Goal: Submit feedback/report problem: Provide input to the site owners about the experience or issues

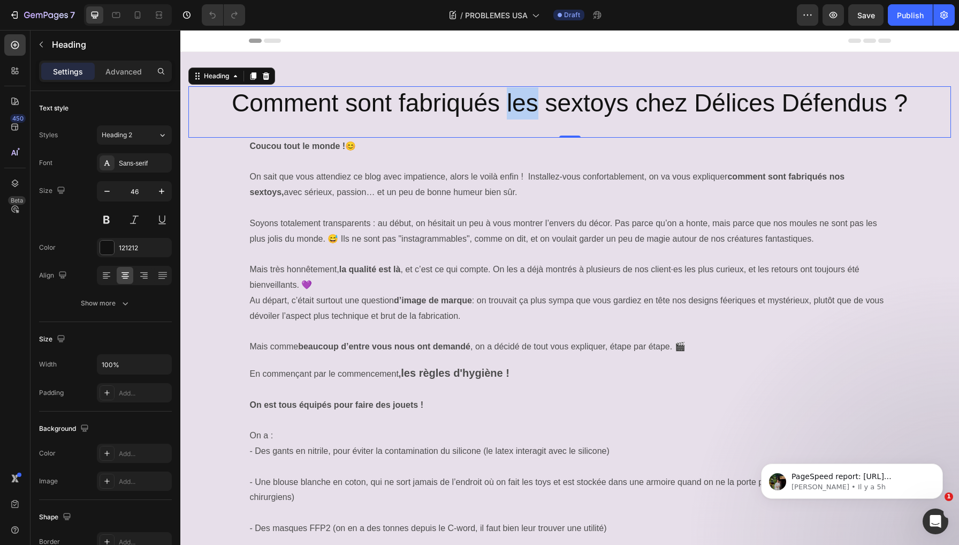
click at [508, 100] on p "Comment sont fabriqués les sextoys chez Délices Défendus ?" at bounding box center [570, 103] width 761 height 32
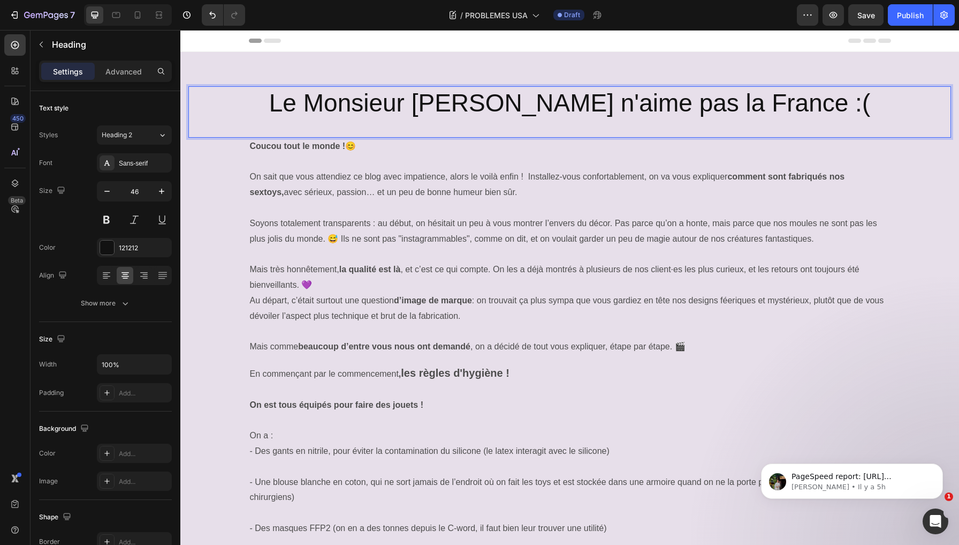
click at [500, 103] on p "Le Monsieur Orange n'aime pas la France :(" at bounding box center [570, 103] width 761 height 32
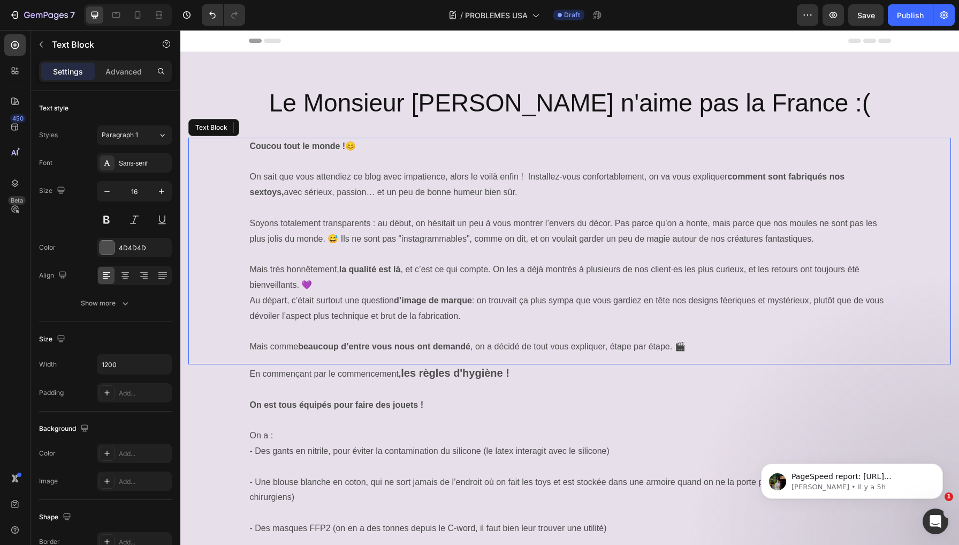
click at [303, 142] on strong "Coucou tout le monde !" at bounding box center [298, 145] width 96 height 9
click at [308, 198] on p "On sait que vous attendiez ce blog avec impatience, alors le voilà enfin ! Inst…" at bounding box center [570, 184] width 640 height 31
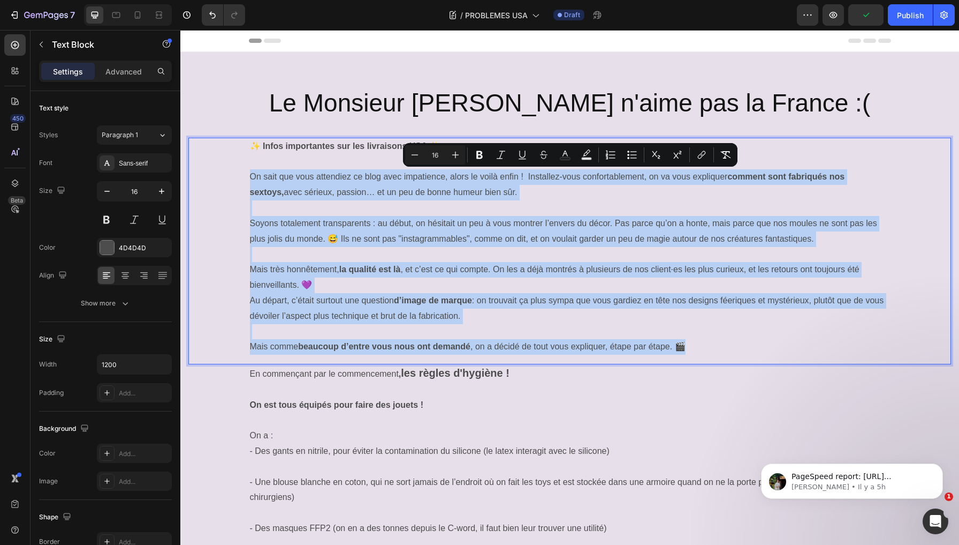
drag, startPoint x: 248, startPoint y: 178, endPoint x: 728, endPoint y: 344, distance: 507.8
click at [728, 344] on div "✨ Infos importantes sur les livraisons USA ✨ On sait que vous attendiez ce blog…" at bounding box center [570, 247] width 643 height 218
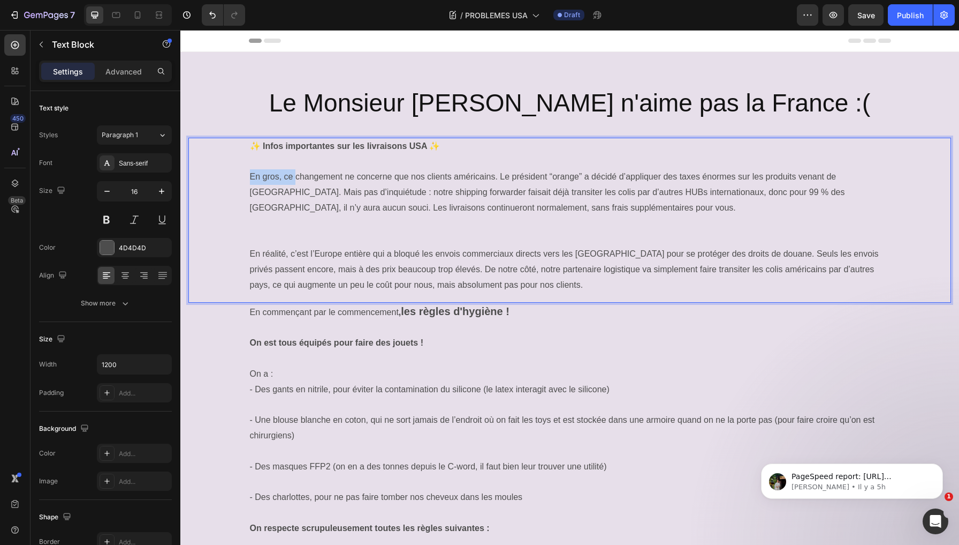
drag, startPoint x: 297, startPoint y: 175, endPoint x: 248, endPoint y: 175, distance: 48.2
click at [249, 175] on div "✨ Infos importantes sur les livraisons USA ✨ En gros, ce changement ne concerne…" at bounding box center [570, 216] width 643 height 156
click at [391, 175] on p "Ce changement ne concerne que nos clients américains. Le président “orange” a d…" at bounding box center [570, 192] width 640 height 46
click at [608, 175] on p "Ce changement ne concerne qu'une très petite partie de nos clients américains. …" at bounding box center [570, 192] width 640 height 46
click at [630, 177] on p "Ce changement ne concerne qu'une très petite partie de nos clients américains. …" at bounding box center [570, 192] width 640 height 46
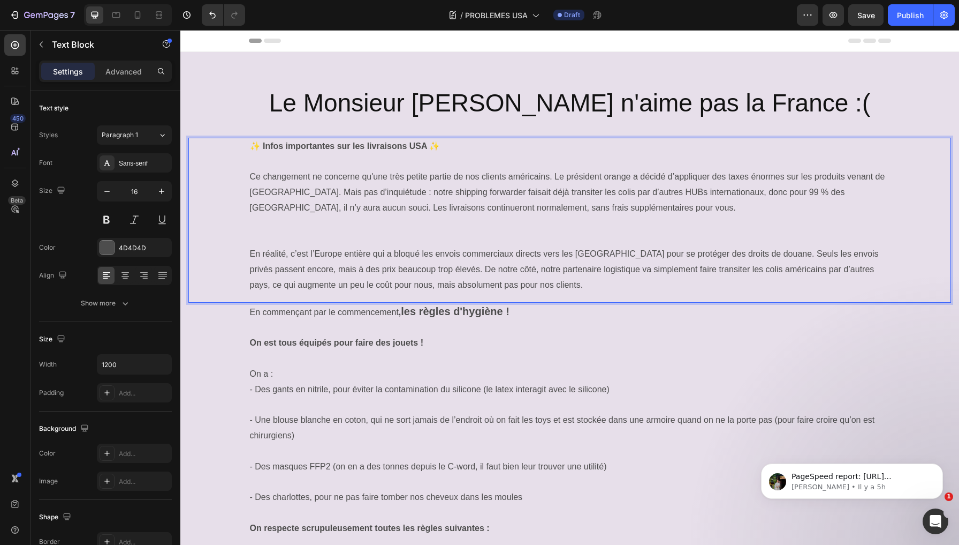
click at [273, 191] on p "Ce changement ne concerne qu'une très petite partie de nos clients américains. …" at bounding box center [570, 192] width 640 height 46
click at [347, 228] on p "Rich Text Editor. Editing area: main" at bounding box center [570, 231] width 640 height 31
click at [247, 252] on div "✨ Infos importantes sur les livraisons USA ✨ Ce changement ne concerne qu'une t…" at bounding box center [569, 216] width 763 height 156
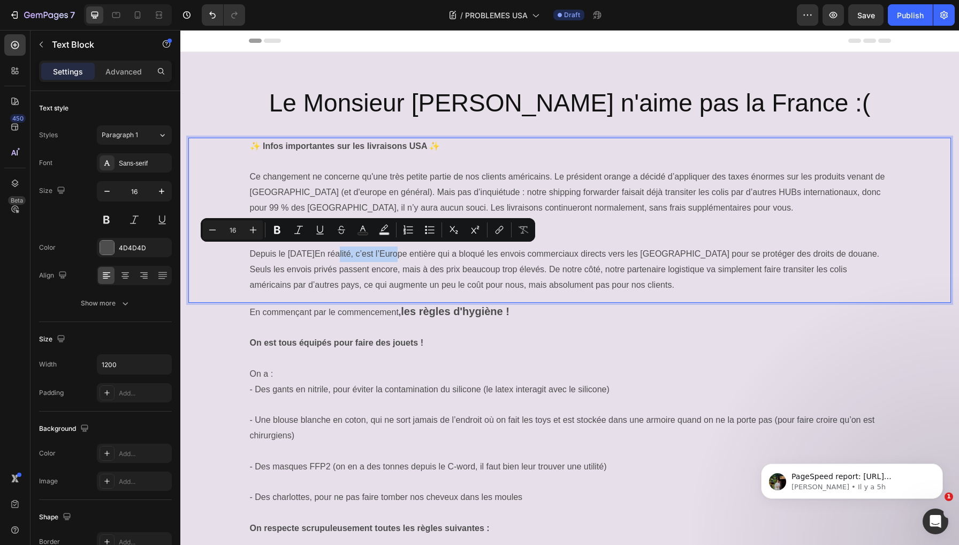
drag, startPoint x: 398, startPoint y: 250, endPoint x: 340, endPoint y: 251, distance: 57.8
click at [340, 251] on p "Depuis le 25 aout 2025En réalité, c’est l’Europe entière qui a bloqué les envoi…" at bounding box center [570, 269] width 640 height 46
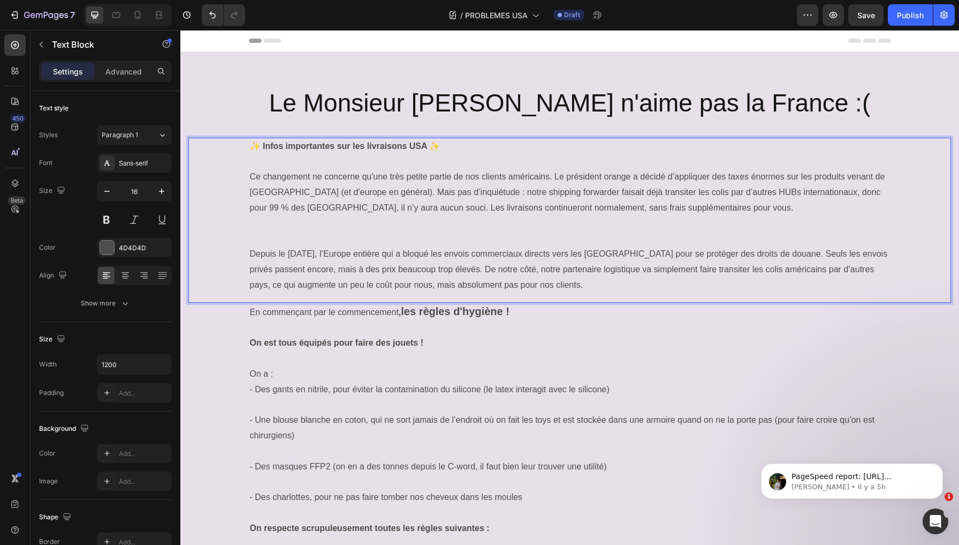
click at [454, 267] on p "Depuis le 25 aout 2025, l’Europe entière qui a bloqué les envois commerciaux di…" at bounding box center [570, 269] width 640 height 46
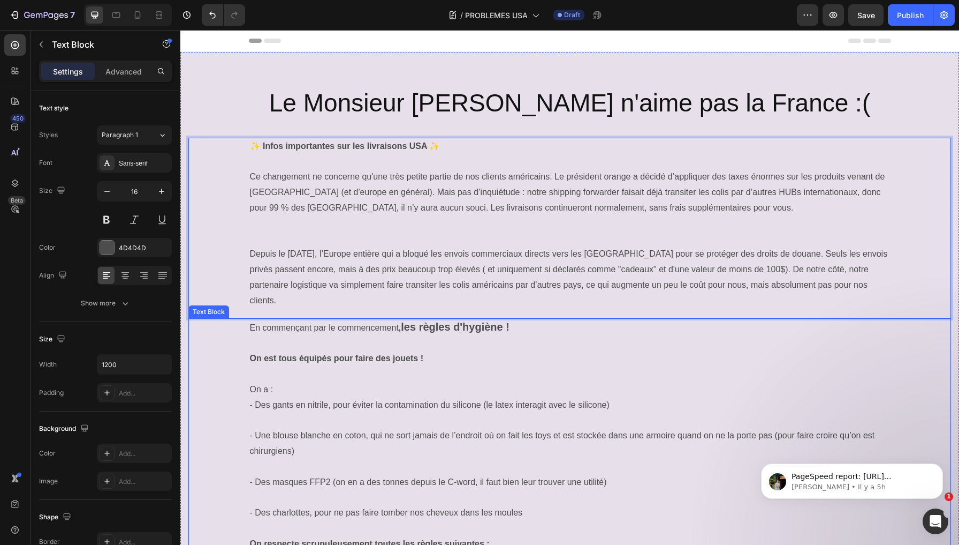
click at [471, 321] on strong "les règles d'hygiène !" at bounding box center [455, 327] width 109 height 12
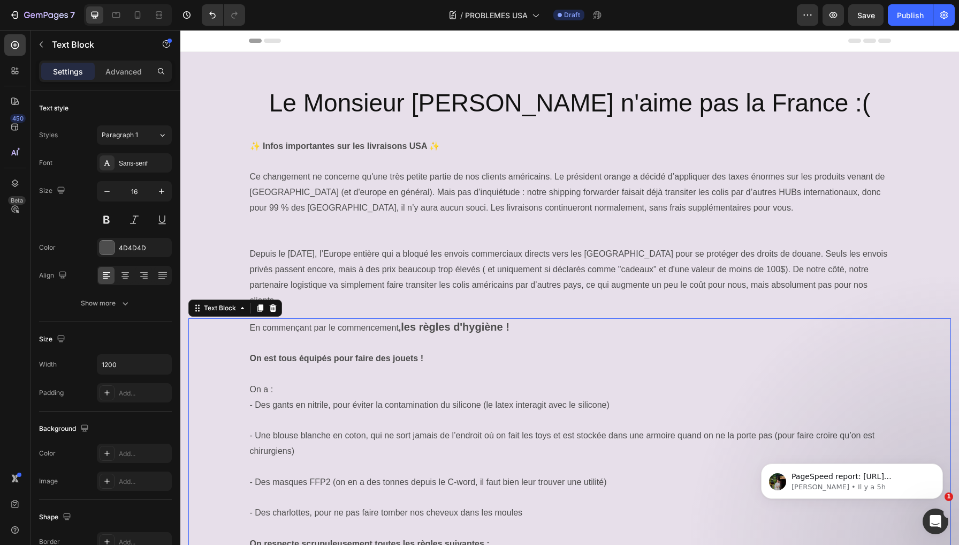
click at [471, 335] on p at bounding box center [570, 343] width 640 height 16
click at [471, 335] on p "Rich Text Editor. Editing area: main" at bounding box center [570, 343] width 640 height 16
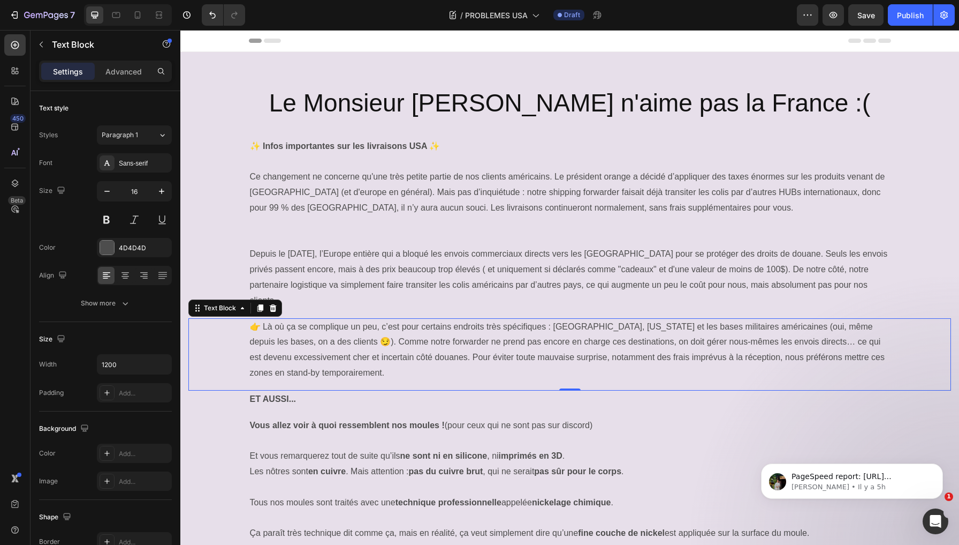
click at [241, 318] on div "👉 Là où ça se complique un peu, c’est pour certains endroits très spécifiques :…" at bounding box center [569, 350] width 763 height 64
click at [247, 318] on div "👉 Là où ça se complique un peu, c’est pour certains endroits très spécifiques :…" at bounding box center [569, 350] width 763 height 64
click at [264, 319] on p "👉 Là où ça se complique un peu, c’est pour certains endroits très spécifiques :…" at bounding box center [570, 350] width 640 height 62
drag, startPoint x: 272, startPoint y: 307, endPoint x: 242, endPoint y: 307, distance: 30.0
click at [242, 318] on div "👉 Là où ça se complique un peu, c’est pour certains endroits très spécifiques :…" at bounding box center [569, 350] width 763 height 64
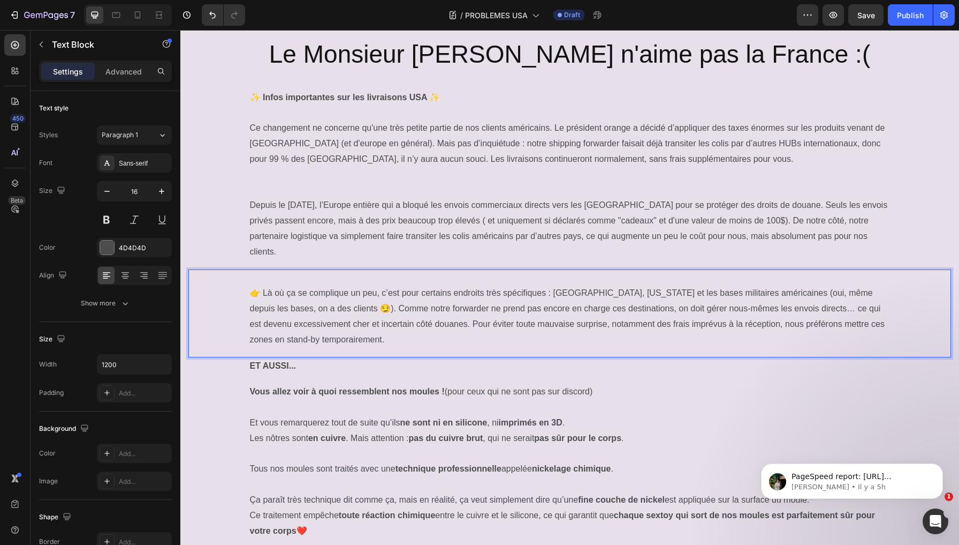
scroll to position [54, 0]
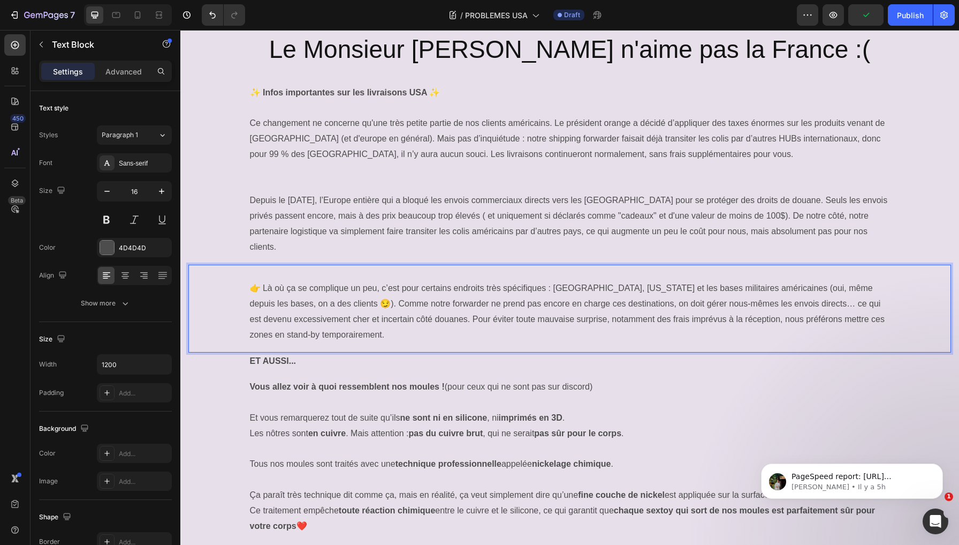
click at [546, 281] on p "👉 Là où ça se complique un peu, c’est pour certains endroits très spécifiques :…" at bounding box center [570, 312] width 640 height 62
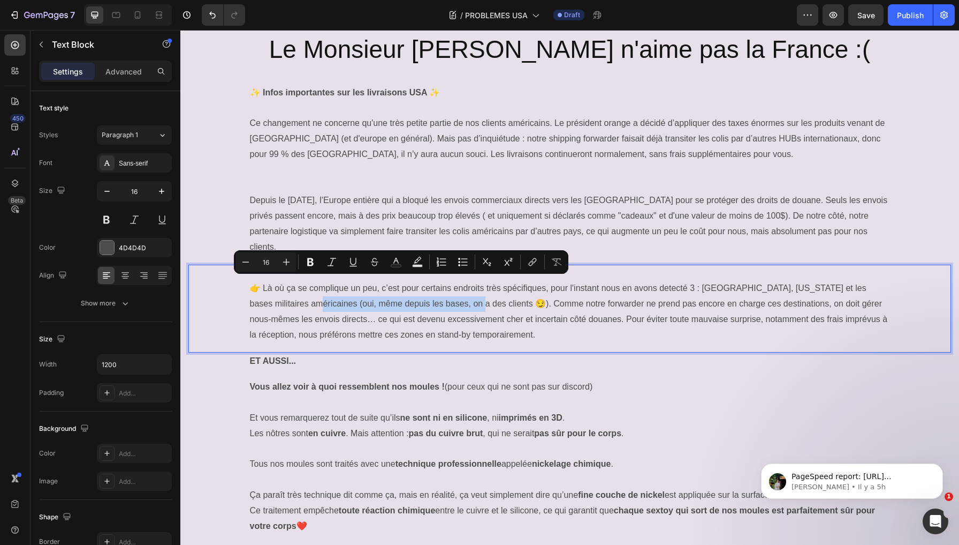
drag, startPoint x: 482, startPoint y: 283, endPoint x: 320, endPoint y: 281, distance: 162.8
click at [320, 281] on p "👉 Là où ça se complique un peu, c’est pour certains endroits très spécifiques, …" at bounding box center [570, 312] width 640 height 62
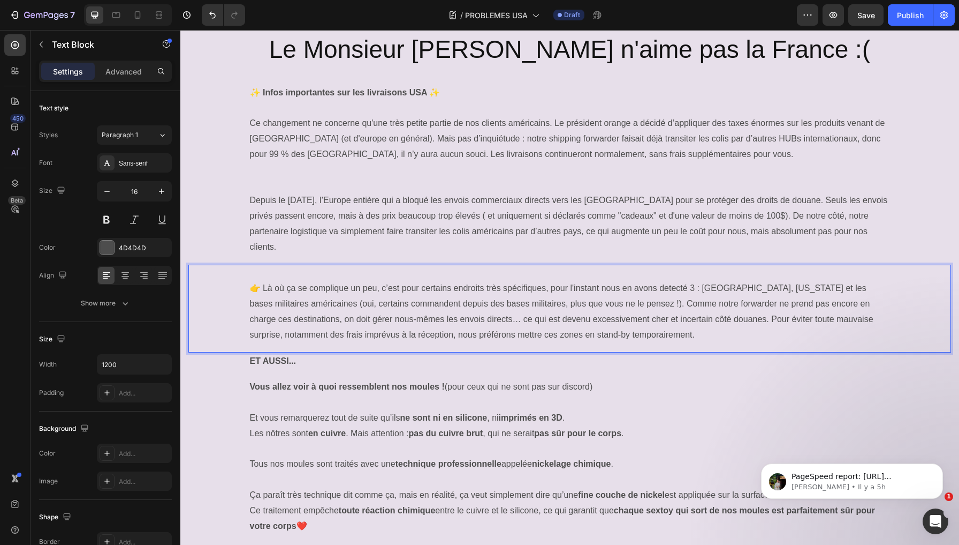
click at [515, 314] on p "👉 Là où ça se complique un peu, c’est pour certains endroits très spécifiques, …" at bounding box center [570, 312] width 640 height 62
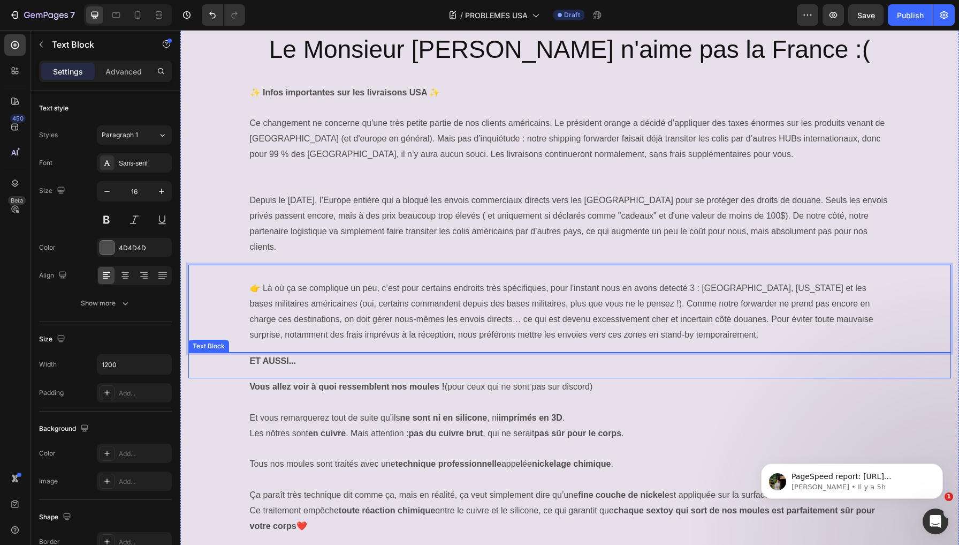
click at [399, 353] on p "ET AUSSI..." at bounding box center [570, 361] width 640 height 16
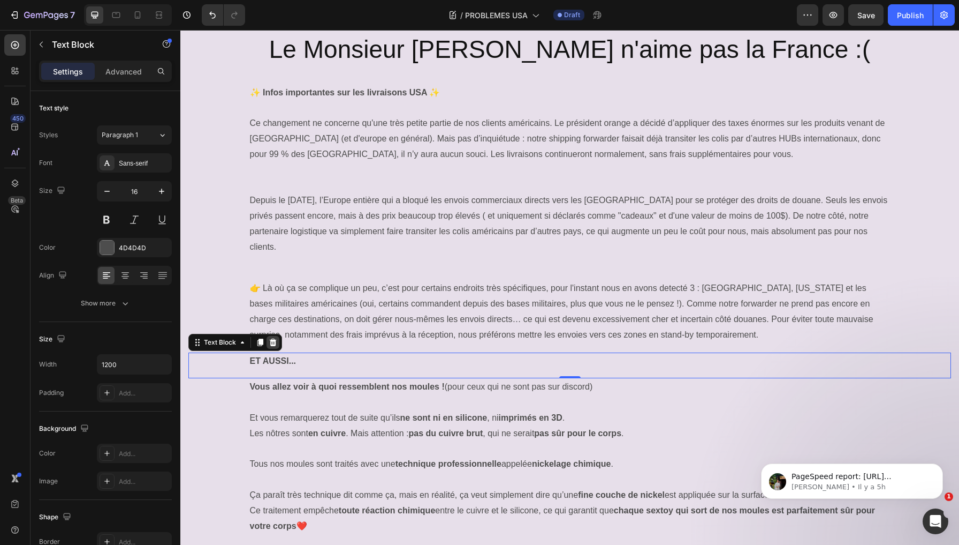
click at [275, 338] on icon at bounding box center [273, 341] width 7 height 7
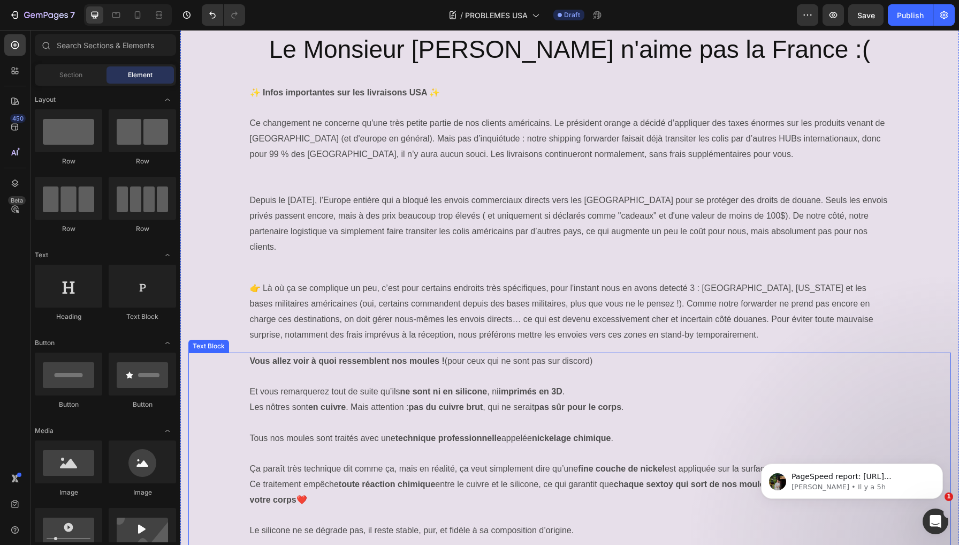
click at [447, 390] on p "Et vous remarquerez tout de suite qu’ils ne sont ni en silicone , ni imprimés e…" at bounding box center [570, 391] width 640 height 46
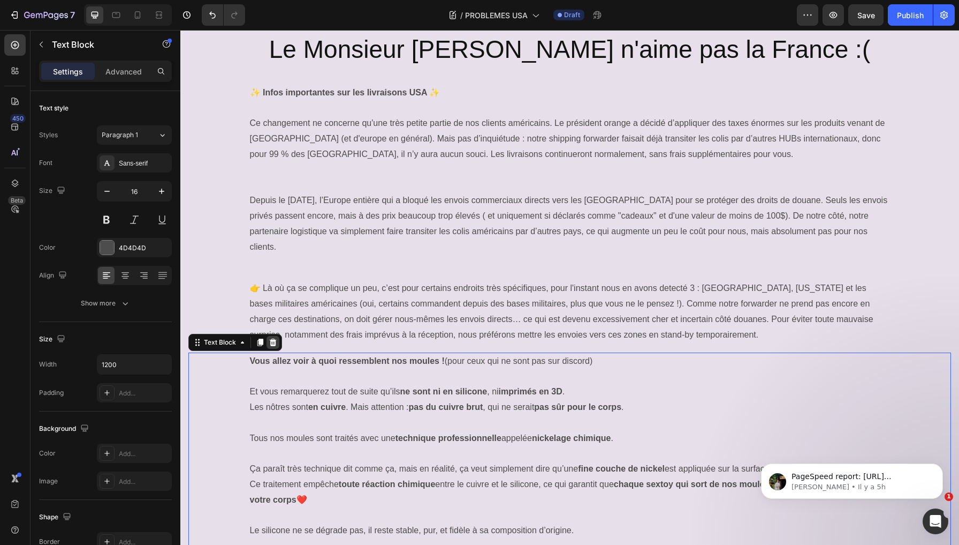
click at [276, 338] on icon at bounding box center [273, 342] width 9 height 9
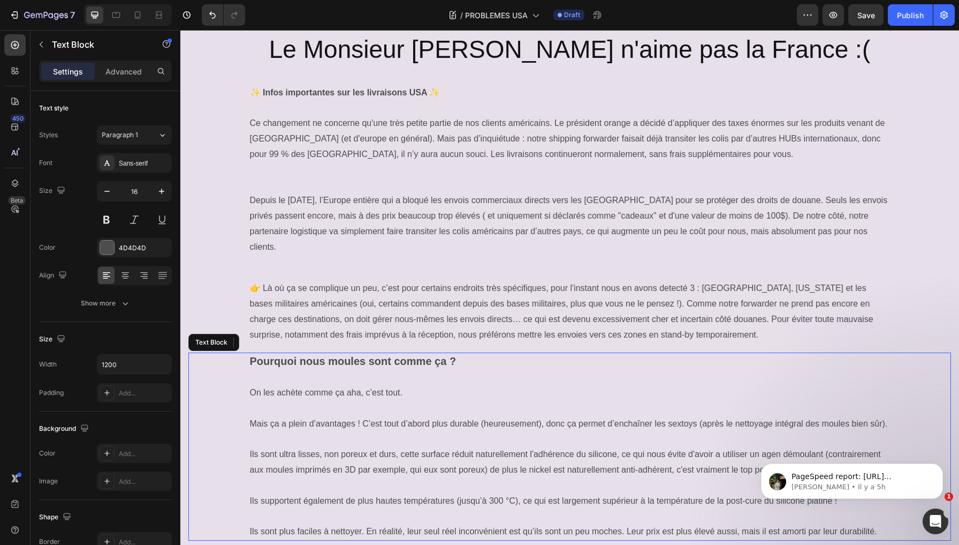
click at [329, 400] on p at bounding box center [570, 408] width 640 height 16
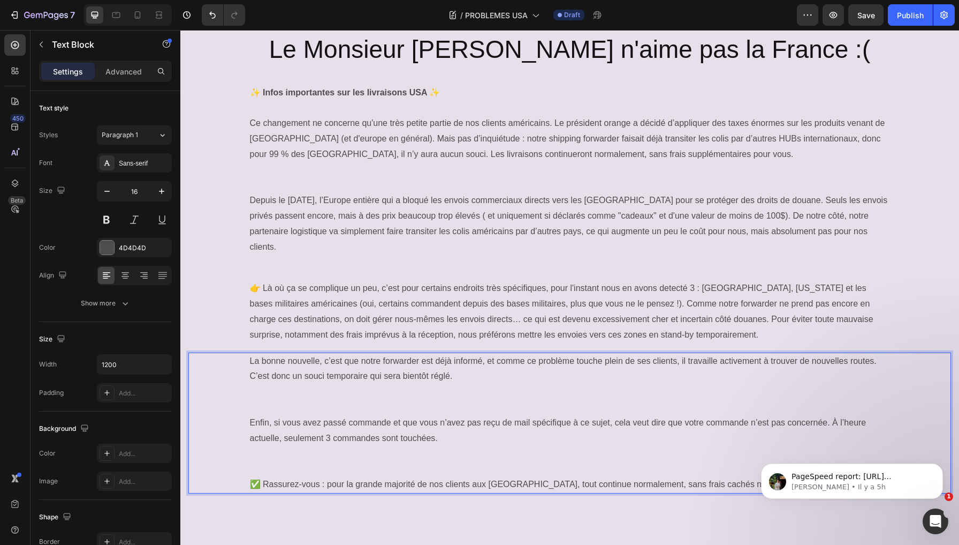
click at [241, 352] on div "La bonne nouvelle, c’est que notre forwarder est déjà informé, et comme ce prob…" at bounding box center [569, 422] width 763 height 141
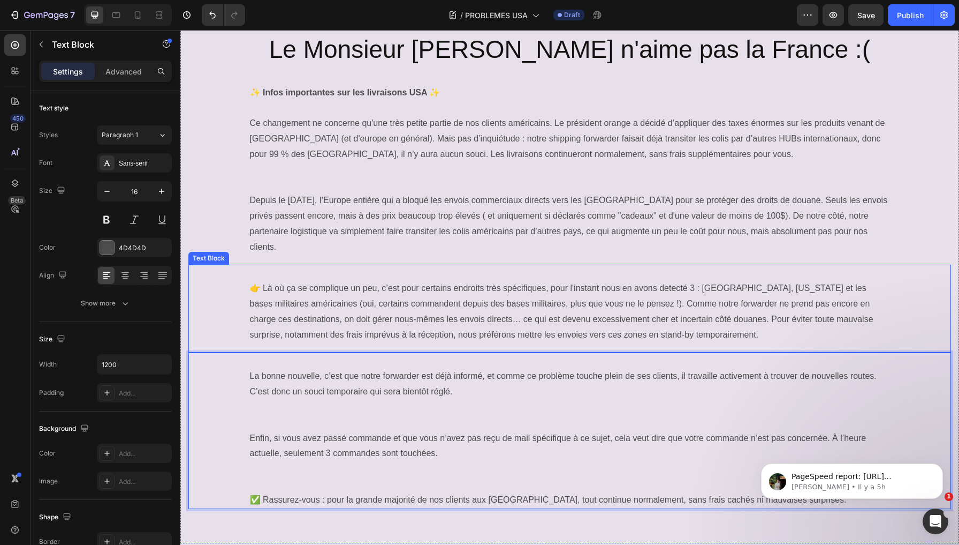
scroll to position [103, 0]
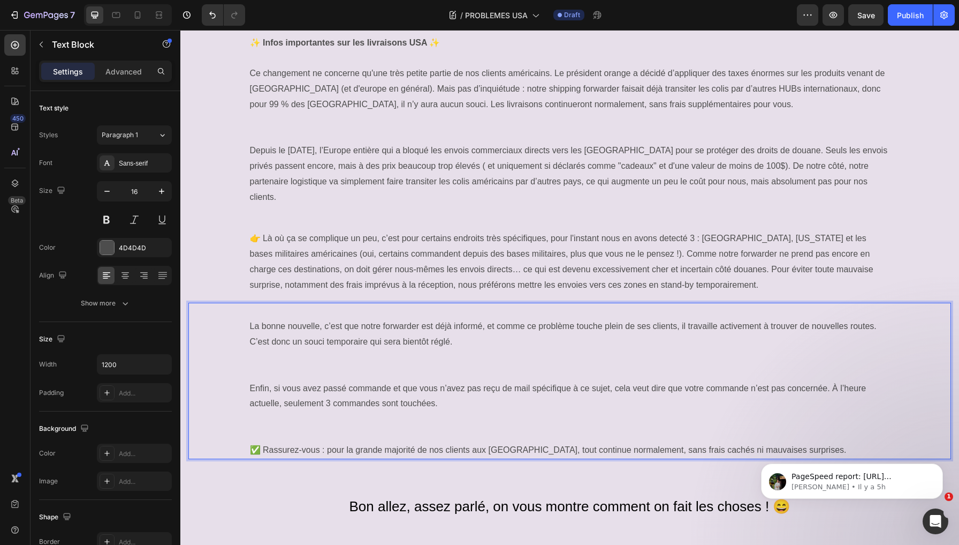
click at [301, 350] on p "Rich Text Editor. Editing area: main" at bounding box center [570, 365] width 640 height 31
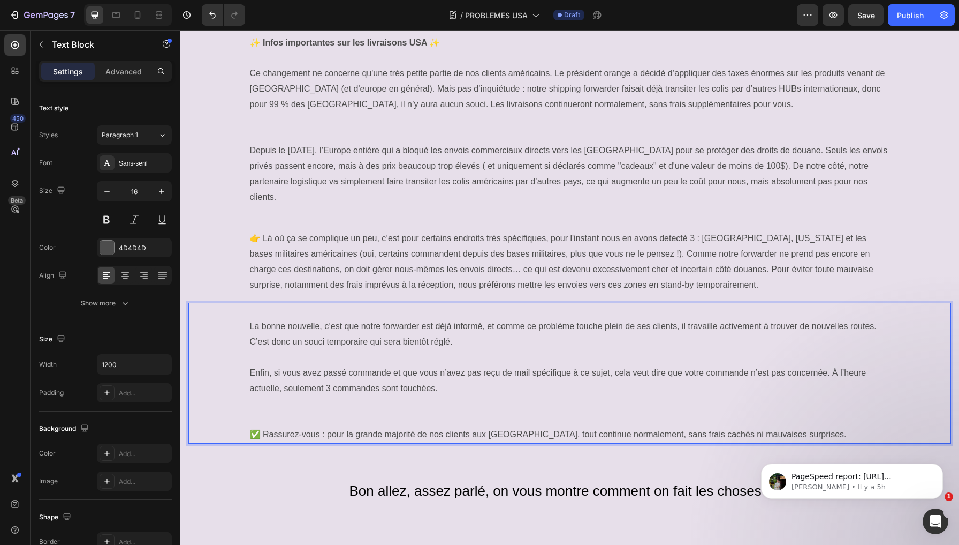
click at [285, 396] on p "Rich Text Editor. Editing area: main" at bounding box center [570, 411] width 640 height 31
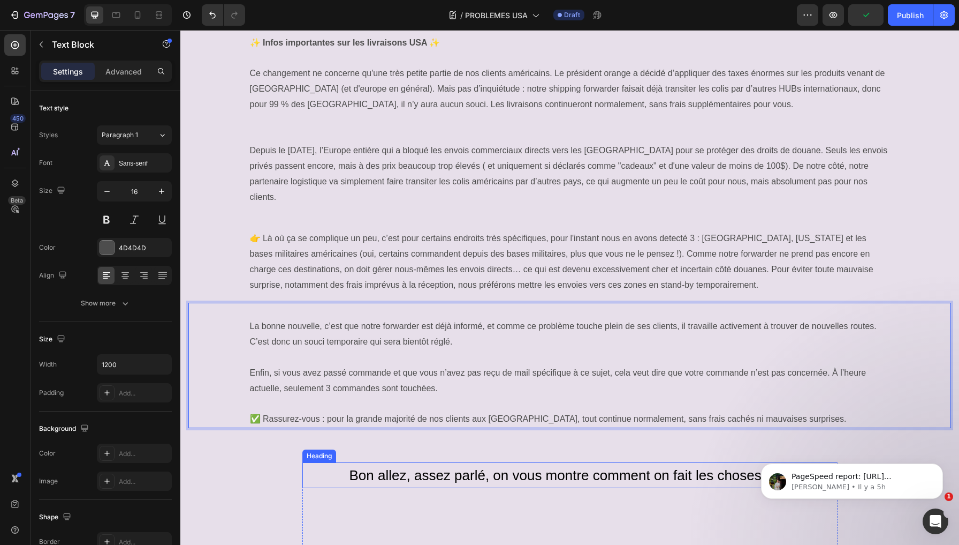
click at [374, 467] on span "Bon allez, assez parlé, on vous montre comment on fait les choses ! 😄" at bounding box center [570, 475] width 441 height 16
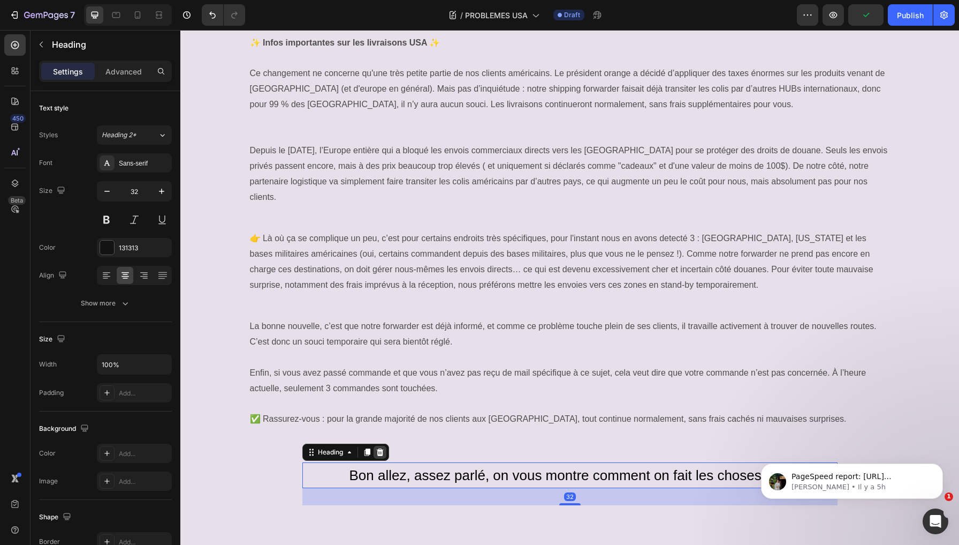
click at [384, 448] on icon at bounding box center [380, 452] width 9 height 9
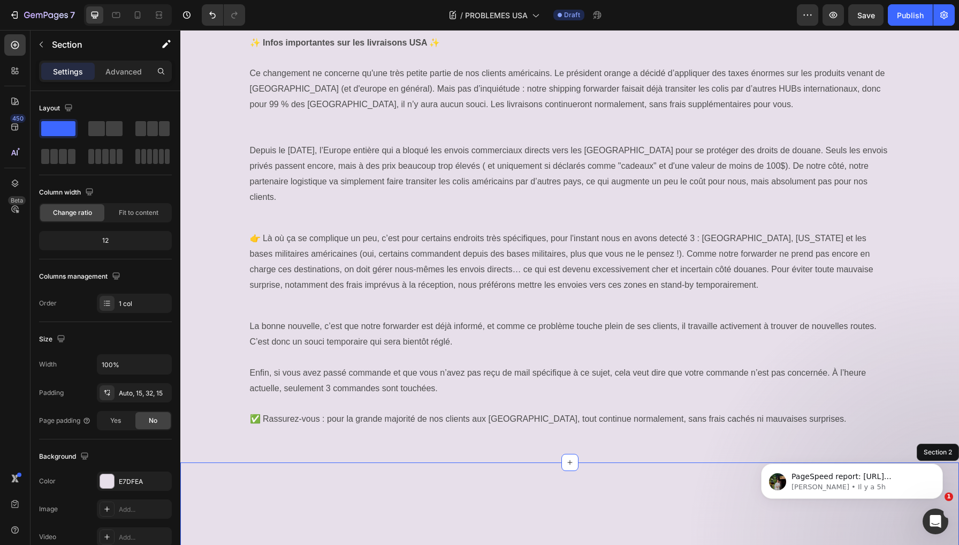
click at [947, 448] on icon at bounding box center [950, 452] width 9 height 9
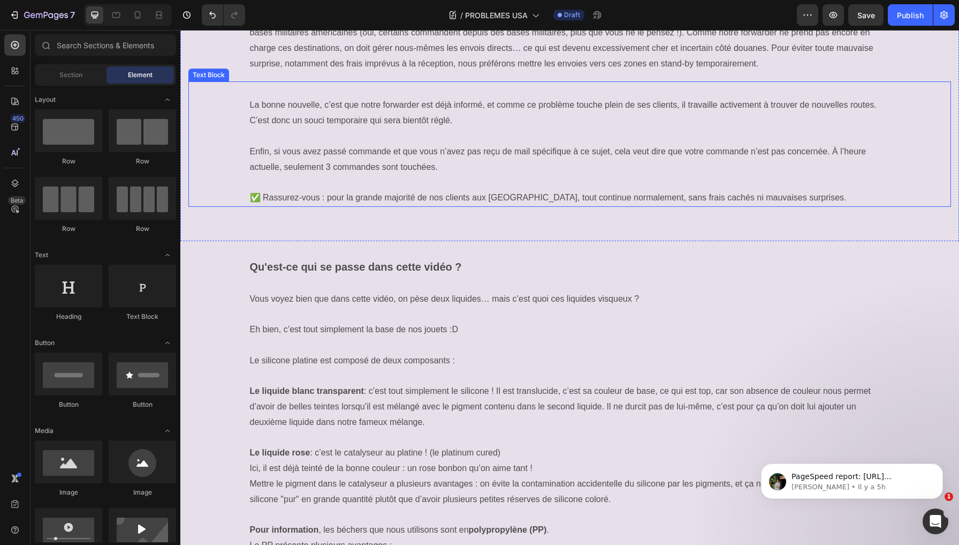
scroll to position [354, 0]
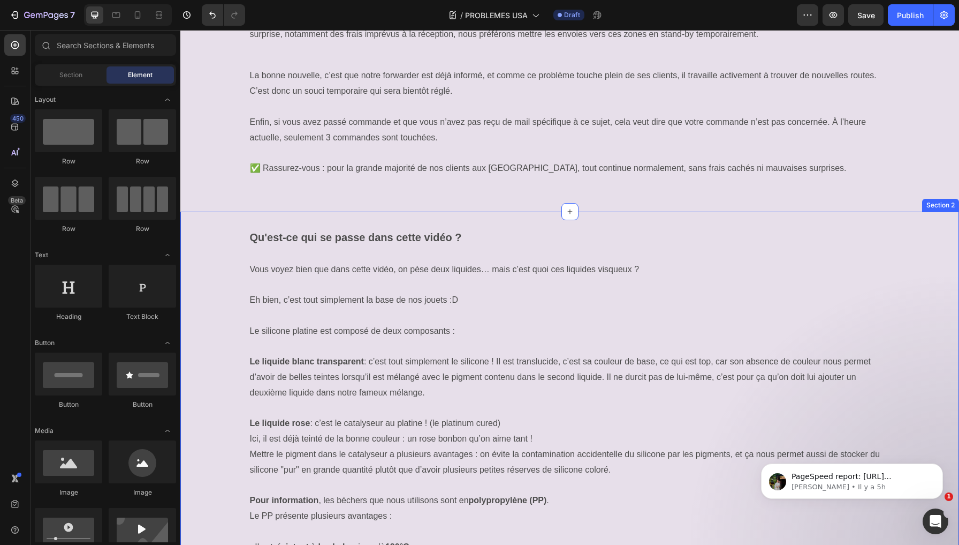
click at [322, 211] on div "Qu'est-ce qui se passe dans cette vidéo ? Vous voyez bien que dans cette vidéo,…" at bounding box center [569, 469] width 779 height 516
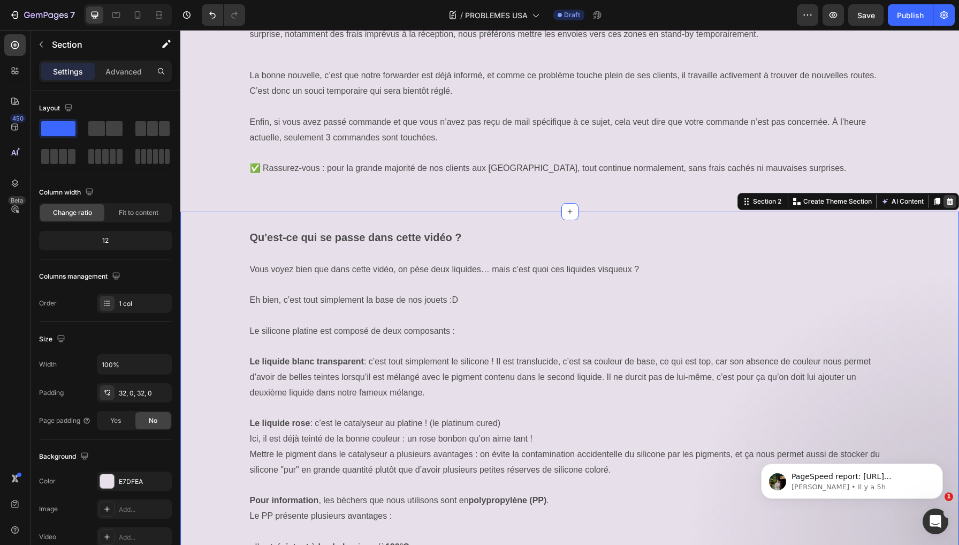
click at [950, 198] on icon at bounding box center [950, 201] width 7 height 7
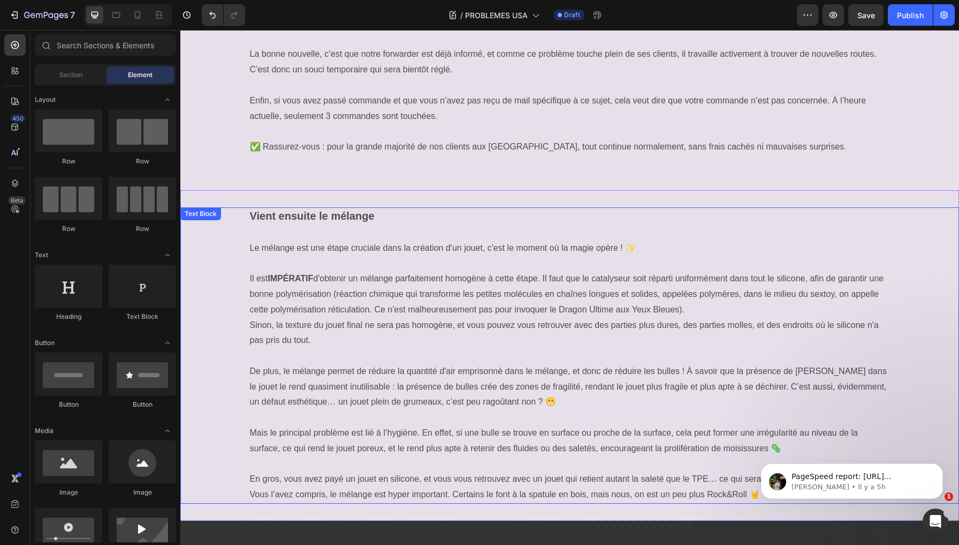
scroll to position [371, 0]
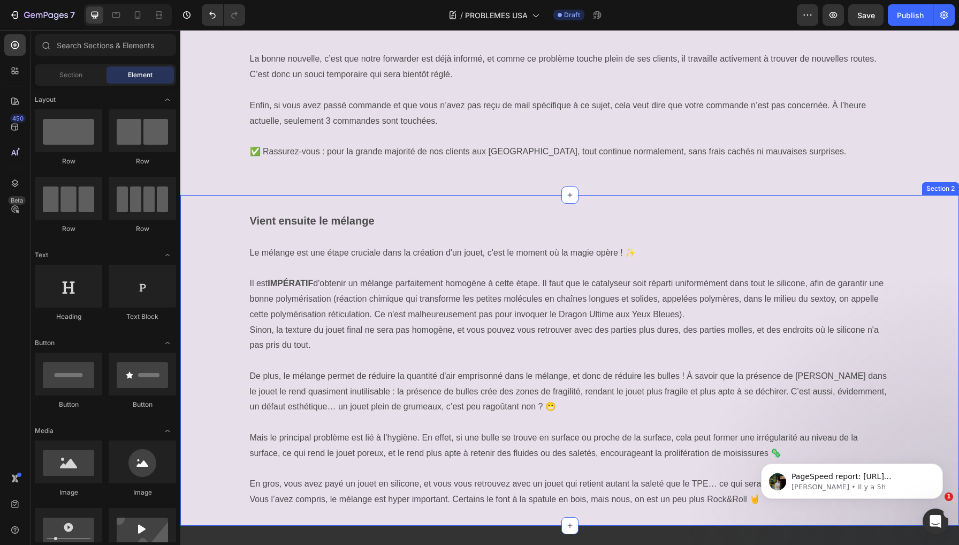
click at [235, 195] on div "Vient ensuite le mélange Le mélange est une étape cruciale dans la création d'u…" at bounding box center [569, 360] width 779 height 330
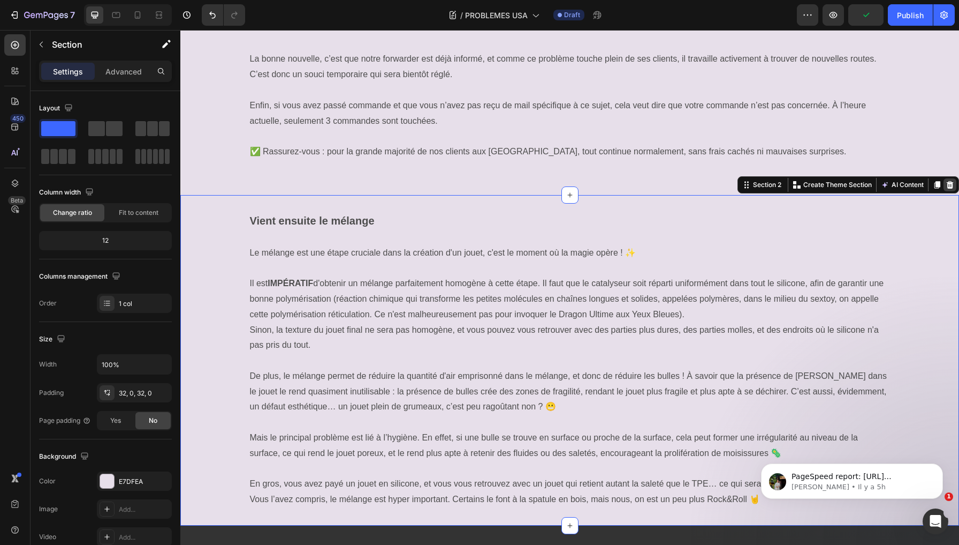
click at [945, 178] on div at bounding box center [950, 184] width 13 height 13
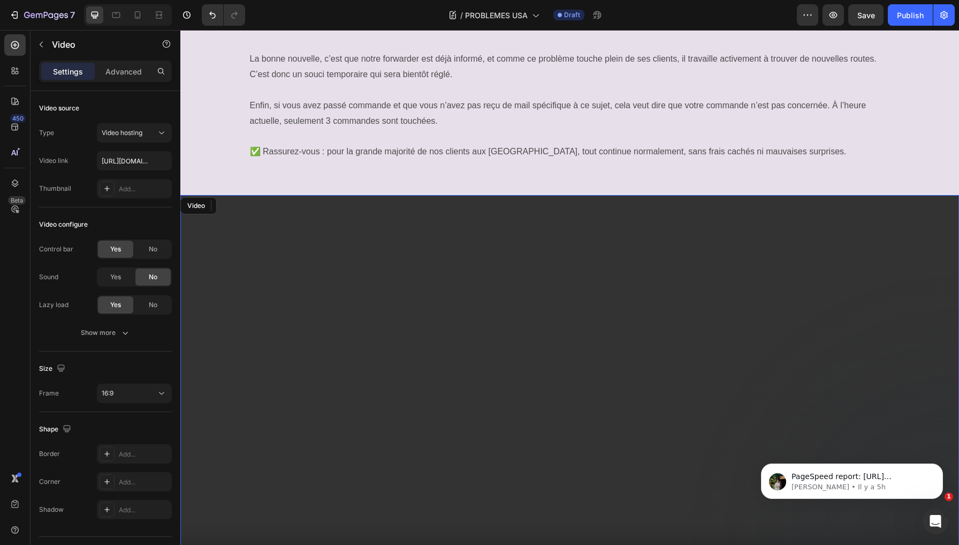
click at [392, 197] on video at bounding box center [569, 414] width 779 height 438
click at [250, 201] on icon at bounding box center [250, 205] width 9 height 9
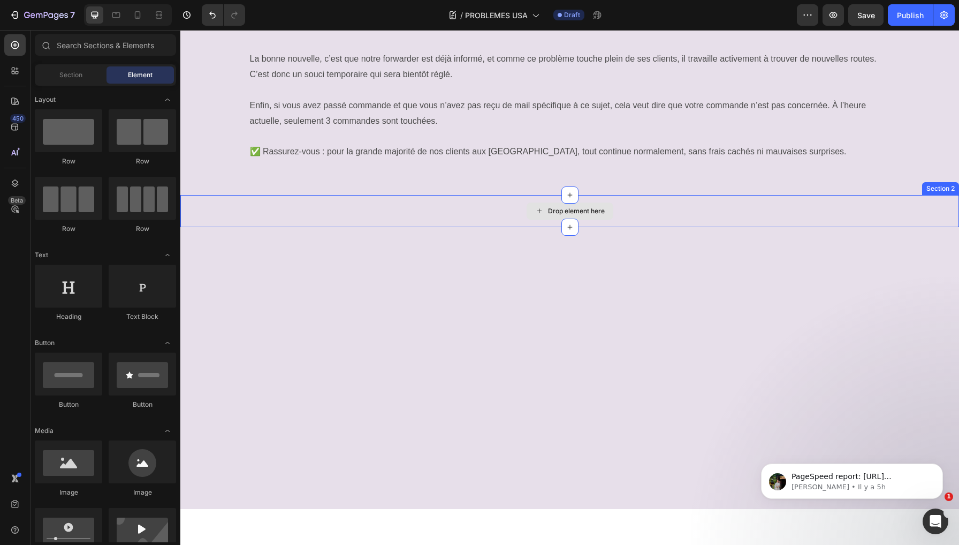
click at [307, 195] on div "Drop element here" at bounding box center [569, 211] width 779 height 32
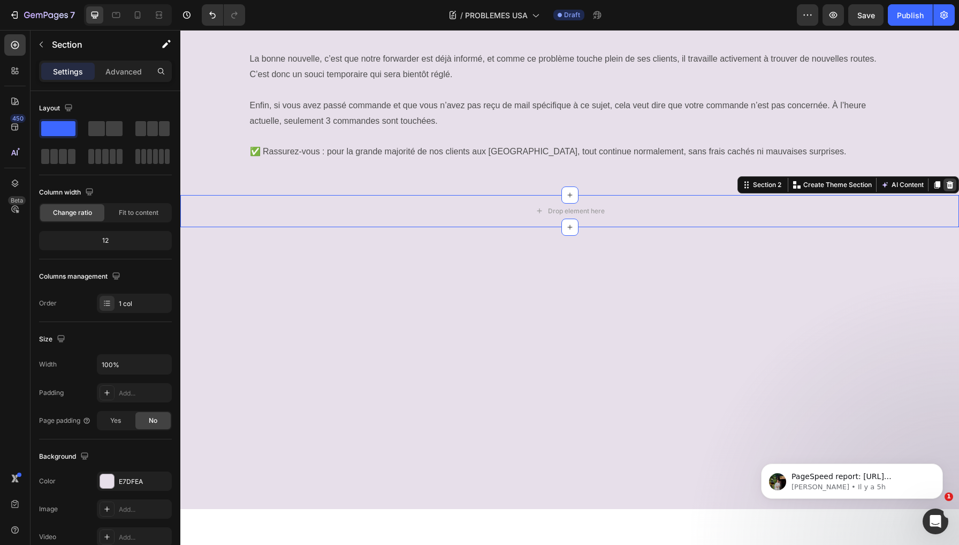
click at [946, 178] on div at bounding box center [950, 184] width 13 height 13
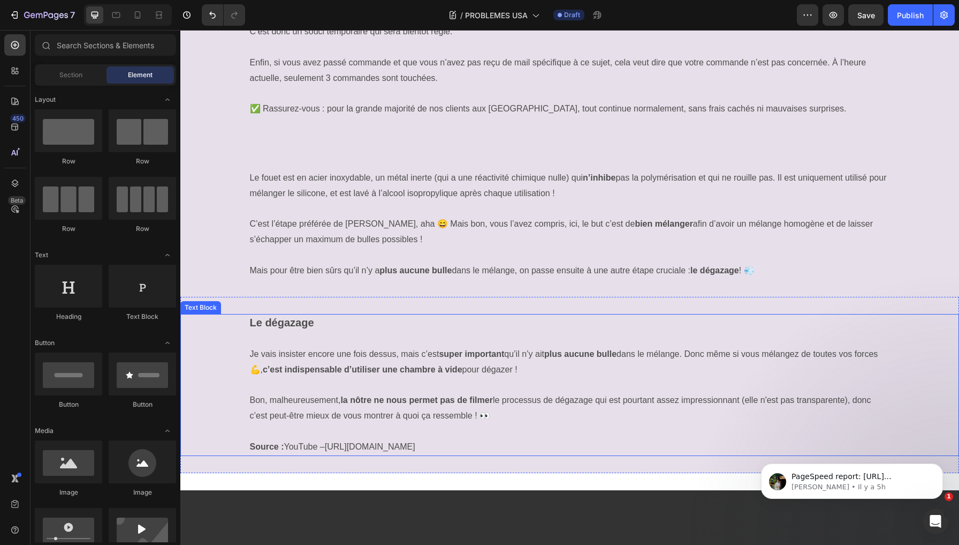
scroll to position [339, 0]
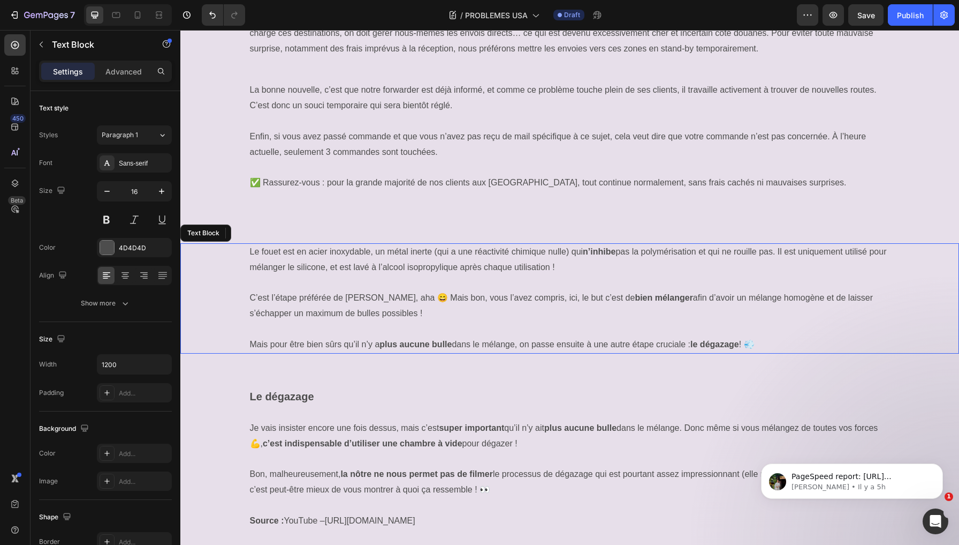
click at [384, 244] on p "Le fouet est en acier inoxydable, un métal inerte (qui a une réactivité chimiqu…" at bounding box center [570, 259] width 640 height 31
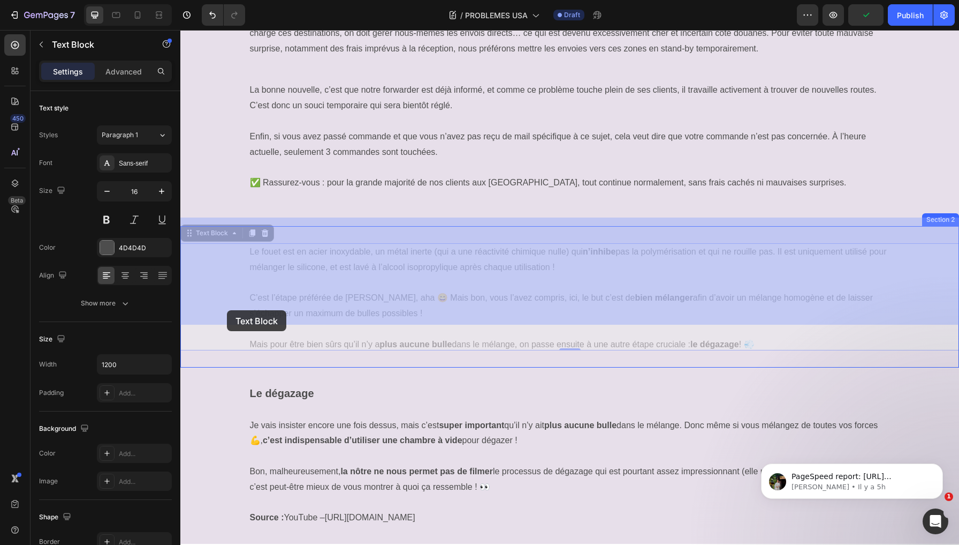
drag, startPoint x: 215, startPoint y: 263, endPoint x: 227, endPoint y: 307, distance: 46.0
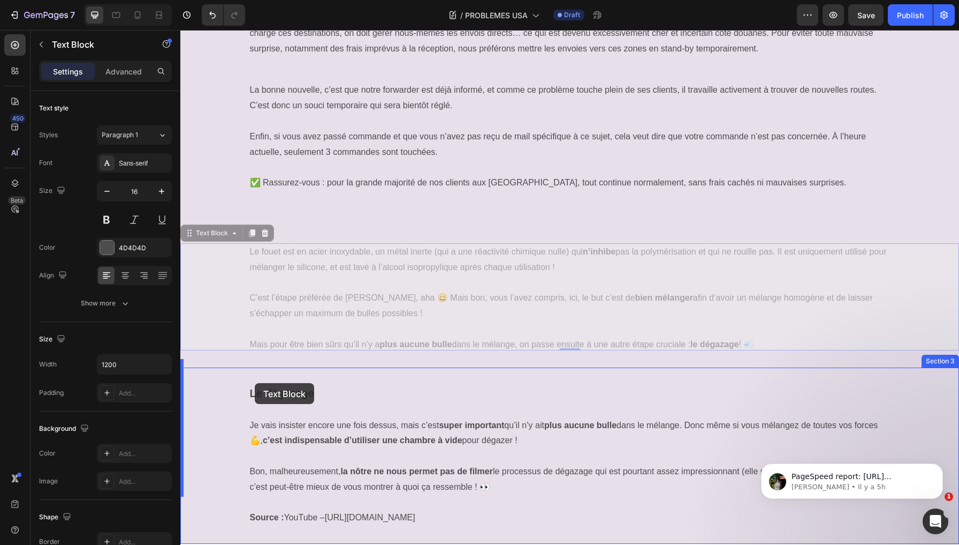
drag, startPoint x: 220, startPoint y: 261, endPoint x: 248, endPoint y: 352, distance: 95.3
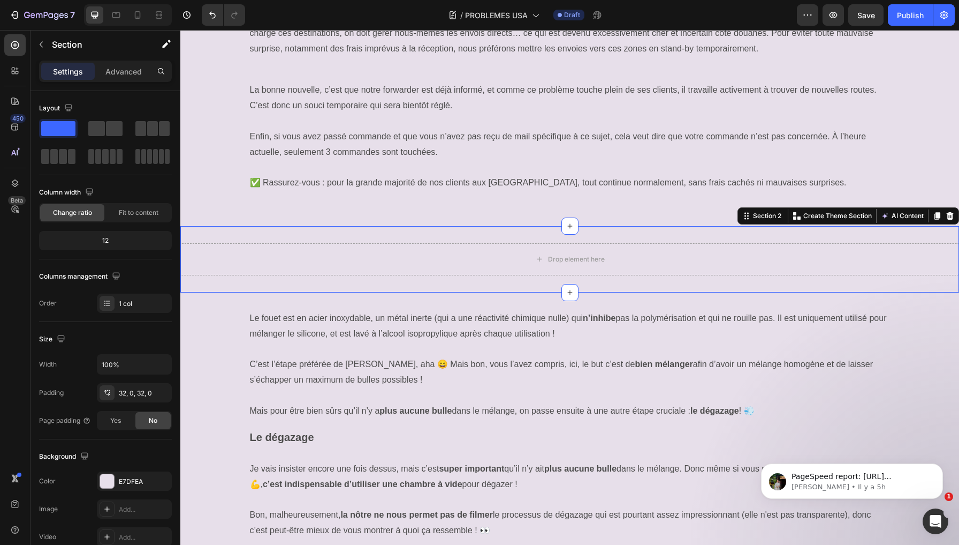
click at [215, 226] on div "Drop element here Section 2 Create Theme Section AI Content Write with GemAI Wh…" at bounding box center [569, 259] width 779 height 66
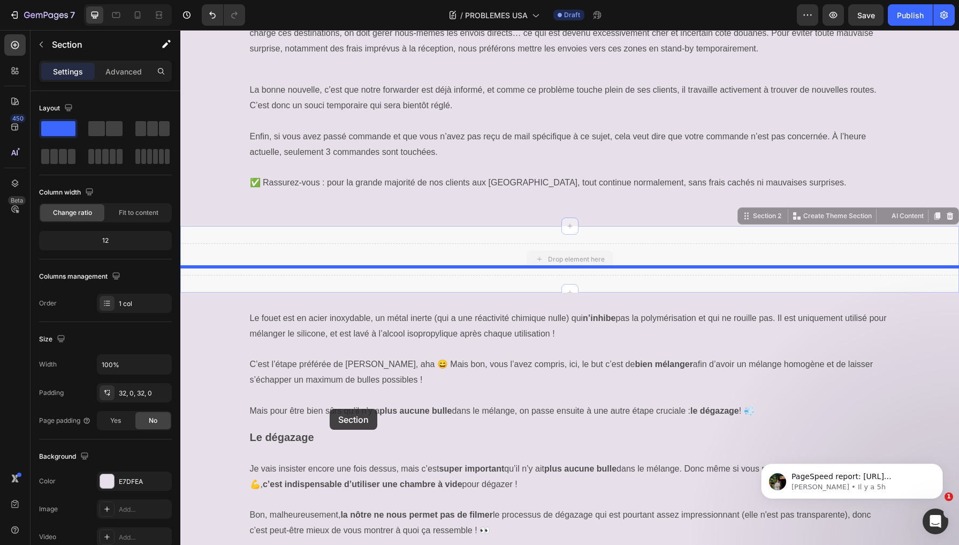
drag, startPoint x: 214, startPoint y: 226, endPoint x: 327, endPoint y: 407, distance: 213.3
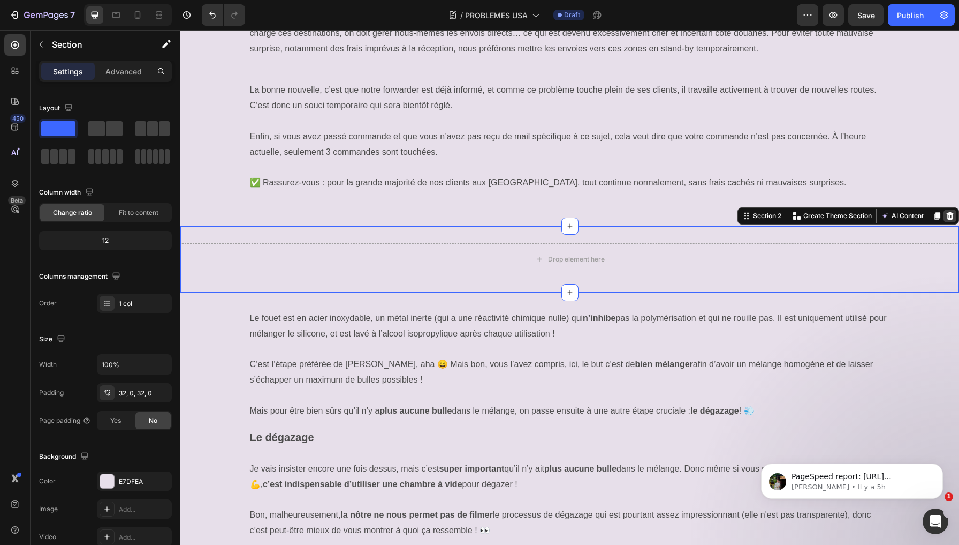
click at [946, 211] on icon at bounding box center [950, 215] width 9 height 9
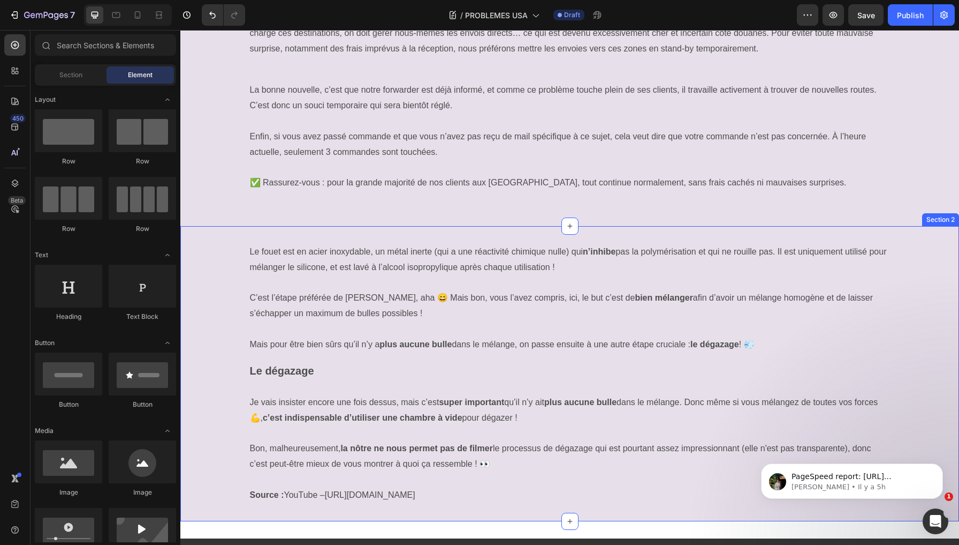
click at [924, 226] on div "Le fouet est en acier inoxydable, un métal inerte (qui a une réactivité chimiqu…" at bounding box center [569, 373] width 779 height 295
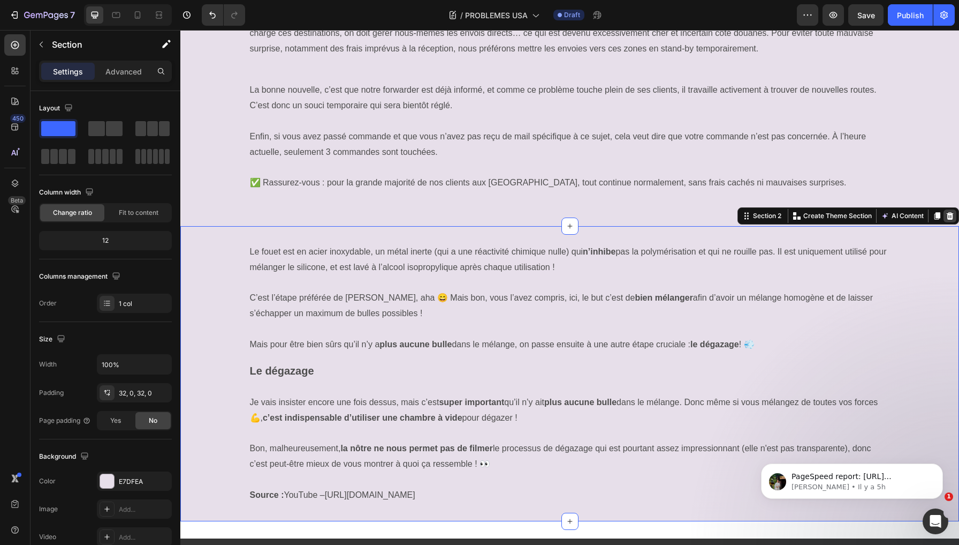
click at [948, 211] on icon at bounding box center [950, 215] width 9 height 9
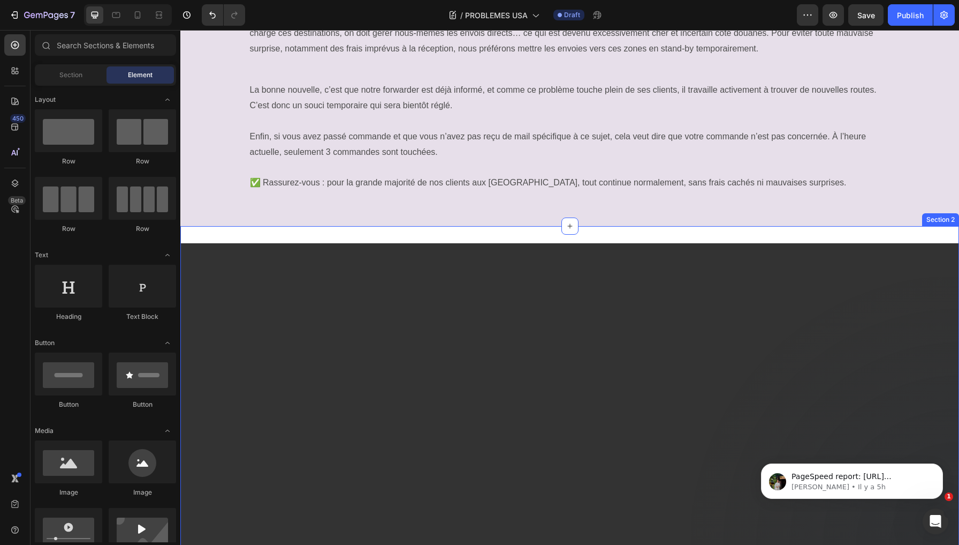
click at [775, 226] on div "Video Section 2" at bounding box center [569, 462] width 779 height 472
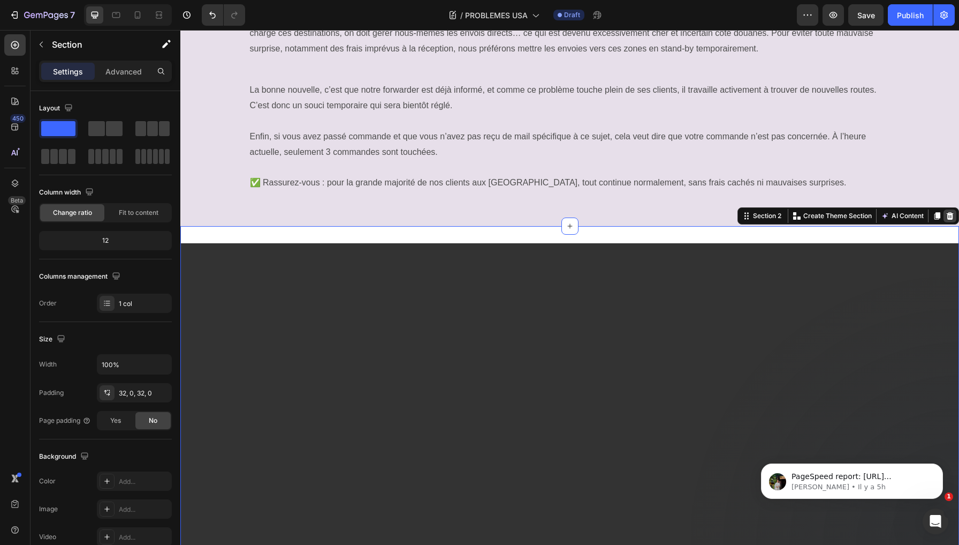
click at [954, 211] on icon at bounding box center [950, 215] width 9 height 9
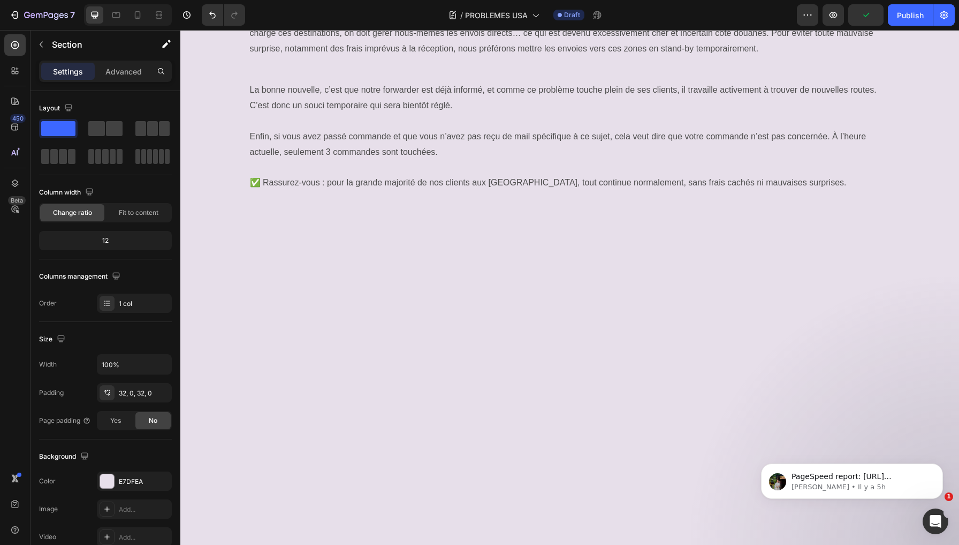
click at [702, 257] on div at bounding box center [569, 400] width 779 height 314
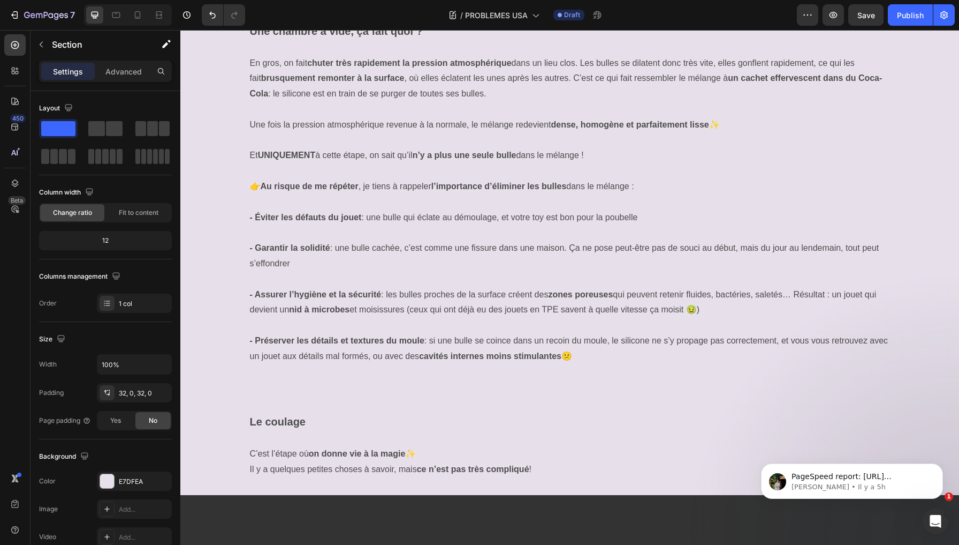
scroll to position [515, 0]
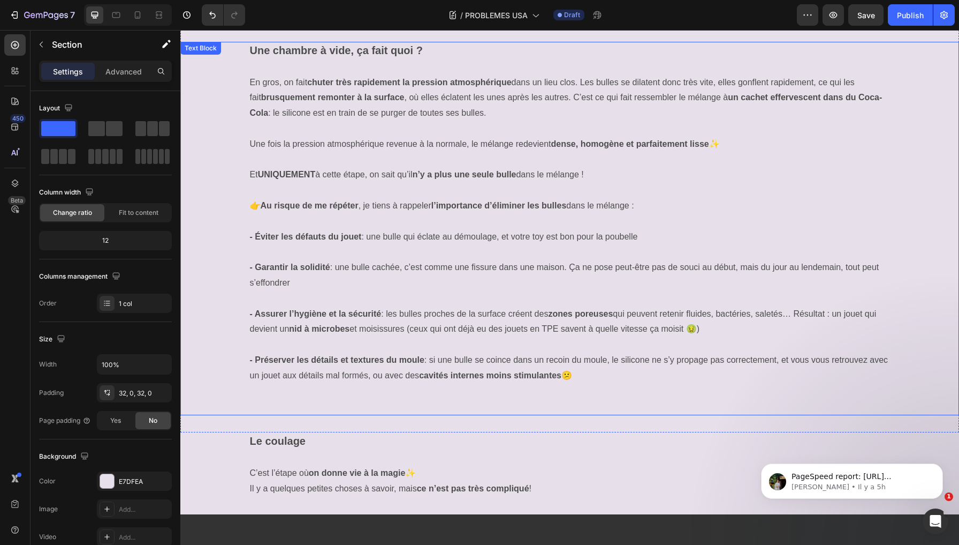
click at [726, 146] on p "Une fois la pression atmosphérique revenue à la normale, le mélange redevient d…" at bounding box center [570, 145] width 640 height 16
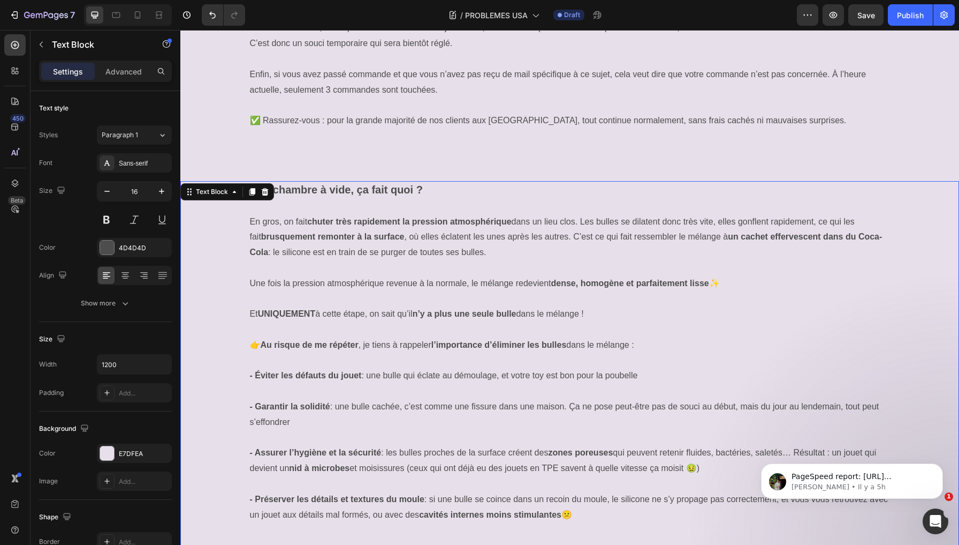
scroll to position [400, 0]
click at [265, 190] on icon at bounding box center [265, 193] width 7 height 7
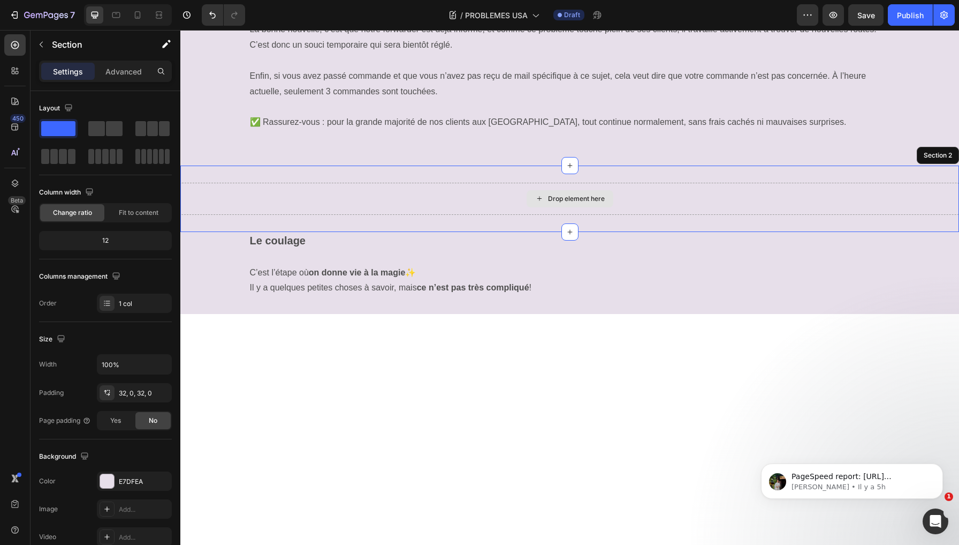
click at [435, 188] on div "Drop element here" at bounding box center [569, 199] width 779 height 32
click at [949, 152] on icon at bounding box center [950, 155] width 7 height 7
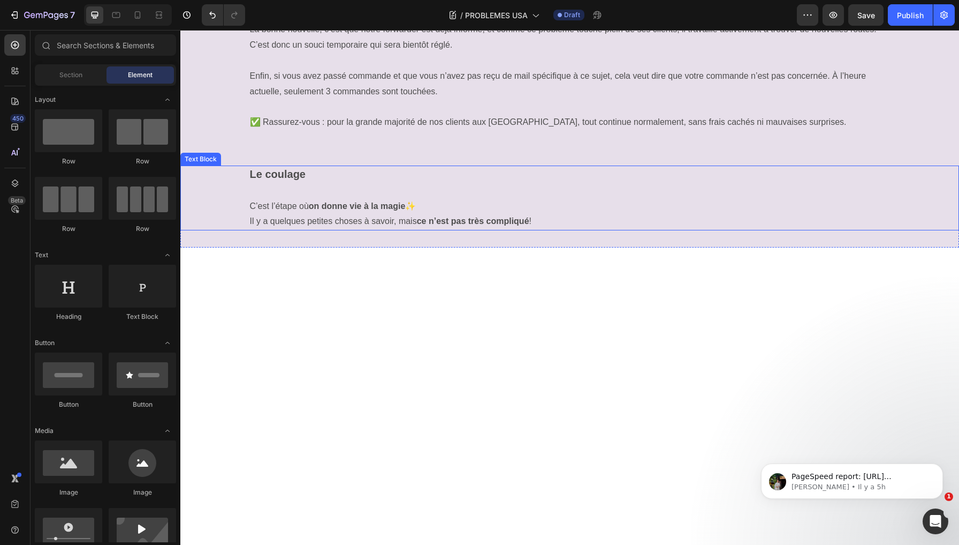
click at [590, 183] on p at bounding box center [570, 191] width 640 height 16
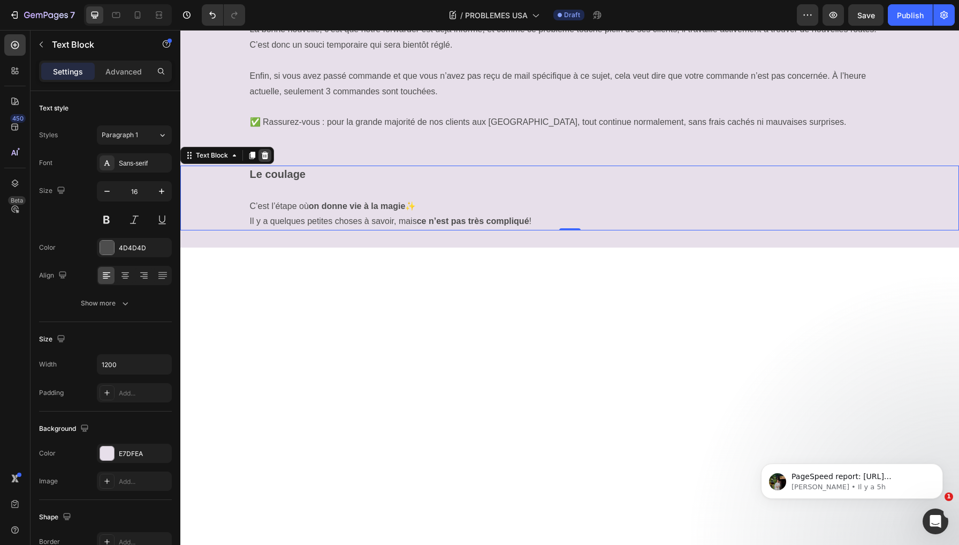
click at [263, 152] on icon at bounding box center [265, 155] width 7 height 7
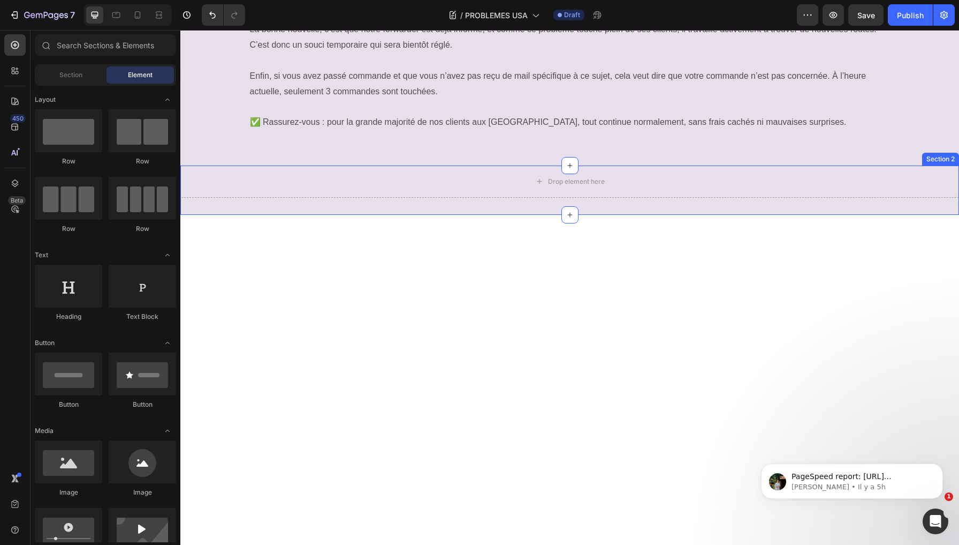
click at [314, 186] on div "Drop element here Section 2" at bounding box center [569, 189] width 779 height 49
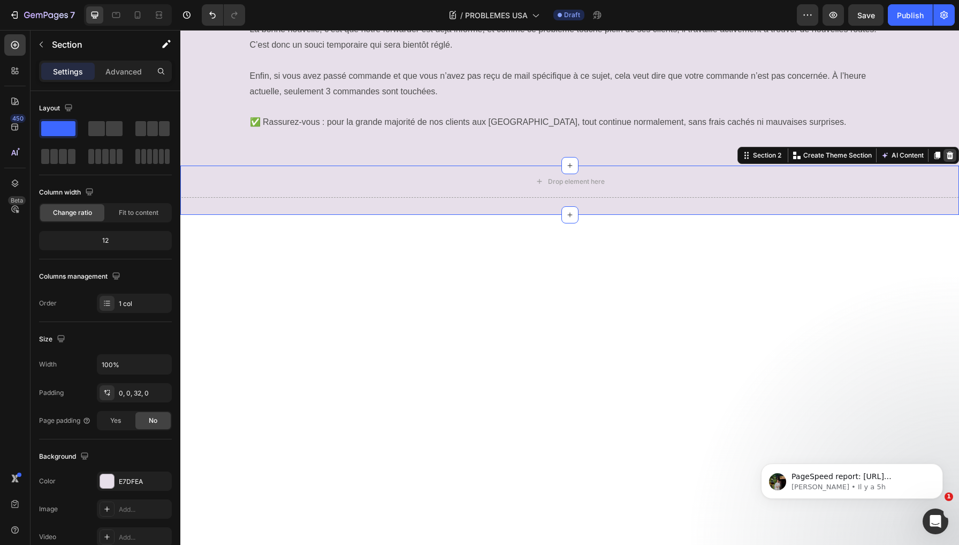
click at [952, 152] on icon at bounding box center [950, 155] width 7 height 7
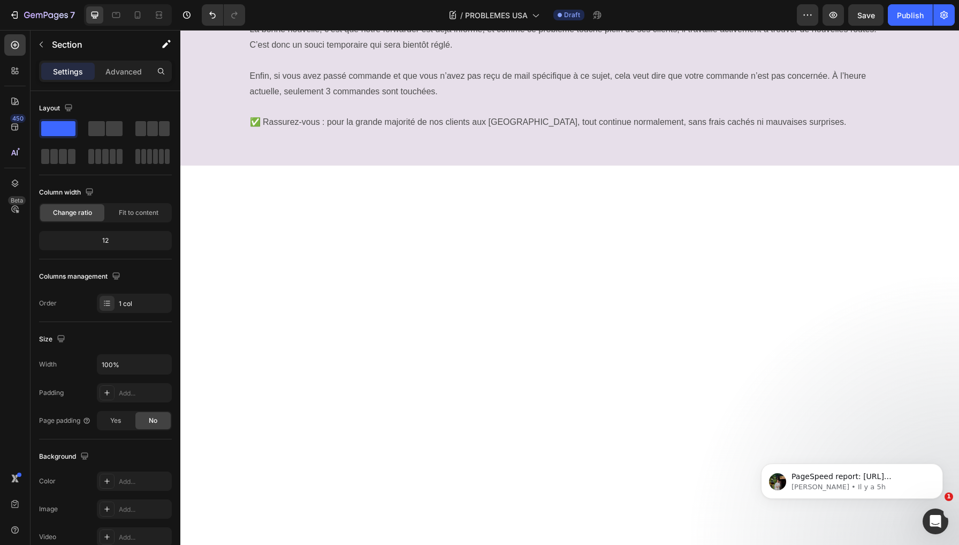
click at [429, 288] on div at bounding box center [569, 384] width 779 height 438
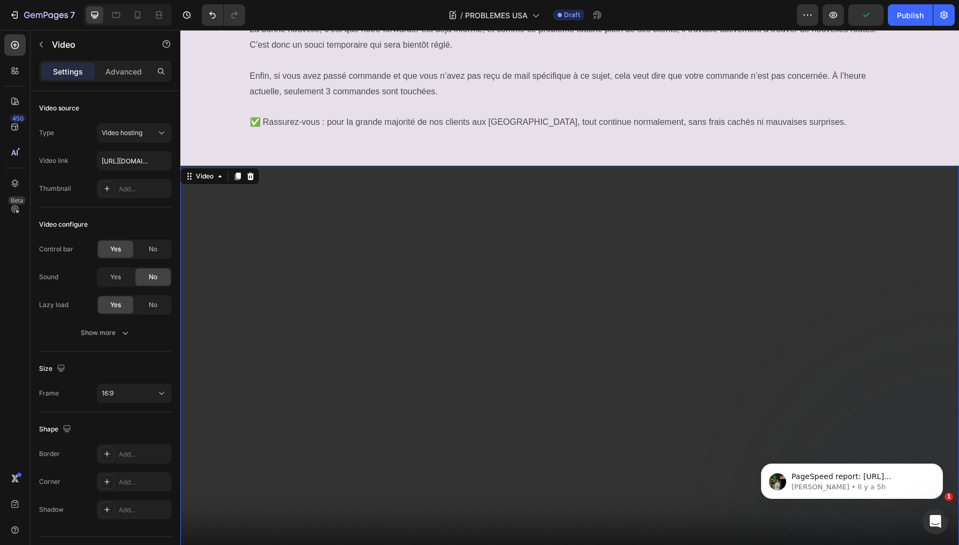
click at [329, 165] on video at bounding box center [569, 384] width 779 height 438
click at [255, 172] on icon at bounding box center [250, 176] width 9 height 9
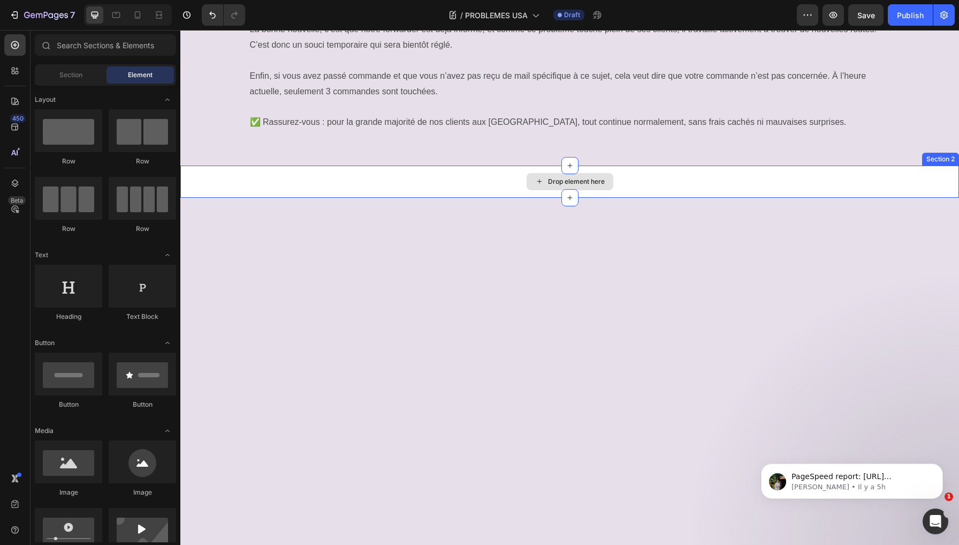
click at [372, 165] on div "Drop element here" at bounding box center [569, 181] width 779 height 32
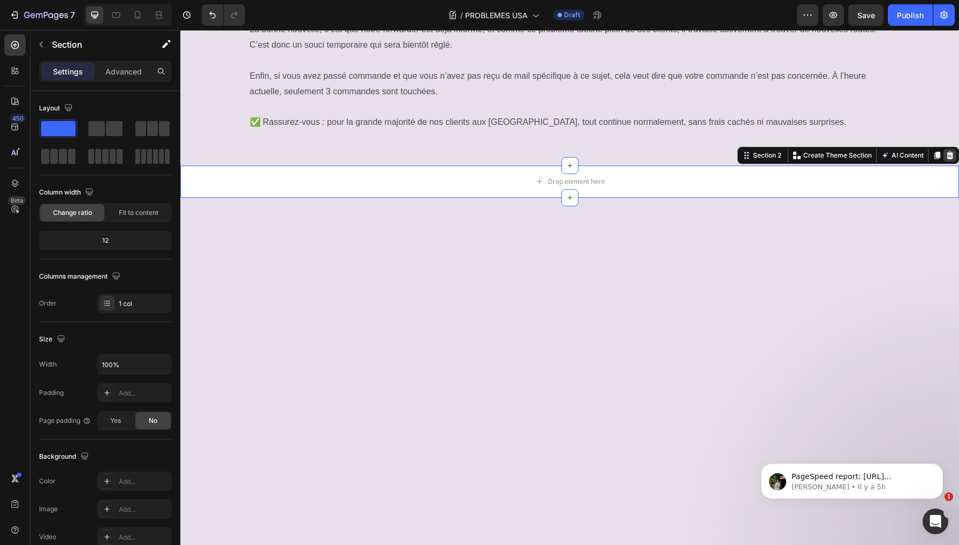
click at [948, 151] on icon at bounding box center [950, 155] width 9 height 9
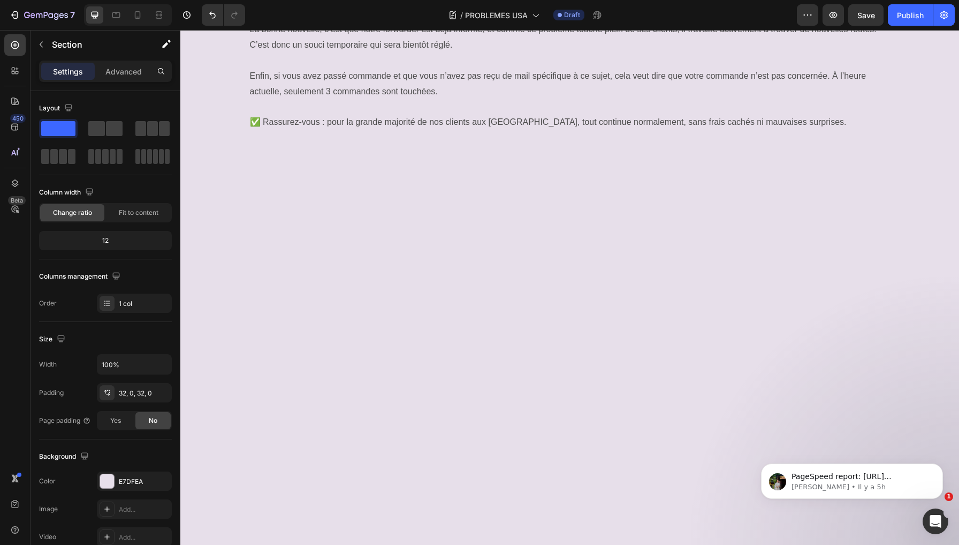
click at [850, 236] on div at bounding box center [569, 304] width 779 height 242
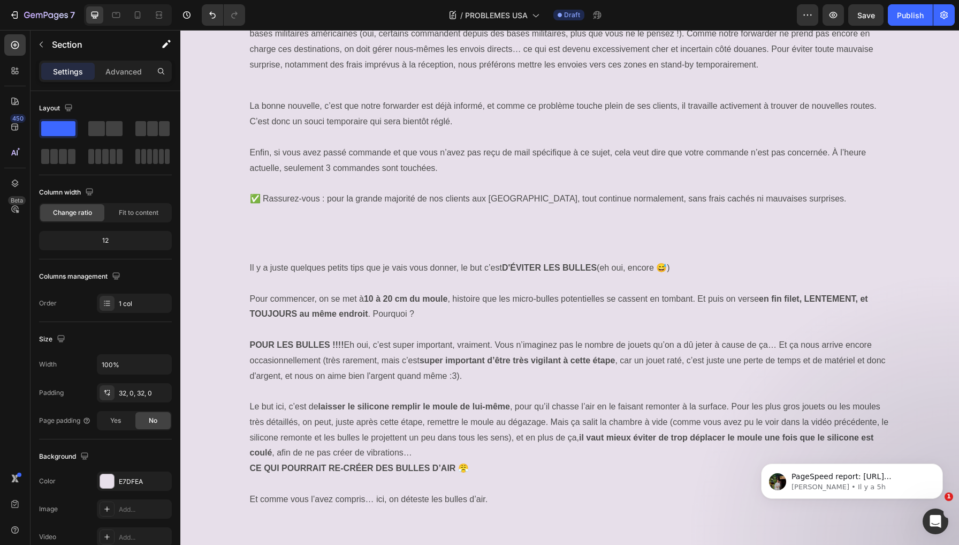
scroll to position [301, 0]
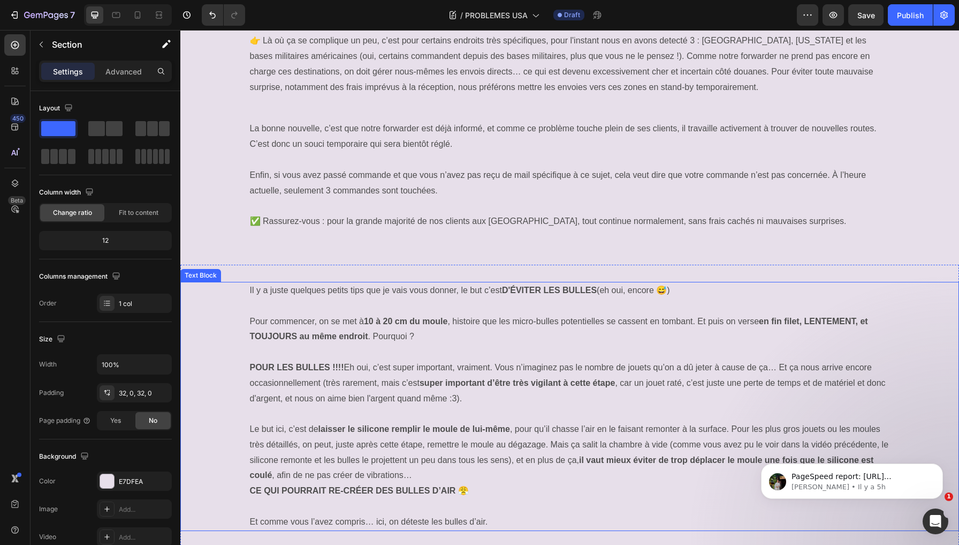
click at [225, 282] on div "Il y a juste quelques petits tips que je vais vous donner, le but c’est D'ÉVITE…" at bounding box center [569, 406] width 779 height 249
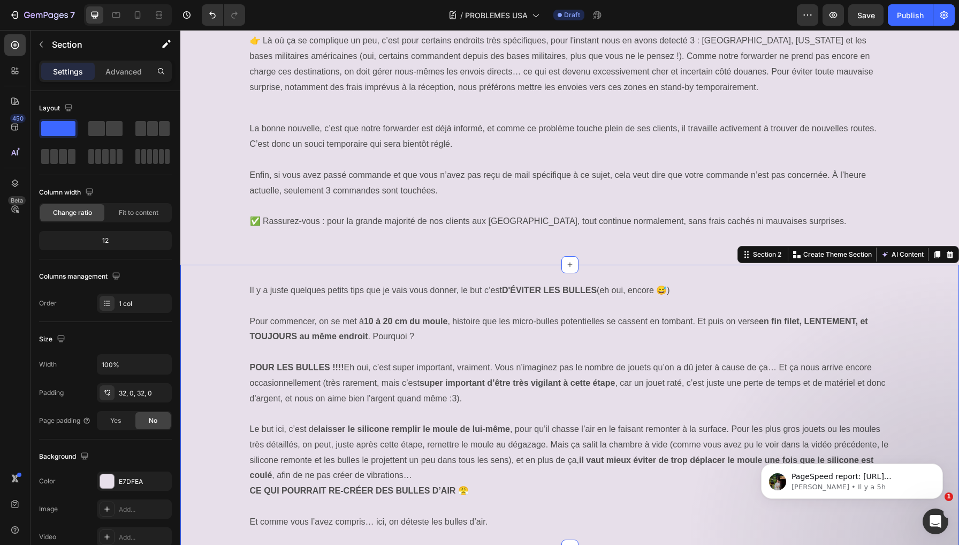
click at [345, 265] on div "Il y a juste quelques petits tips que je vais vous donner, le but c’est D'ÉVITE…" at bounding box center [569, 406] width 779 height 283
click at [946, 250] on icon at bounding box center [950, 254] width 9 height 9
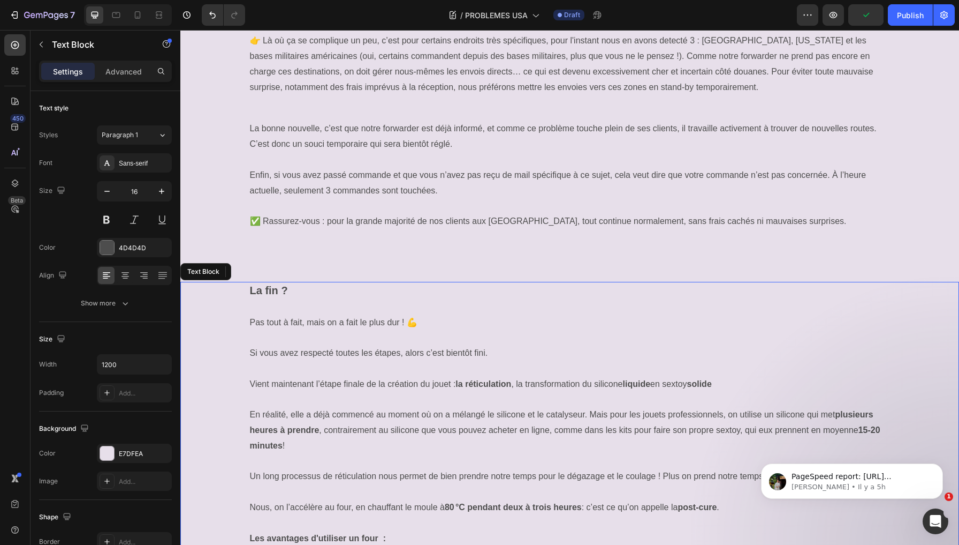
click at [742, 283] on p "La fin ?" at bounding box center [570, 291] width 640 height 17
click at [265, 268] on icon at bounding box center [265, 271] width 7 height 7
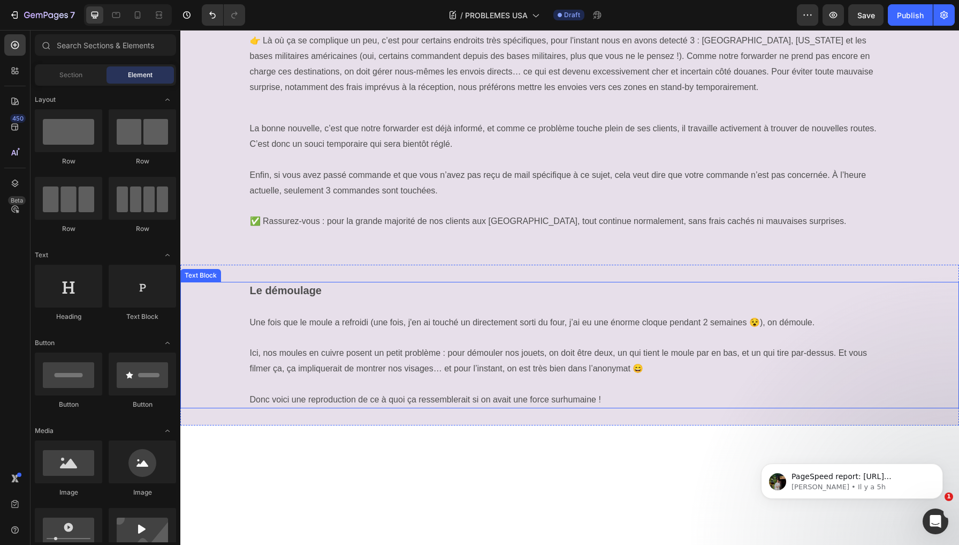
click at [232, 291] on div "Le démoulage Une fois que le moule a refroidi (une fois, j'en ai touché un dire…" at bounding box center [569, 345] width 779 height 126
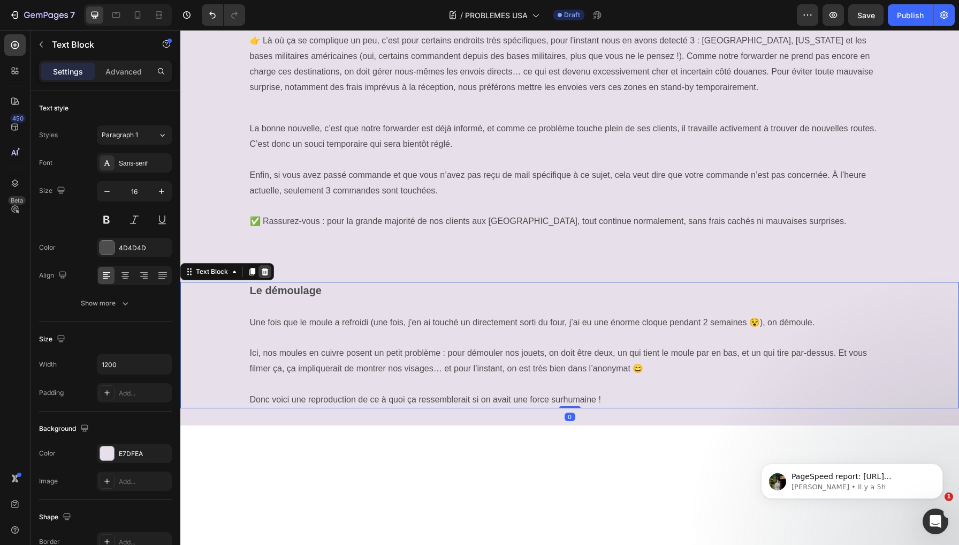
click at [263, 268] on icon at bounding box center [265, 271] width 7 height 7
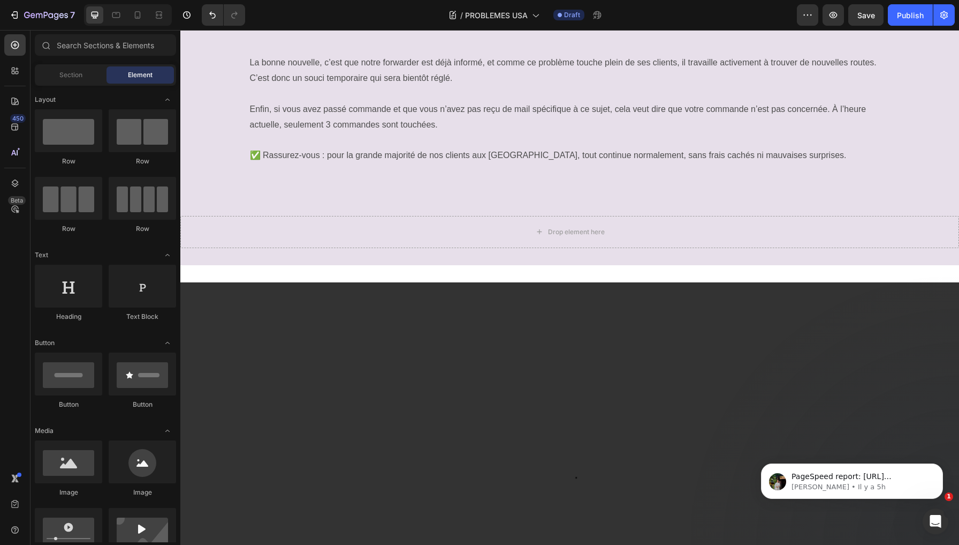
scroll to position [370, 0]
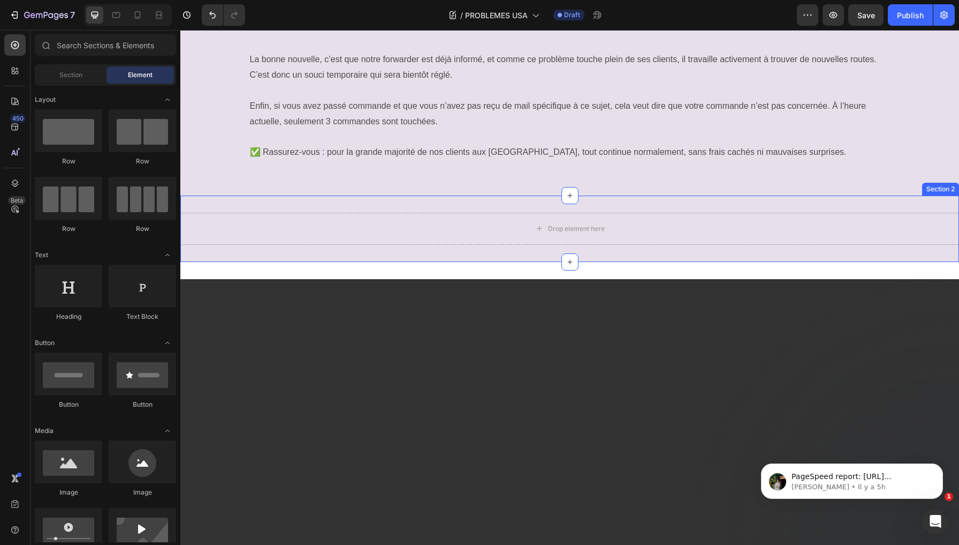
click at [289, 228] on div "Drop element here Section 2" at bounding box center [569, 228] width 779 height 66
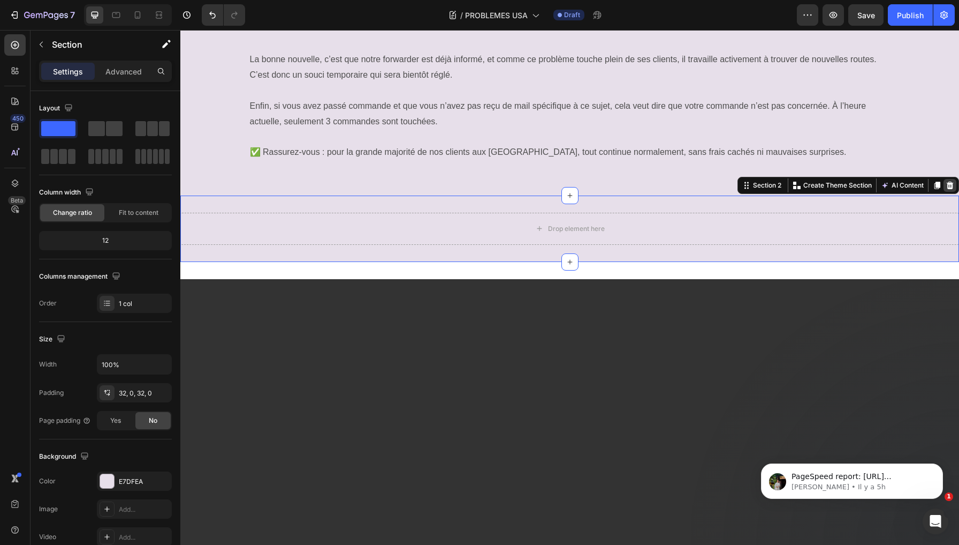
click at [944, 179] on div at bounding box center [950, 185] width 13 height 13
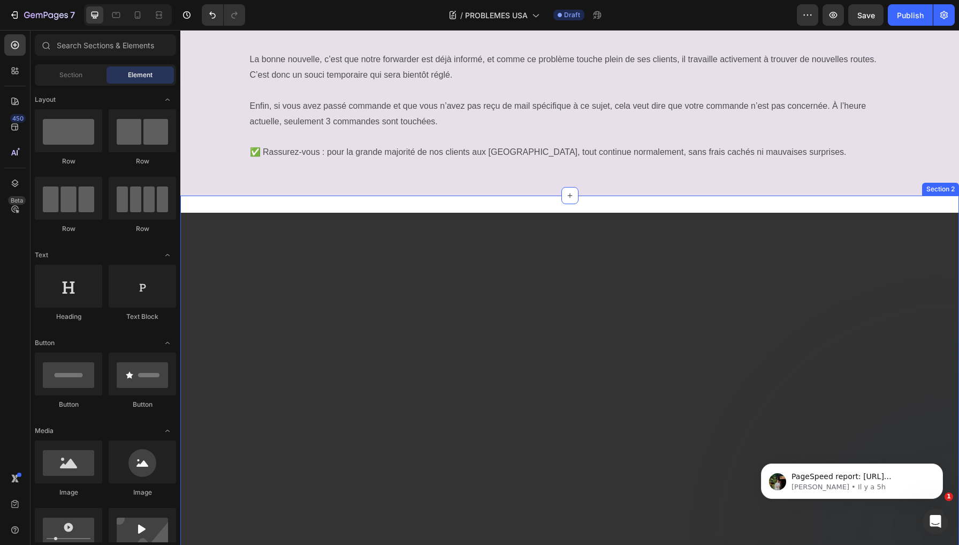
click at [458, 195] on div "Video Section 2" at bounding box center [569, 431] width 779 height 472
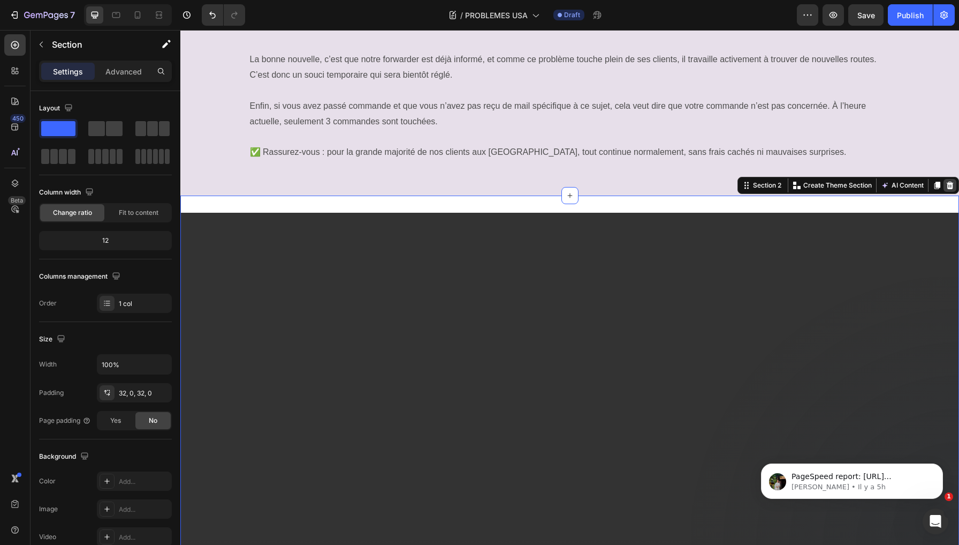
click at [953, 179] on div at bounding box center [950, 185] width 13 height 13
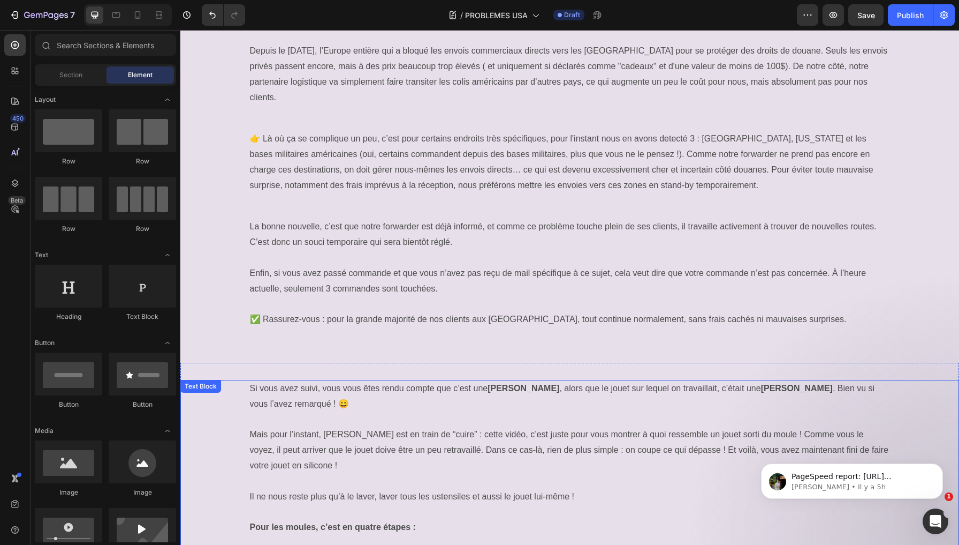
scroll to position [216, 0]
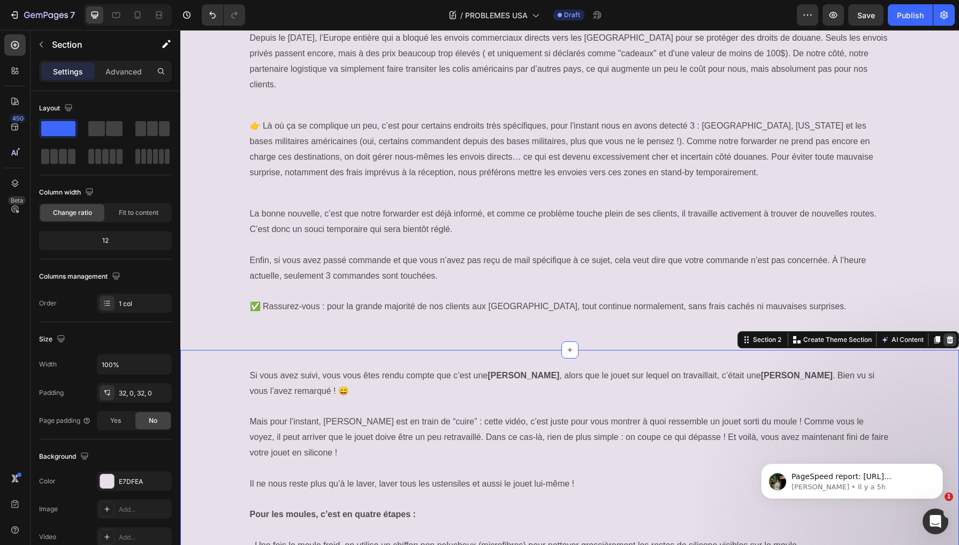
click at [949, 336] on icon at bounding box center [950, 339] width 7 height 7
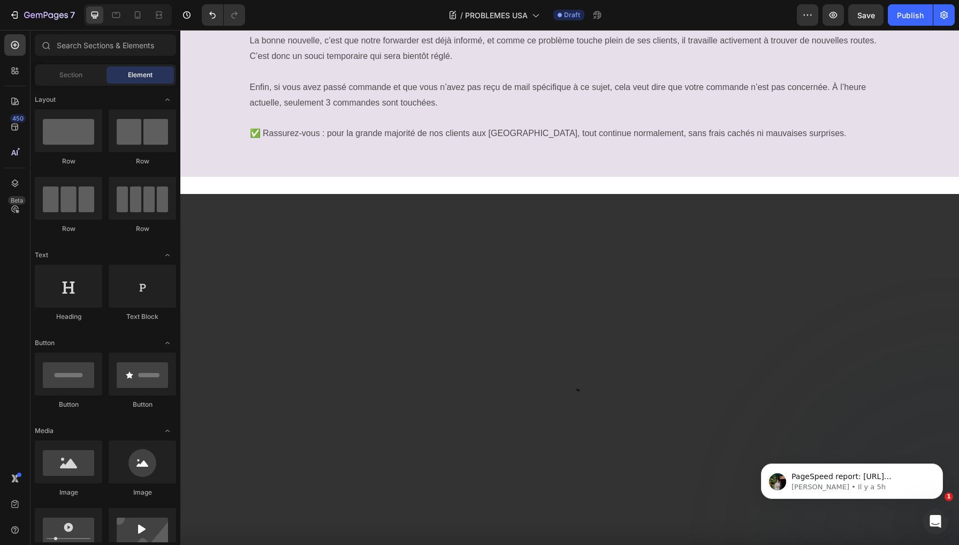
scroll to position [391, 0]
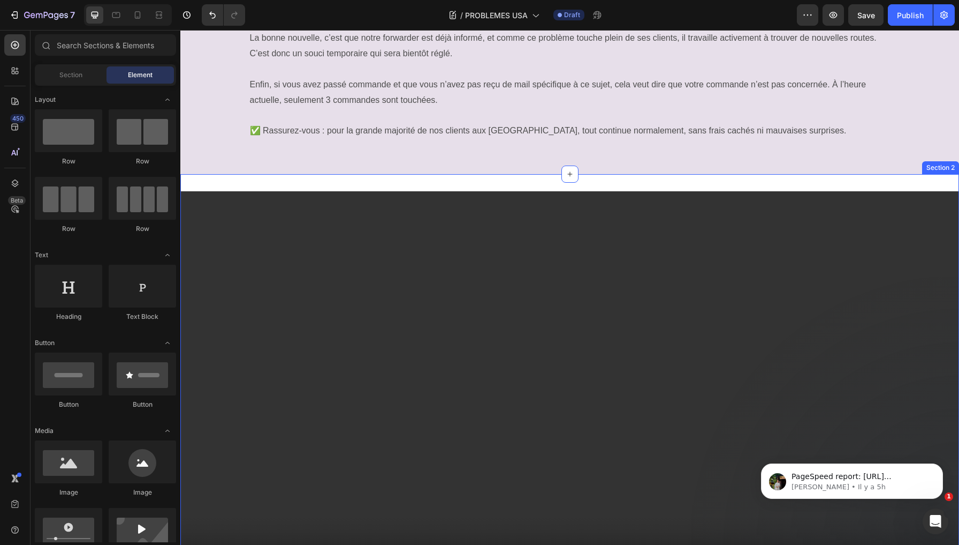
click at [433, 174] on div "Video Section 2" at bounding box center [569, 414] width 779 height 481
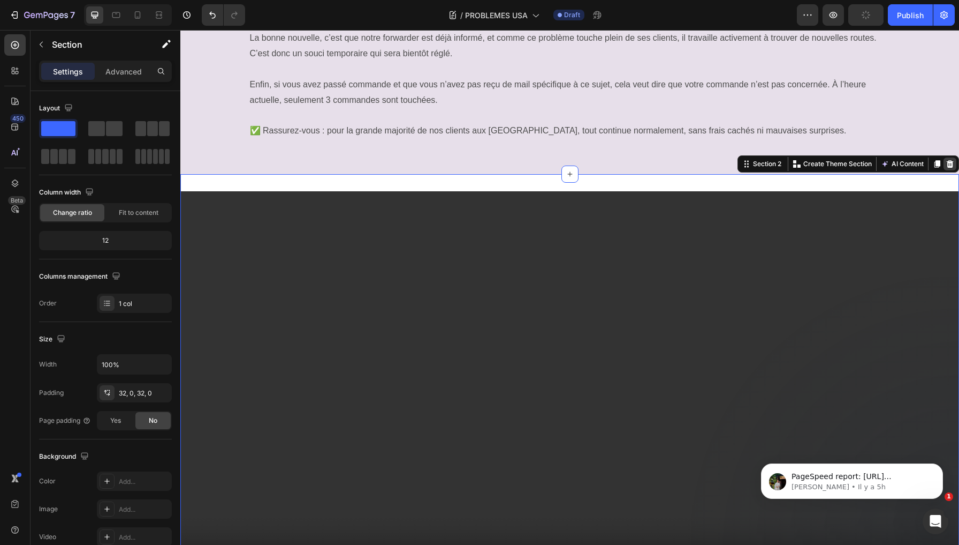
click at [946, 157] on div at bounding box center [950, 163] width 13 height 13
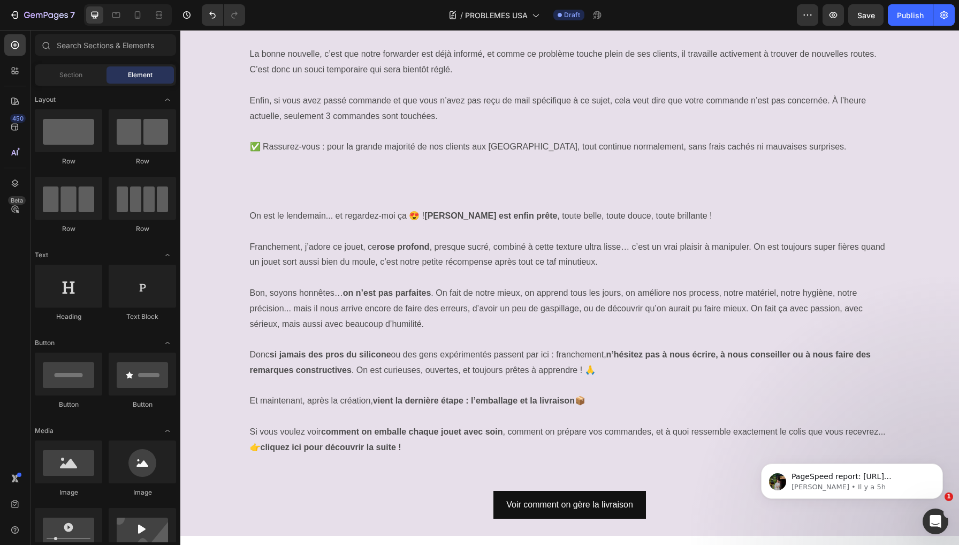
scroll to position [369, 0]
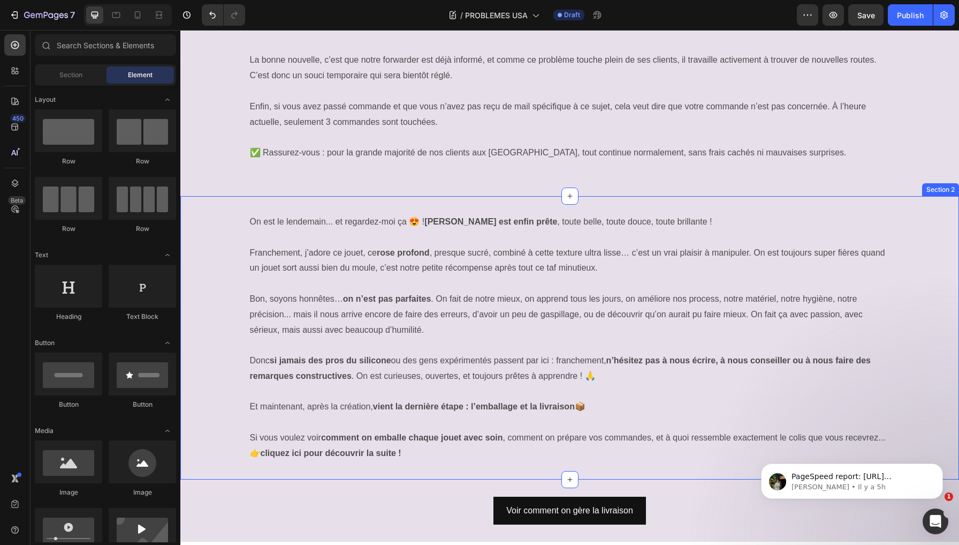
click at [341, 196] on div "On est le lendemain... et regardez-moi ça 😍 ! AMY est enfin prête , toute belle…" at bounding box center [569, 337] width 779 height 283
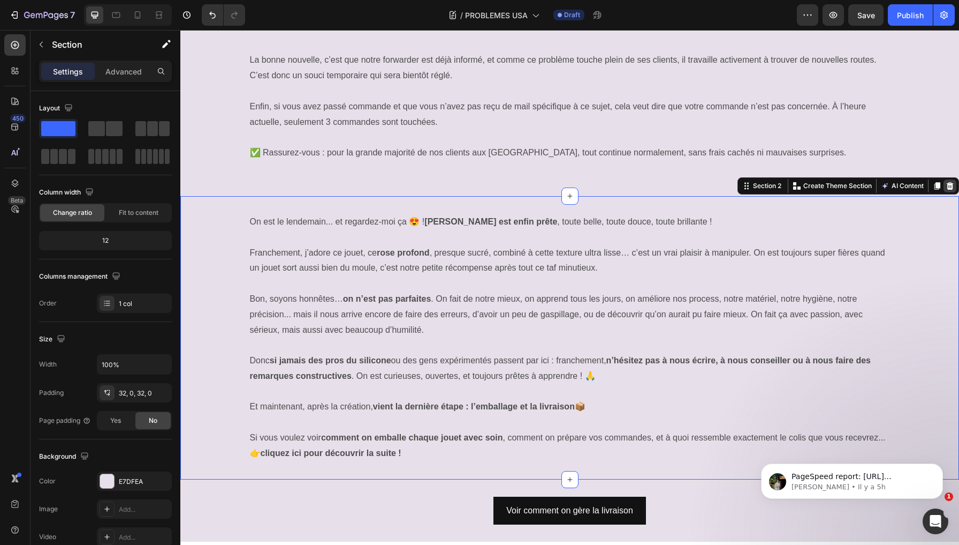
click at [946, 179] on div at bounding box center [950, 185] width 13 height 13
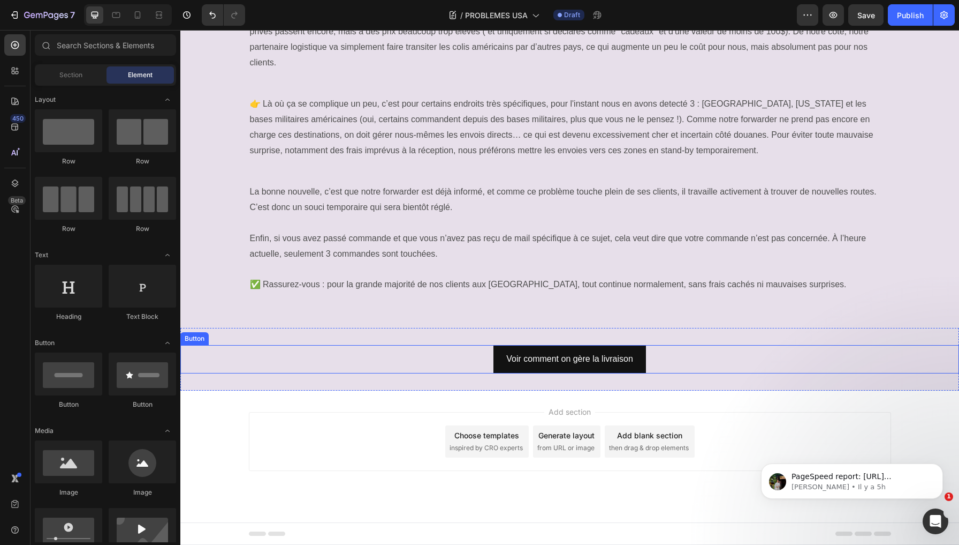
click at [442, 345] on div "Voir comment on gère la livraison Button" at bounding box center [569, 359] width 779 height 28
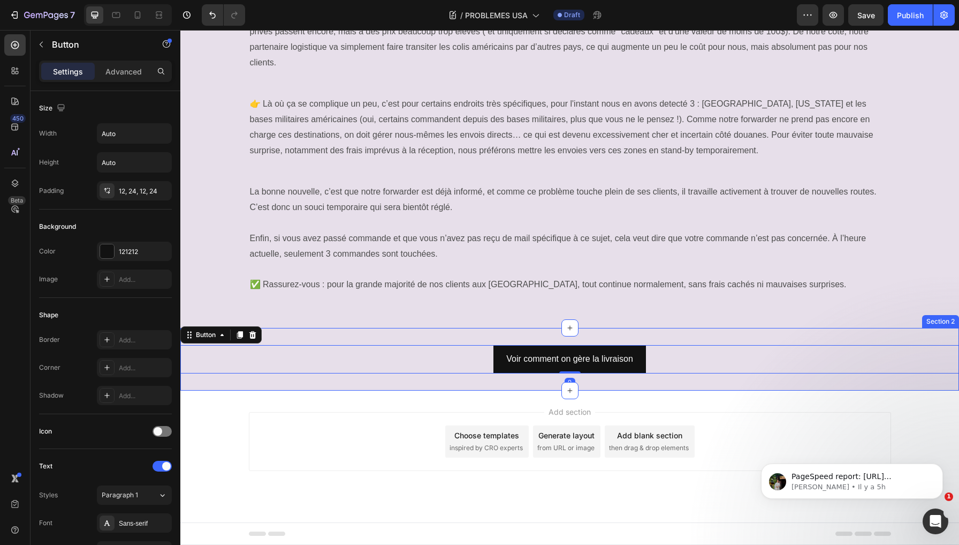
click at [478, 328] on div "Voir comment on gère la livraison Button 0 Section 2" at bounding box center [569, 359] width 779 height 63
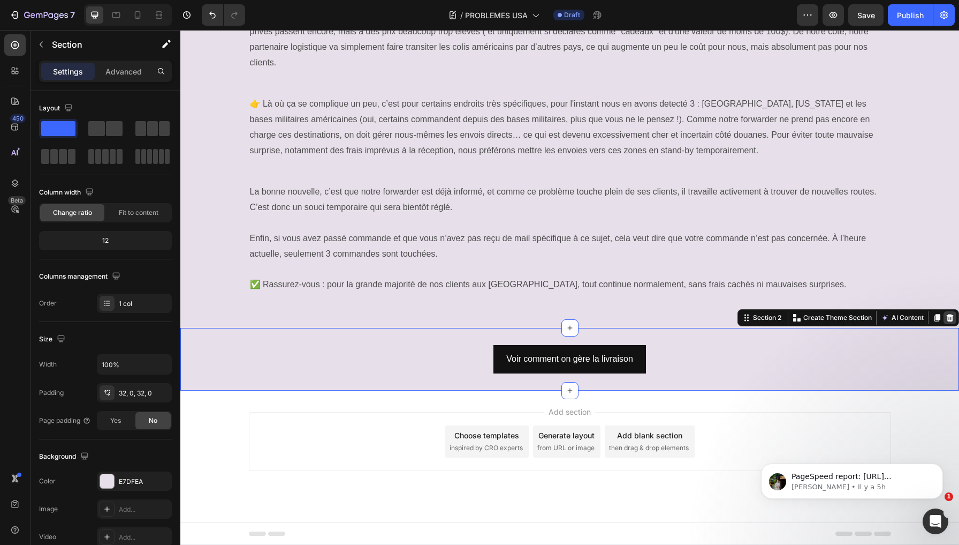
click at [946, 313] on icon at bounding box center [950, 317] width 9 height 9
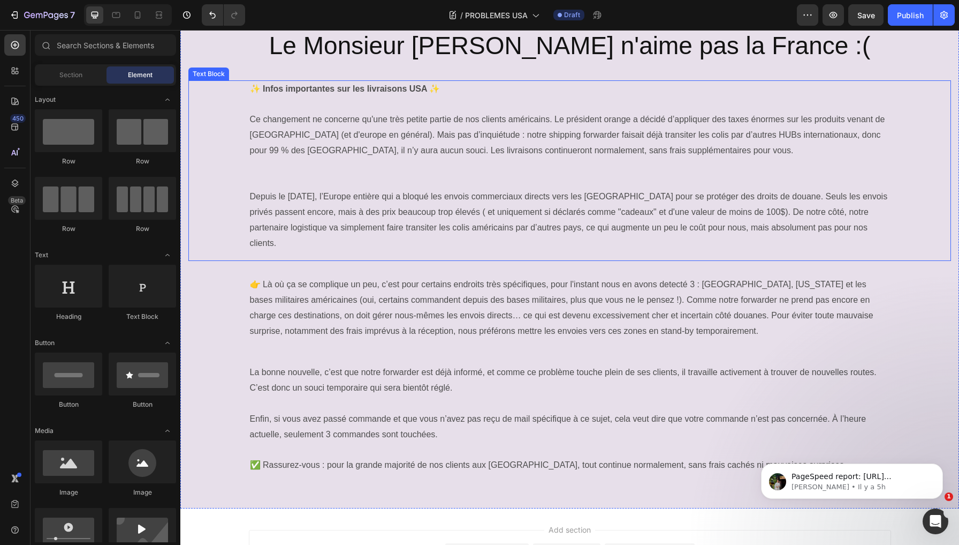
scroll to position [61, 0]
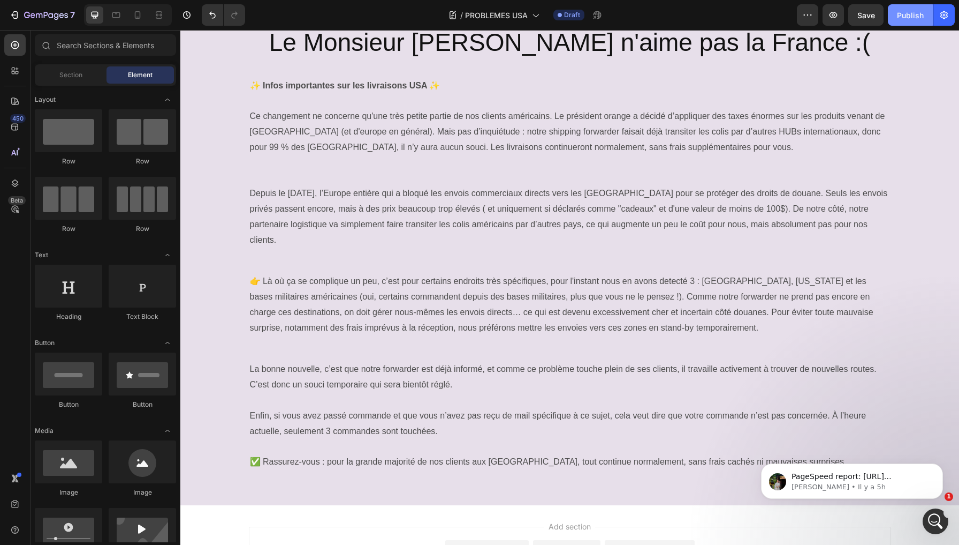
click at [911, 18] on div "Publish" at bounding box center [910, 15] width 27 height 11
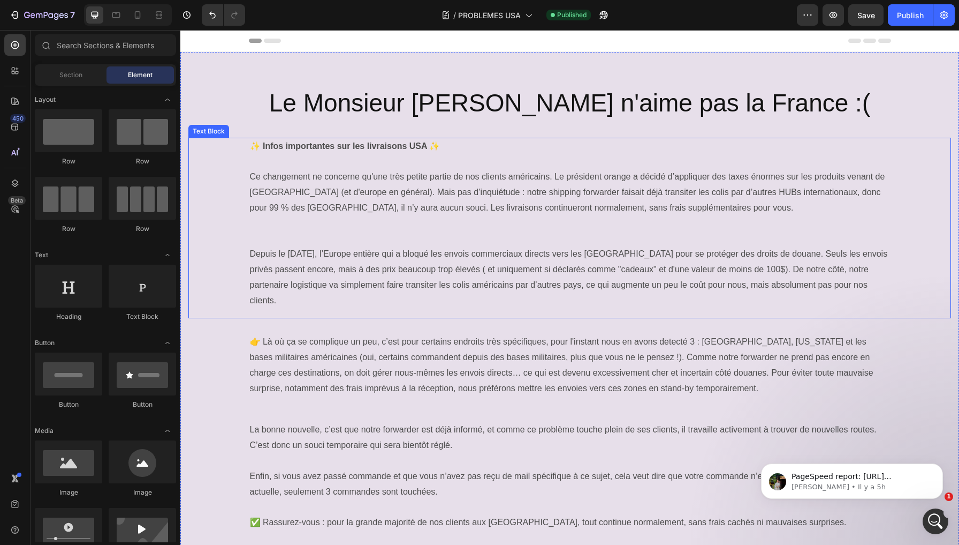
scroll to position [0, 0]
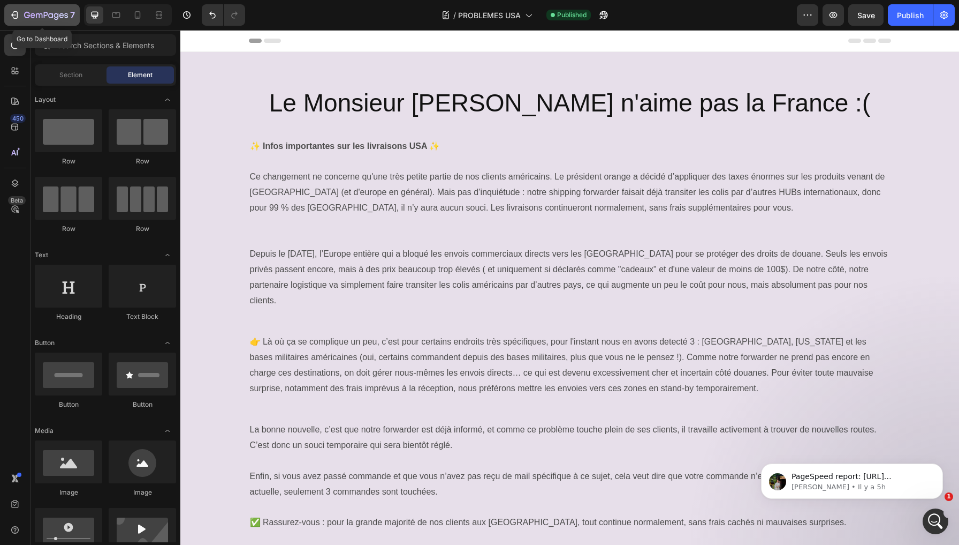
click at [25, 16] on icon "button" at bounding box center [27, 15] width 6 height 6
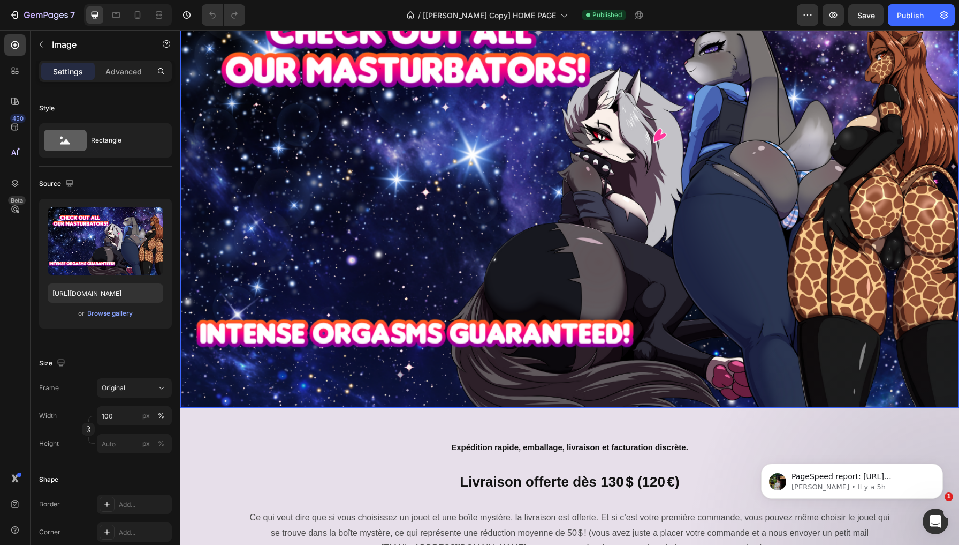
click at [480, 266] on img at bounding box center [569, 185] width 779 height 445
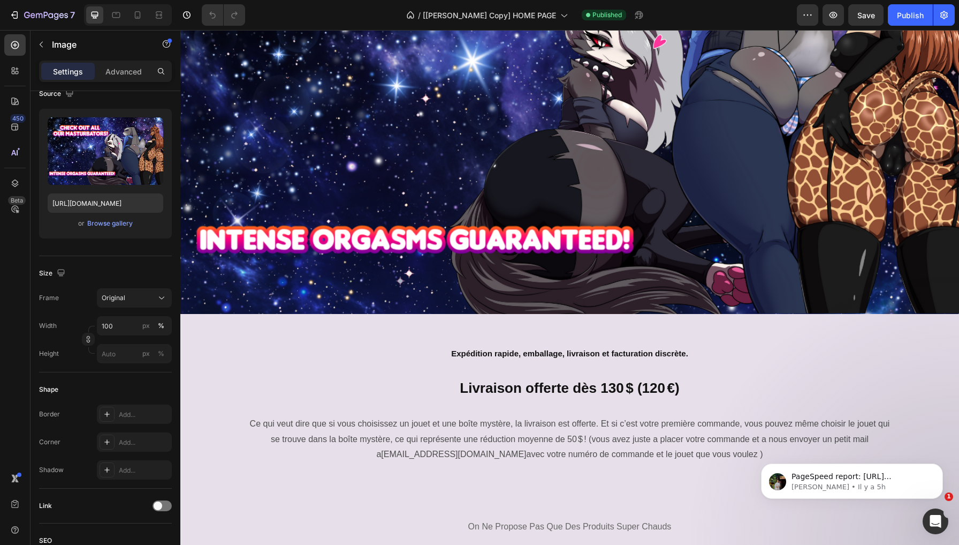
scroll to position [251, 0]
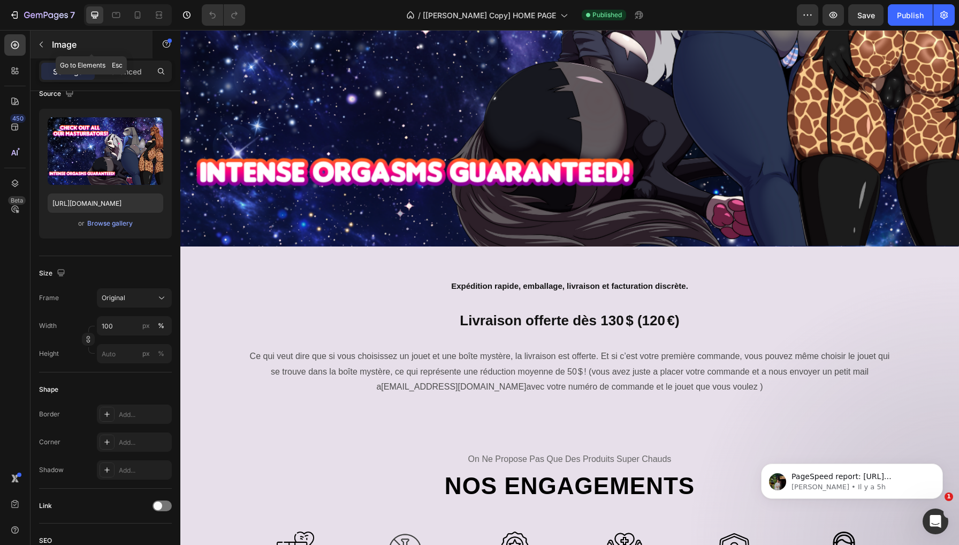
click at [37, 45] on icon "button" at bounding box center [41, 44] width 9 height 9
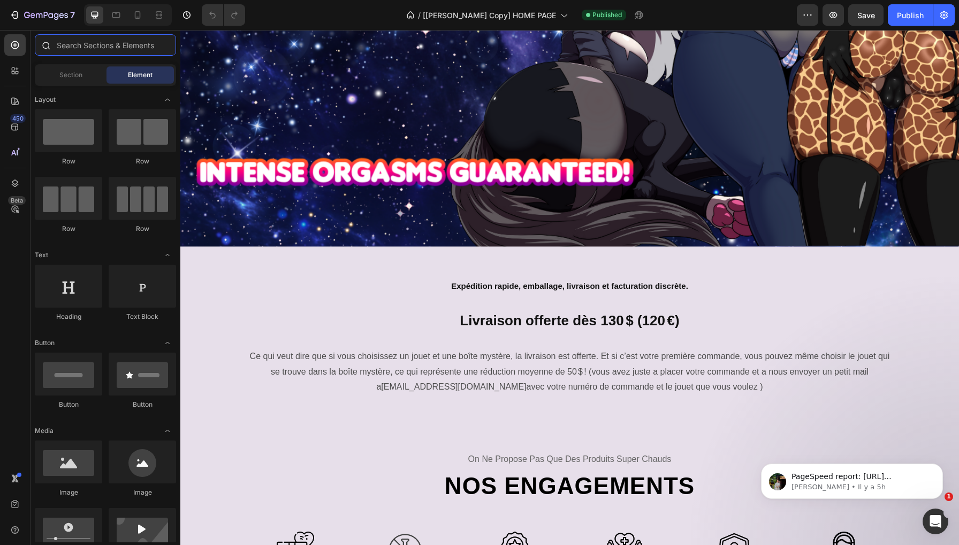
click at [82, 47] on input "text" at bounding box center [105, 44] width 141 height 21
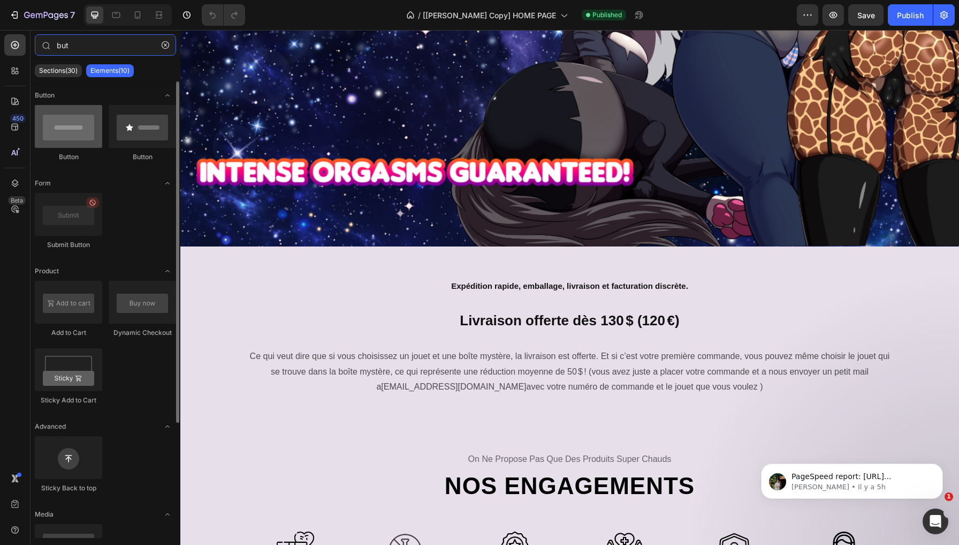
type input "but"
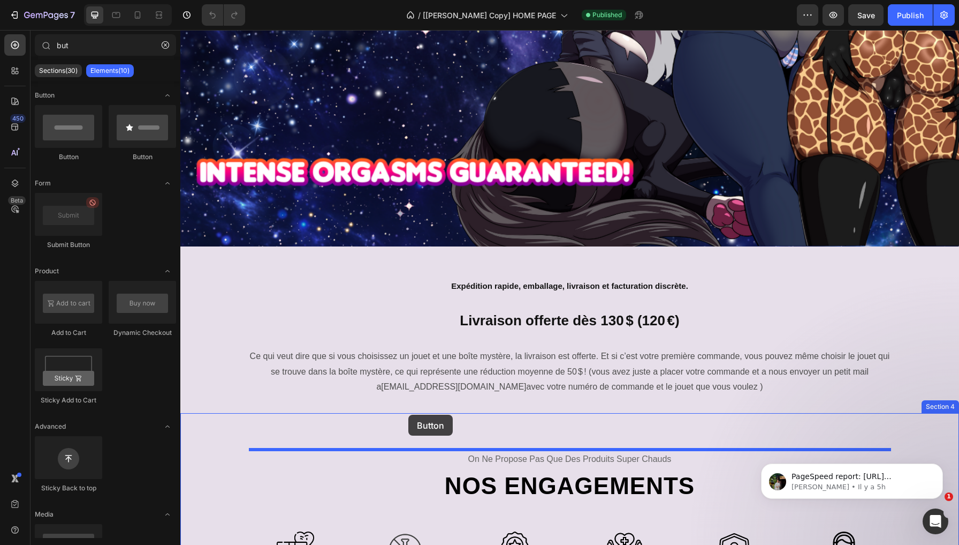
drag, startPoint x: 250, startPoint y: 156, endPoint x: 409, endPoint y: 414, distance: 302.9
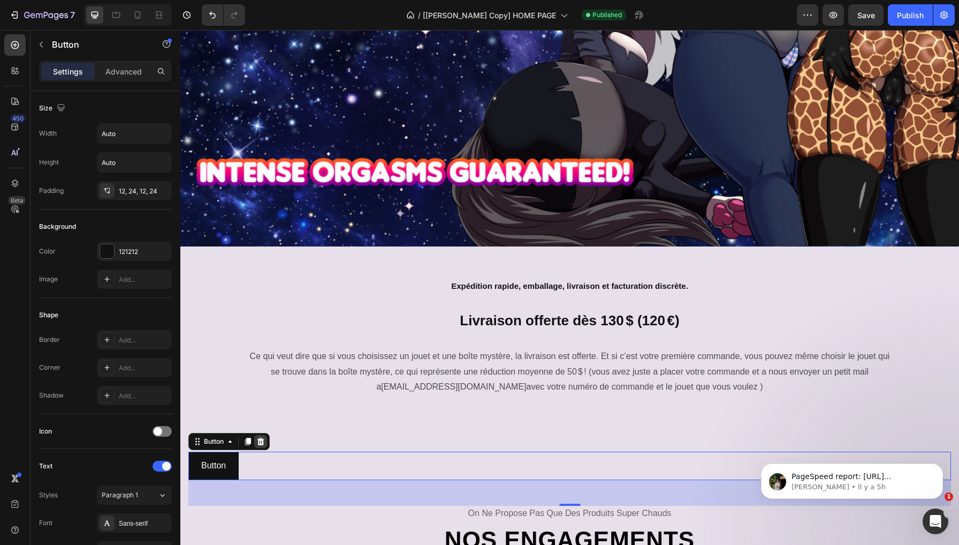
click at [260, 438] on icon at bounding box center [261, 440] width 7 height 7
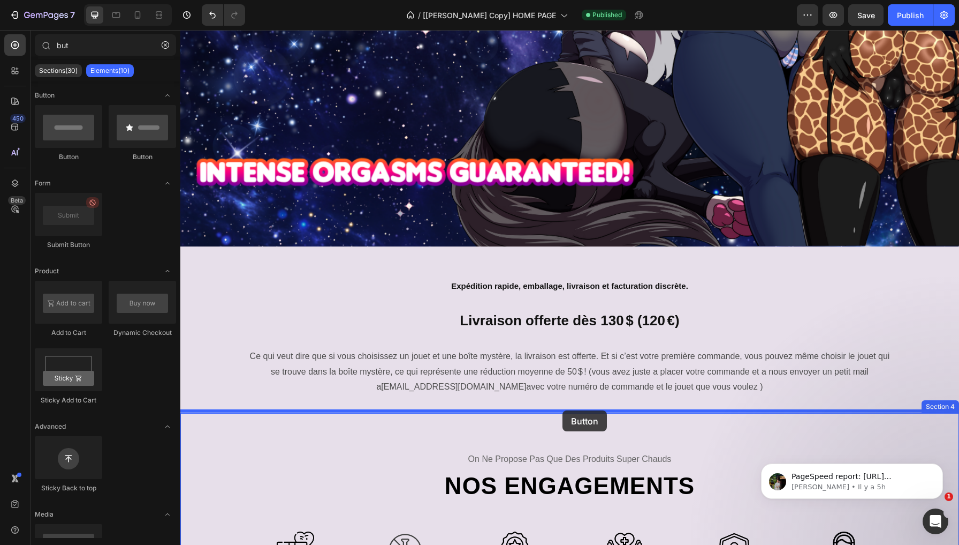
drag, startPoint x: 253, startPoint y: 171, endPoint x: 563, endPoint y: 410, distance: 390.9
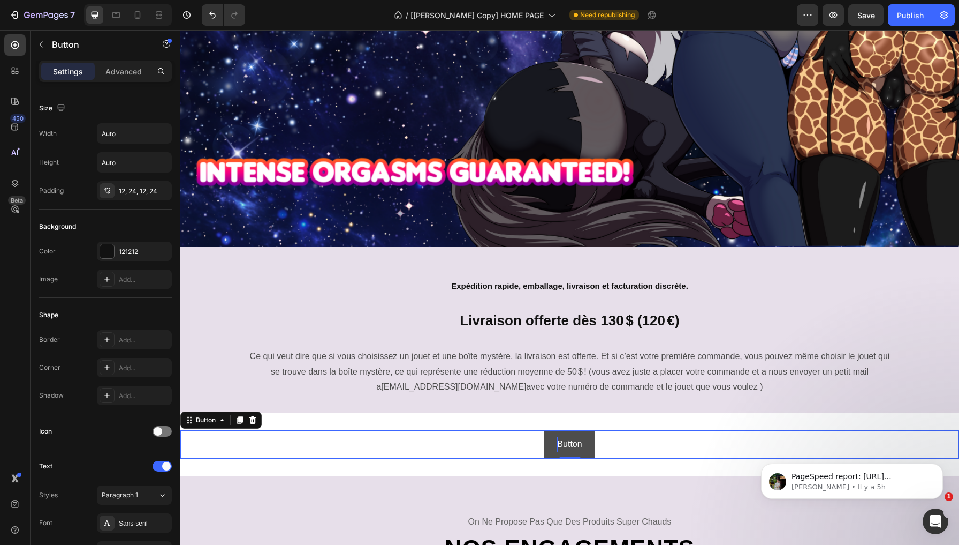
click at [571, 436] on p "Button" at bounding box center [569, 444] width 25 height 16
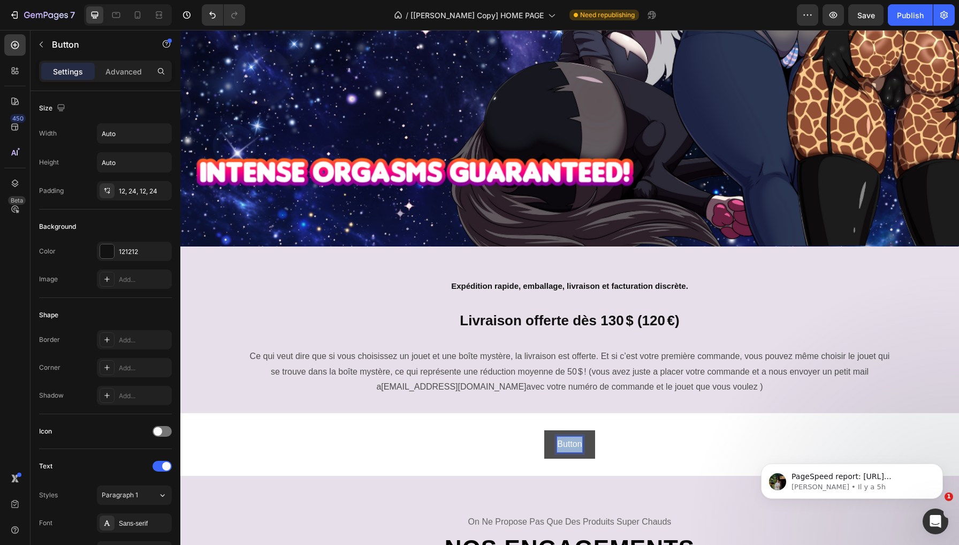
click at [571, 436] on p "Button" at bounding box center [569, 444] width 25 height 16
click at [570, 442] on button "Qu'est" at bounding box center [570, 444] width 50 height 28
click at [570, 442] on button "Qu'est ce qu'il" at bounding box center [570, 444] width 79 height 28
click at [570, 442] on button "Qu'est ce qu'il se" at bounding box center [570, 444] width 90 height 28
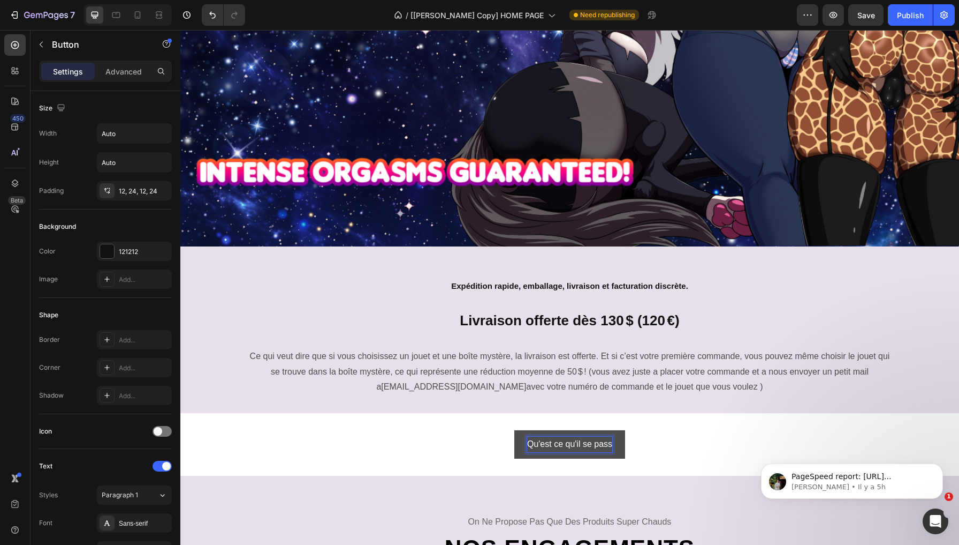
click at [570, 442] on button "Qu'est ce qu'il se pass" at bounding box center [570, 444] width 111 height 28
click at [570, 442] on button "Qu'est ce qu'il se passe entre" at bounding box center [570, 444] width 138 height 28
click at [570, 442] on button "Qu'est ce qu'il se passe entre la" at bounding box center [570, 444] width 147 height 28
click at [570, 442] on button "Qu'est ce qu'il se passe entre les" at bounding box center [570, 444] width 151 height 28
click at [570, 442] on button "Qu'est ce qu'il se passe entre les envois" at bounding box center [570, 444] width 178 height 28
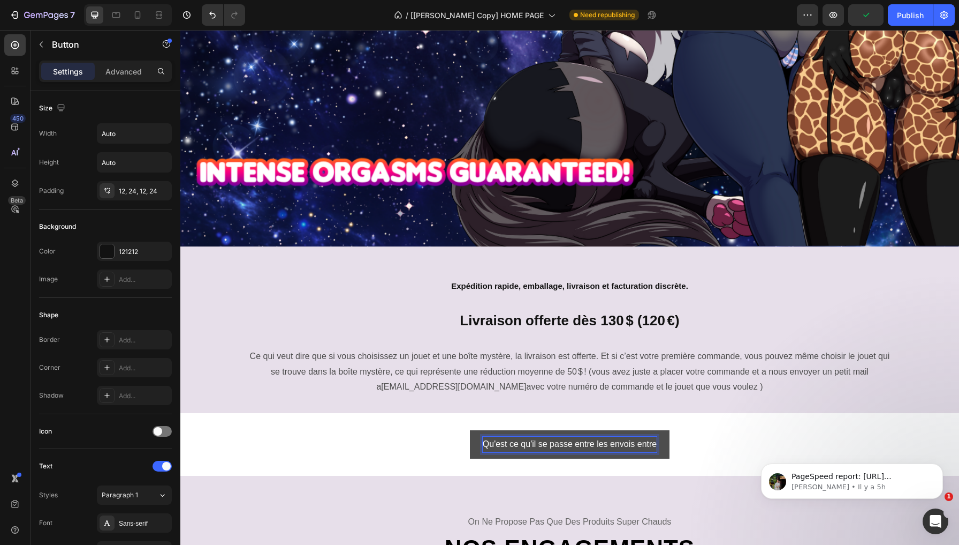
click at [570, 442] on button "Qu'est ce qu'il se passe entre les envois entre" at bounding box center [570, 444] width 200 height 28
click at [570, 442] on button "Qu'est ce qu'il se passe entre les envois entre la" at bounding box center [569, 444] width 209 height 28
click at [570, 442] on button "Qu'est ce qu'il se passe entre les envois entre la Franc e" at bounding box center [570, 444] width 240 height 28
click at [570, 442] on button "Qu'est ce qu'il se passe entre les envois entre la Franc et" at bounding box center [570, 444] width 243 height 28
click at [570, 442] on button "Qu'est ce qu'il se passe entre les envois entre la Franc et les" at bounding box center [570, 444] width 256 height 28
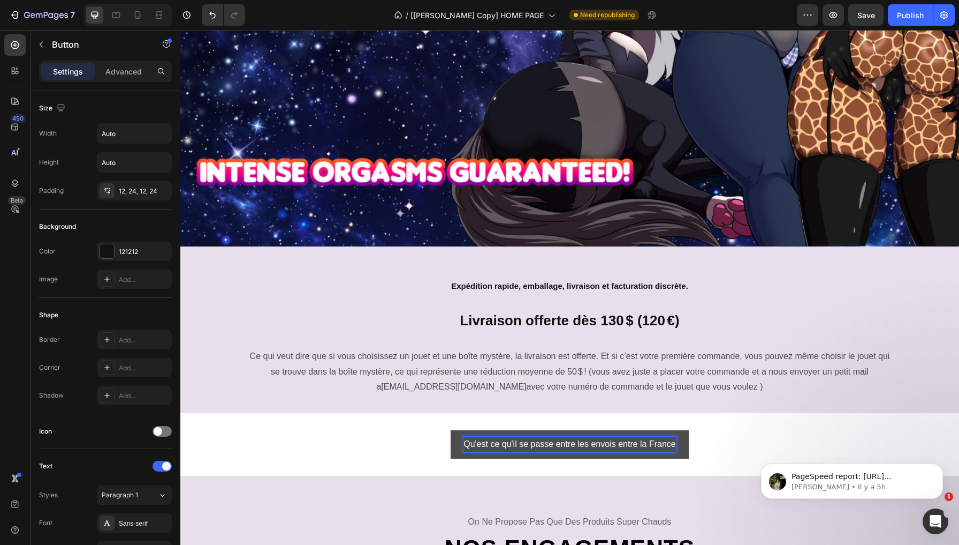
click at [570, 442] on button "Qu'est ce qu'il se passe entre les envois entre la France" at bounding box center [570, 444] width 238 height 28
click at [570, 442] on button "Qu'est ce qu'il se passe entre les envois entre la France e" at bounding box center [570, 444] width 245 height 28
click at [570, 442] on button "Qu'est ce qu'il se passe entre les envois entre la France et les" at bounding box center [570, 444] width 261 height 28
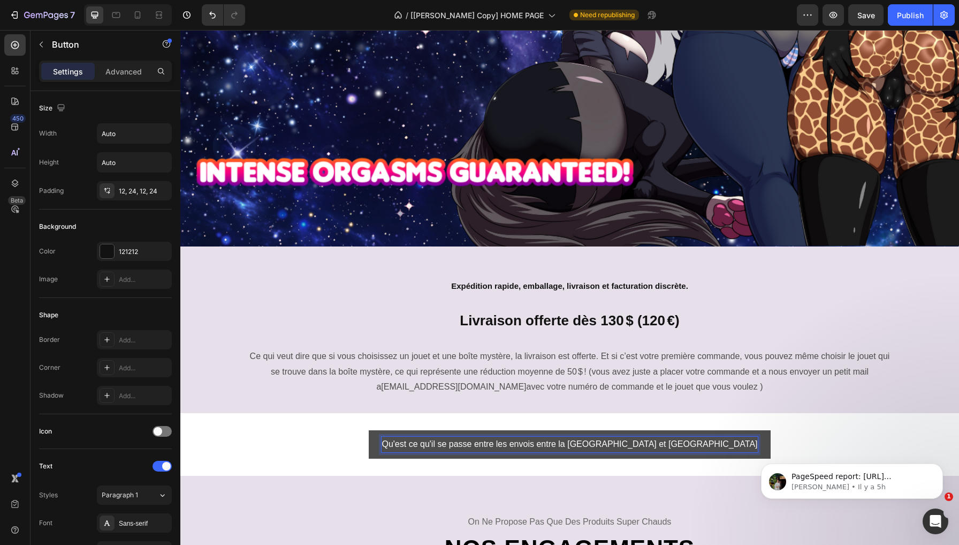
click at [570, 442] on button "Qu'est ce qu'il se passe entre les envois entre la France et les USA" at bounding box center [570, 444] width 402 height 28
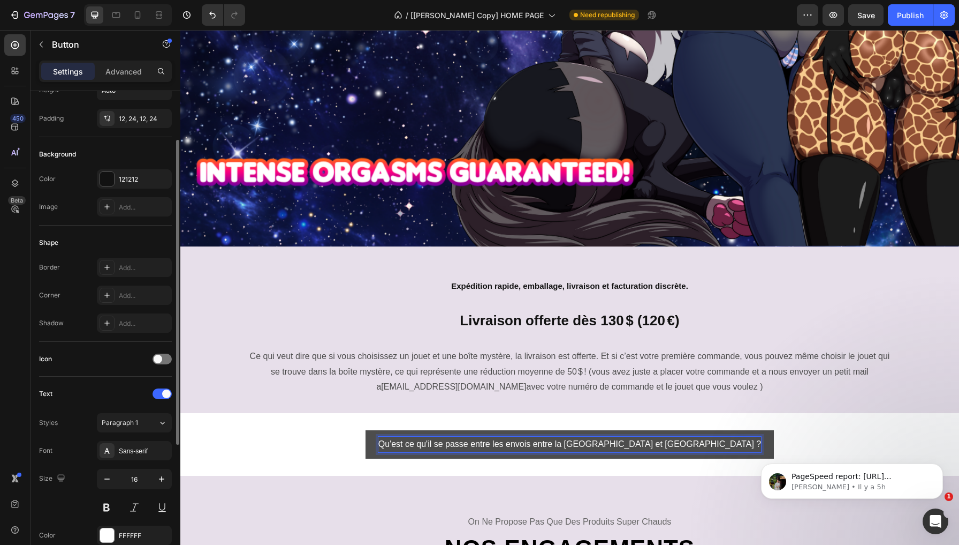
scroll to position [74, 0]
click at [107, 179] on div at bounding box center [107, 177] width 14 height 14
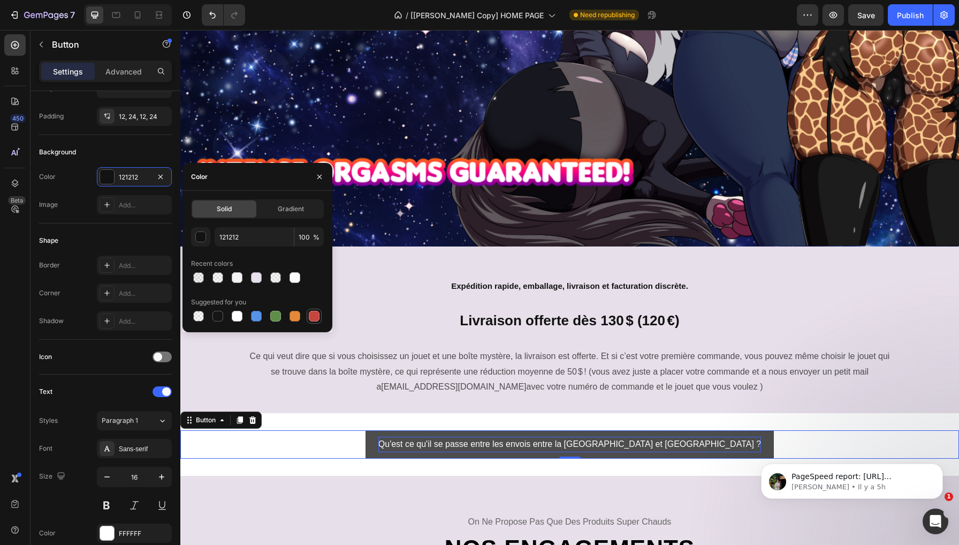
click at [321, 314] on div at bounding box center [314, 315] width 15 height 15
type input "C5453F"
click at [40, 47] on icon "button" at bounding box center [41, 44] width 9 height 9
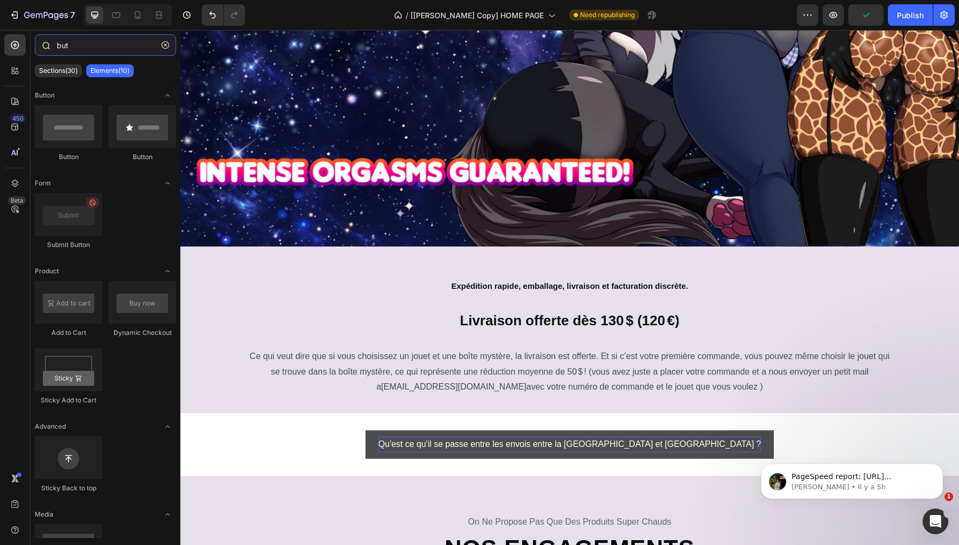
click at [94, 47] on input "but" at bounding box center [105, 44] width 141 height 21
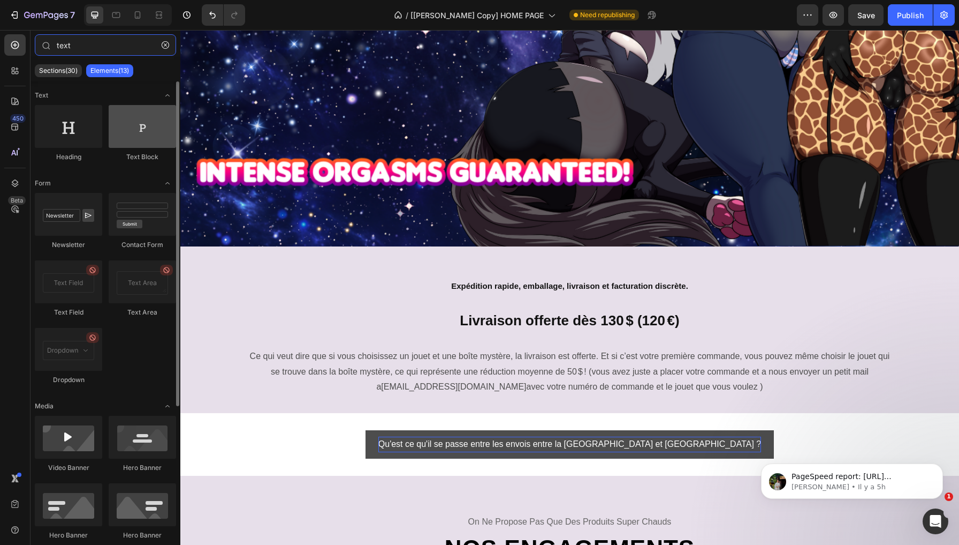
type input "text"
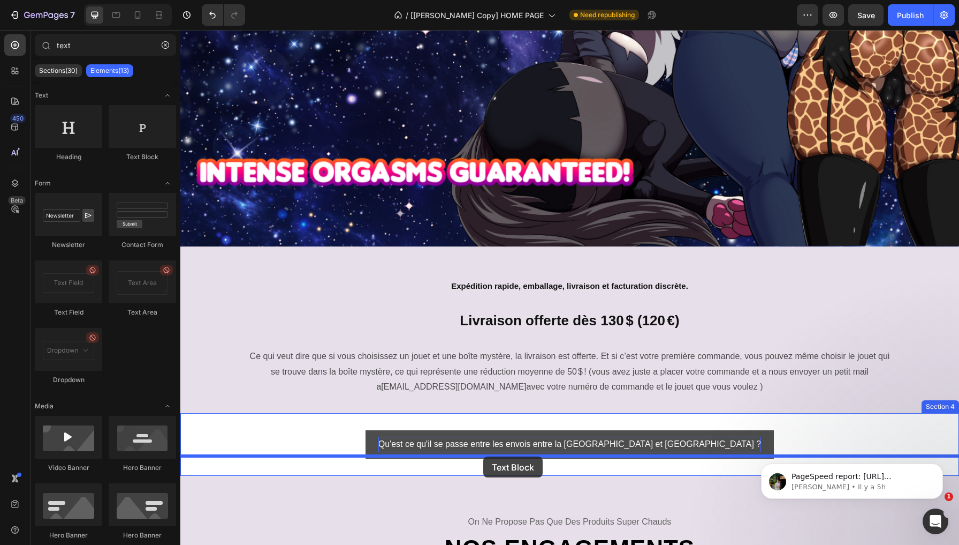
drag, startPoint x: 300, startPoint y: 161, endPoint x: 483, endPoint y: 456, distance: 347.5
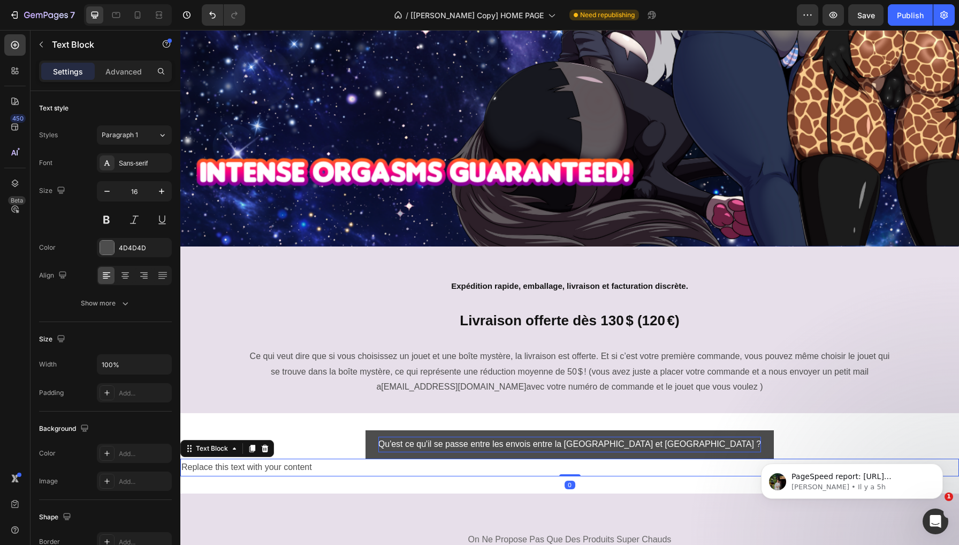
click at [435, 458] on div "Replace this text with your content" at bounding box center [569, 467] width 779 height 18
click at [435, 459] on p "Replace this text with your content" at bounding box center [570, 467] width 777 height 16
click at [248, 465] on p "Replace this text with your content" at bounding box center [570, 467] width 777 height 16
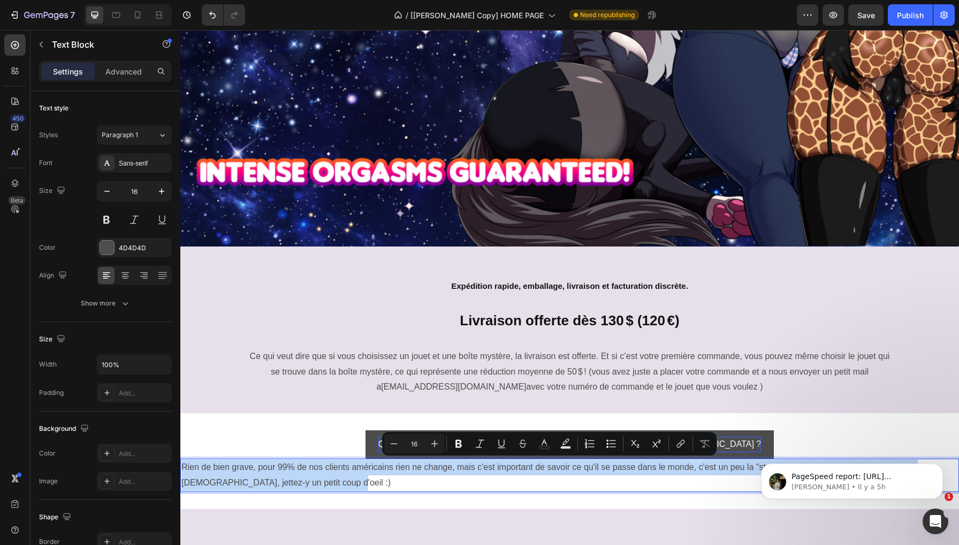
drag, startPoint x: 350, startPoint y: 475, endPoint x: 147, endPoint y: 435, distance: 207.0
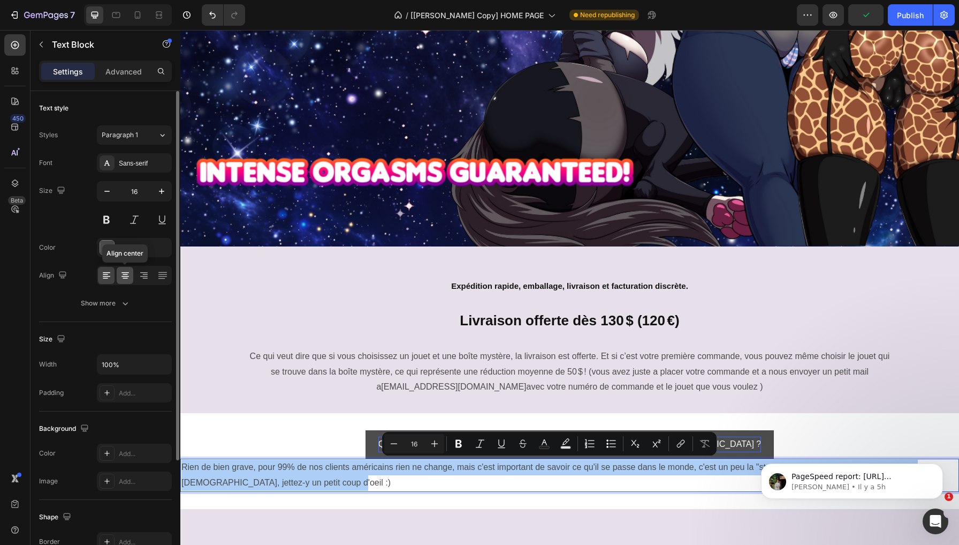
click at [126, 278] on icon at bounding box center [125, 278] width 5 height 1
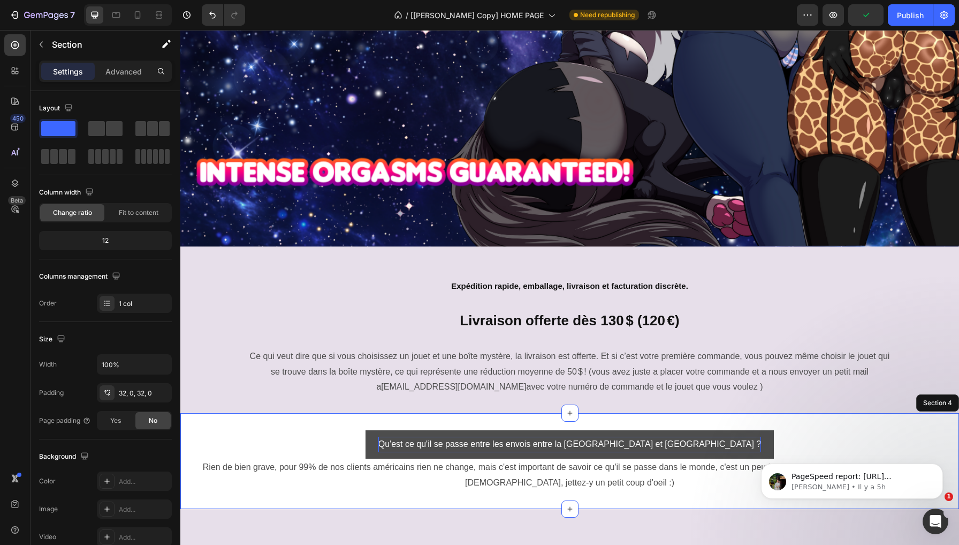
click at [328, 421] on div "Qu'est ce qu'il se passe entre les envois entre la France et les USA ? Button R…" at bounding box center [569, 460] width 779 height 95
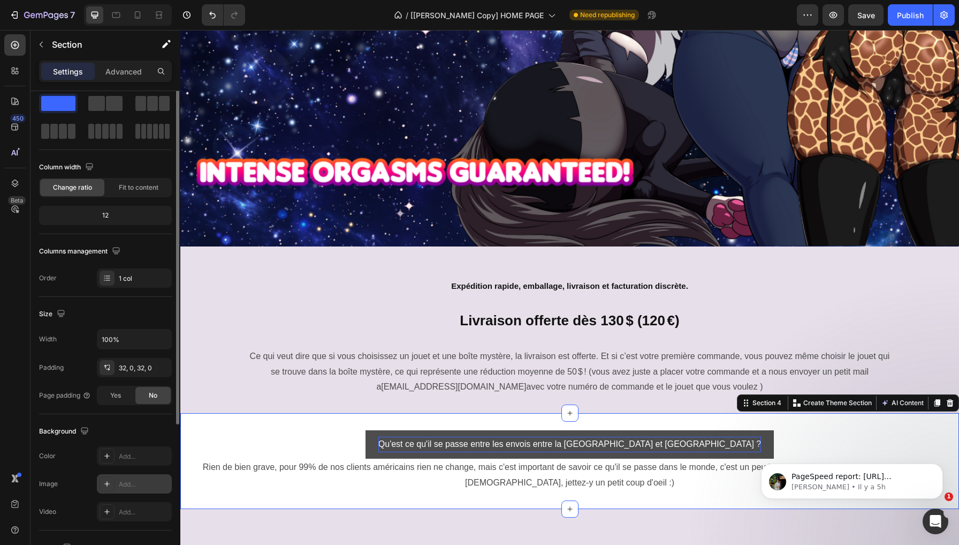
scroll to position [0, 0]
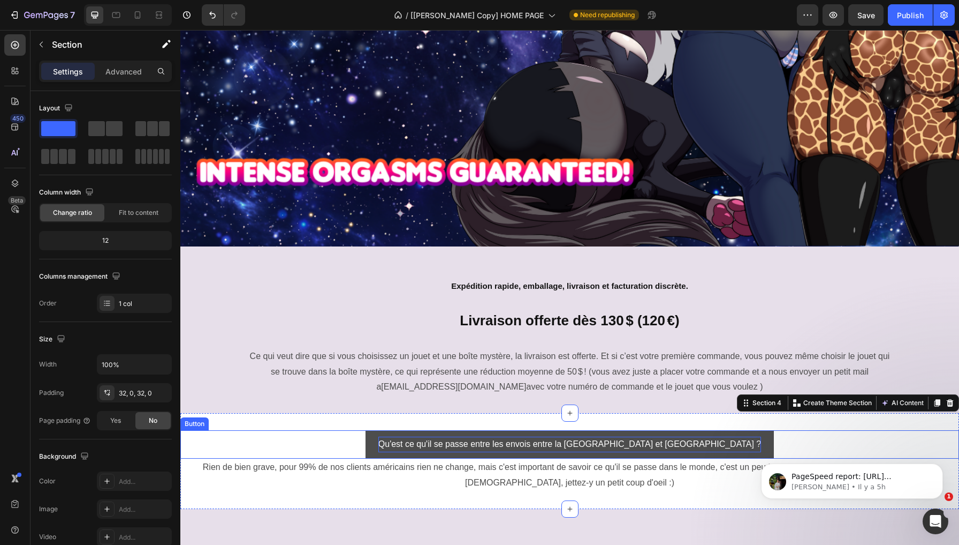
click at [442, 431] on button "Qu'est ce qu'il se passe entre les envois entre la France et les USA ?" at bounding box center [570, 444] width 409 height 28
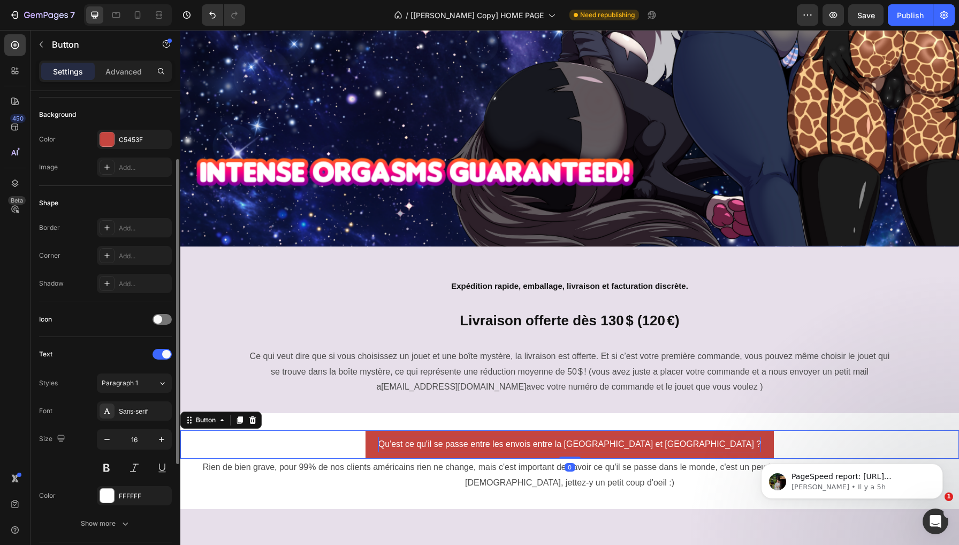
scroll to position [284, 0]
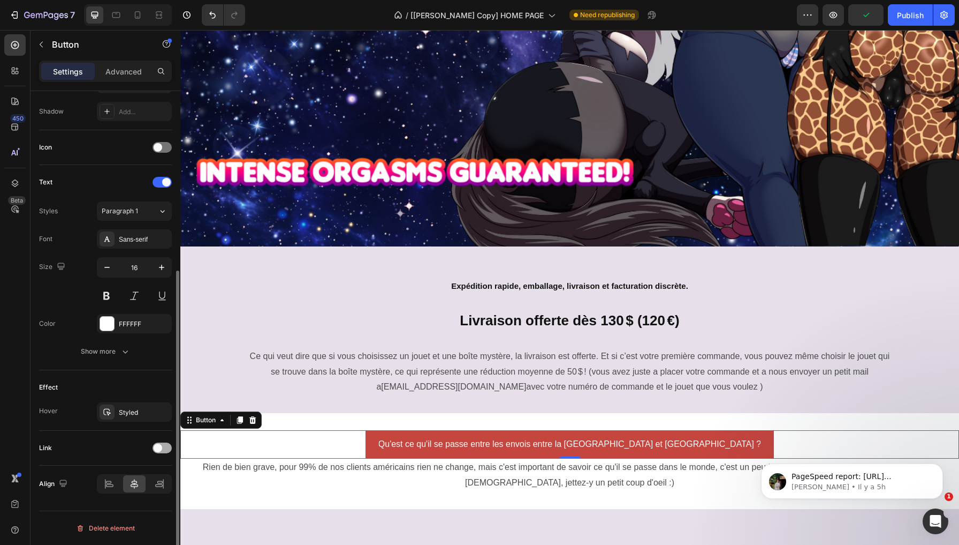
click at [161, 447] on span at bounding box center [158, 447] width 9 height 9
click at [122, 479] on span "Open page" at bounding box center [118, 475] width 33 height 10
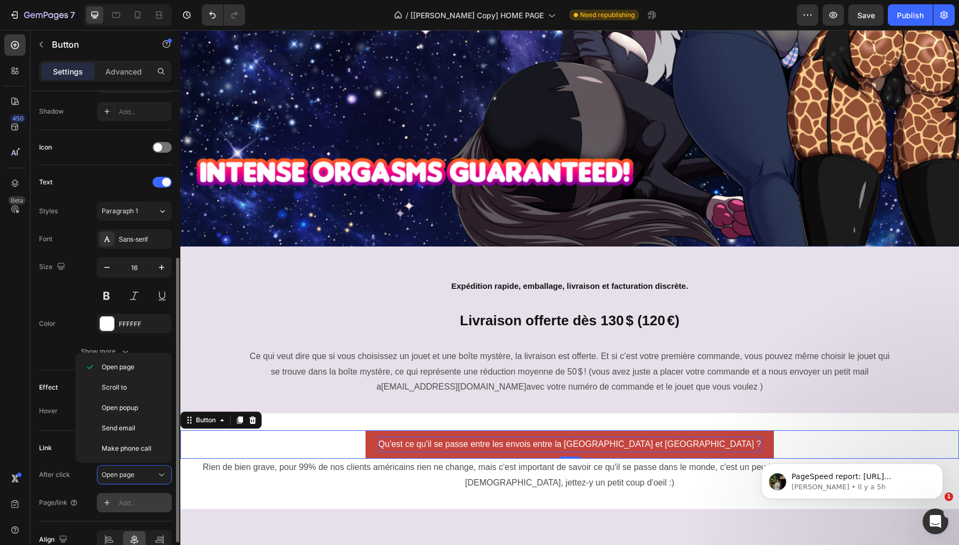
click at [124, 496] on div "Add..." at bounding box center [134, 502] width 75 height 19
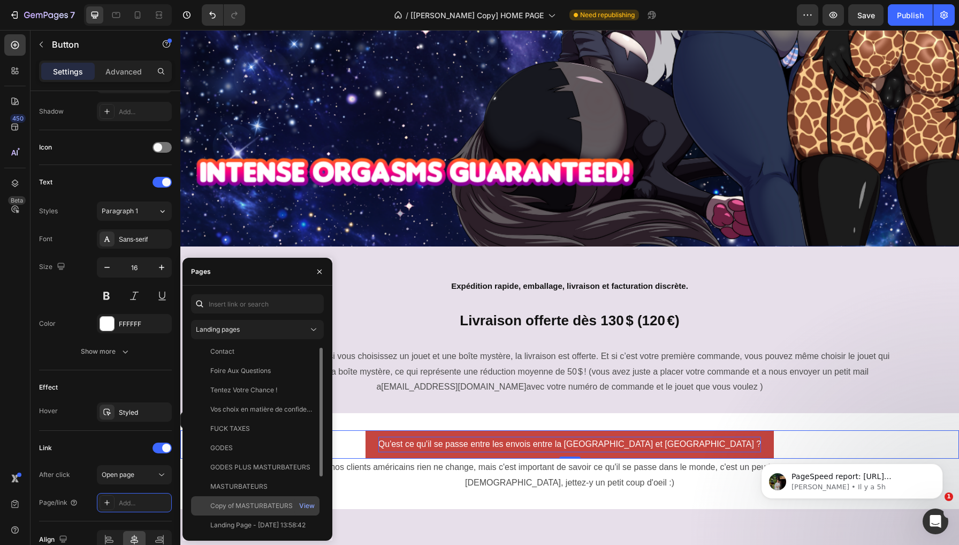
scroll to position [0, 0]
click at [259, 333] on div "Landing pages" at bounding box center [252, 329] width 112 height 10
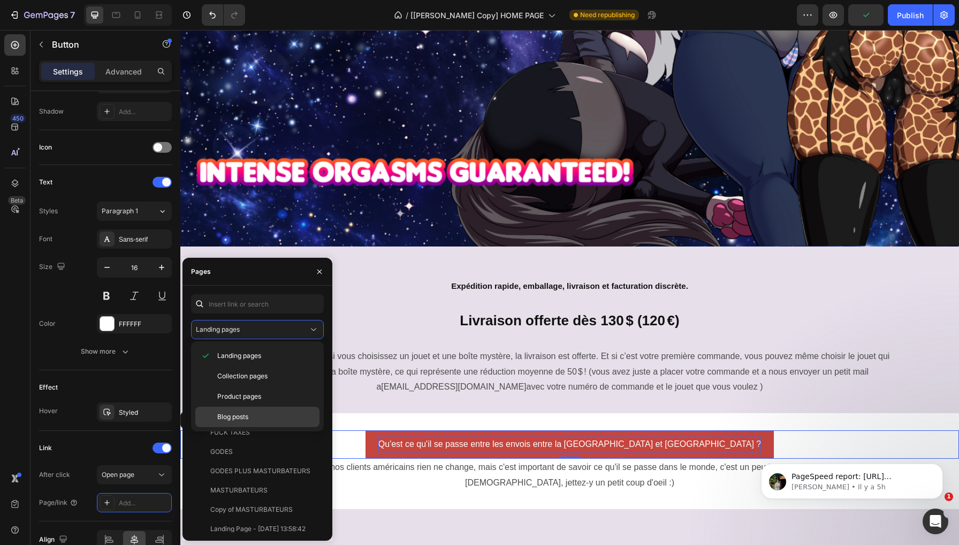
click at [240, 419] on span "Blog posts" at bounding box center [232, 417] width 31 height 10
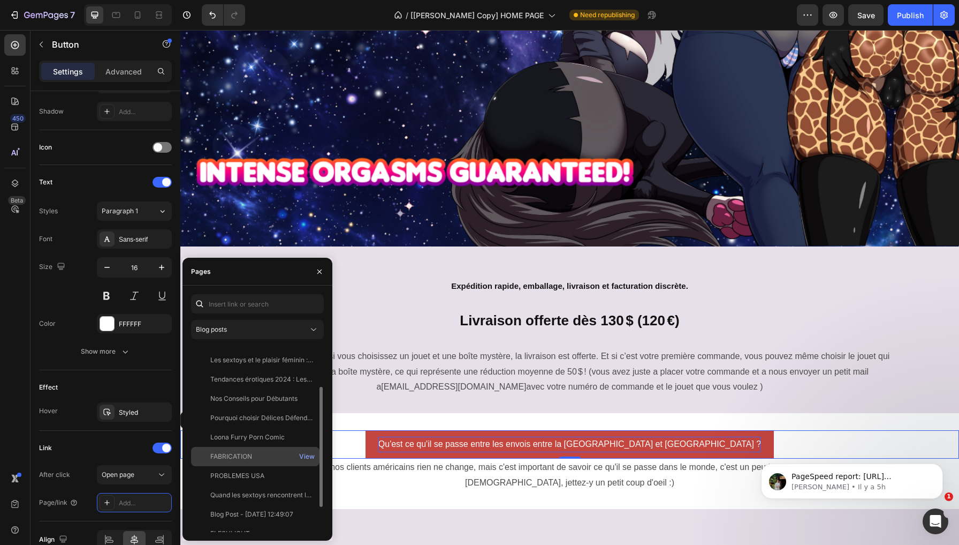
scroll to position [96, 0]
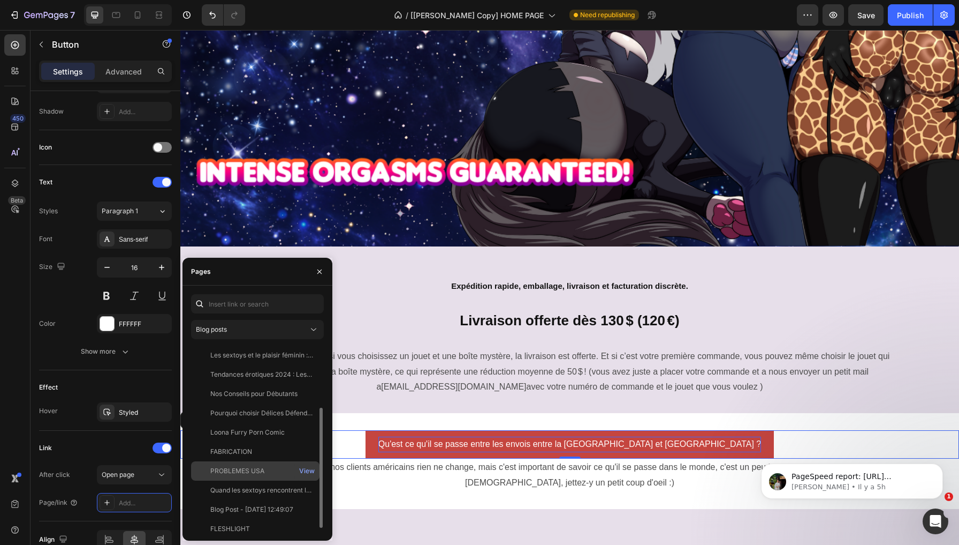
click at [237, 480] on div "PROBLEMES USA View" at bounding box center [255, 489] width 129 height 19
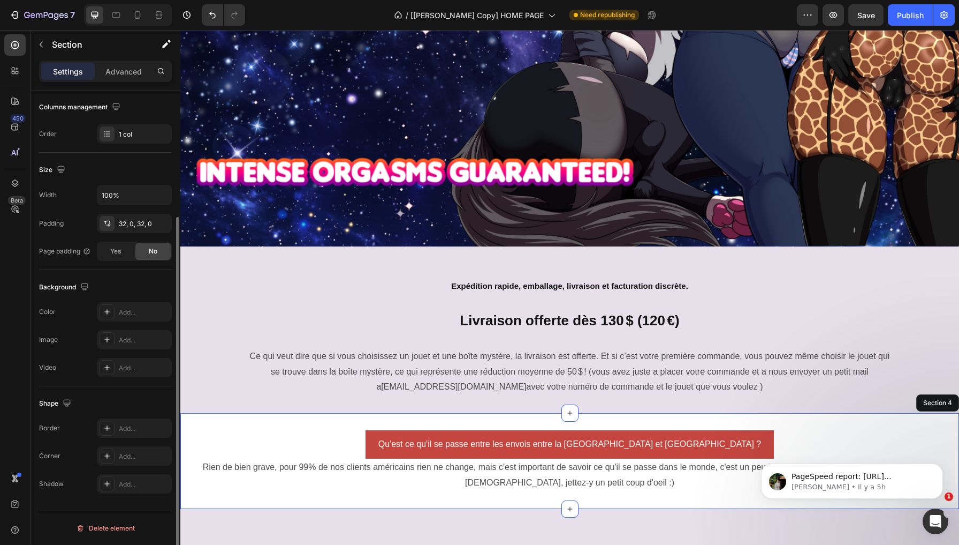
click at [472, 415] on div "Qu'est ce qu'il se passe entre les envois entre la France et les USA ? Button 0…" at bounding box center [569, 460] width 779 height 95
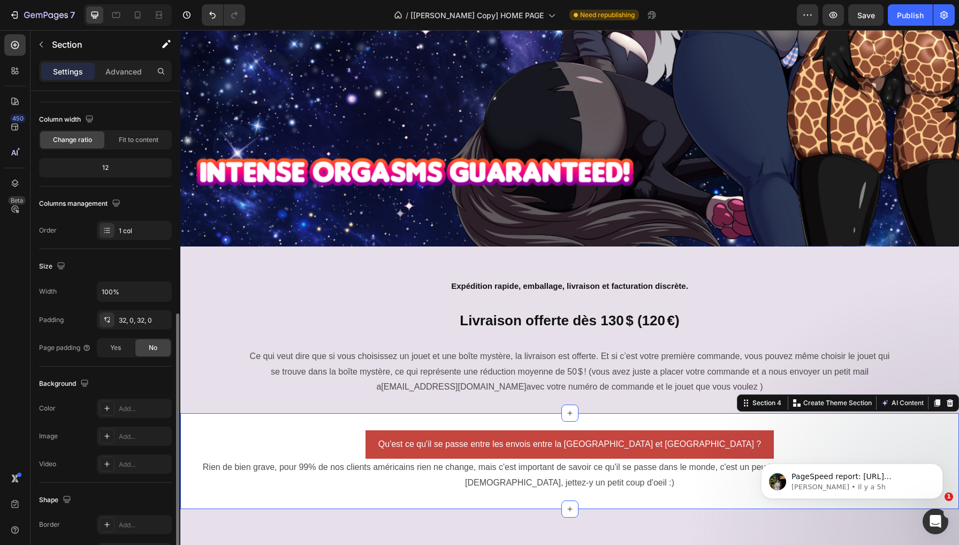
scroll to position [169, 0]
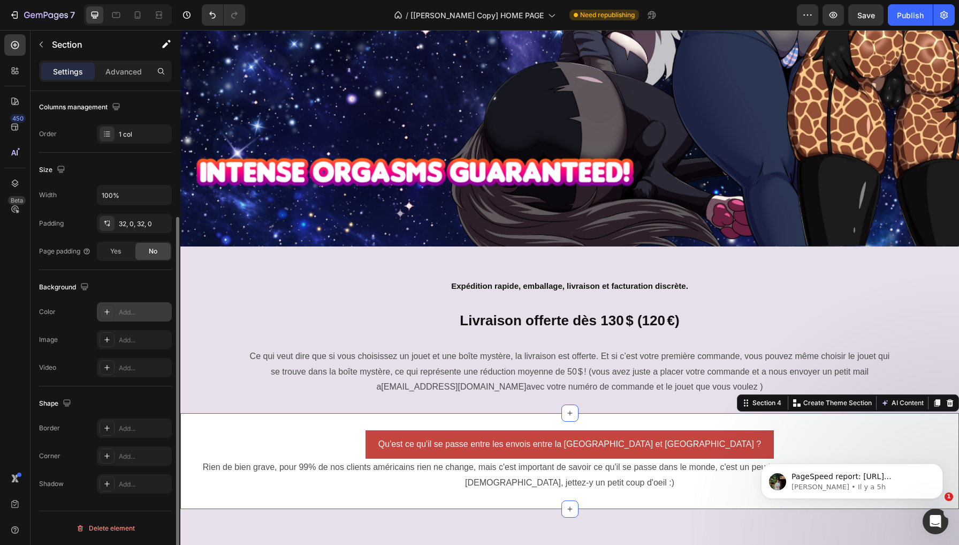
click at [103, 309] on icon at bounding box center [107, 311] width 9 height 9
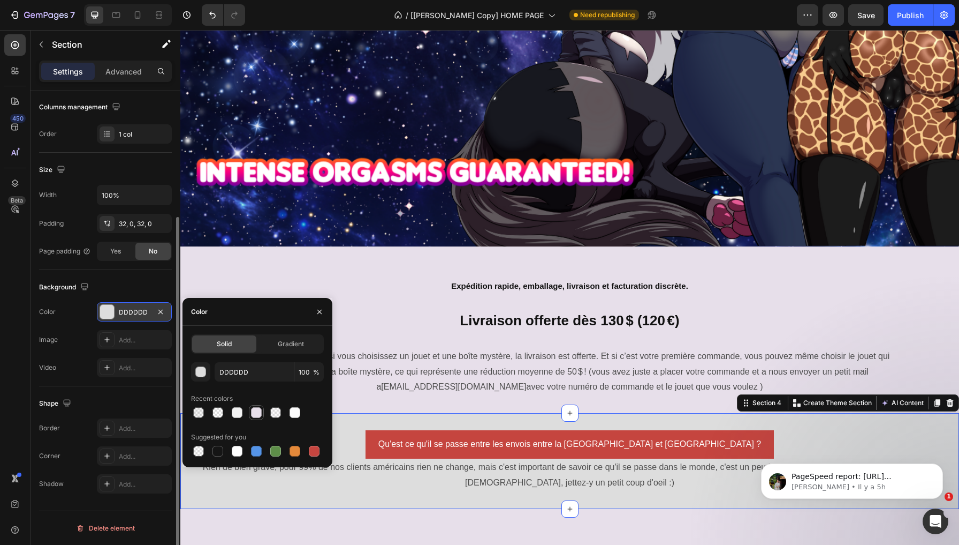
click at [256, 411] on div at bounding box center [256, 412] width 11 height 11
type input "E7DFEA"
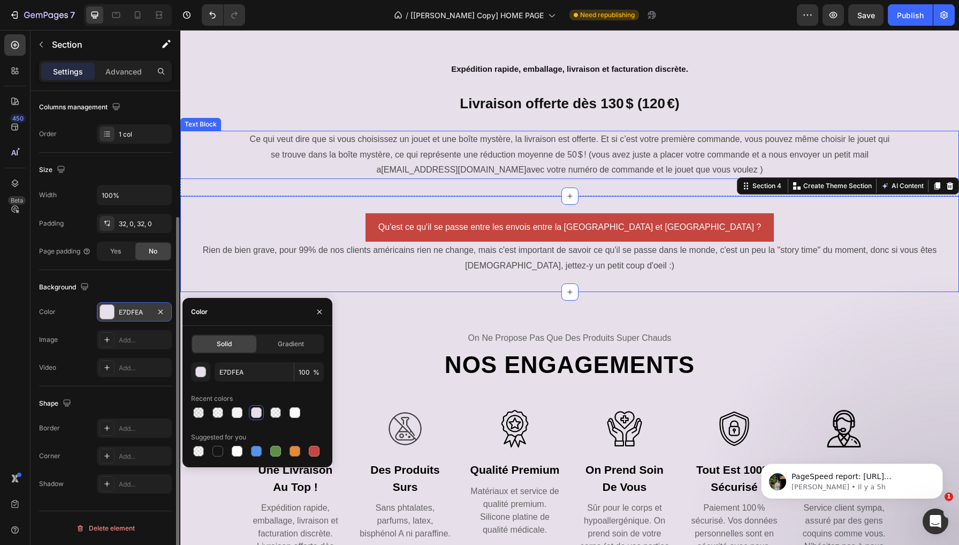
scroll to position [472, 0]
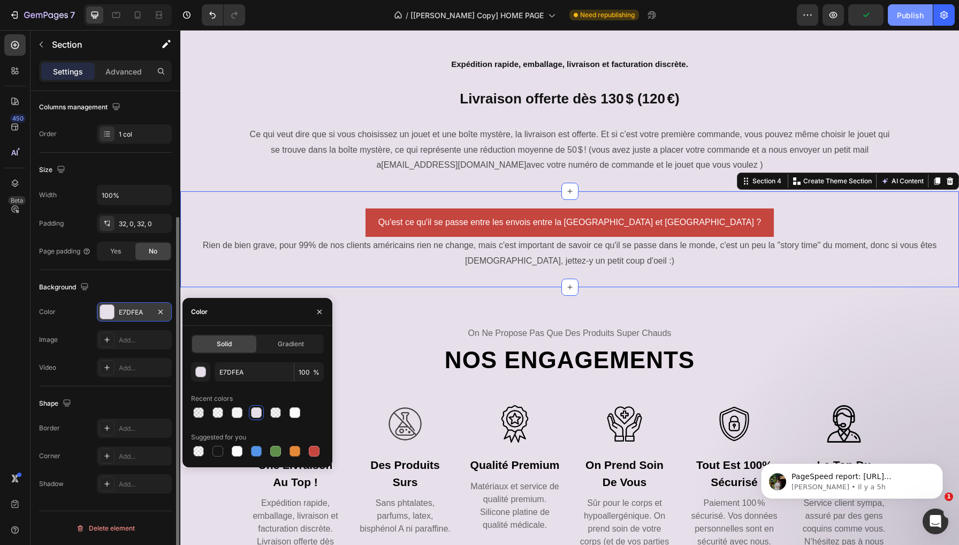
click at [919, 24] on button "Publish" at bounding box center [910, 14] width 45 height 21
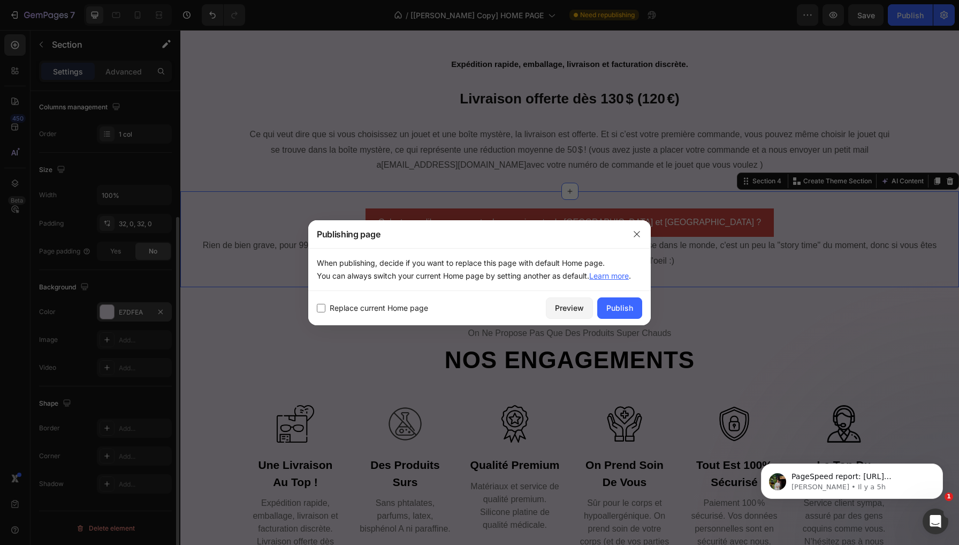
click at [389, 315] on div "Replace current Home page Preview Publish" at bounding box center [479, 308] width 343 height 34
click at [389, 312] on span "Replace current Home page" at bounding box center [379, 307] width 99 height 13
checkbox input "true"
click at [630, 310] on div "Publish" at bounding box center [620, 307] width 27 height 11
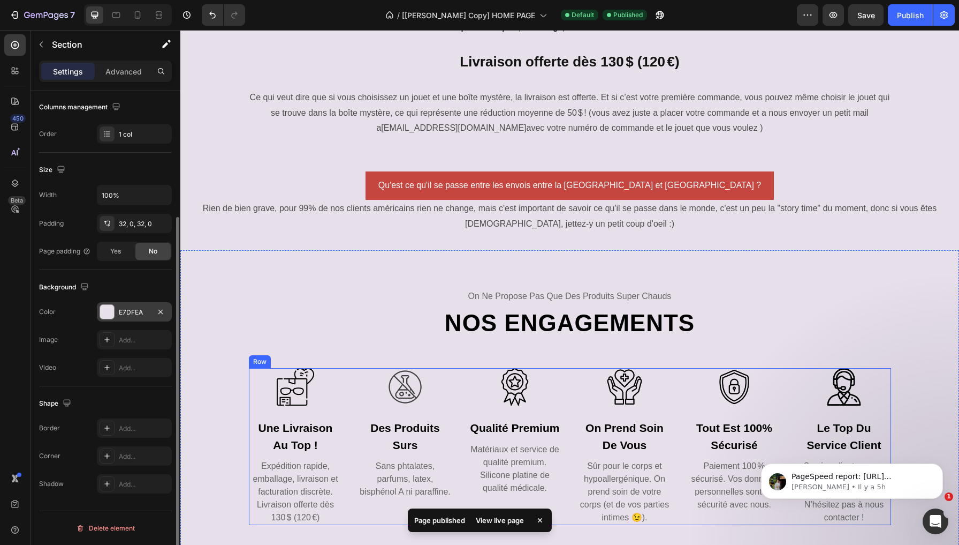
scroll to position [122, 0]
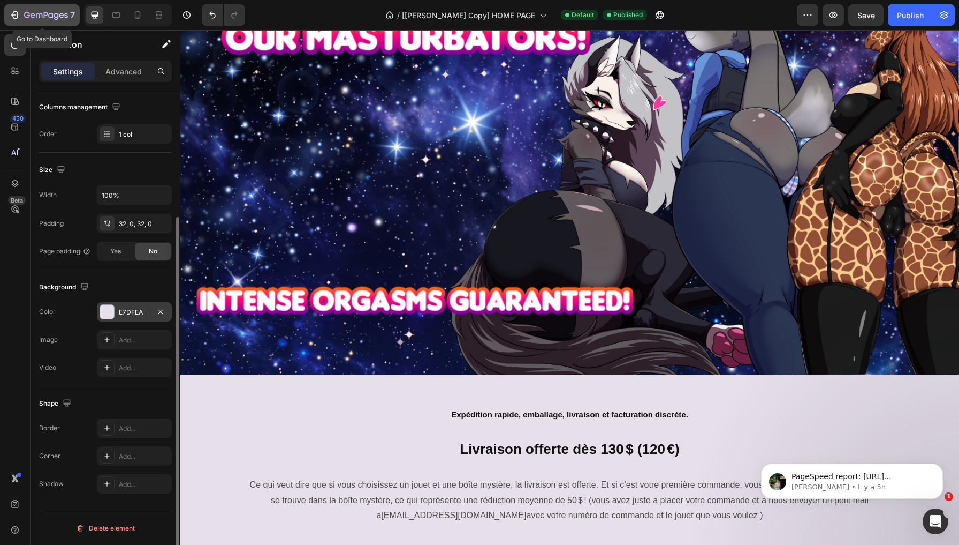
click at [24, 13] on icon "button" at bounding box center [46, 15] width 44 height 9
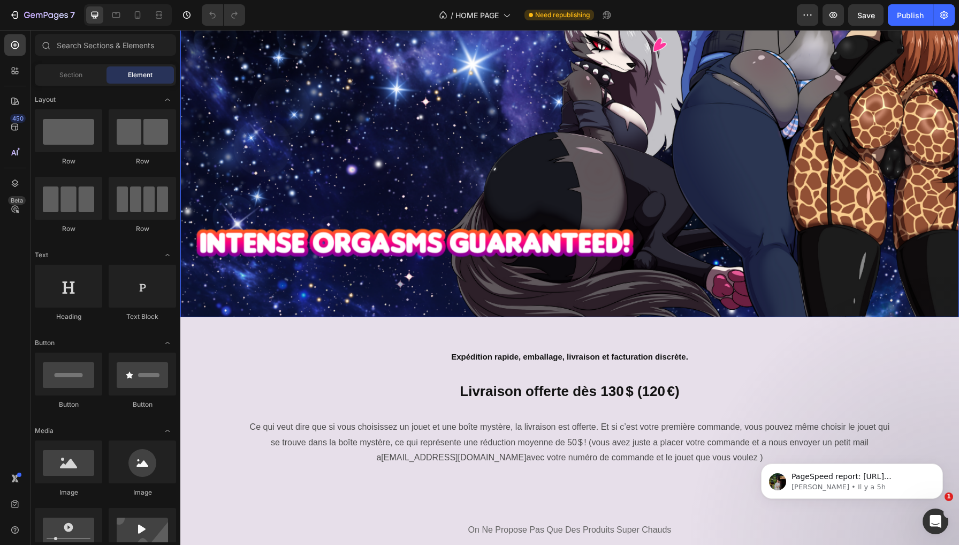
click at [584, 218] on img at bounding box center [569, 94] width 779 height 445
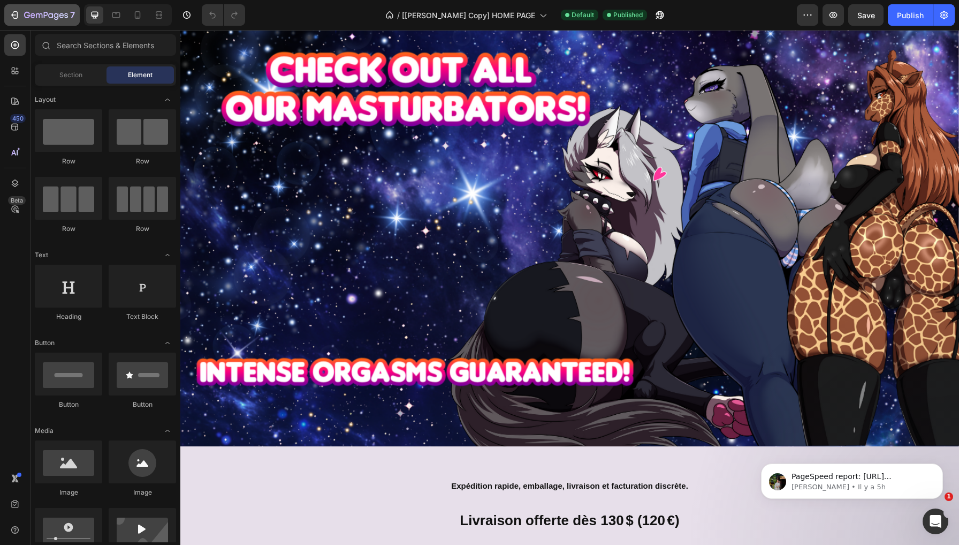
scroll to position [3, 0]
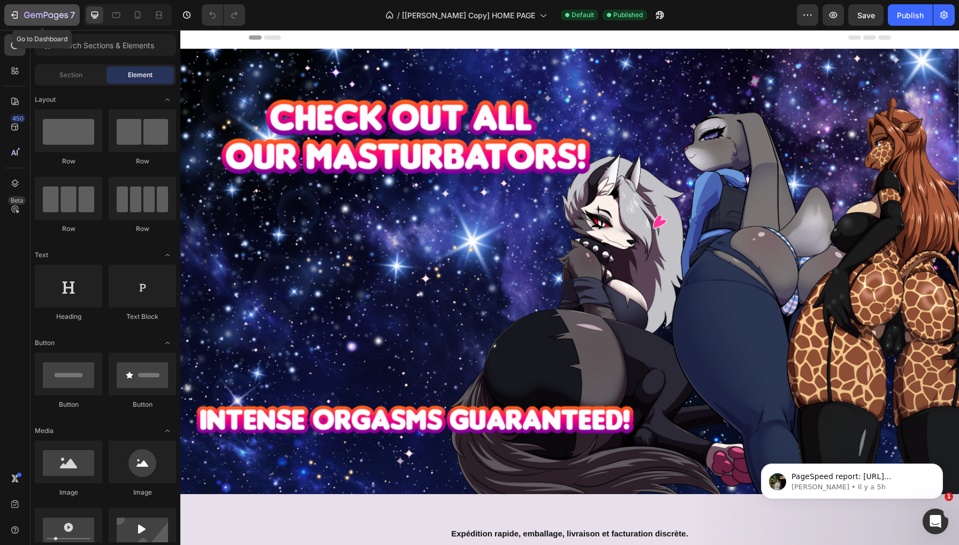
click at [41, 11] on icon "button" at bounding box center [46, 15] width 44 height 9
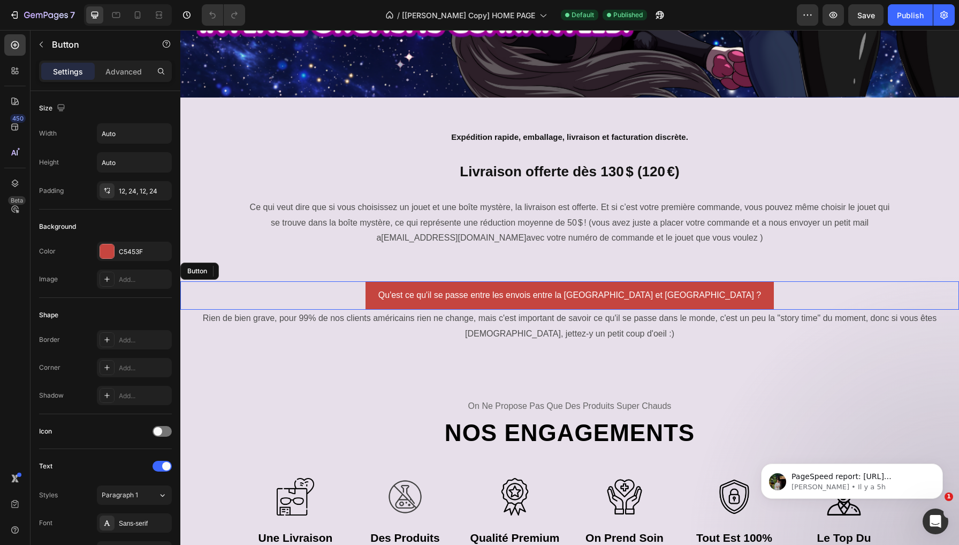
click at [410, 292] on div "Qu'est ce qu'il se passe entre les envois entre la [GEOGRAPHIC_DATA] et [GEOGRA…" at bounding box center [569, 295] width 779 height 28
click at [129, 64] on div "Advanced" at bounding box center [124, 71] width 54 height 17
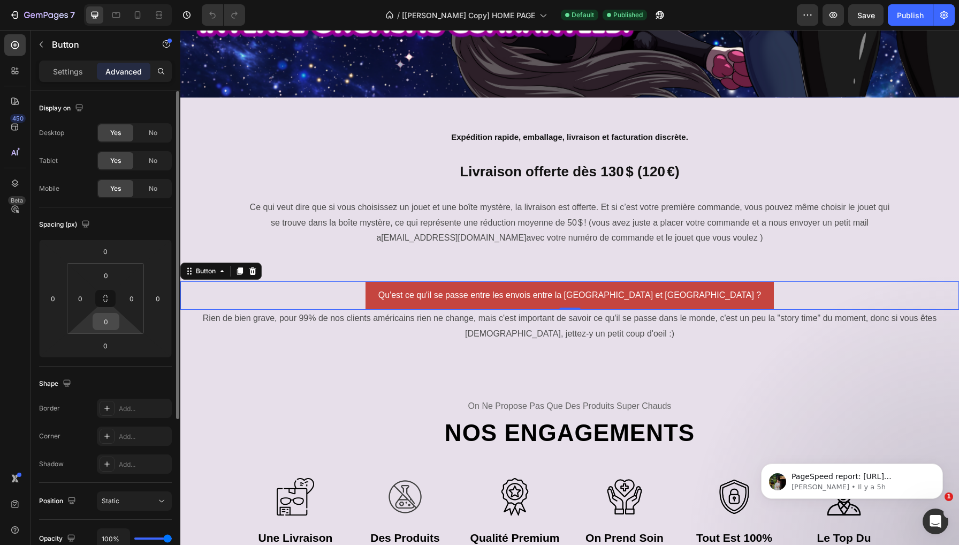
click at [105, 321] on input "0" at bounding box center [105, 321] width 21 height 16
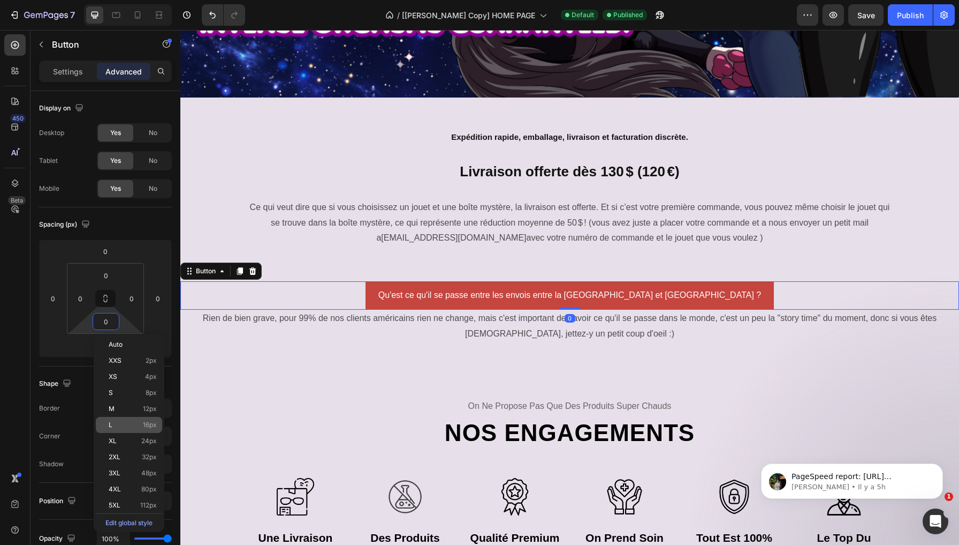
click at [138, 421] on p "L 16px" at bounding box center [133, 424] width 48 height 7
type input "16"
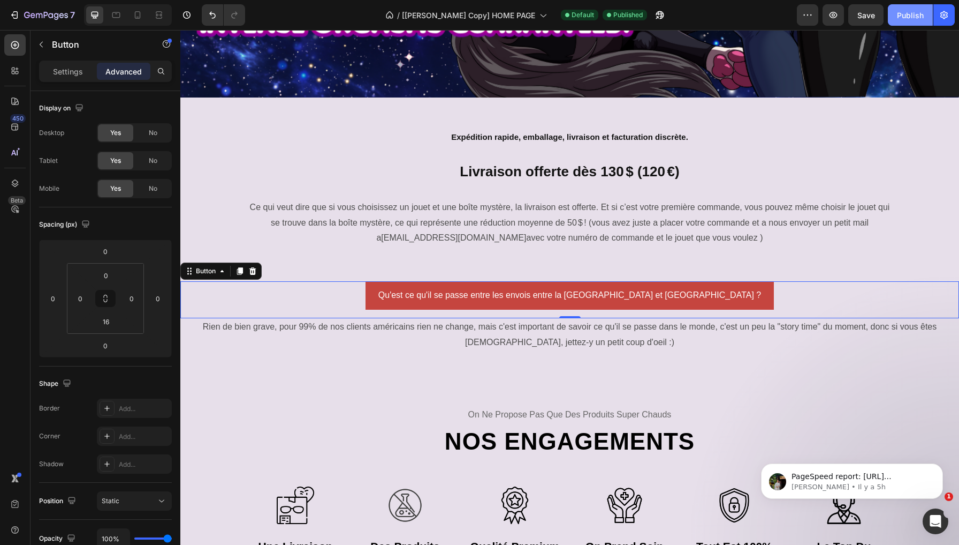
click at [916, 14] on div "Publish" at bounding box center [910, 15] width 27 height 11
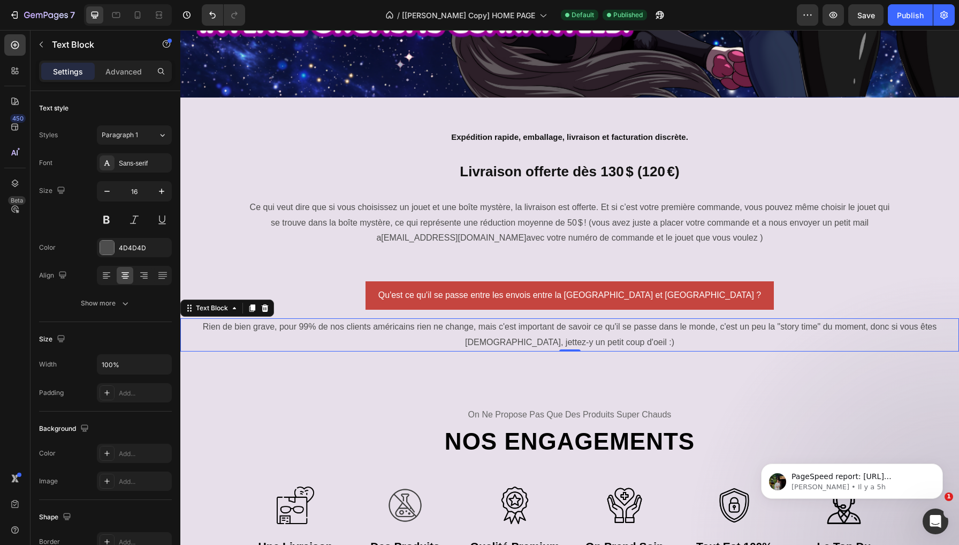
click at [292, 324] on p "Rien de bien grave, pour 99% de nos clients américains rien ne change, mais c'e…" at bounding box center [570, 334] width 777 height 31
click at [129, 75] on p "Advanced" at bounding box center [123, 71] width 36 height 11
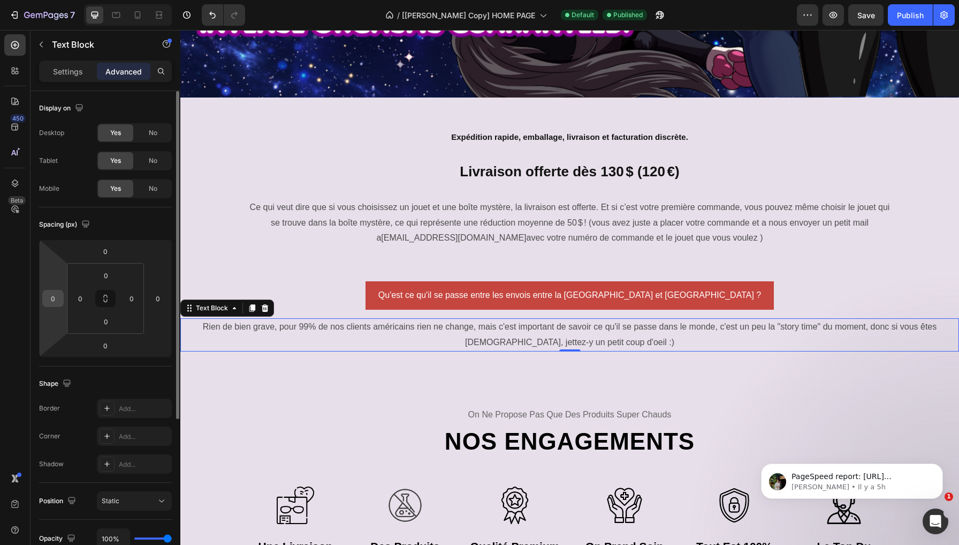
click at [52, 301] on input "0" at bounding box center [53, 298] width 16 height 16
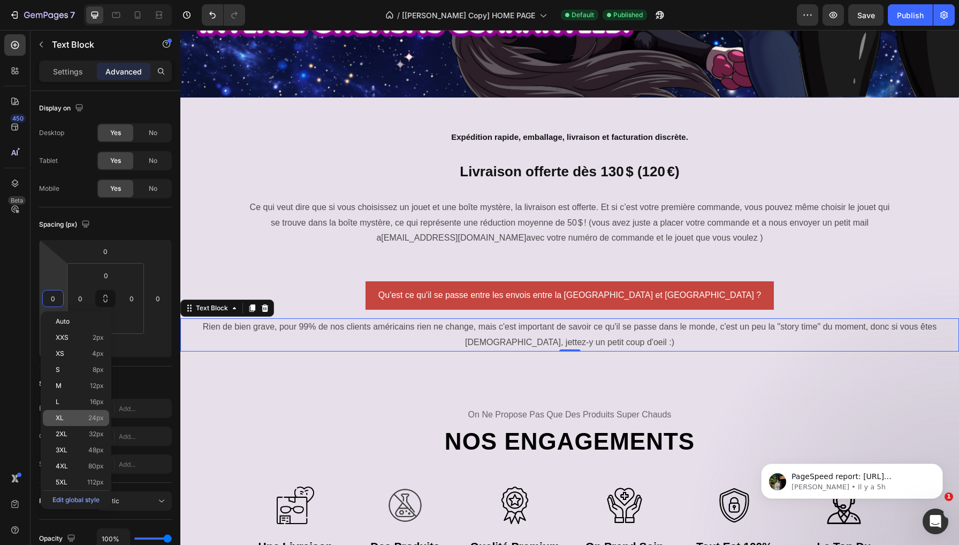
click at [88, 412] on div "XL 24px" at bounding box center [76, 418] width 66 height 16
type input "24"
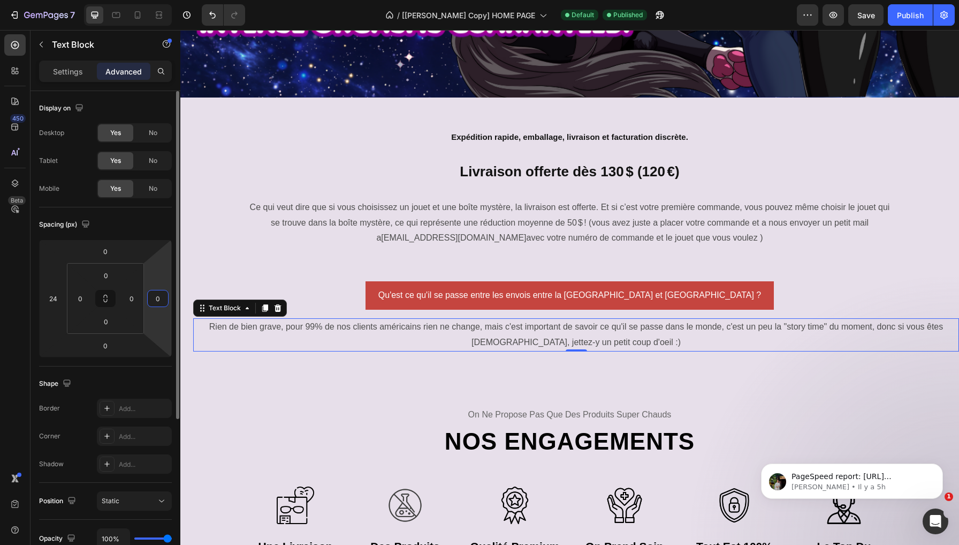
click at [159, 300] on input "0" at bounding box center [158, 298] width 16 height 16
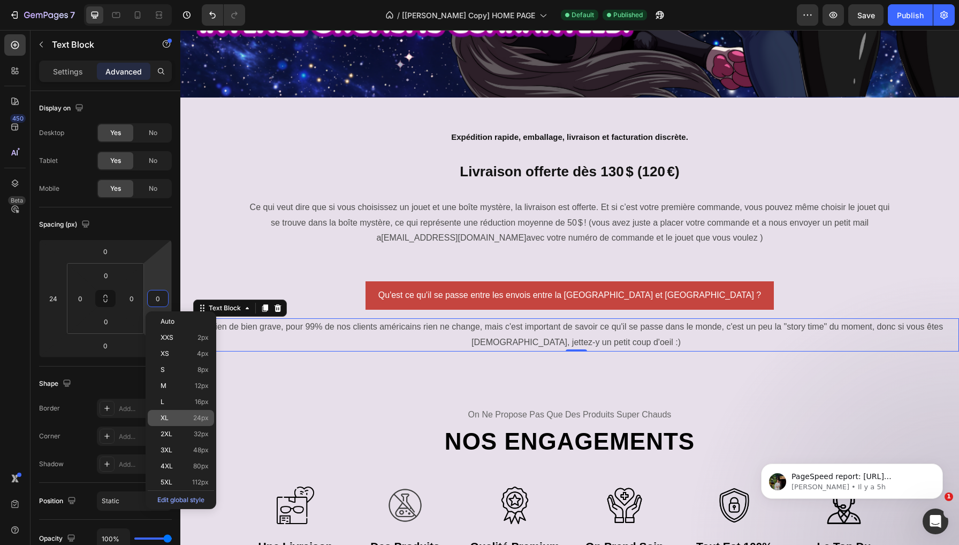
click at [202, 418] on span "24px" at bounding box center [201, 417] width 16 height 7
type input "24"
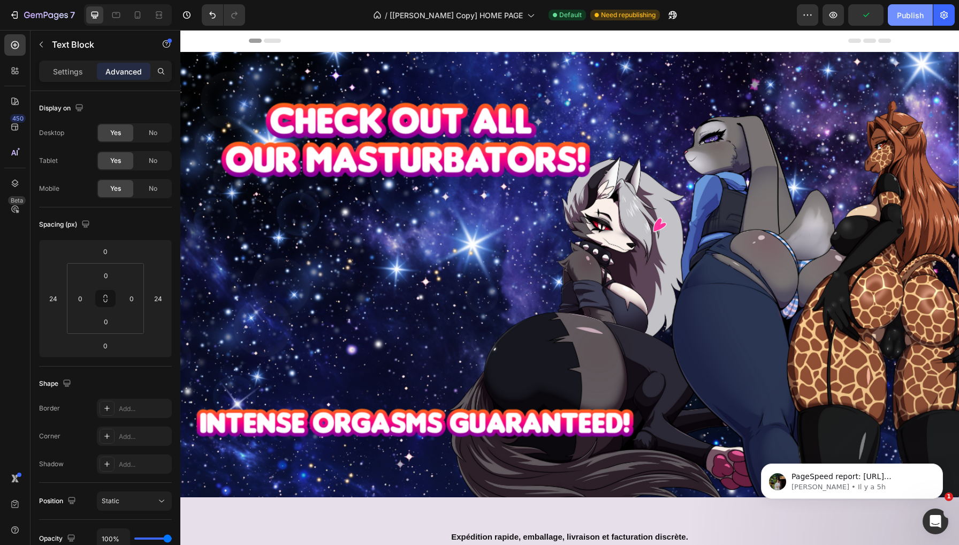
click at [914, 19] on div "Publish" at bounding box center [910, 15] width 27 height 11
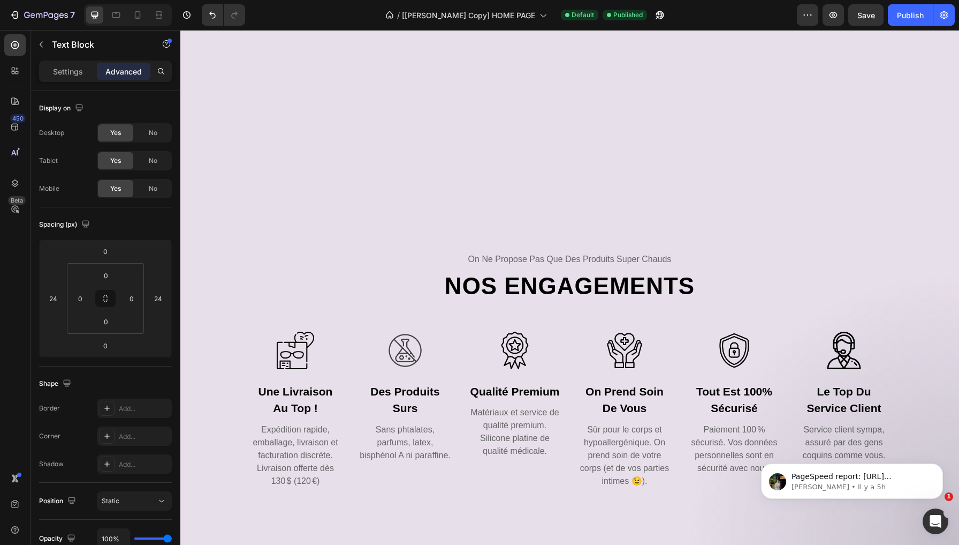
scroll to position [495, 0]
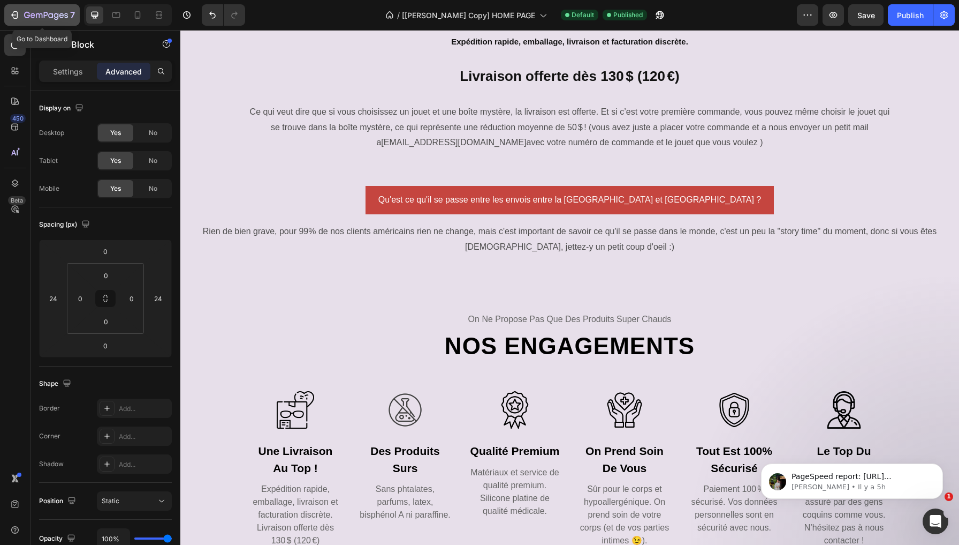
click at [36, 20] on icon "button" at bounding box center [46, 15] width 44 height 9
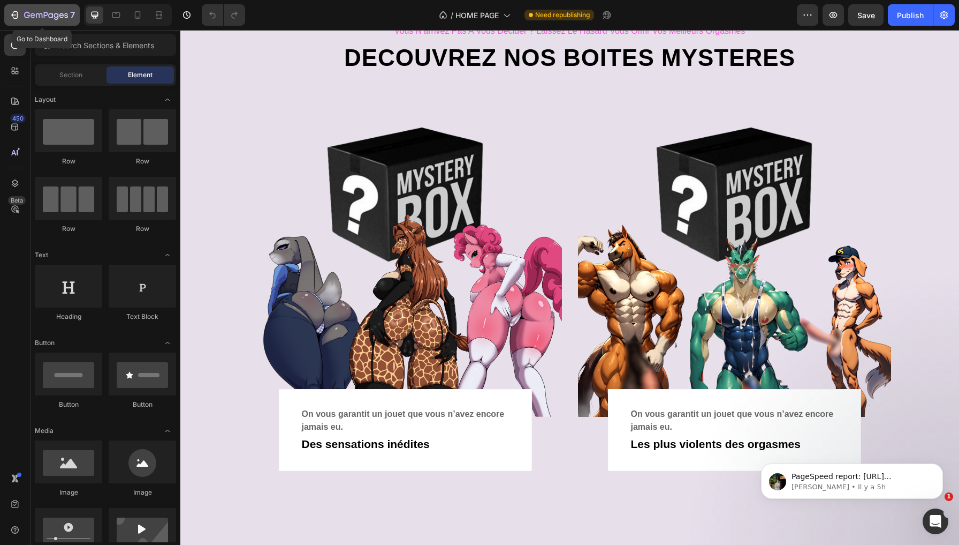
click at [27, 19] on icon "button" at bounding box center [46, 15] width 44 height 9
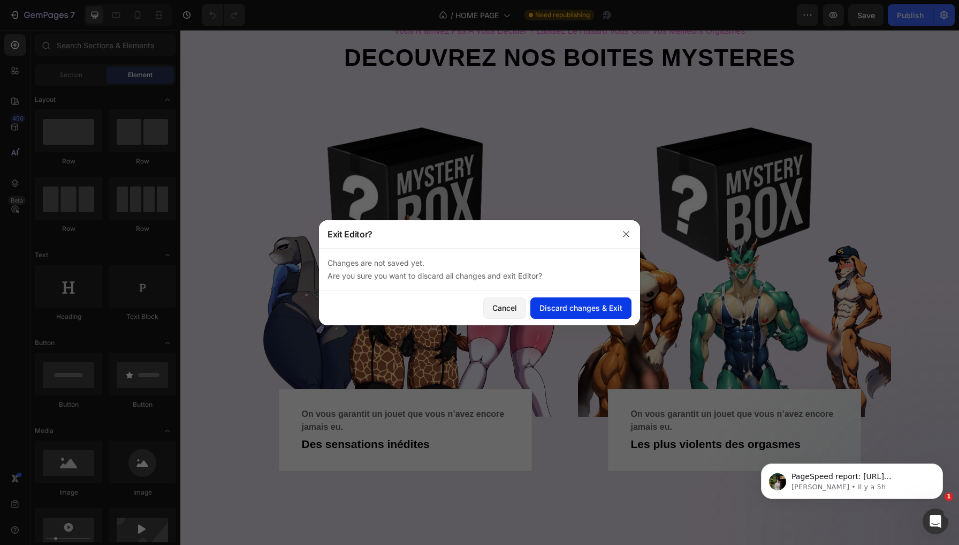
click at [550, 313] on div "Discard changes & Exit" at bounding box center [581, 307] width 83 height 11
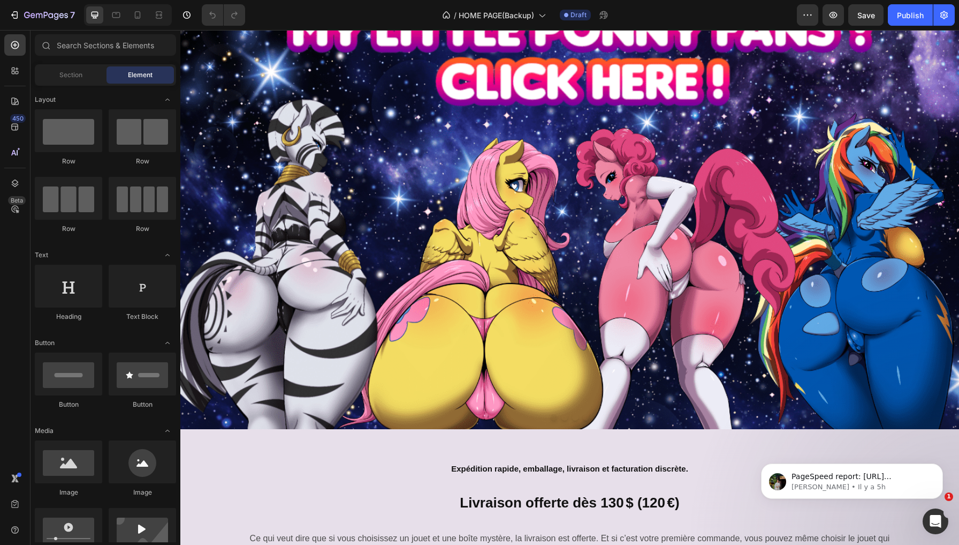
scroll to position [220, 0]
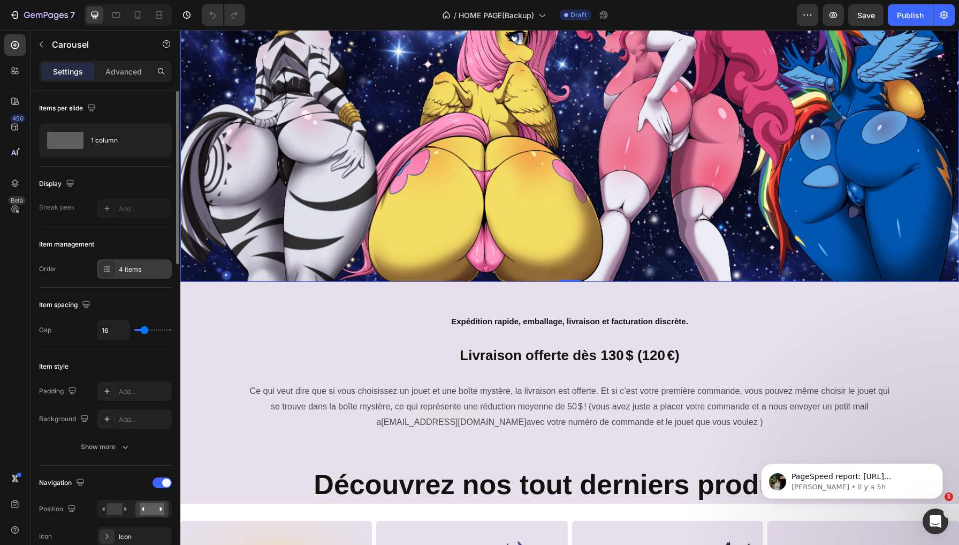
click at [143, 270] on div "4 items" at bounding box center [144, 270] width 50 height 10
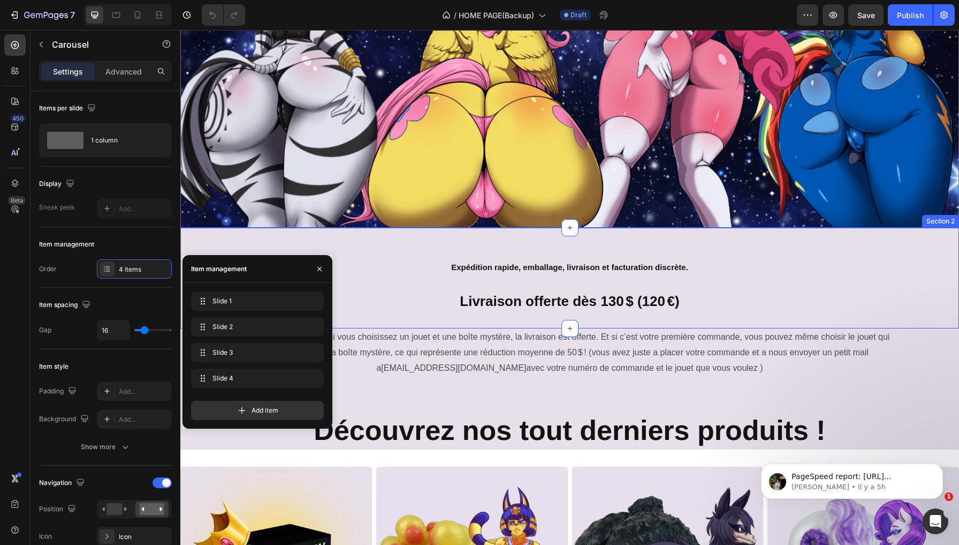
scroll to position [281, 0]
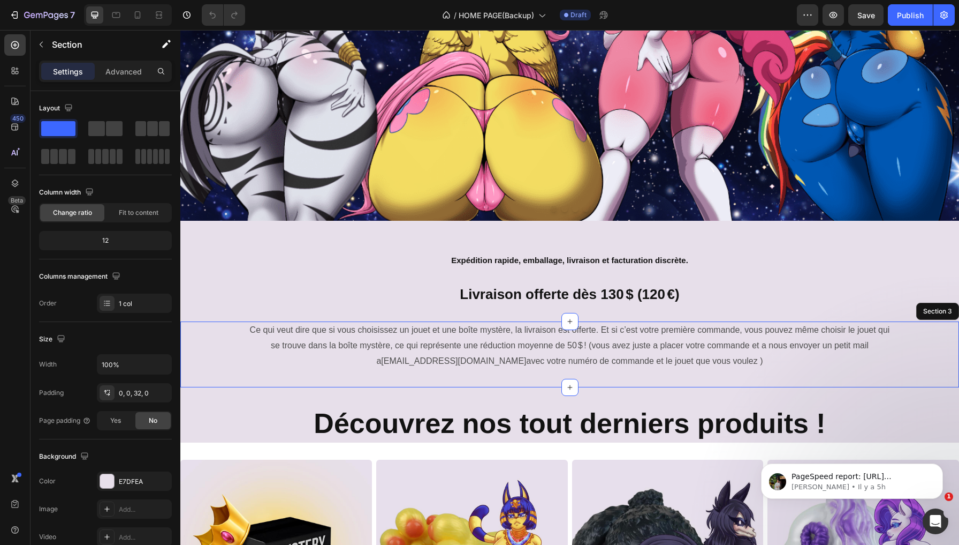
click at [541, 378] on div "Ce qui veut dire que si vous choisissez un jouet et une boîte mystère, la livra…" at bounding box center [569, 353] width 779 height 65
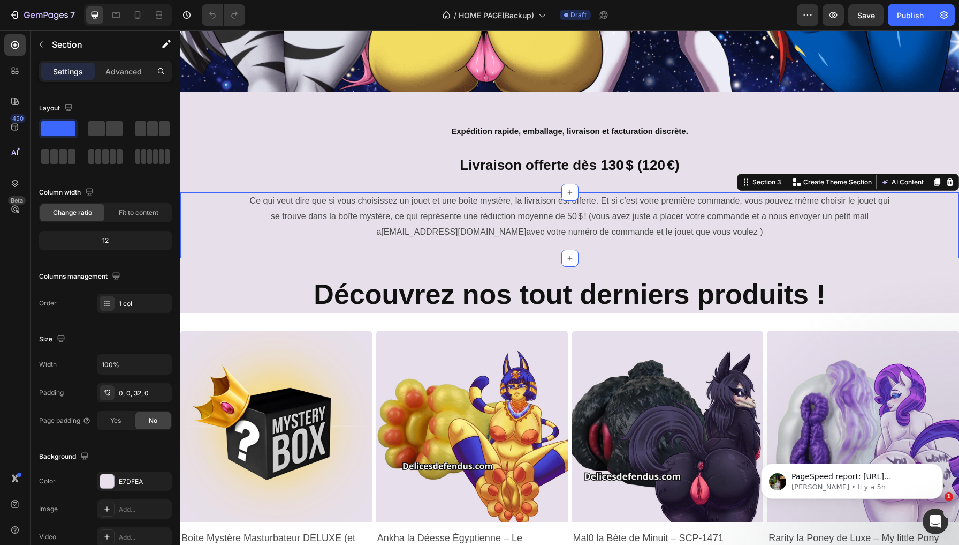
scroll to position [411, 0]
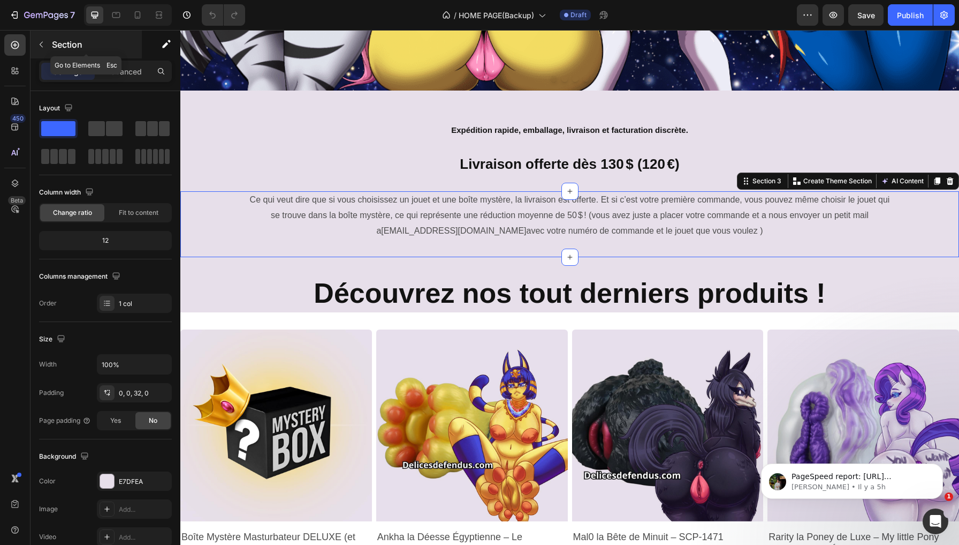
click at [59, 40] on p "Section" at bounding box center [96, 44] width 88 height 13
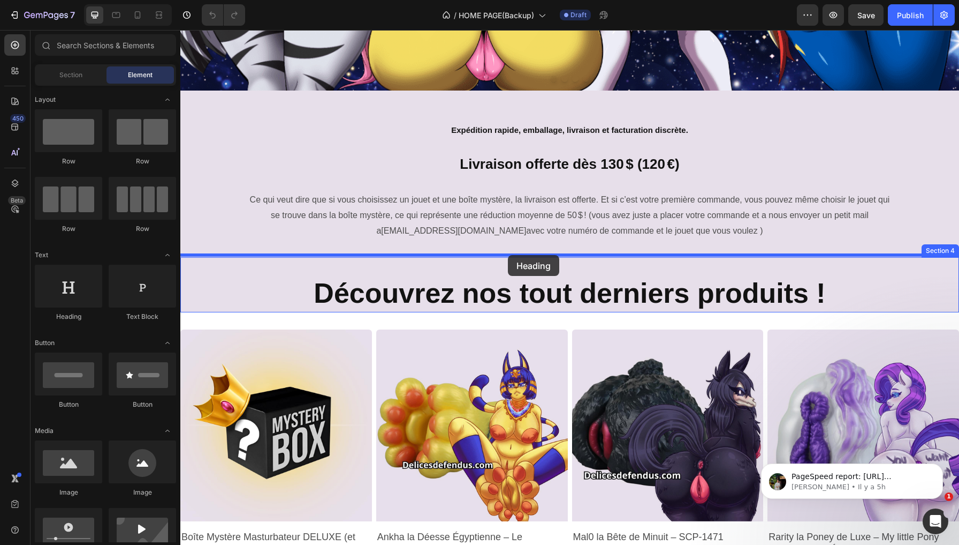
drag, startPoint x: 261, startPoint y: 331, endPoint x: 508, endPoint y: 255, distance: 258.8
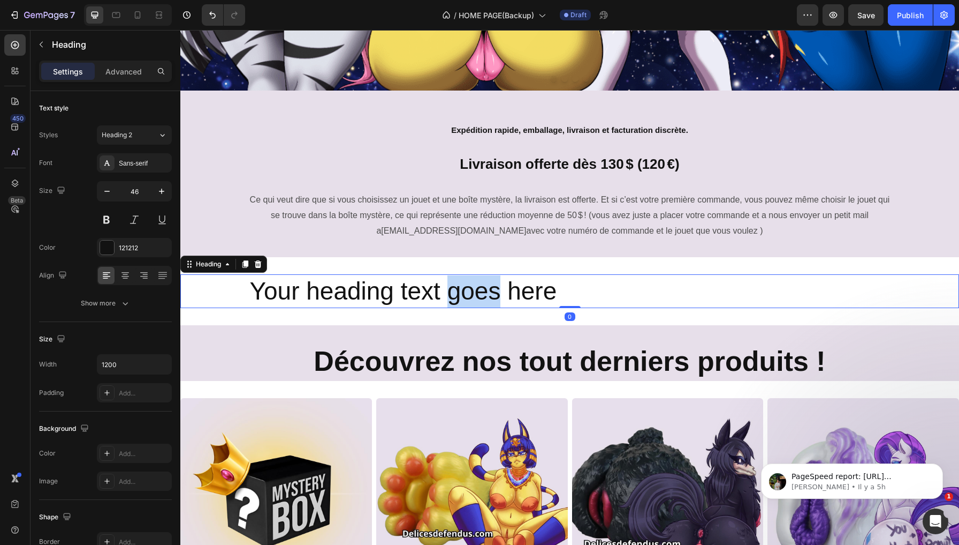
click at [467, 280] on p "Your heading text goes here" at bounding box center [570, 291] width 640 height 32
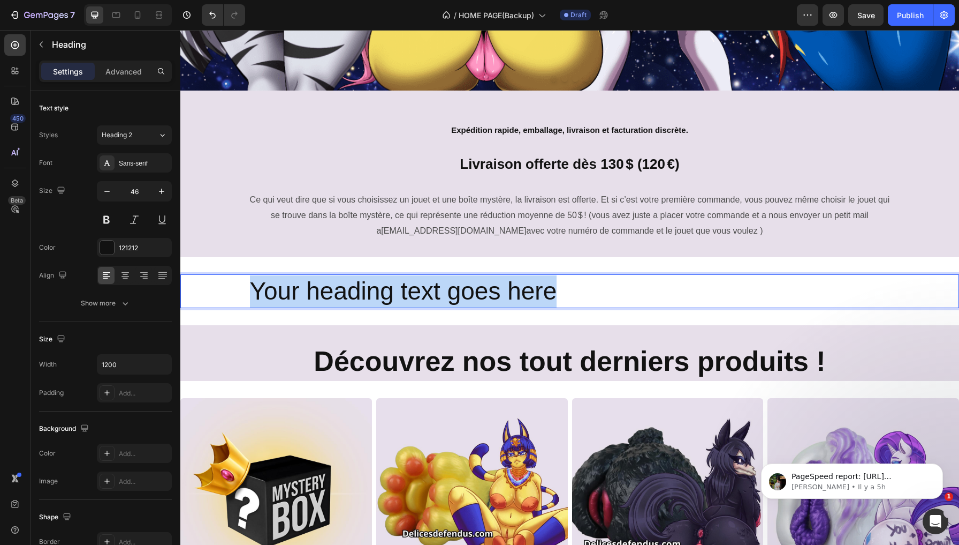
click at [467, 280] on p "Your heading text goes here" at bounding box center [570, 291] width 640 height 32
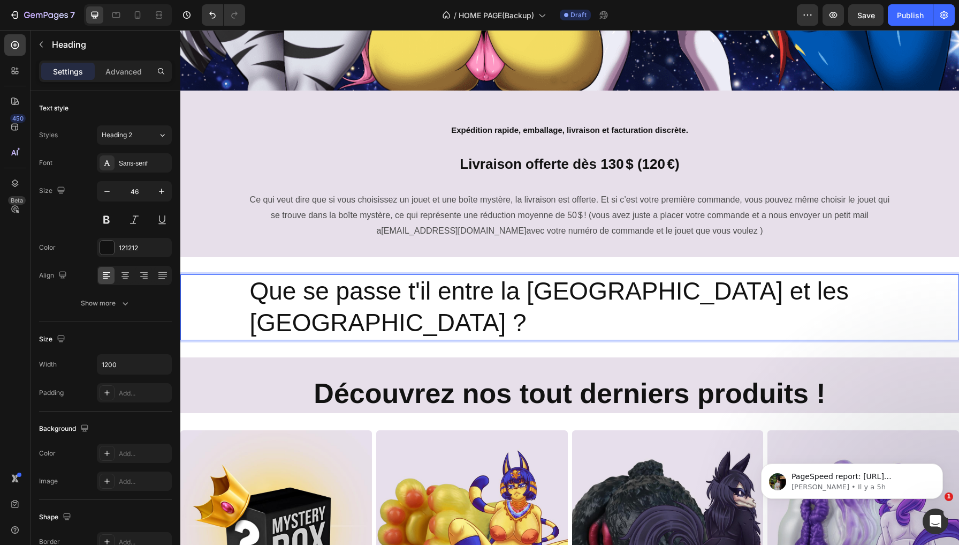
click at [404, 283] on p "Que se passe t'il entre la [GEOGRAPHIC_DATA] et les [GEOGRAPHIC_DATA] ?" at bounding box center [570, 307] width 640 height 64
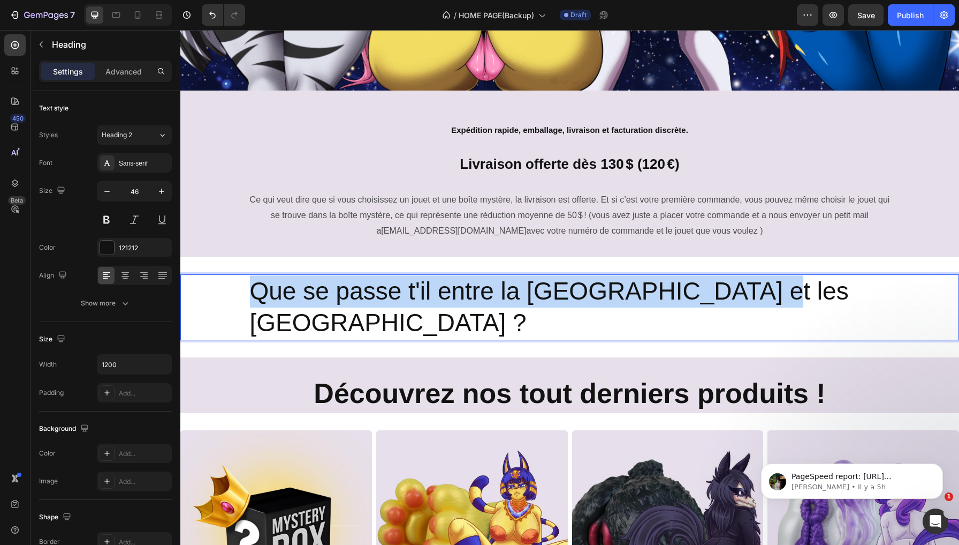
click at [404, 283] on p "Que se passe t'il entre la [GEOGRAPHIC_DATA] et les [GEOGRAPHIC_DATA] ?" at bounding box center [570, 307] width 640 height 64
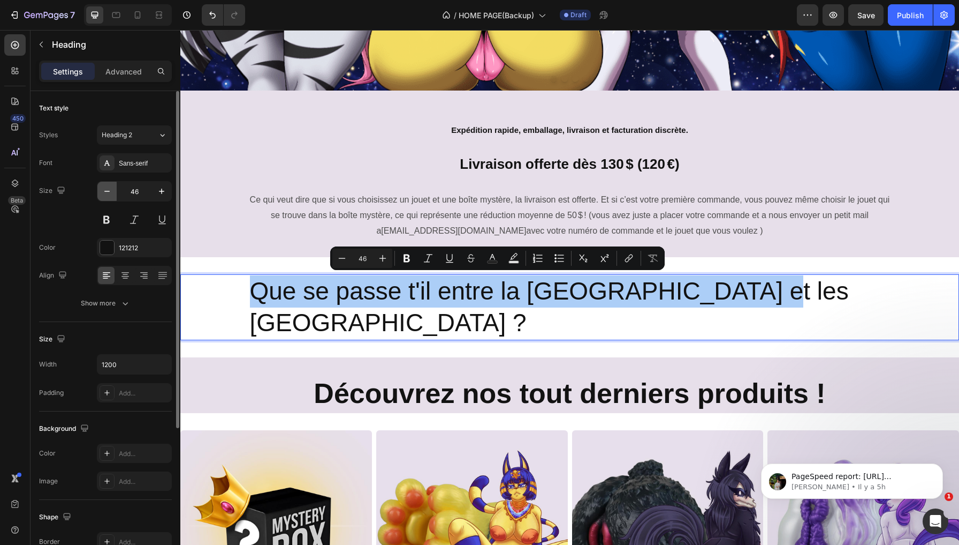
click at [107, 192] on icon "button" at bounding box center [107, 191] width 11 height 11
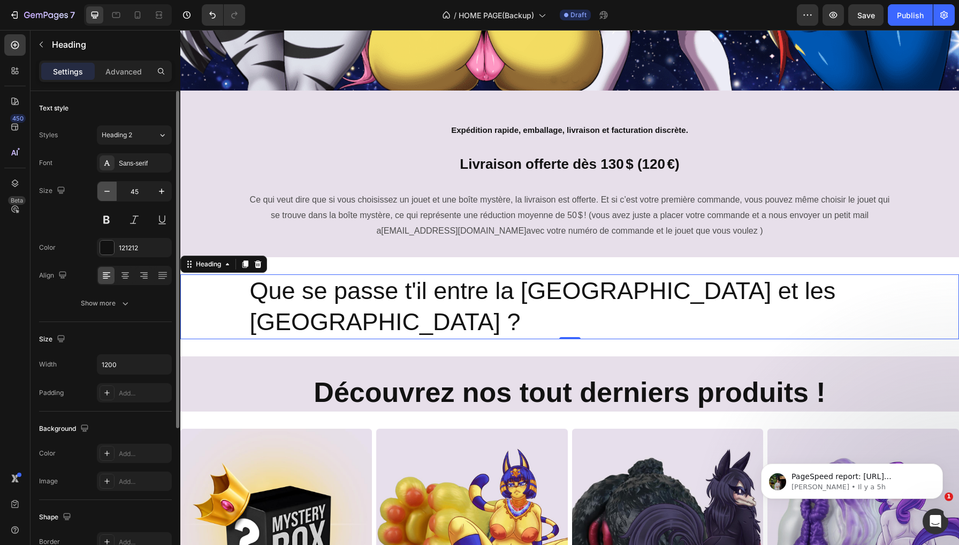
click at [107, 192] on icon "button" at bounding box center [107, 191] width 11 height 11
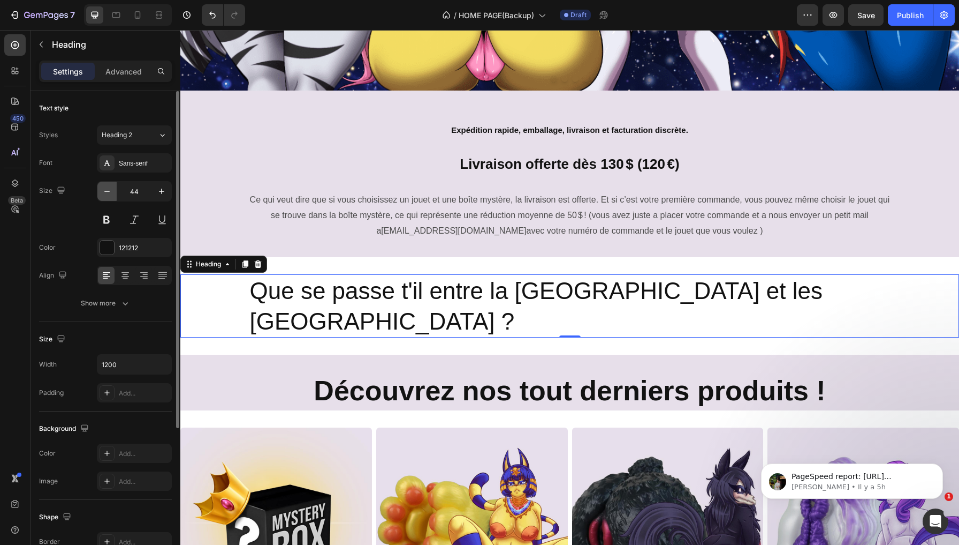
click at [107, 192] on icon "button" at bounding box center [107, 191] width 11 height 11
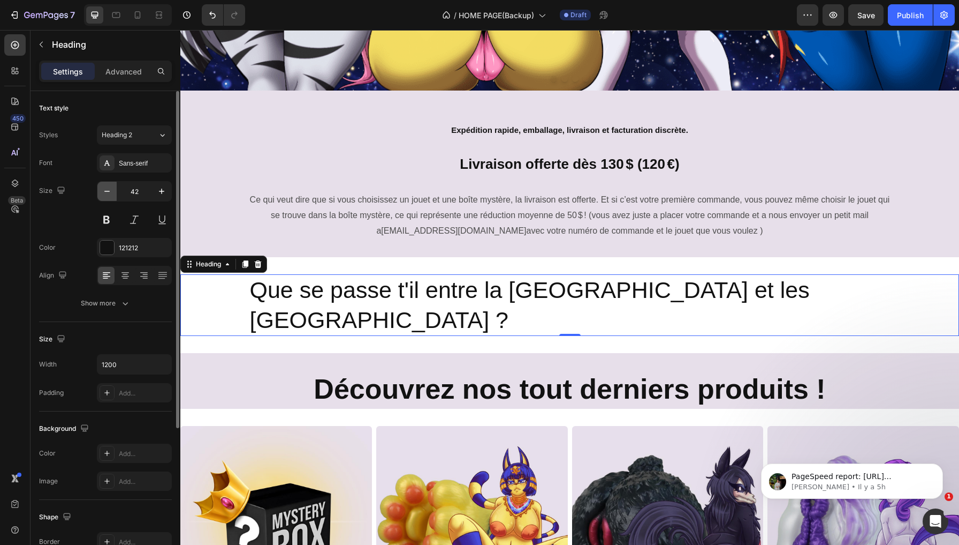
click at [107, 192] on icon "button" at bounding box center [107, 191] width 11 height 11
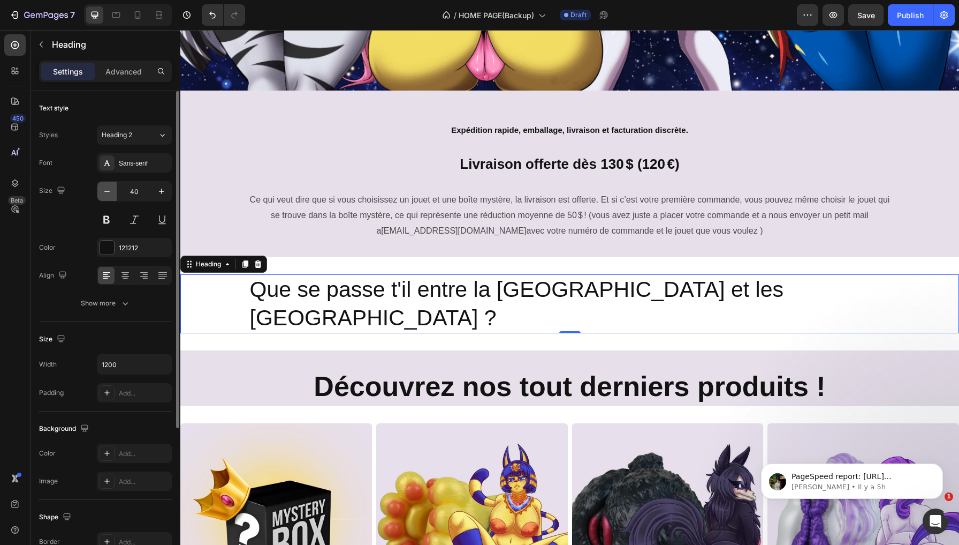
click at [107, 192] on icon "button" at bounding box center [107, 191] width 11 height 11
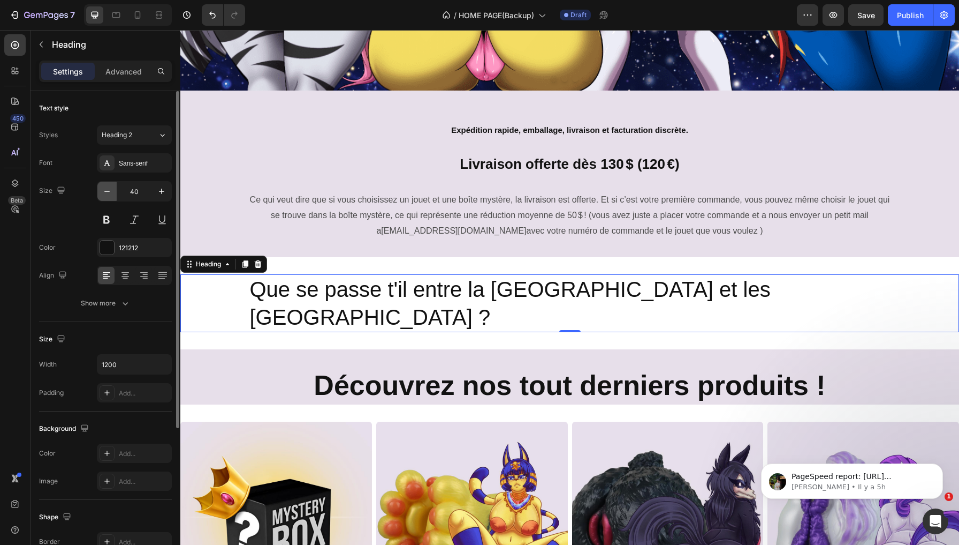
click at [107, 192] on icon "button" at bounding box center [107, 191] width 11 height 11
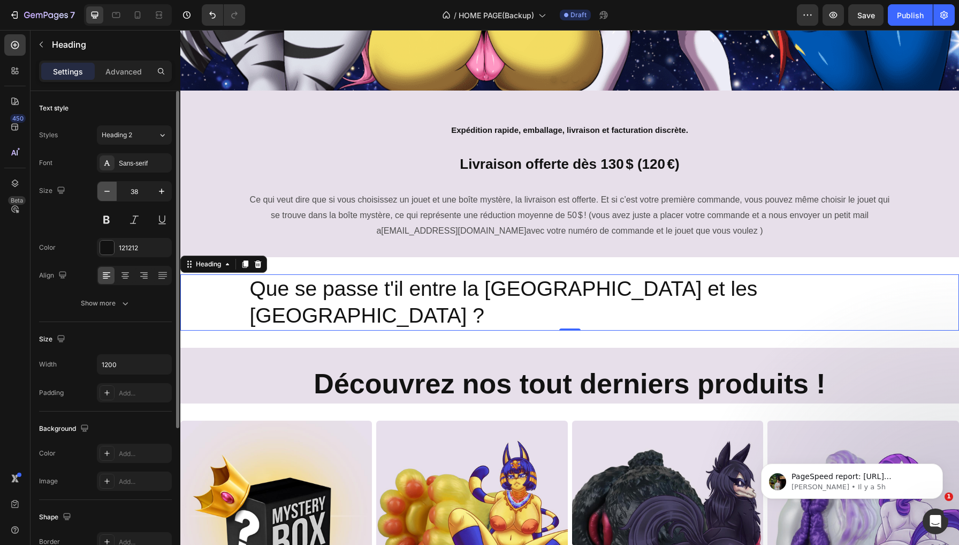
click at [107, 192] on icon "button" at bounding box center [107, 191] width 11 height 11
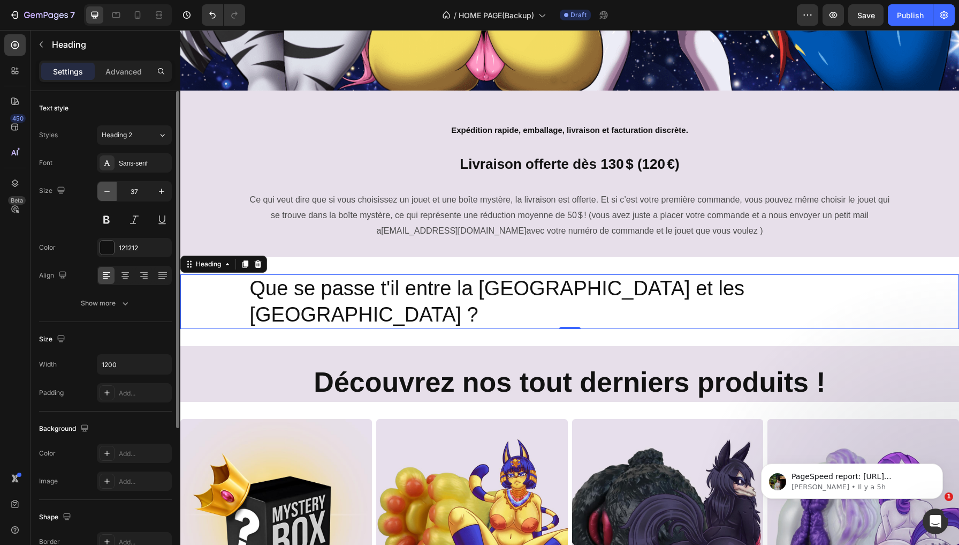
click at [107, 192] on icon "button" at bounding box center [107, 191] width 11 height 11
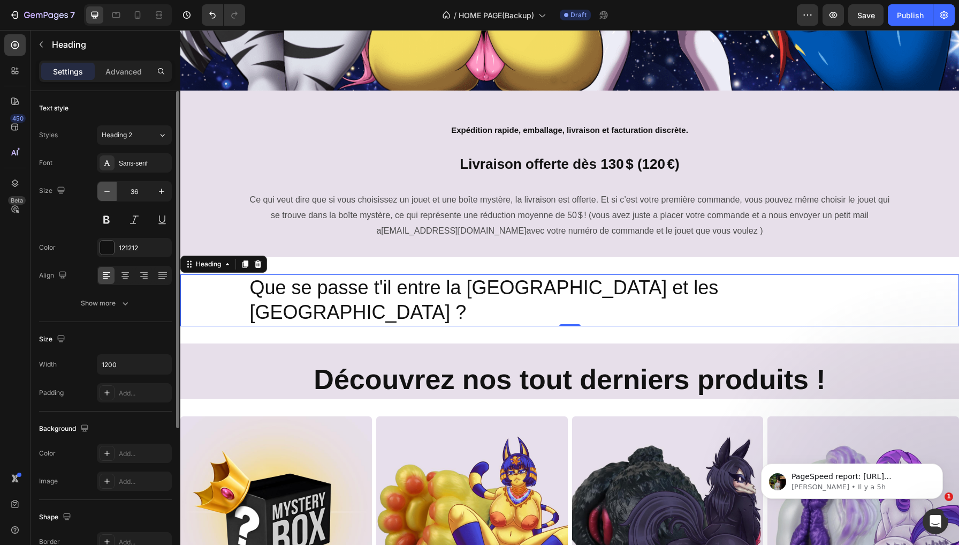
click at [107, 192] on icon "button" at bounding box center [107, 191] width 11 height 11
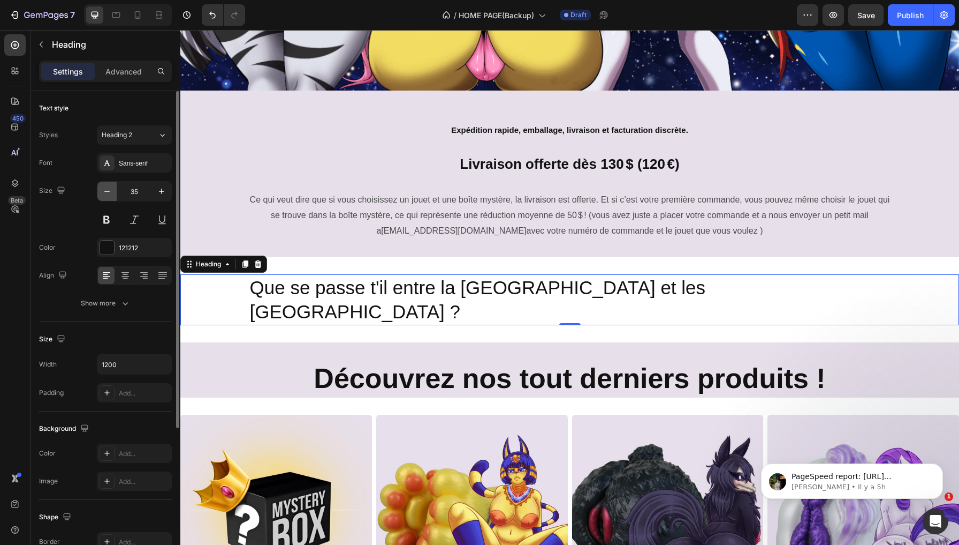
type input "34"
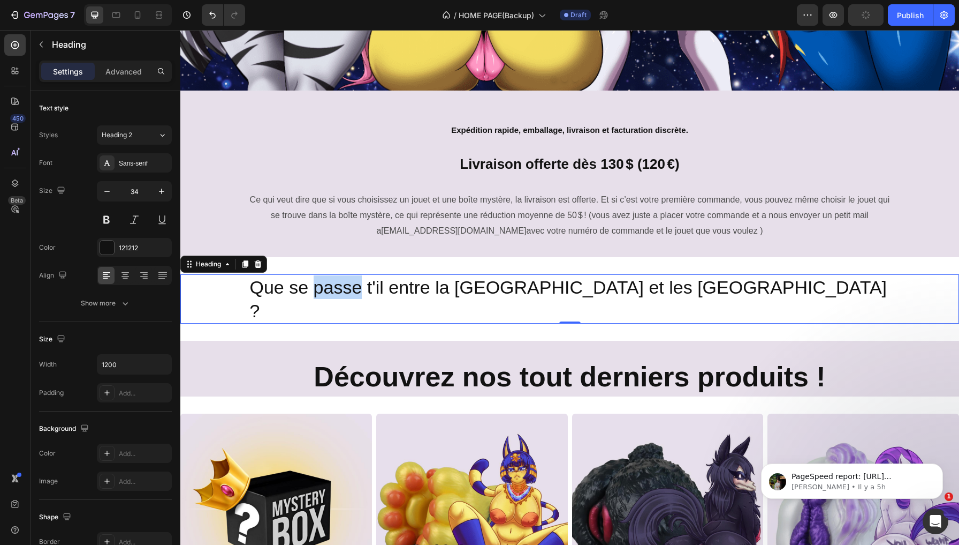
click at [313, 288] on p "Que se passe t'il entre la [GEOGRAPHIC_DATA] et les [GEOGRAPHIC_DATA] ?" at bounding box center [570, 298] width 640 height 47
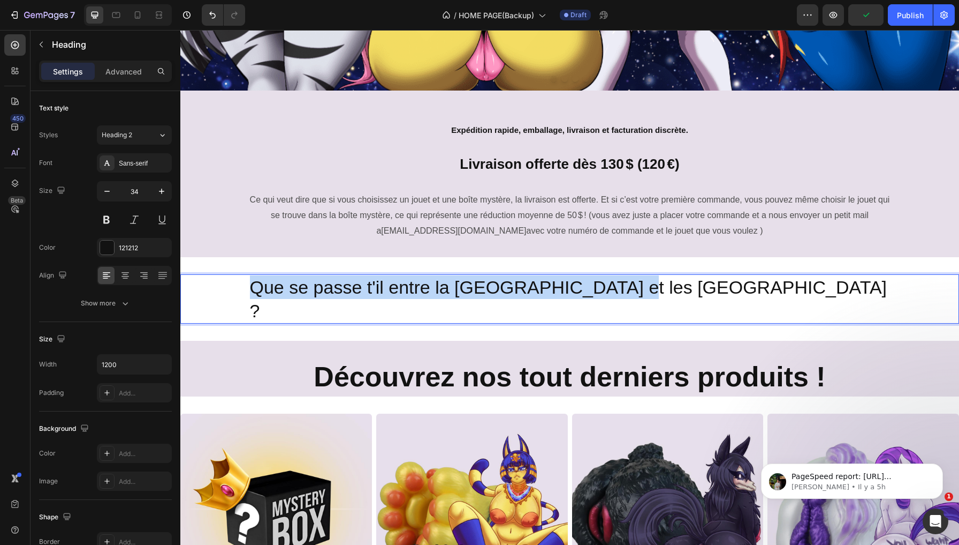
click at [313, 288] on p "Que se passe t'il entre la [GEOGRAPHIC_DATA] et les [GEOGRAPHIC_DATA] ?" at bounding box center [570, 298] width 640 height 47
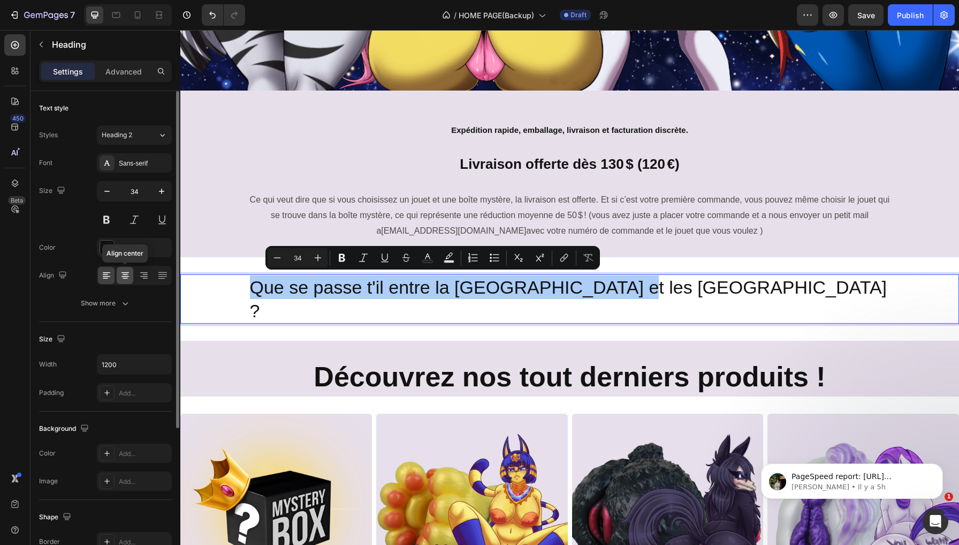
click at [127, 274] on icon at bounding box center [125, 274] width 5 height 1
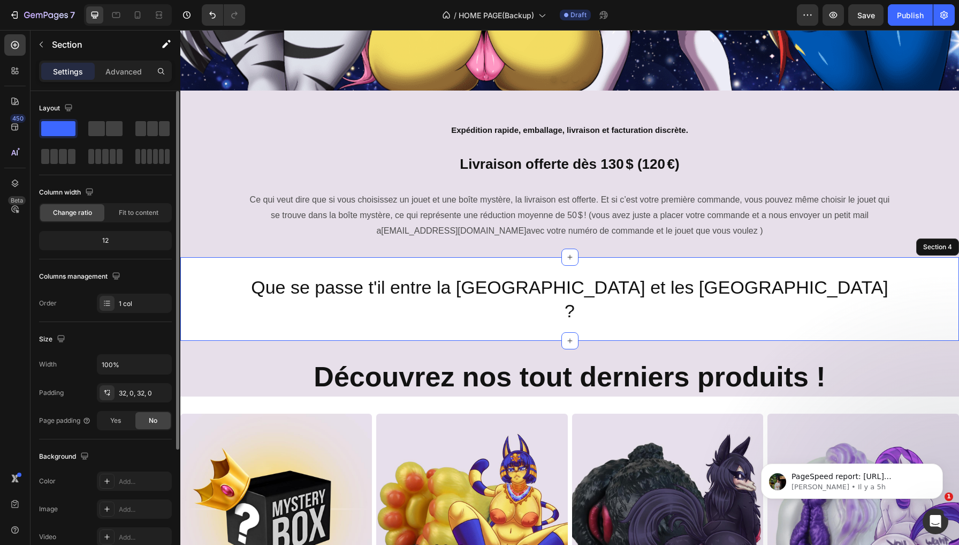
click at [346, 312] on div "Que se passe t'il entre la France et les USA ? Heading 0 Section 4" at bounding box center [569, 299] width 779 height 84
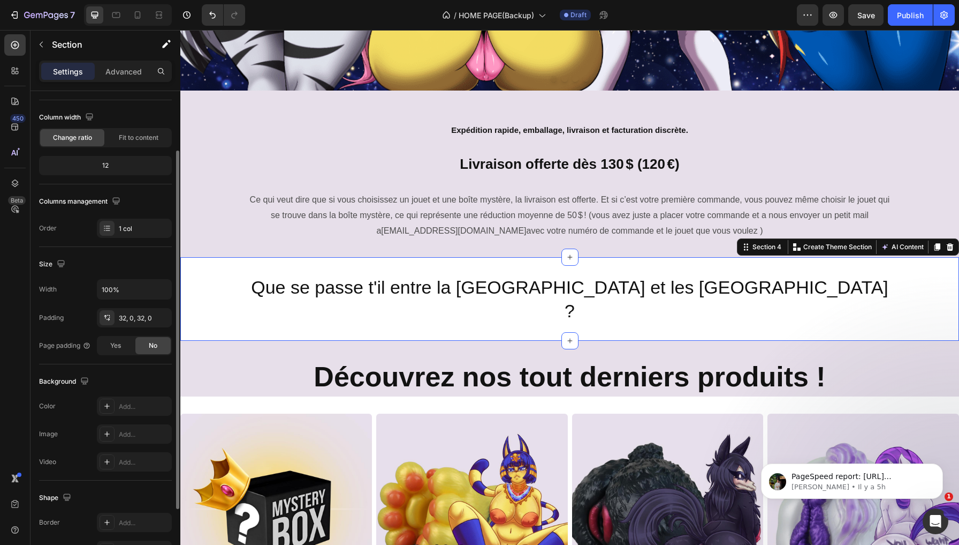
scroll to position [79, 0]
click at [133, 403] on div "Add..." at bounding box center [144, 403] width 50 height 10
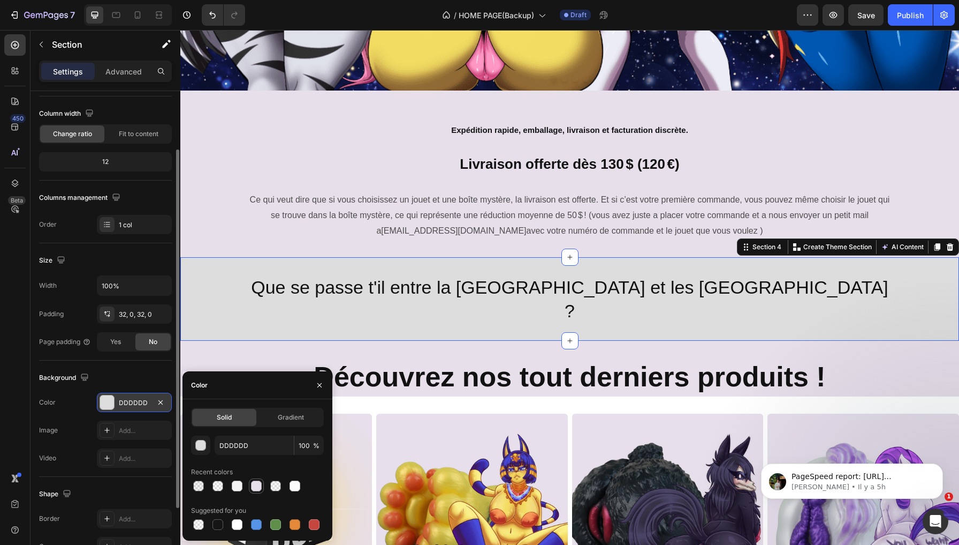
click at [253, 484] on div at bounding box center [256, 485] width 11 height 11
type input "E7DFEA"
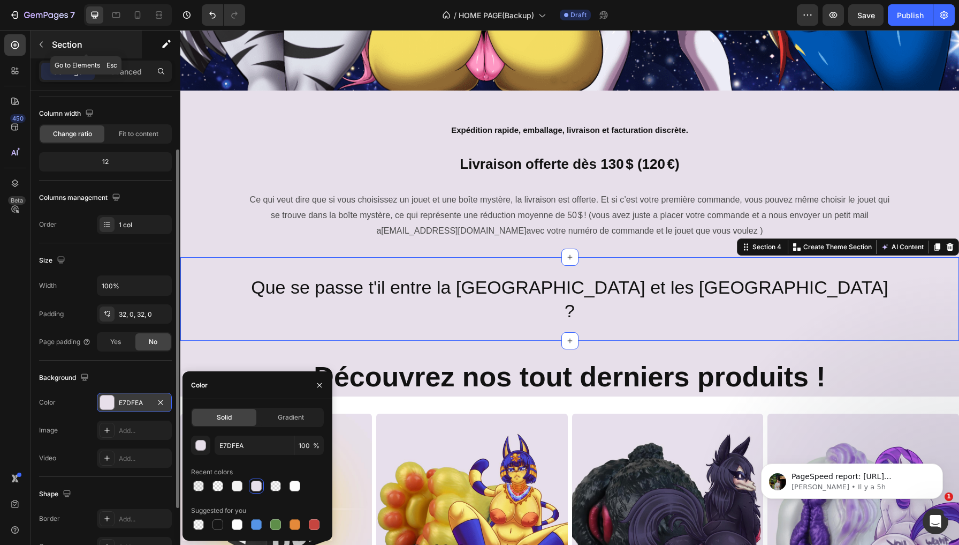
click at [40, 45] on icon "button" at bounding box center [41, 44] width 9 height 9
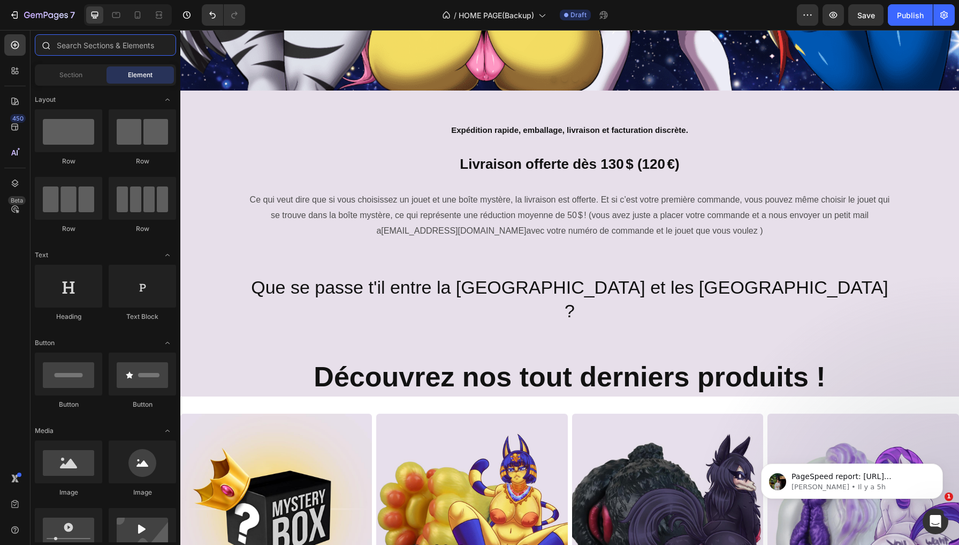
click at [102, 52] on input "text" at bounding box center [105, 44] width 141 height 21
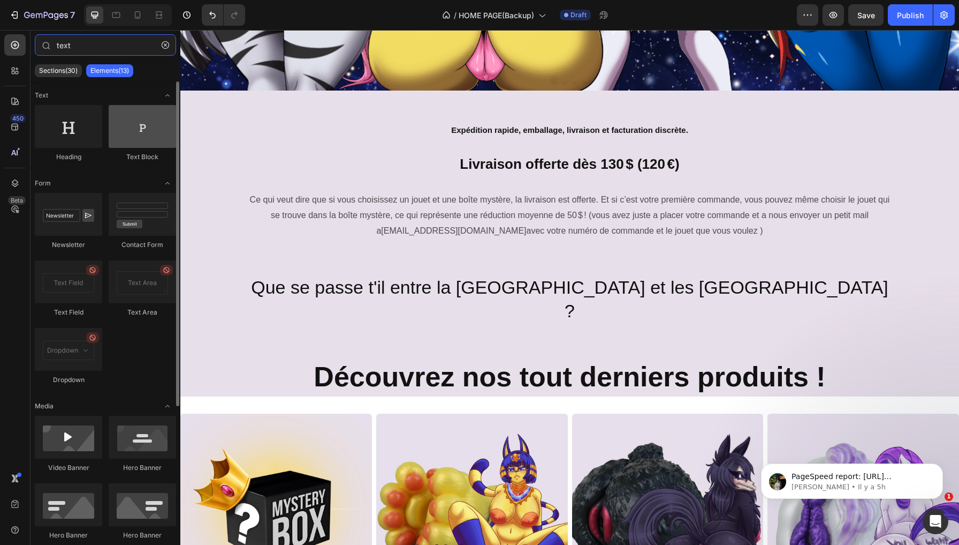
type input "text"
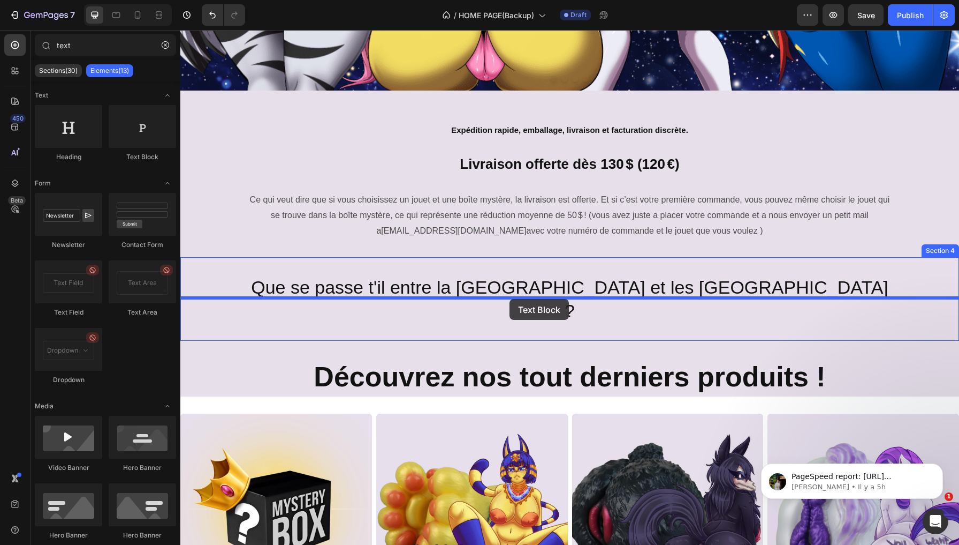
drag, startPoint x: 315, startPoint y: 163, endPoint x: 510, endPoint y: 298, distance: 237.3
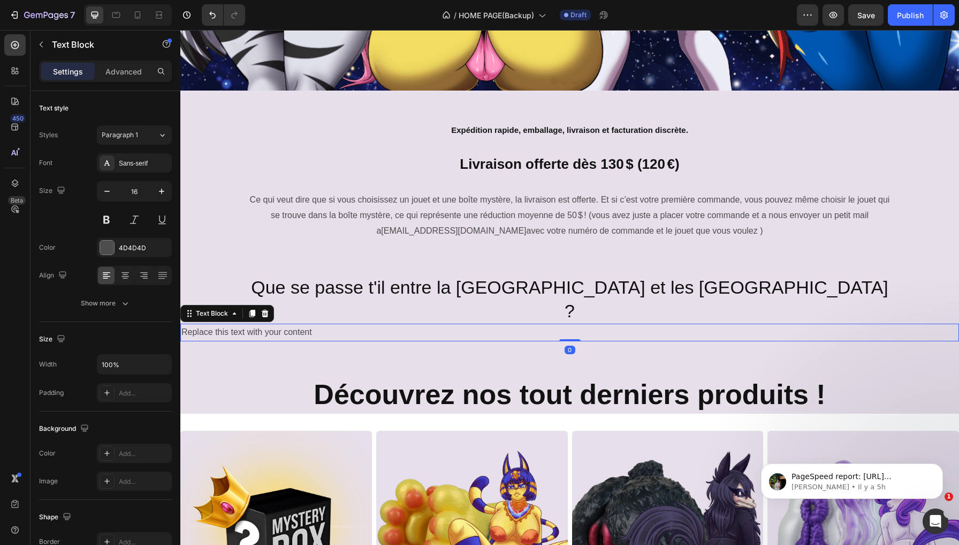
click at [436, 323] on div "Replace this text with your content" at bounding box center [569, 332] width 779 height 18
click at [436, 324] on p "Replace this text with your content" at bounding box center [570, 332] width 777 height 16
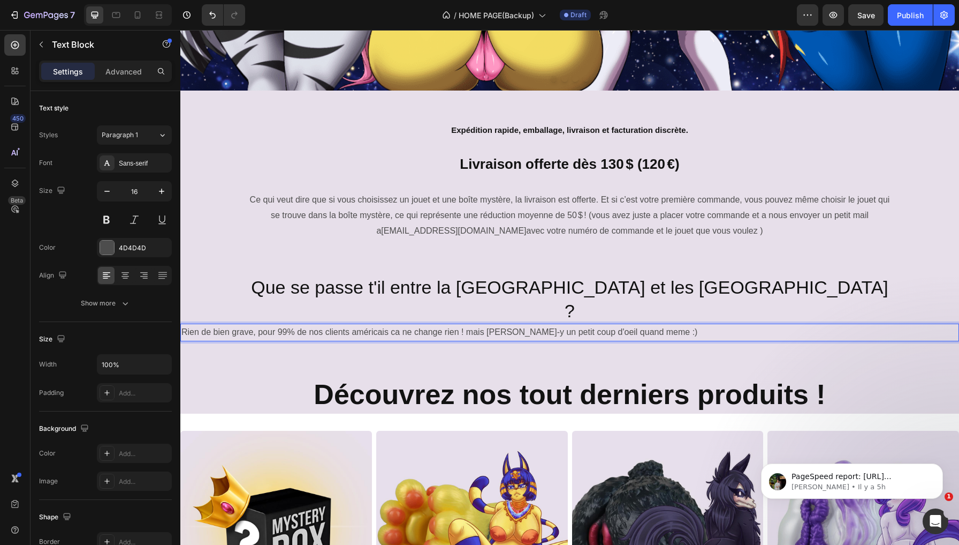
click at [398, 324] on p "Rien de bien grave, pour 99% de nos clients américais ca ne change rien ! mais …" at bounding box center [570, 332] width 777 height 16
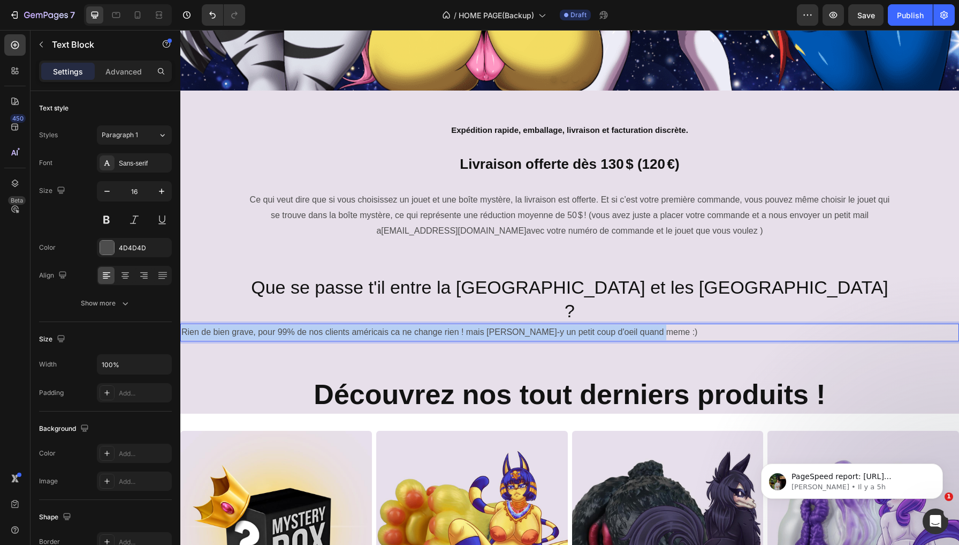
click at [398, 324] on p "Rien de bien grave, pour 99% de nos clients américais ca ne change rien ! mais …" at bounding box center [570, 332] width 777 height 16
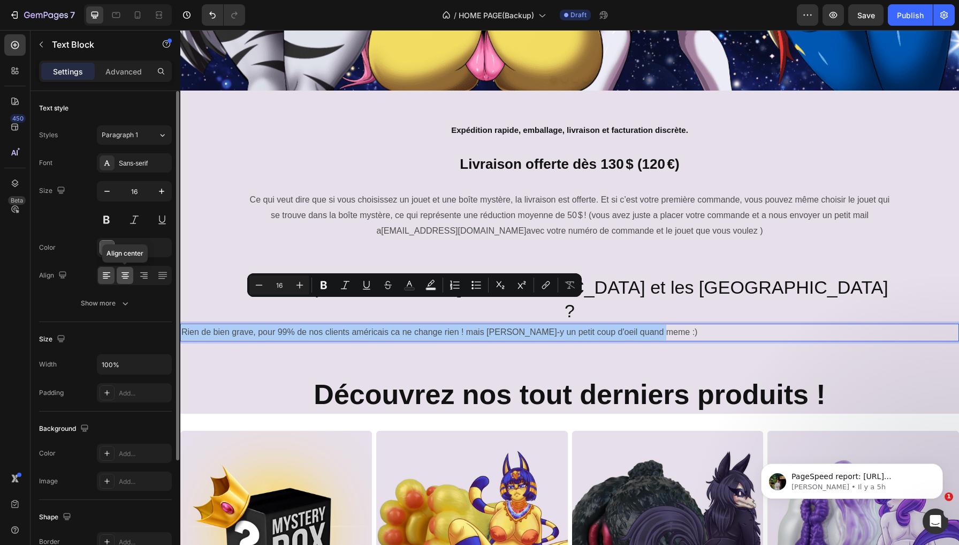
click at [126, 274] on icon at bounding box center [125, 274] width 5 height 1
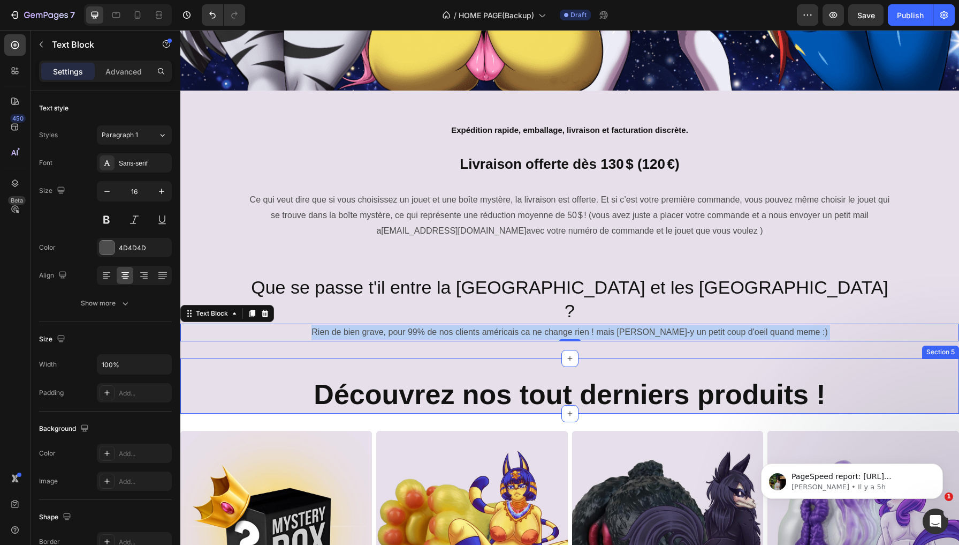
click at [248, 358] on div "Découvrez nos tout derniers produits ! Heading Section 5" at bounding box center [569, 386] width 779 height 56
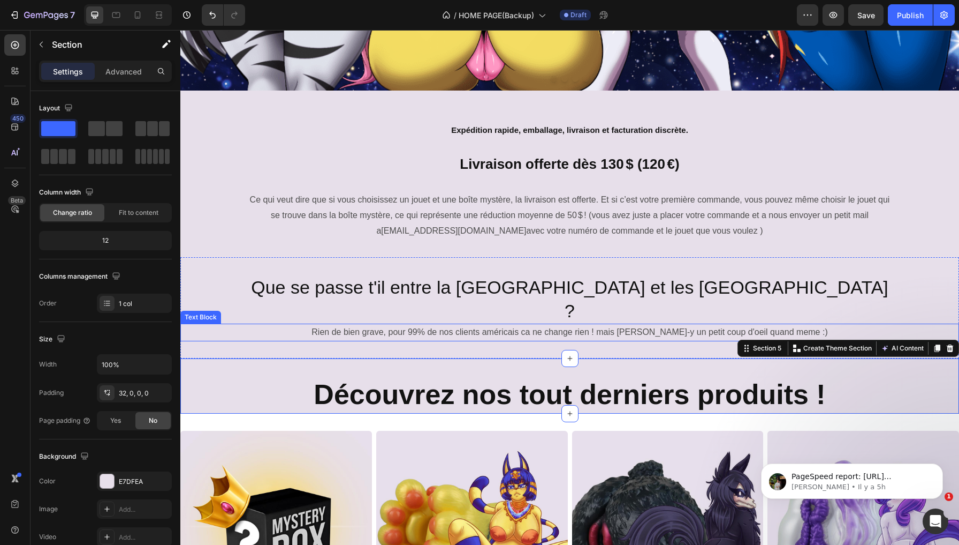
click at [248, 324] on p "Rien de bien grave, pour 99% de nos clients américais ca ne change rien ! mais …" at bounding box center [570, 332] width 777 height 16
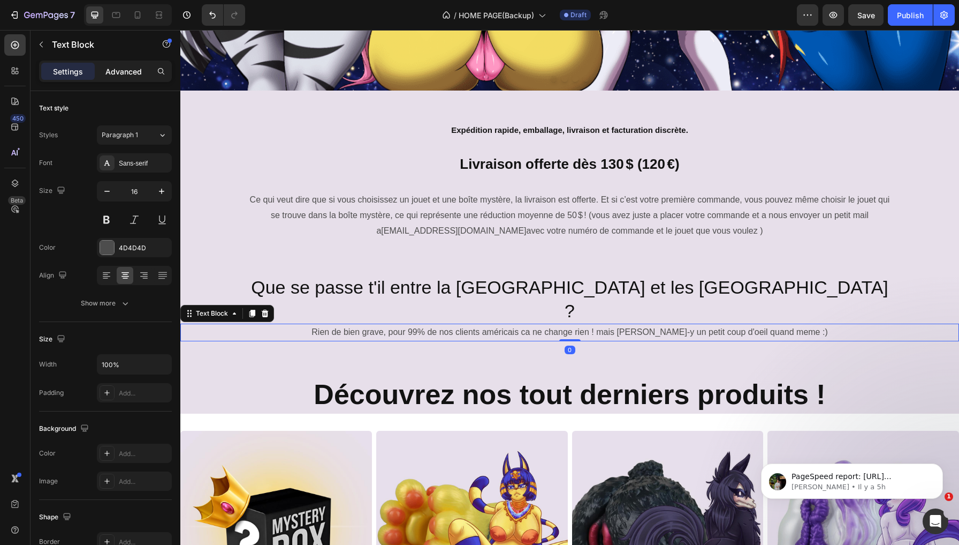
click at [121, 75] on p "Advanced" at bounding box center [123, 71] width 36 height 11
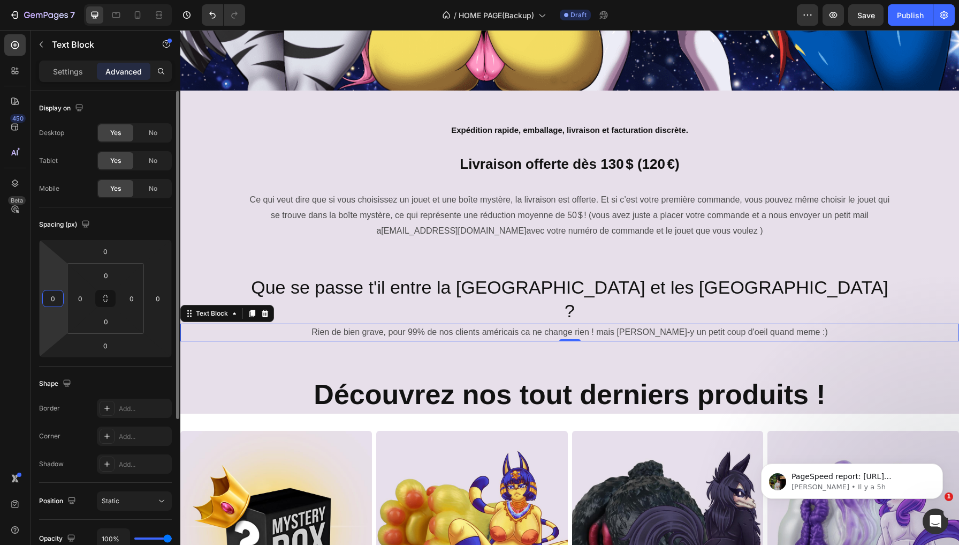
click at [58, 296] on input "0" at bounding box center [53, 298] width 16 height 16
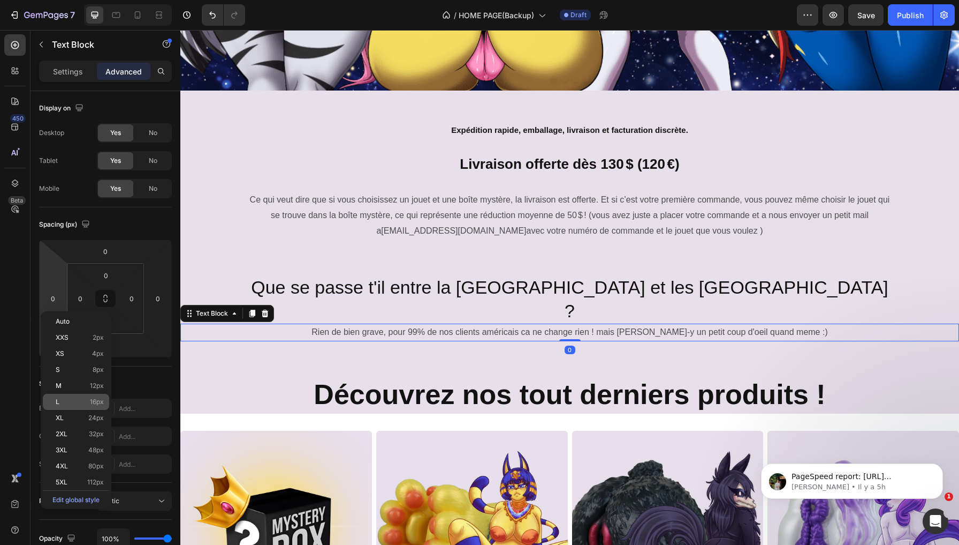
click at [86, 397] on div "L 16px" at bounding box center [76, 402] width 66 height 16
type input "16"
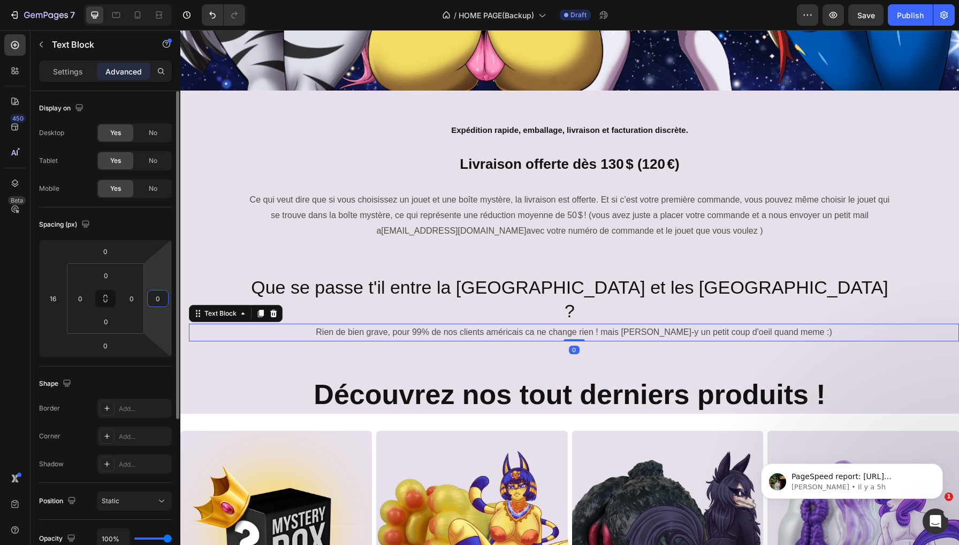
click at [161, 303] on input "0" at bounding box center [158, 298] width 16 height 16
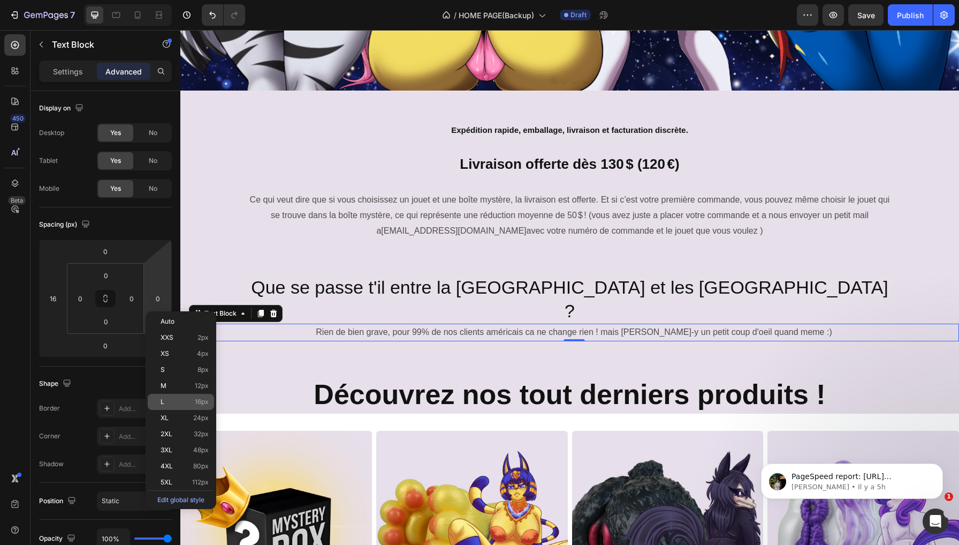
click at [195, 399] on span "16px" at bounding box center [202, 401] width 14 height 7
type input "16"
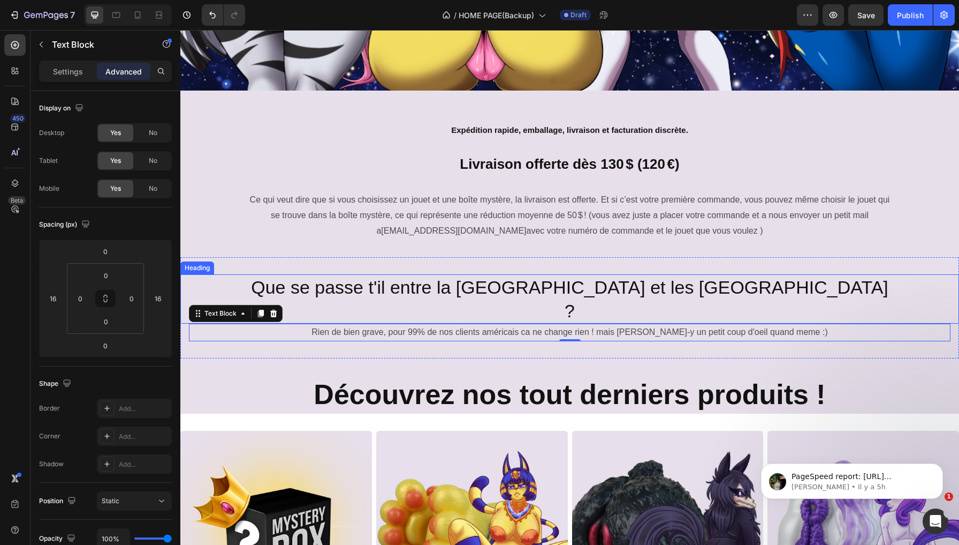
click at [547, 285] on p "Que se passe t'il entre la [GEOGRAPHIC_DATA] et les [GEOGRAPHIC_DATA] ?" at bounding box center [570, 298] width 640 height 47
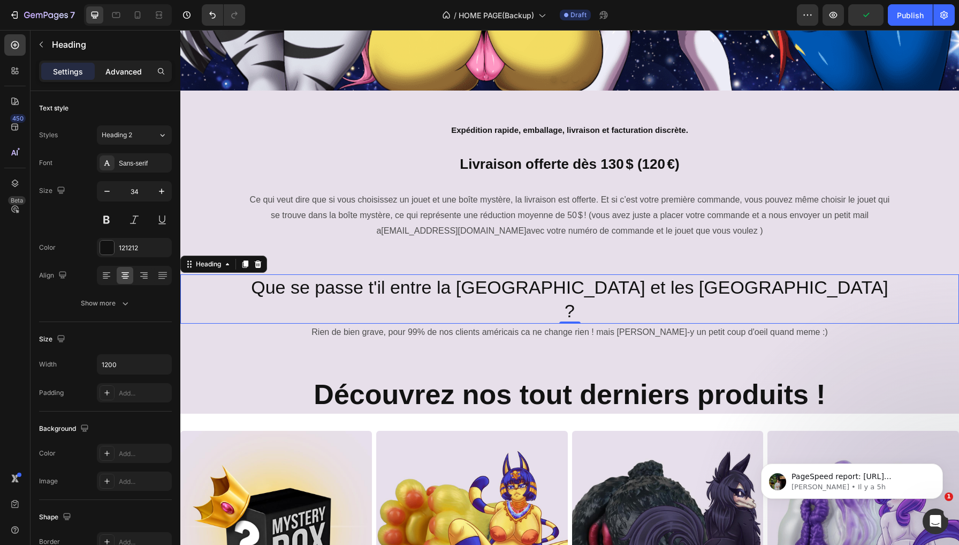
click at [124, 70] on p "Advanced" at bounding box center [123, 71] width 36 height 11
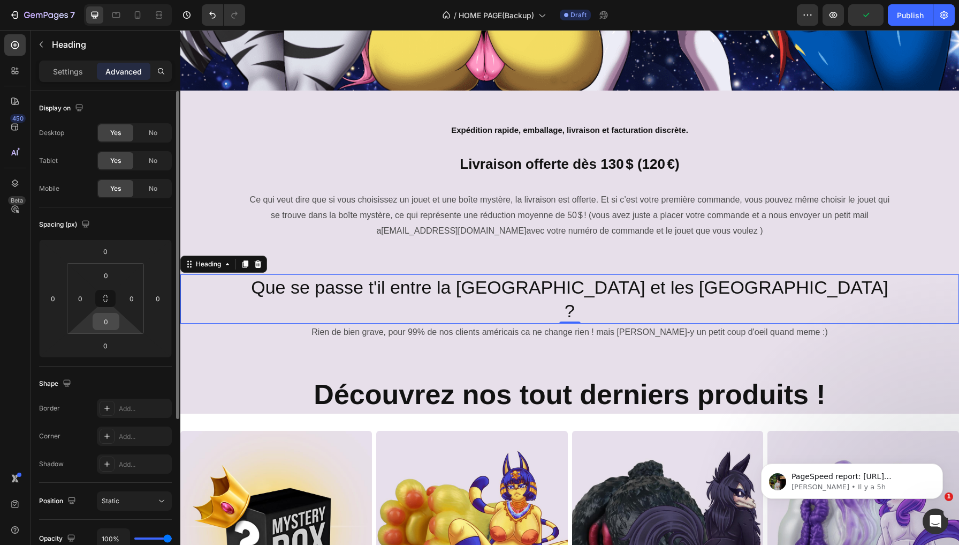
click at [99, 328] on input "0" at bounding box center [105, 321] width 21 height 16
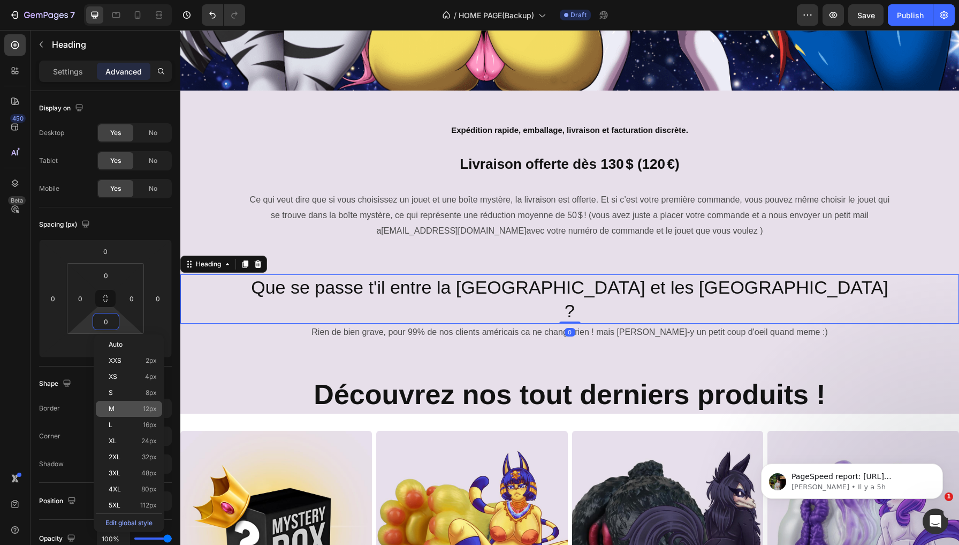
click at [133, 410] on p "M 12px" at bounding box center [133, 408] width 48 height 7
type input "12"
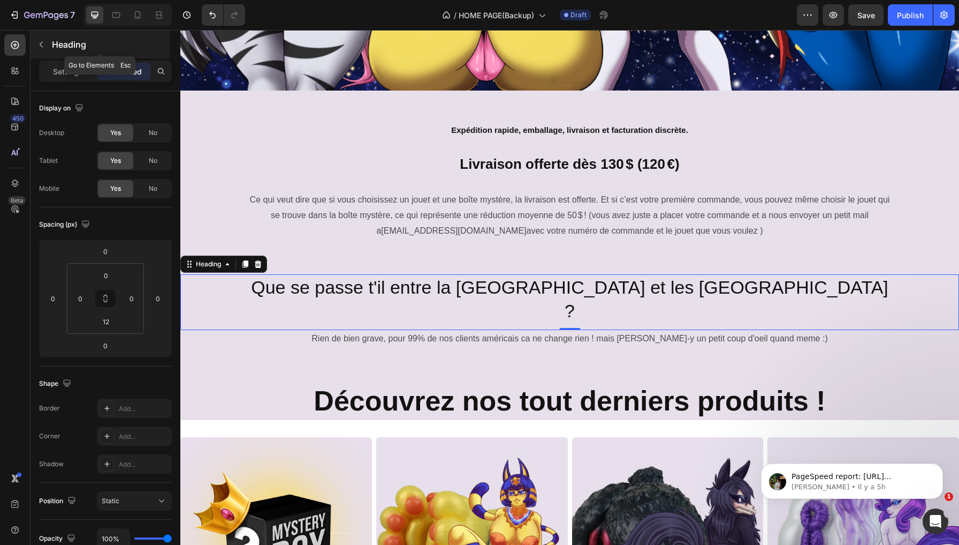
click at [41, 50] on button "button" at bounding box center [41, 44] width 17 height 17
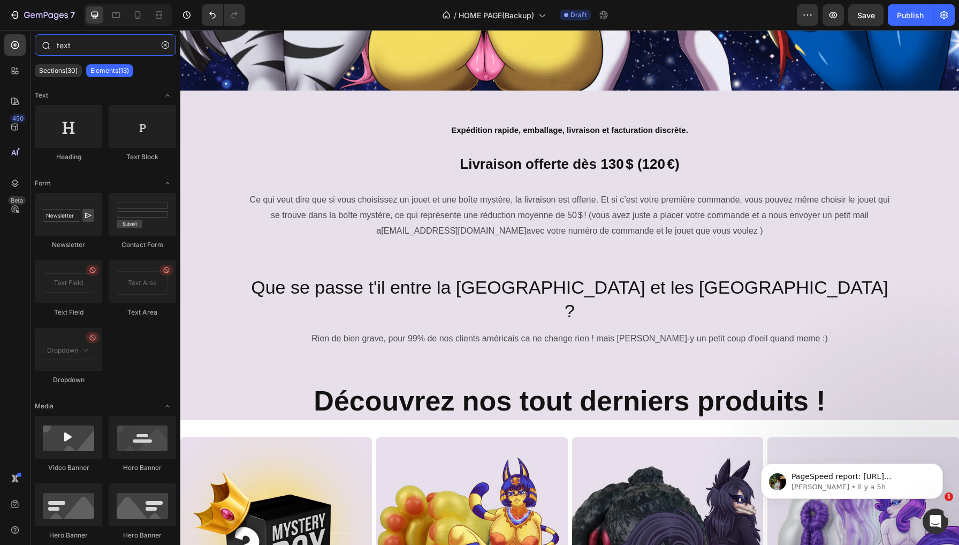
click at [96, 51] on input "text" at bounding box center [105, 44] width 141 height 21
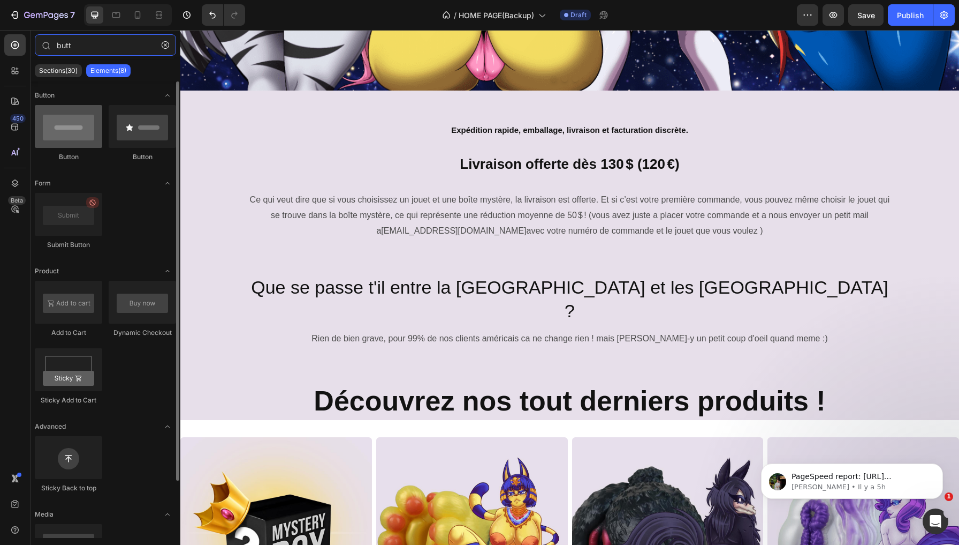
type input "butt"
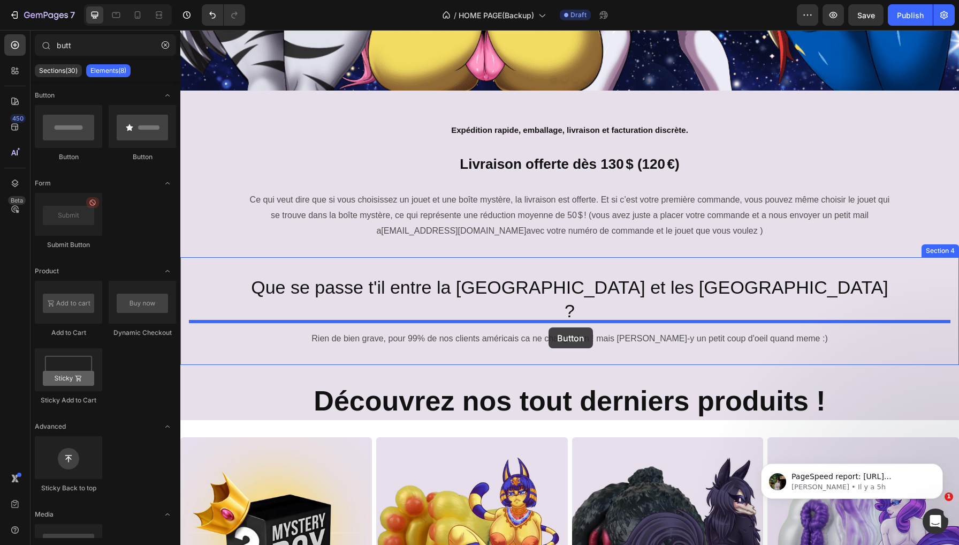
drag, startPoint x: 268, startPoint y: 163, endPoint x: 549, endPoint y: 327, distance: 325.1
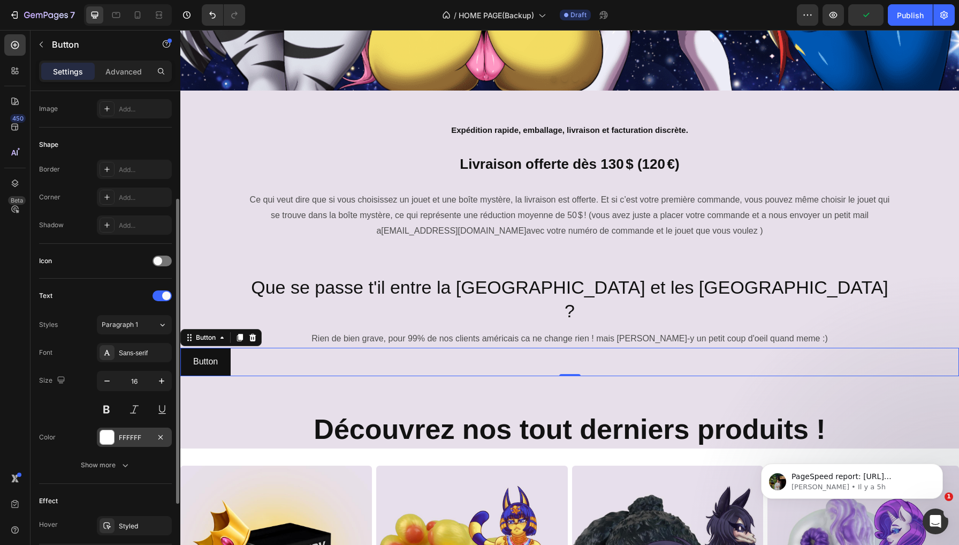
scroll to position [284, 0]
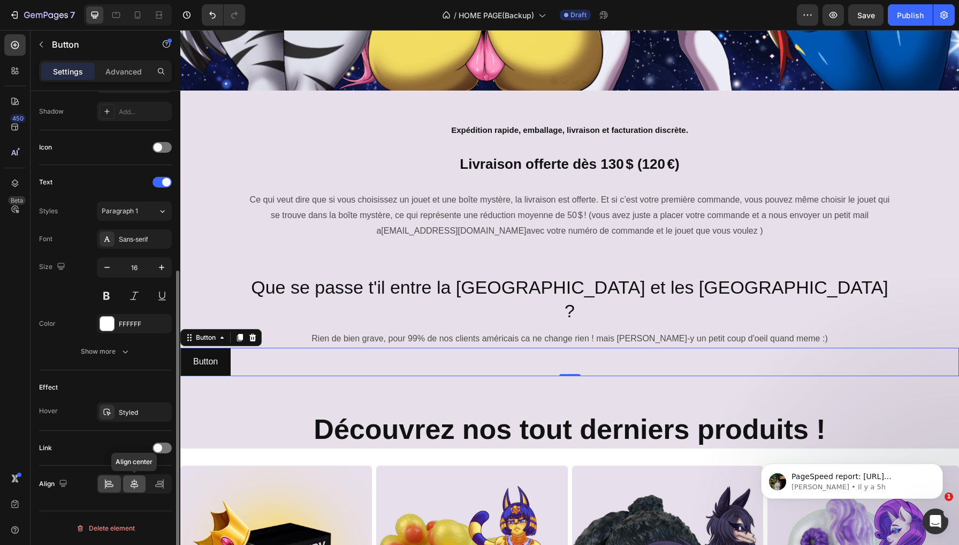
click at [134, 483] on icon at bounding box center [134, 484] width 7 height 10
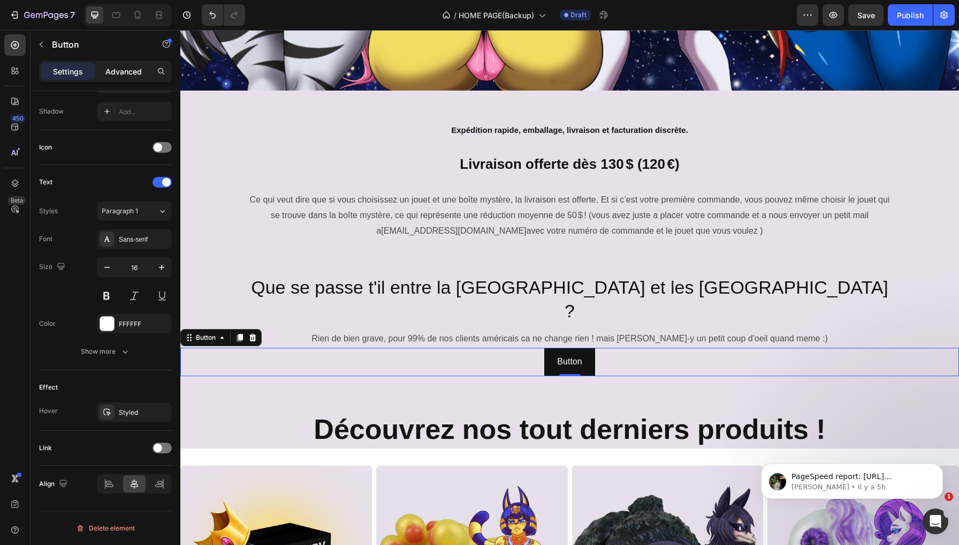
click at [126, 67] on p "Advanced" at bounding box center [123, 71] width 36 height 11
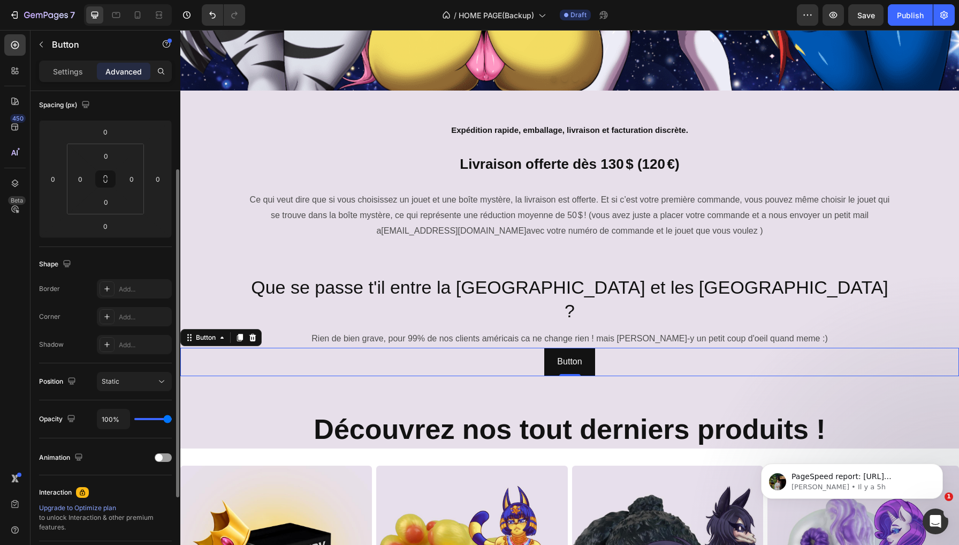
scroll to position [118, 0]
click at [108, 158] on input "0" at bounding box center [105, 157] width 21 height 16
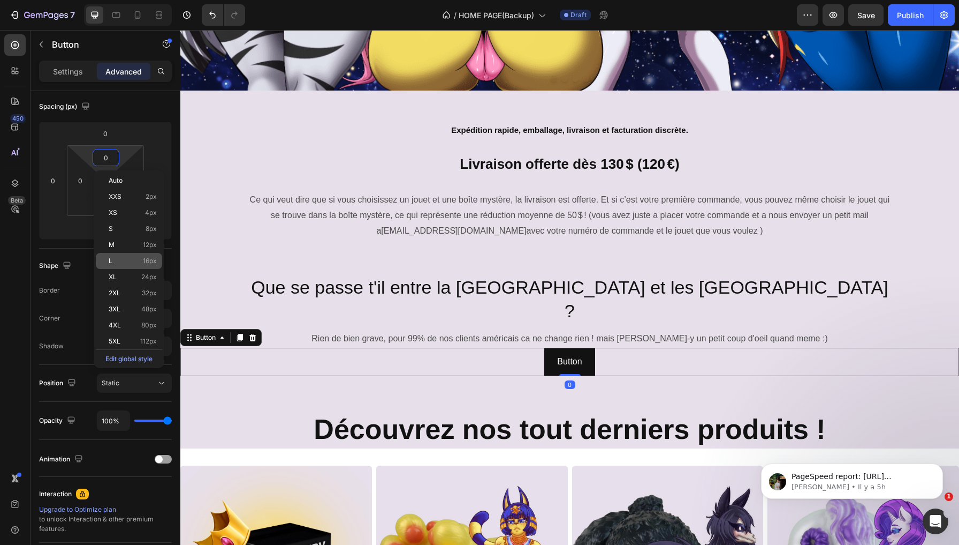
click at [150, 265] on div "L 16px" at bounding box center [129, 261] width 66 height 16
type input "16"
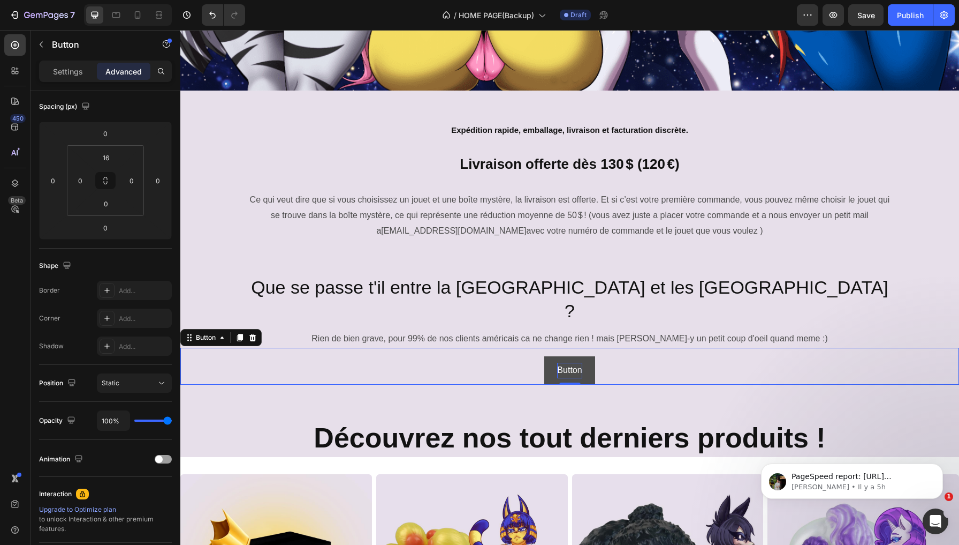
click at [570, 362] on p "Button" at bounding box center [569, 370] width 25 height 16
click at [570, 356] on button "Le" at bounding box center [570, 370] width 35 height 28
click at [570, 356] on button "L" at bounding box center [570, 370] width 31 height 28
click at [570, 356] on button "Le présiden" at bounding box center [570, 370] width 71 height 28
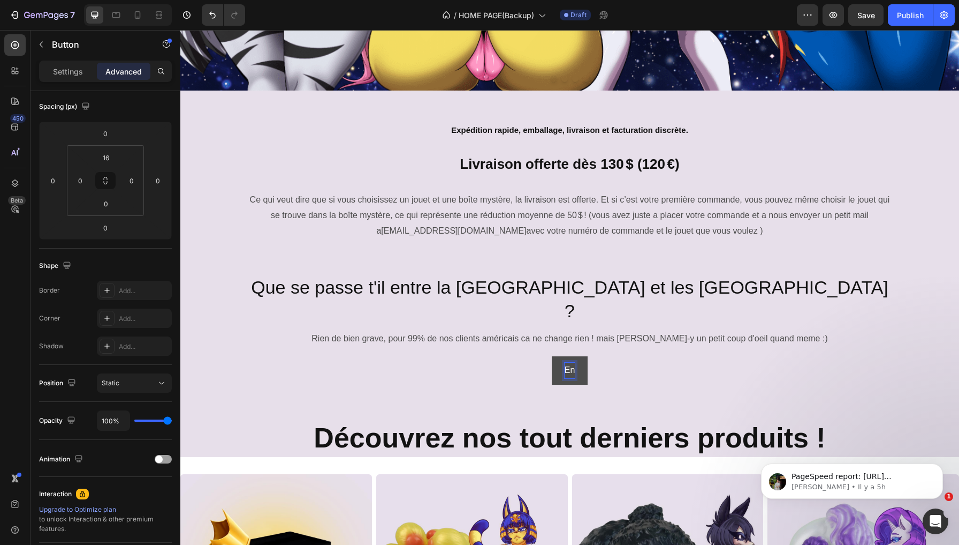
click at [570, 356] on button "En" at bounding box center [570, 370] width 36 height 28
click at [570, 356] on button "En savoir" at bounding box center [570, 370] width 62 height 28
click at [606, 356] on button "En savoir plus" at bounding box center [570, 370] width 80 height 28
click at [539, 356] on button "En savoir plus" at bounding box center [570, 370] width 80 height 28
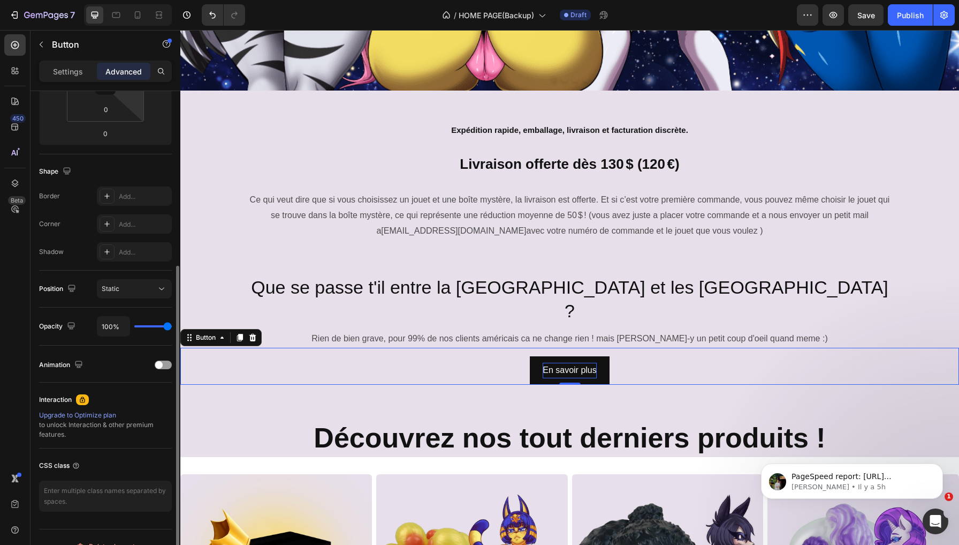
scroll to position [230, 0]
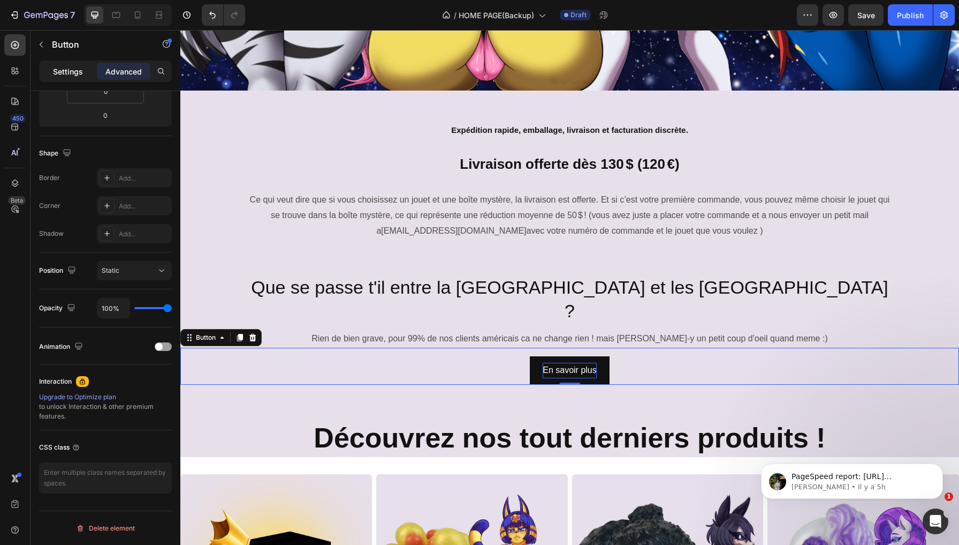
click at [69, 69] on p "Settings" at bounding box center [68, 71] width 30 height 11
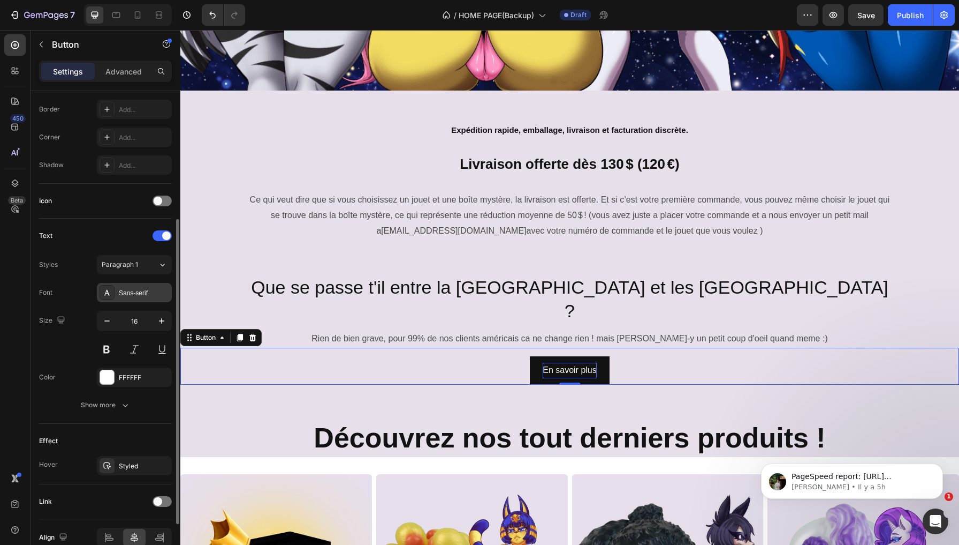
scroll to position [202, 0]
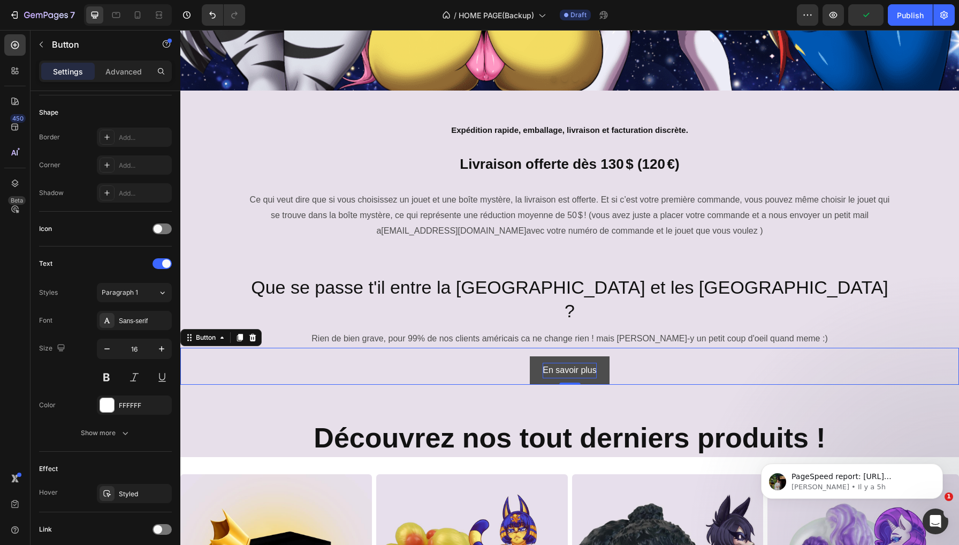
click at [534, 356] on button "En savoir plus" at bounding box center [570, 370] width 80 height 28
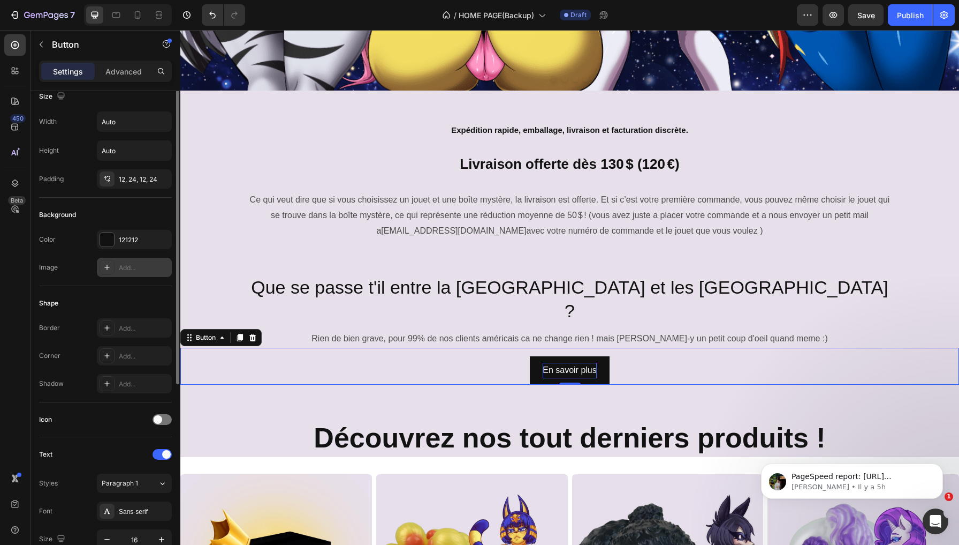
scroll to position [0, 0]
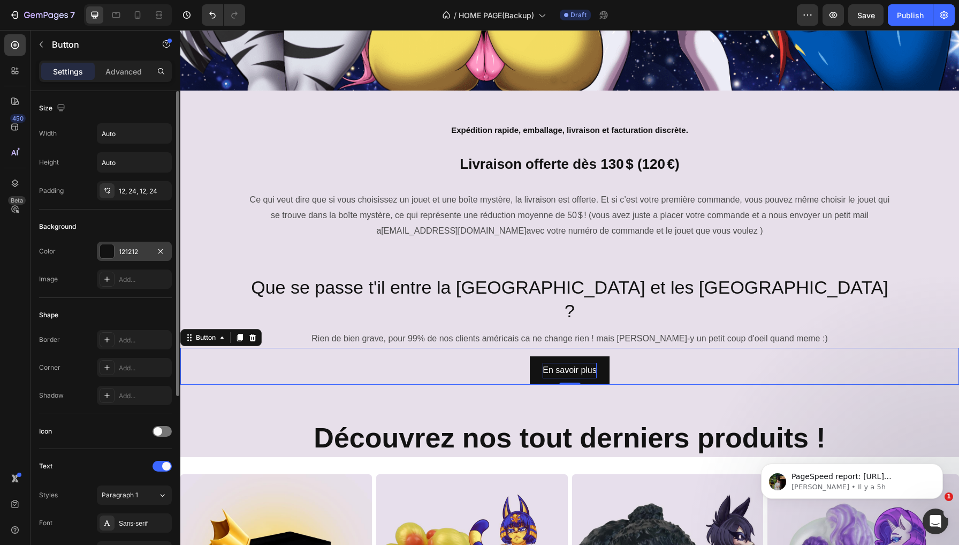
click at [103, 253] on div at bounding box center [107, 251] width 14 height 14
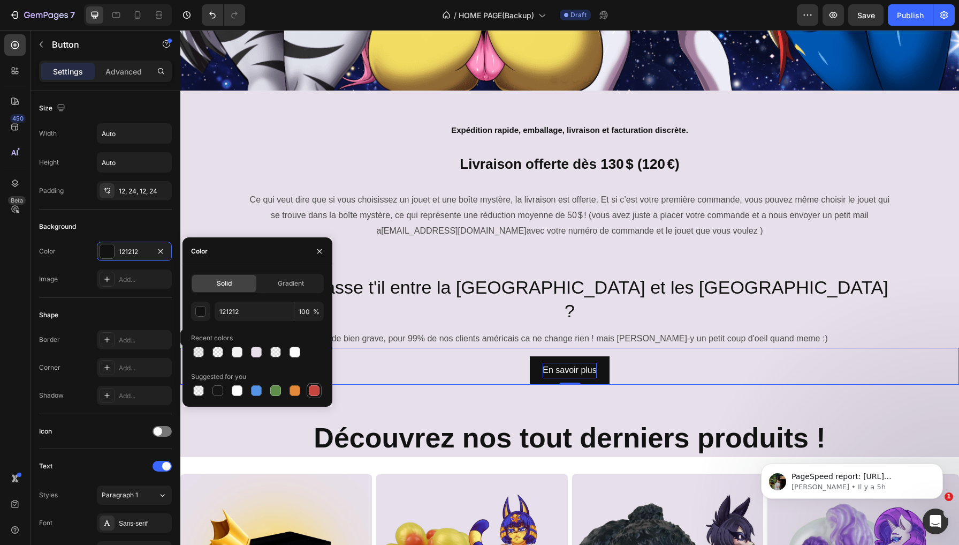
click at [315, 391] on div at bounding box center [314, 390] width 11 height 11
type input "C5453F"
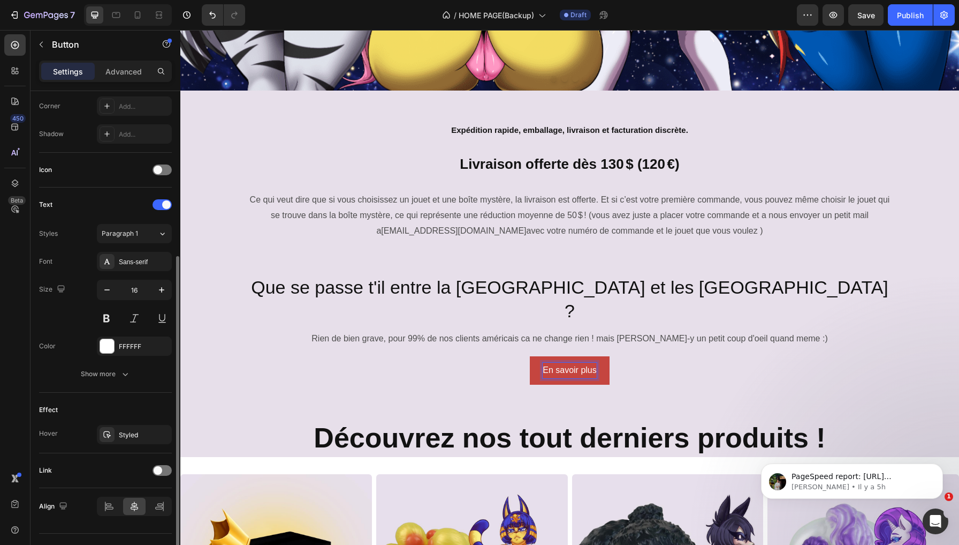
scroll to position [268, 0]
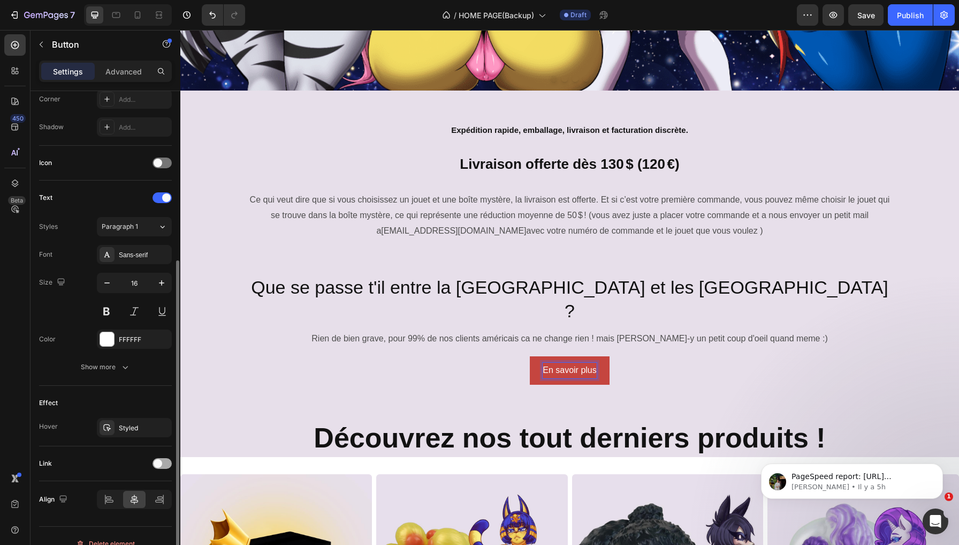
click at [165, 465] on div at bounding box center [162, 463] width 19 height 11
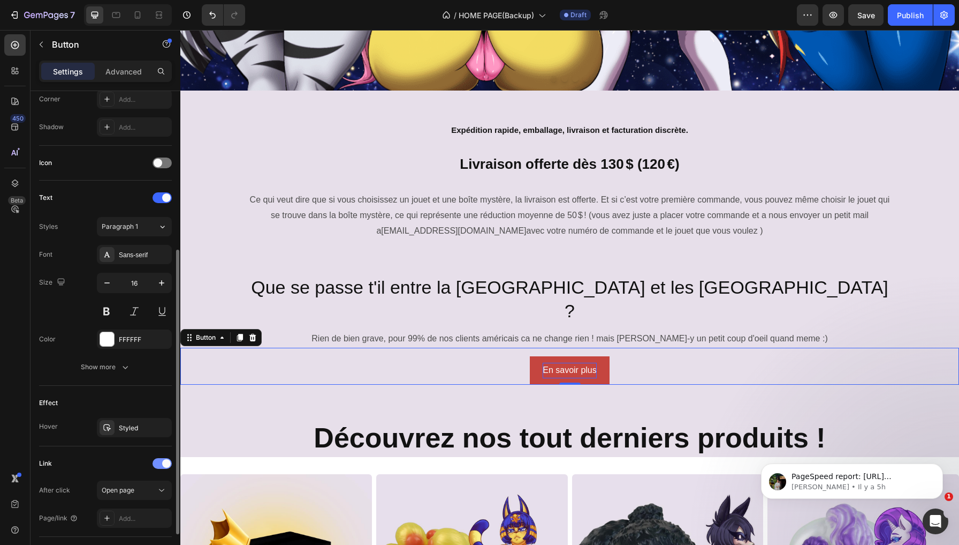
scroll to position [339, 0]
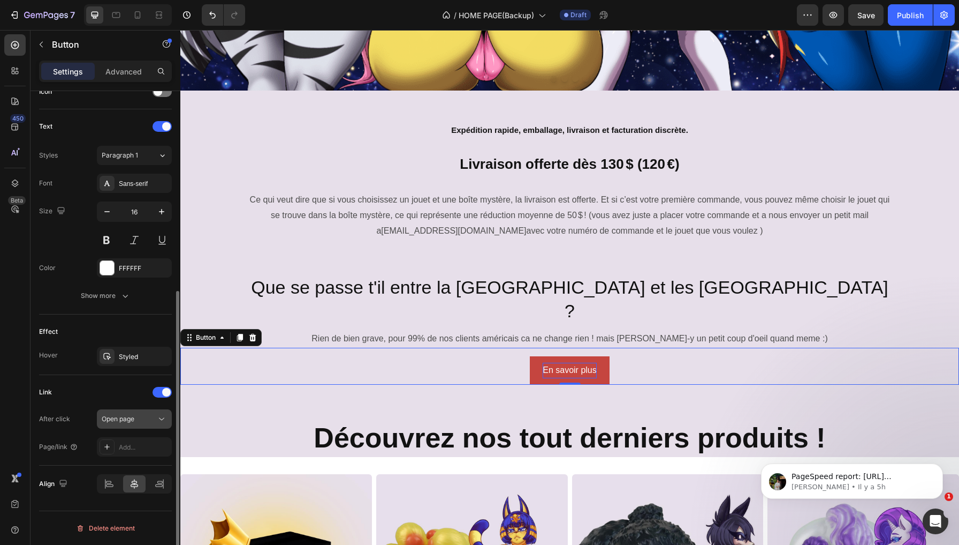
click at [132, 412] on button "Open page" at bounding box center [134, 418] width 75 height 19
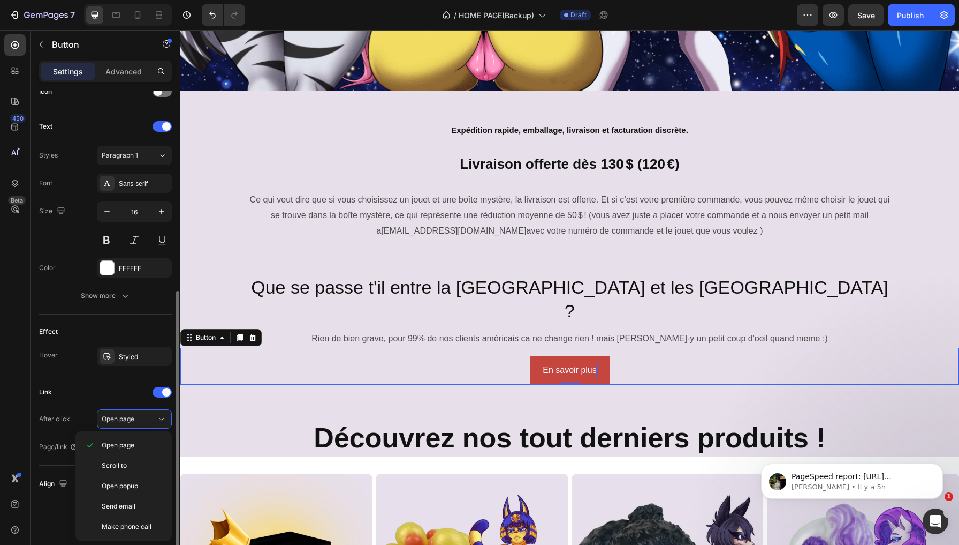
click at [112, 392] on div "Link" at bounding box center [105, 391] width 133 height 17
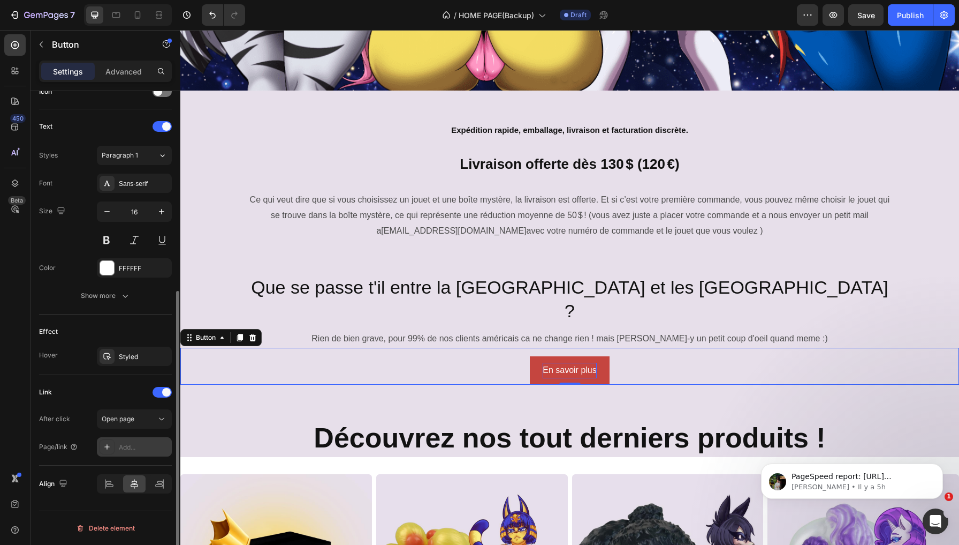
click at [123, 444] on div "Add..." at bounding box center [144, 447] width 50 height 10
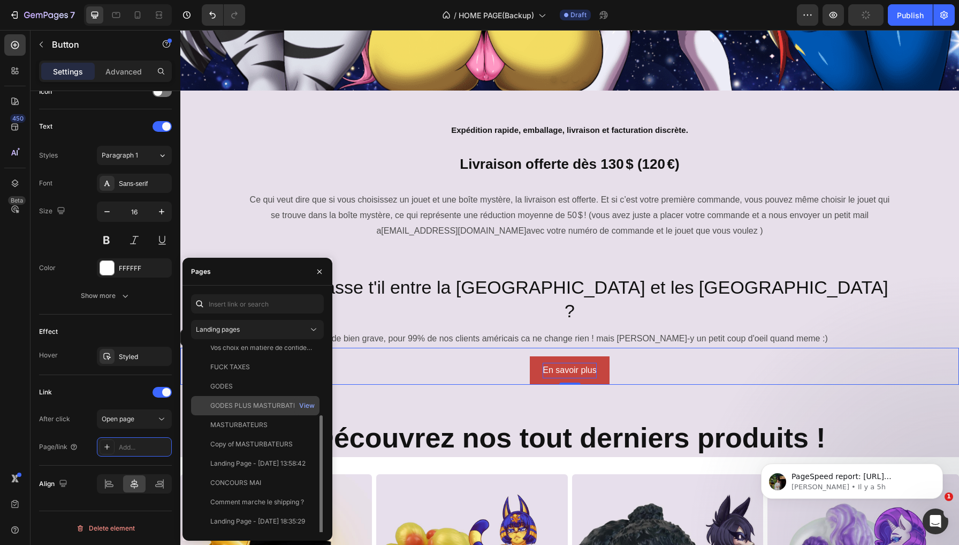
scroll to position [84, 0]
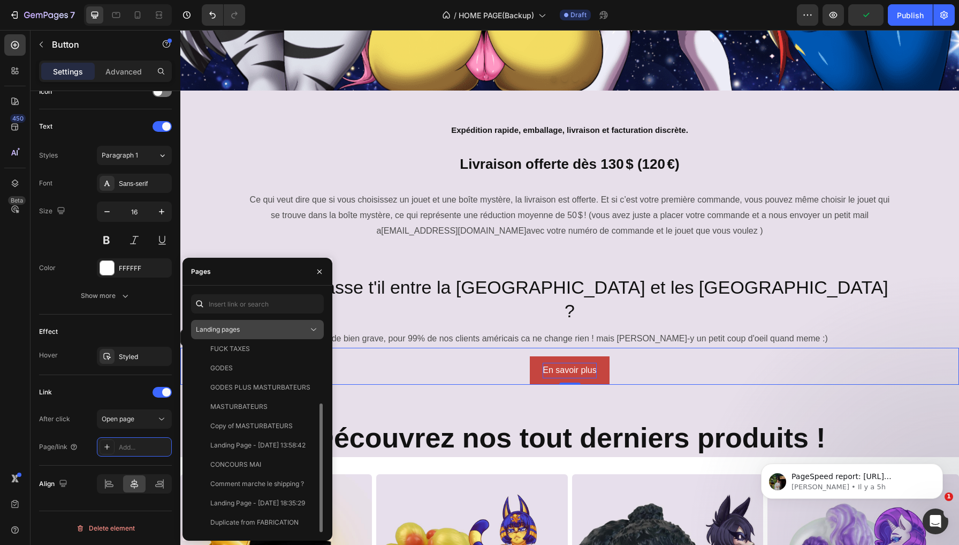
click at [260, 330] on div "Landing pages" at bounding box center [252, 329] width 112 height 10
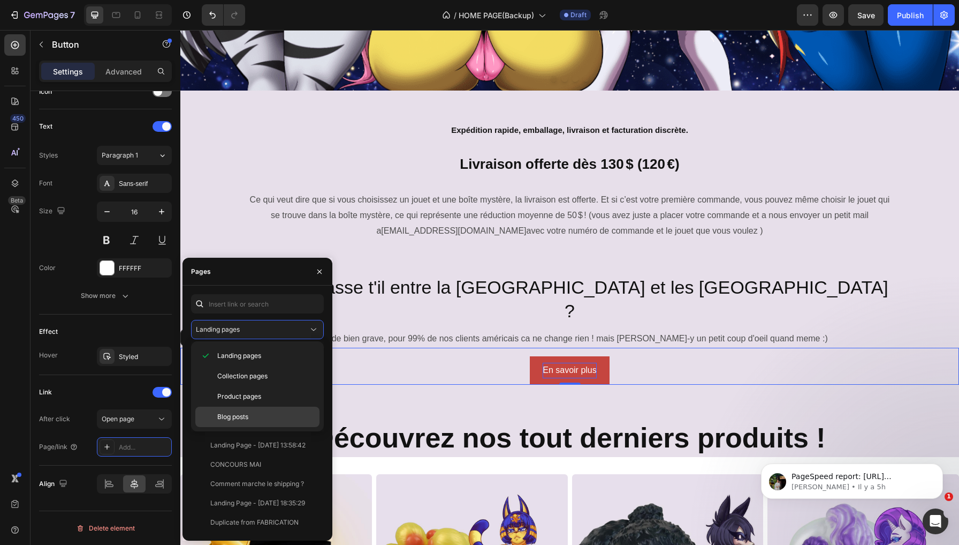
click at [236, 410] on div "Blog posts" at bounding box center [257, 416] width 124 height 20
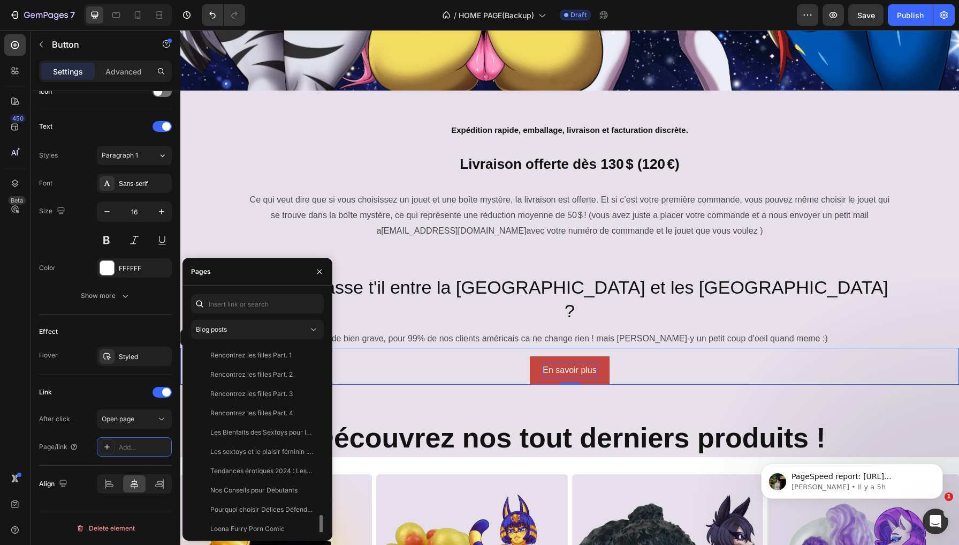
scroll to position [103, 0]
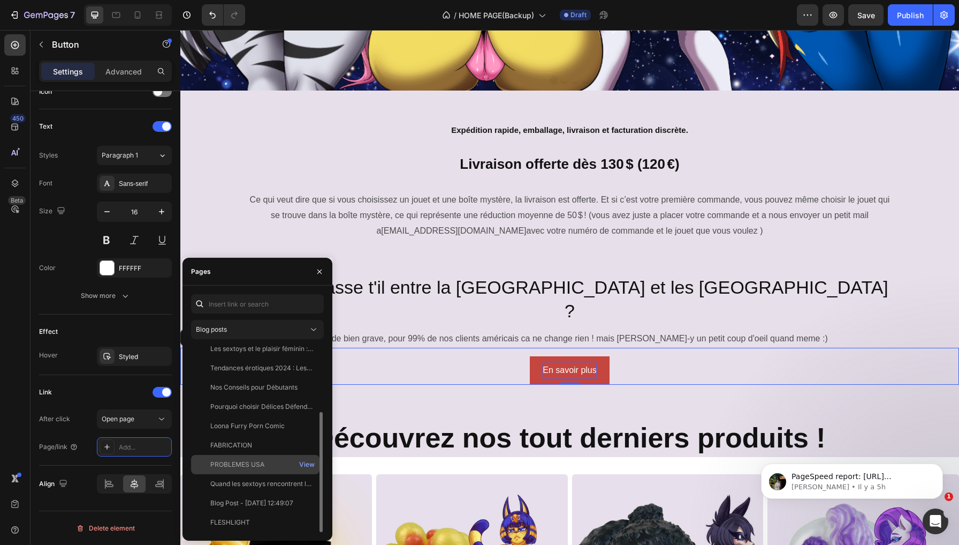
click at [254, 465] on div "PROBLEMES USA" at bounding box center [237, 464] width 54 height 10
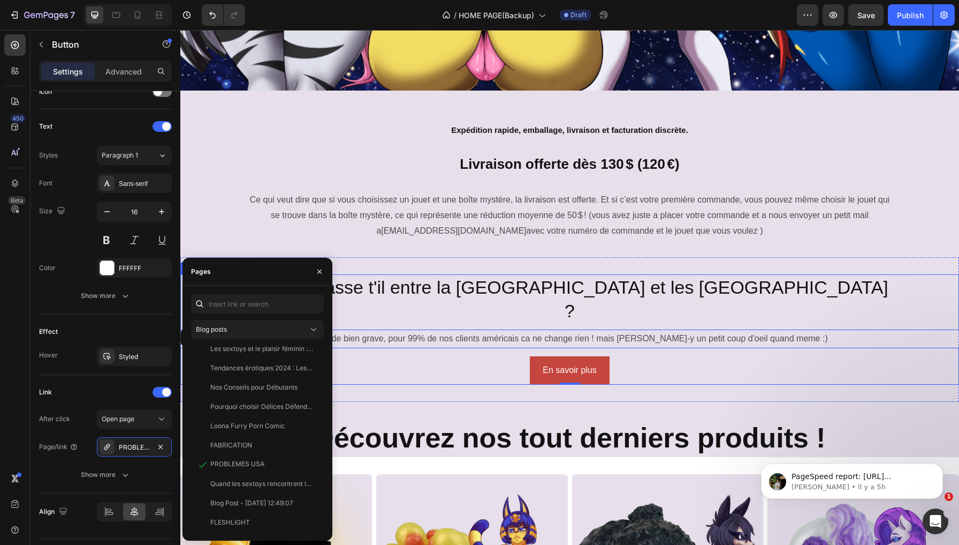
click at [592, 278] on p "Que se passe t'il entre la [GEOGRAPHIC_DATA] et les [GEOGRAPHIC_DATA] ?" at bounding box center [570, 298] width 640 height 47
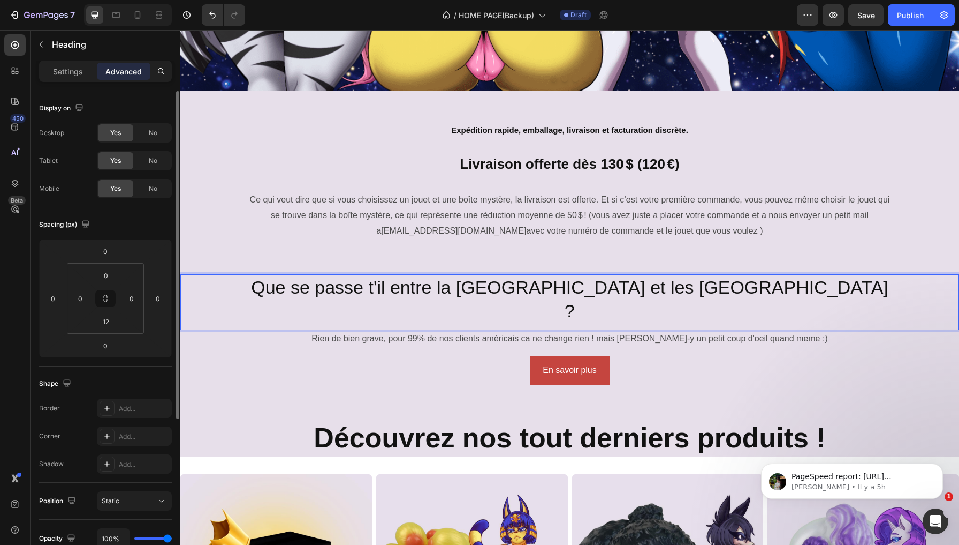
click at [592, 278] on p "Que se passe t'il entre la [GEOGRAPHIC_DATA] et les [GEOGRAPHIC_DATA] ?" at bounding box center [570, 298] width 640 height 47
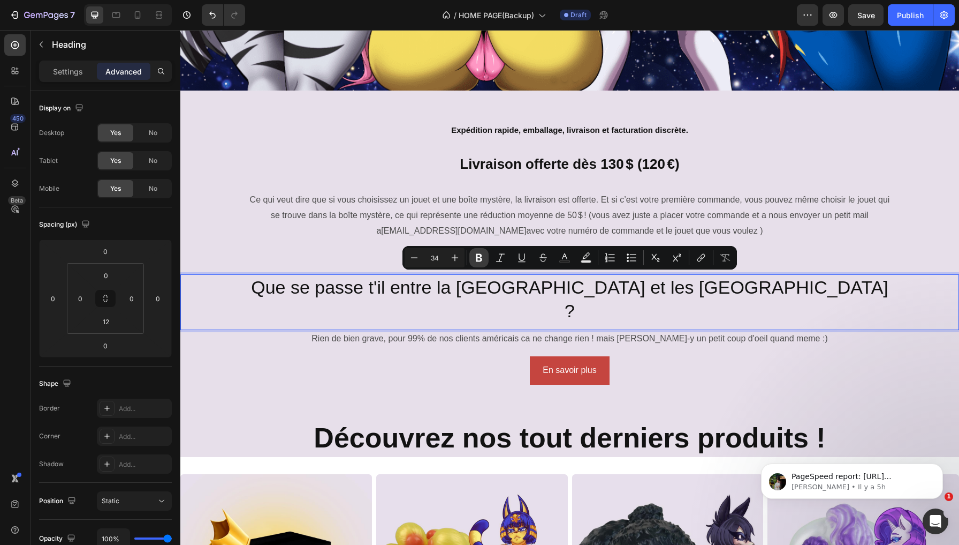
click at [481, 258] on icon "Editor contextual toolbar" at bounding box center [479, 258] width 6 height 8
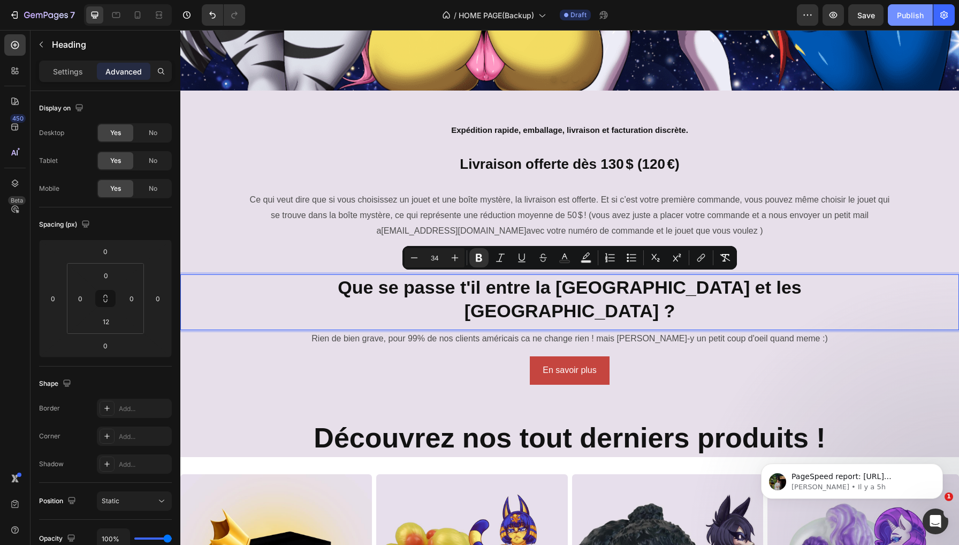
click at [914, 17] on div "Publish" at bounding box center [910, 15] width 27 height 11
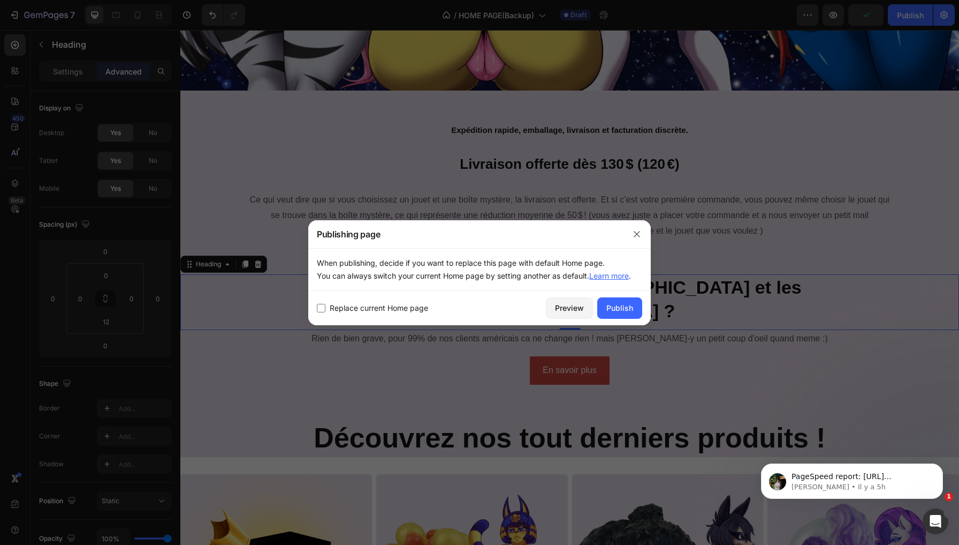
click at [379, 309] on span "Replace current Home page" at bounding box center [379, 307] width 99 height 13
checkbox input "true"
click at [622, 317] on button "Publish" at bounding box center [620, 307] width 45 height 21
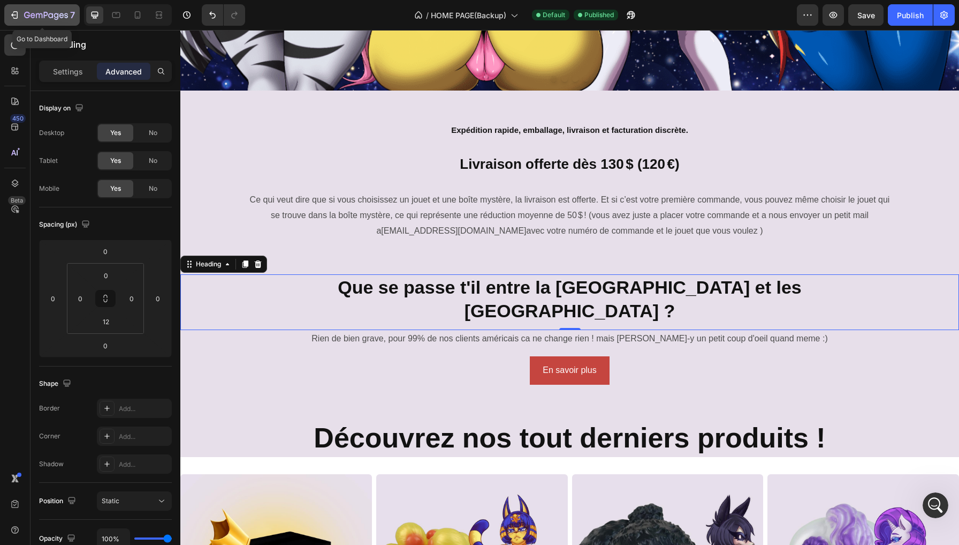
click at [45, 17] on icon "button" at bounding box center [46, 15] width 44 height 9
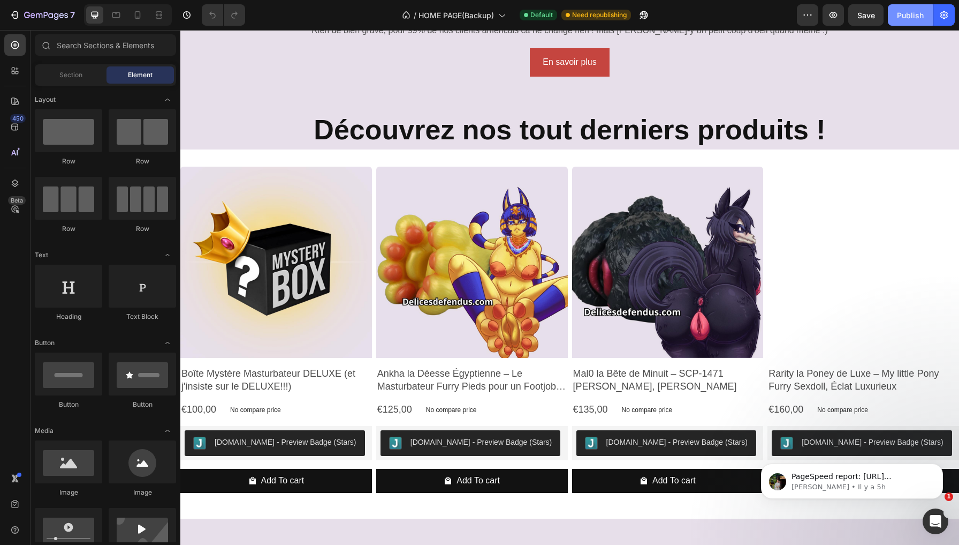
scroll to position [588, 0]
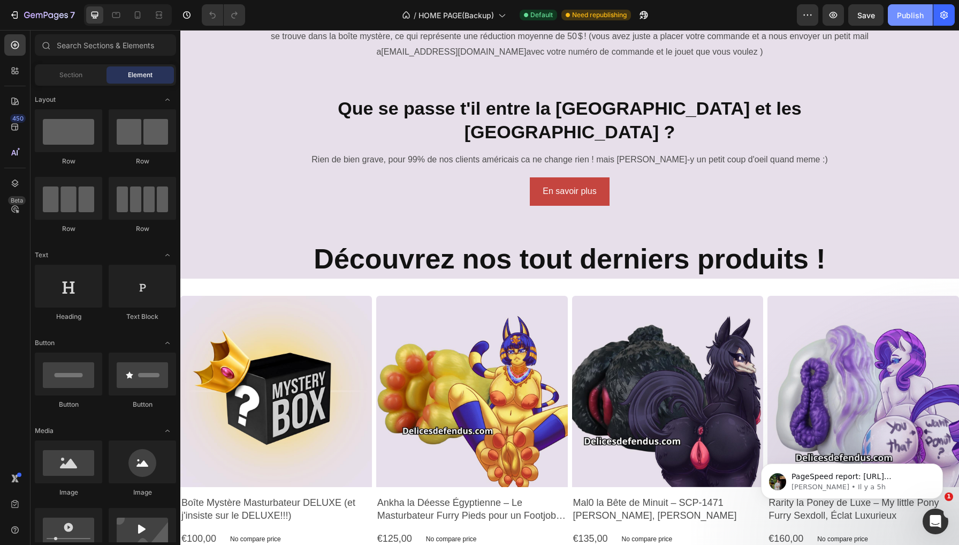
click at [901, 16] on div "Publish" at bounding box center [910, 15] width 27 height 11
click at [938, 520] on icon "Ouvrir le Messenger Intercom" at bounding box center [935, 520] width 18 height 18
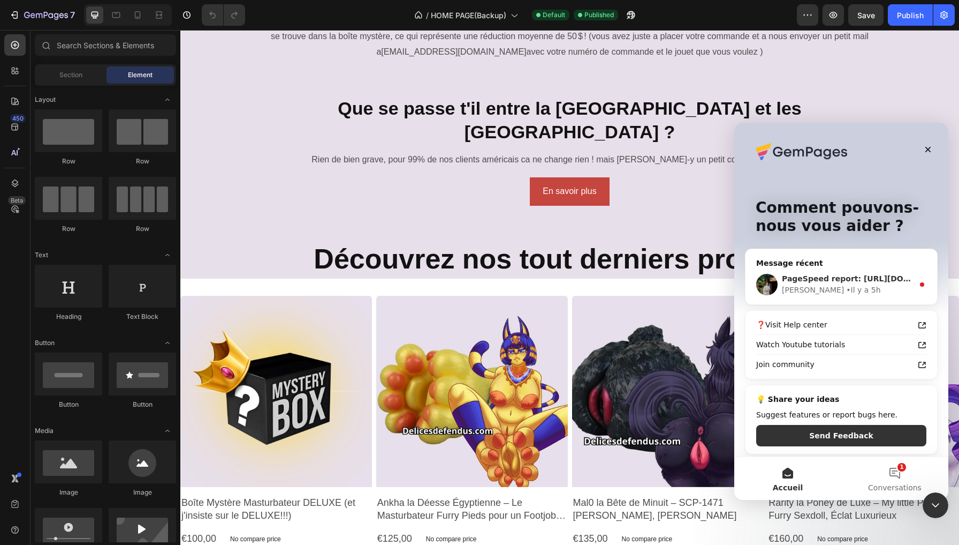
click at [871, 287] on div "[PERSON_NAME] • Il y a 5h" at bounding box center [848, 289] width 132 height 11
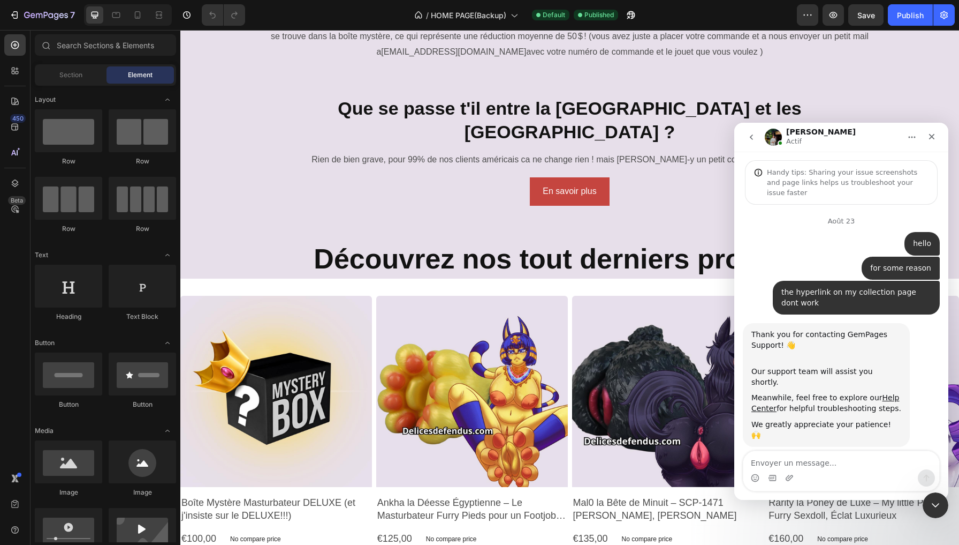
scroll to position [2, 0]
type textarea "hello"
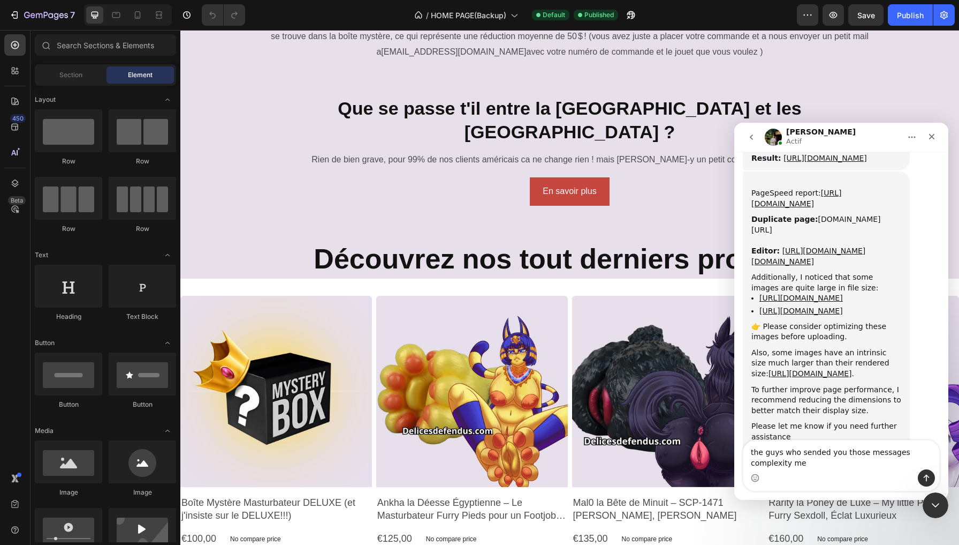
scroll to position [8556, 0]
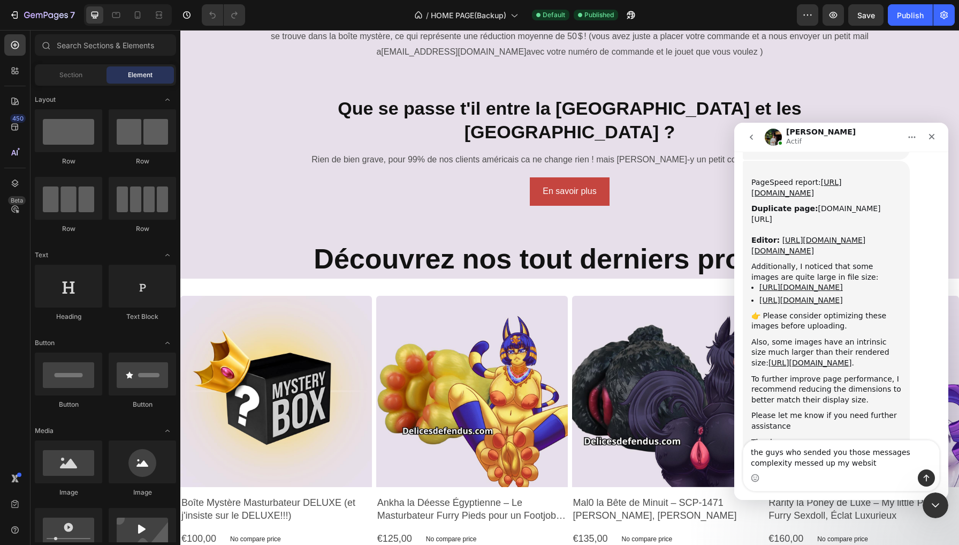
type textarea "the guys who sended you those messages complexity messed up my website"
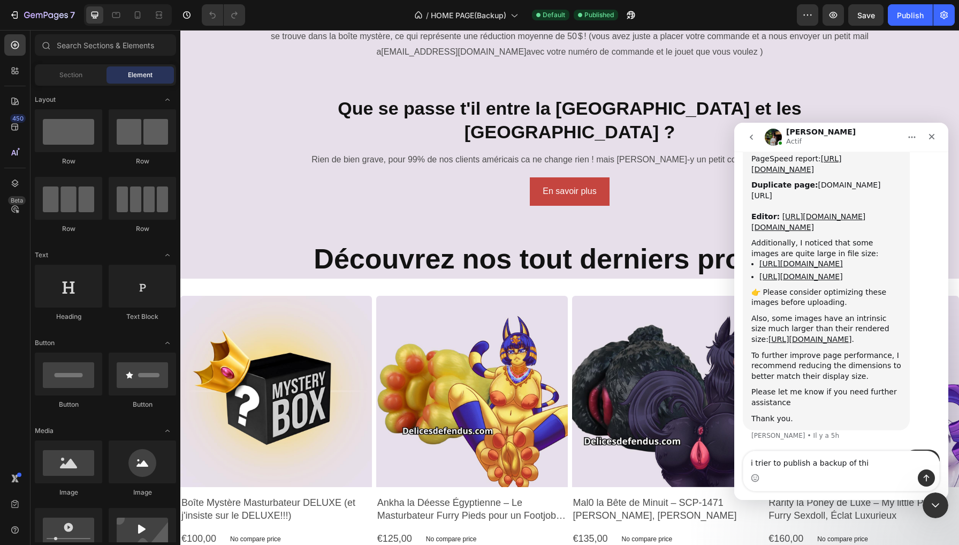
type textarea "i trier to publish a backup of this"
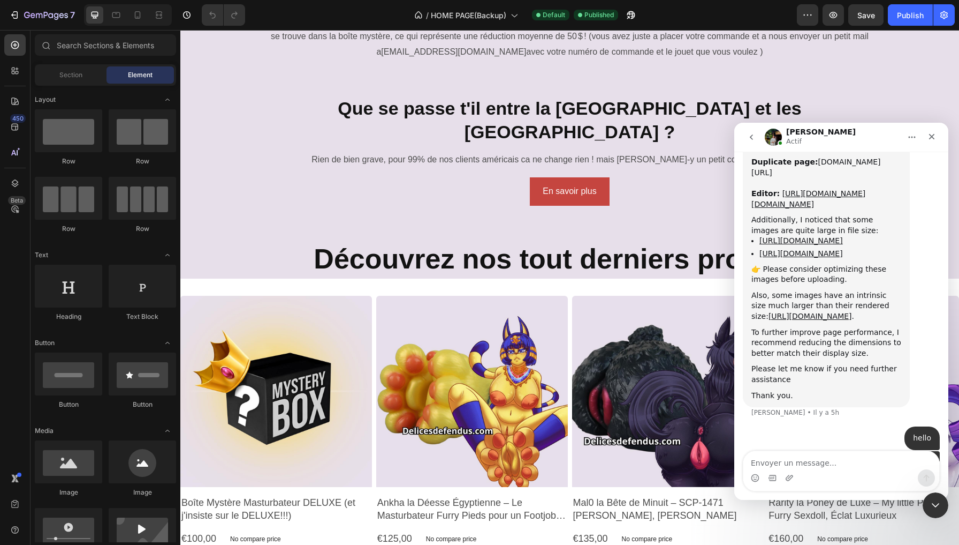
scroll to position [8604, 0]
type textarea "and its not working as intended"
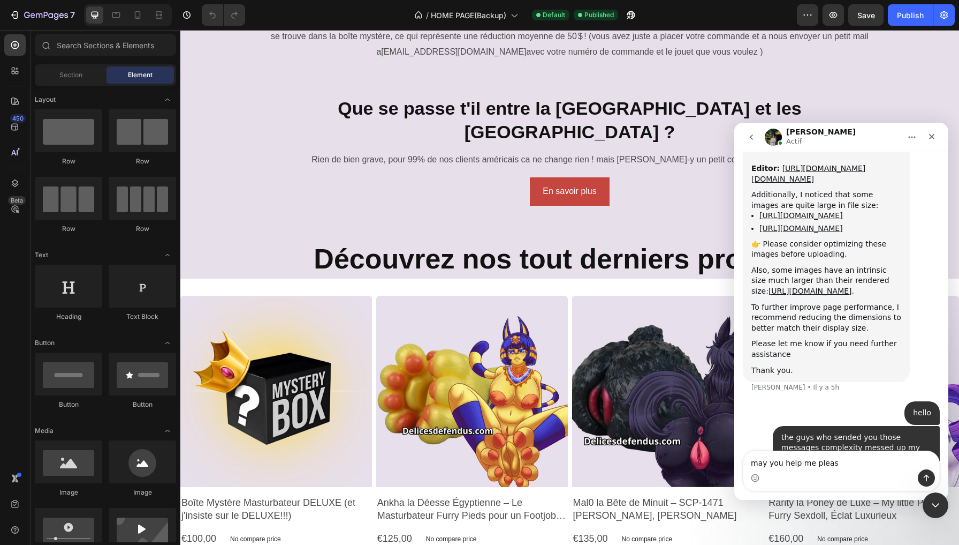
type textarea "may you help me please"
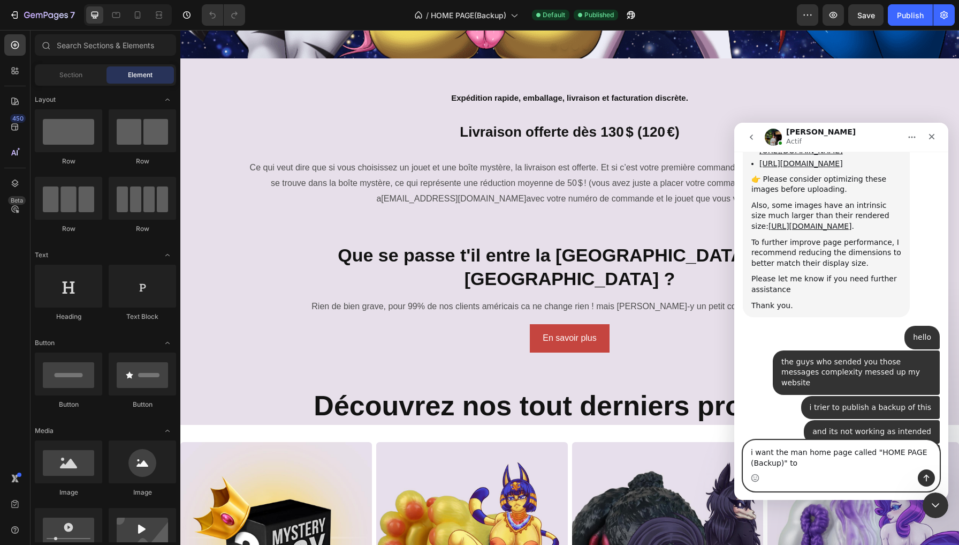
scroll to position [8749, 0]
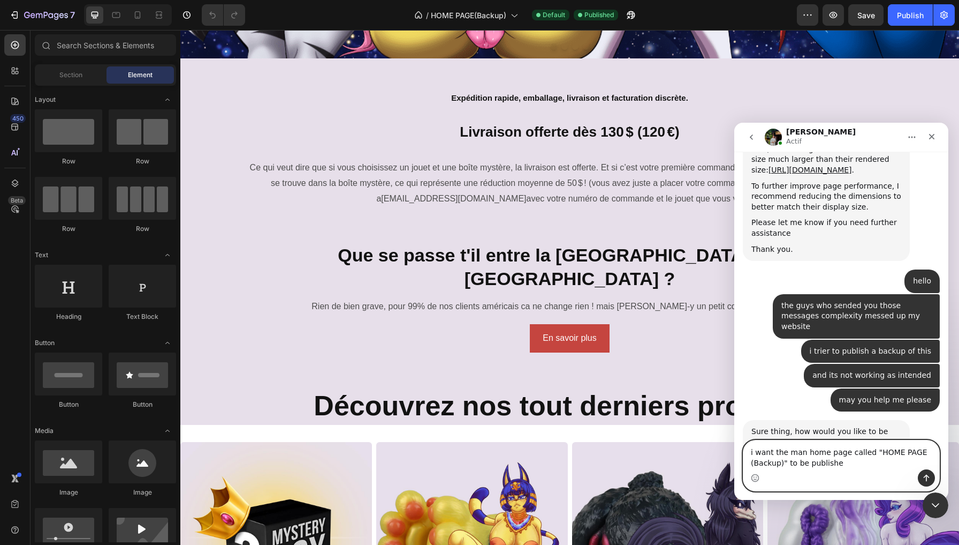
type textarea "i want the man home page called "HOME PAGE (Backup)" to be published"
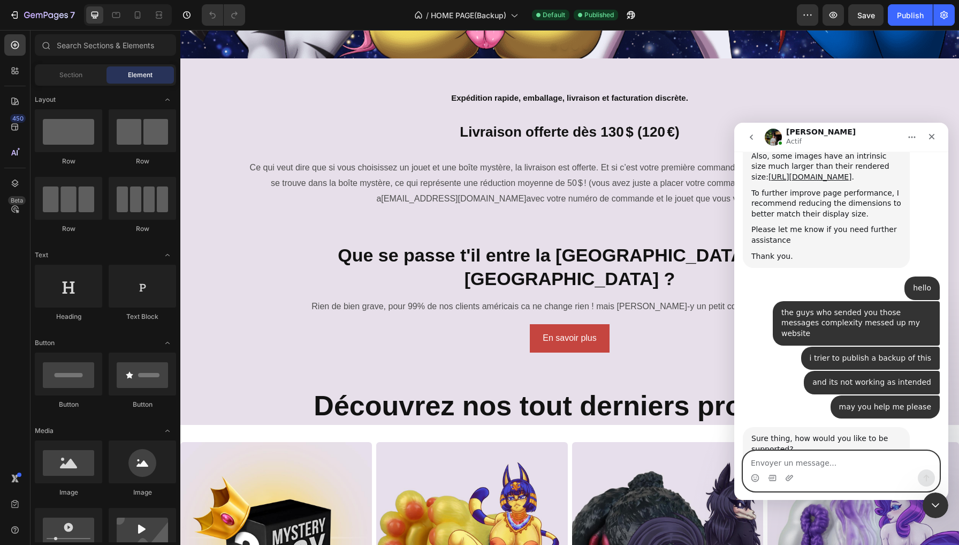
scroll to position [8780, 0]
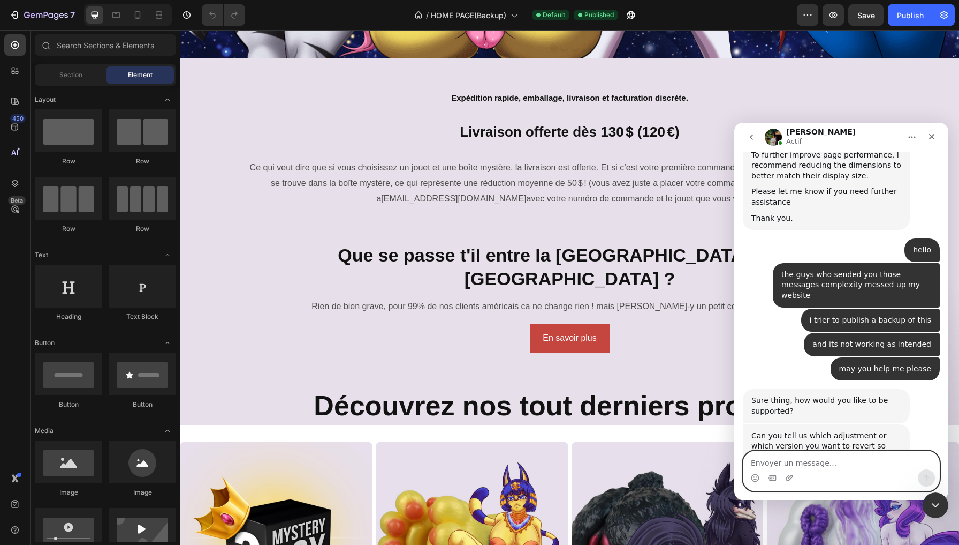
type textarea "m"
type textarea "b"
click at [931, 130] on div "Fermer" at bounding box center [932, 136] width 19 height 19
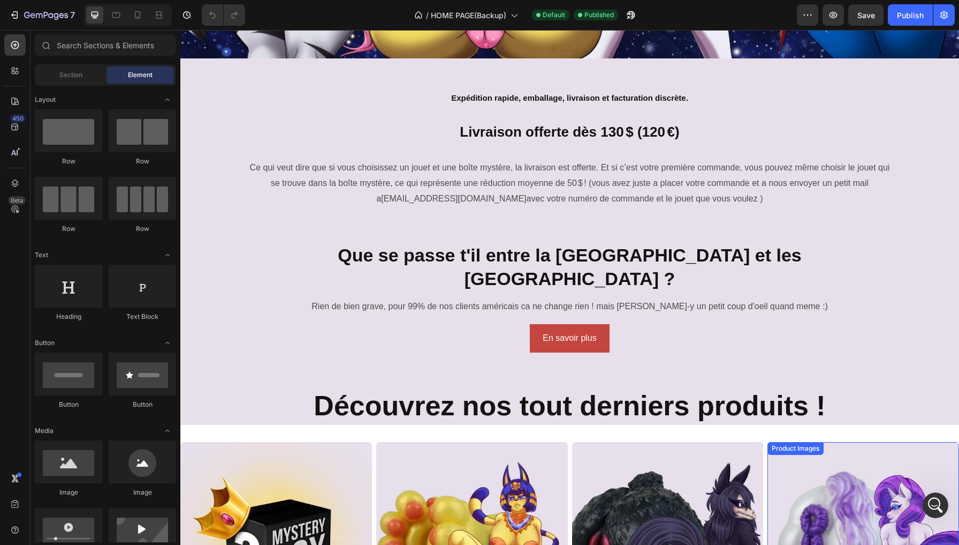
scroll to position [0, 0]
click at [934, 507] on icon "Ouvrir le Messenger Intercom" at bounding box center [935, 504] width 18 height 18
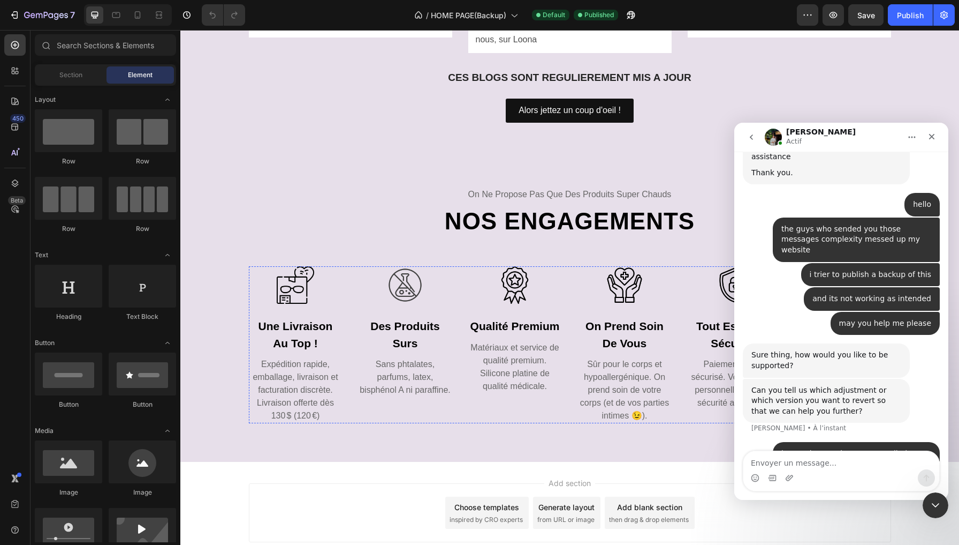
scroll to position [3530, 0]
click at [811, 457] on textarea "Envoyer un message..." at bounding box center [842, 460] width 196 height 18
type textarea "this is not appearing"
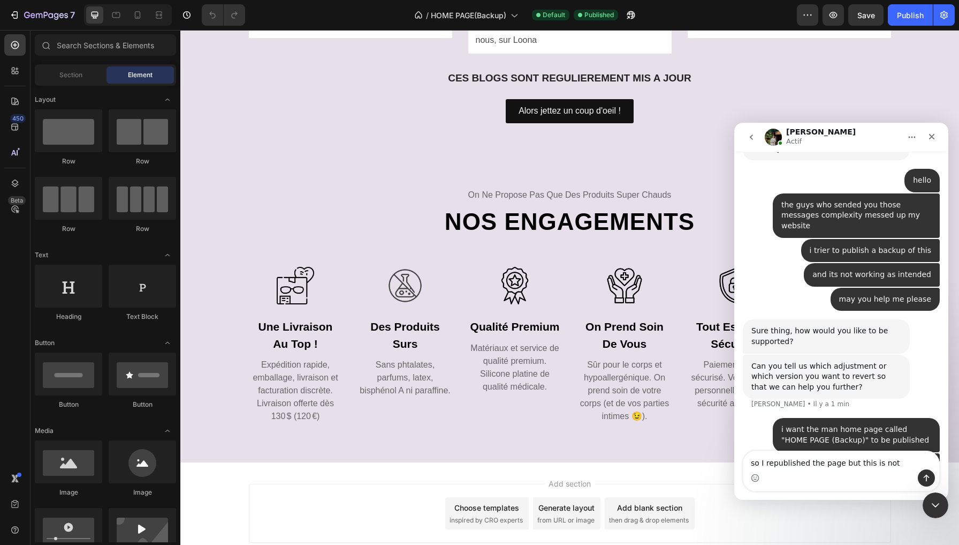
type textarea "so I republished the page but this is not appearing"
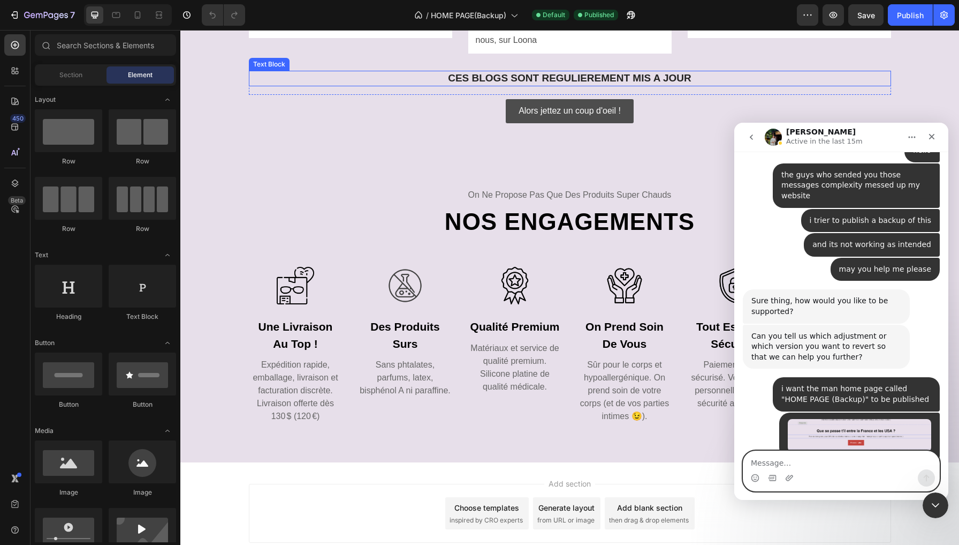
scroll to position [9102, 0]
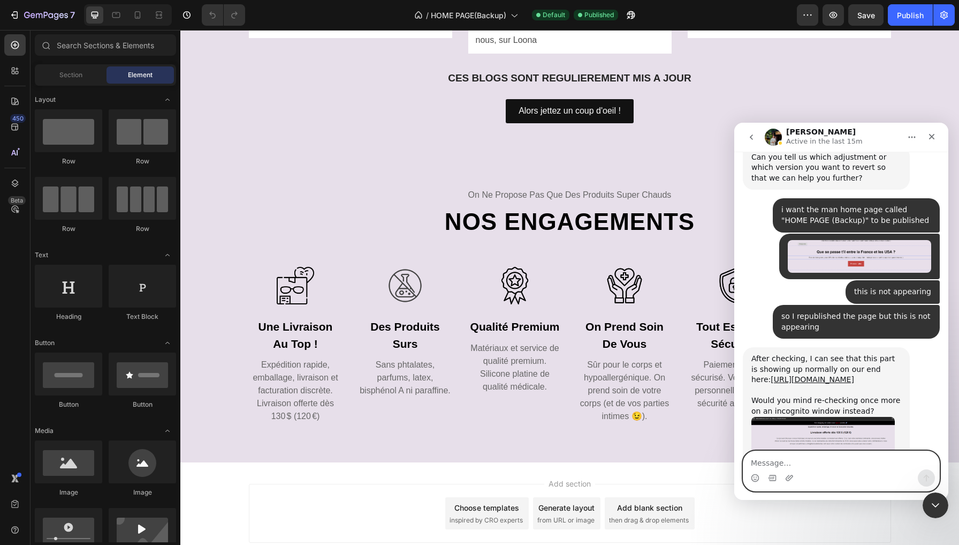
click at [789, 467] on textarea "Message…" at bounding box center [842, 460] width 196 height 18
type textarea "ok thanks !"
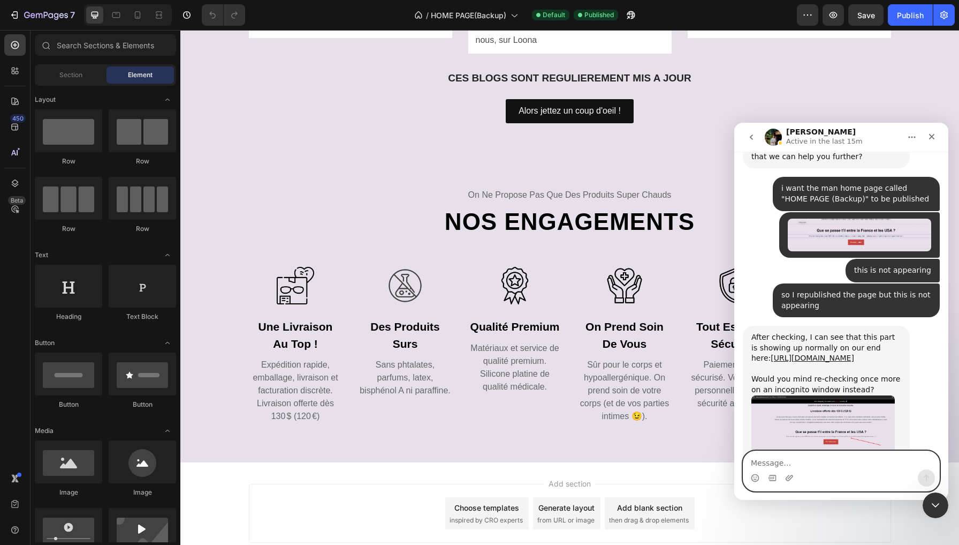
scroll to position [9134, 0]
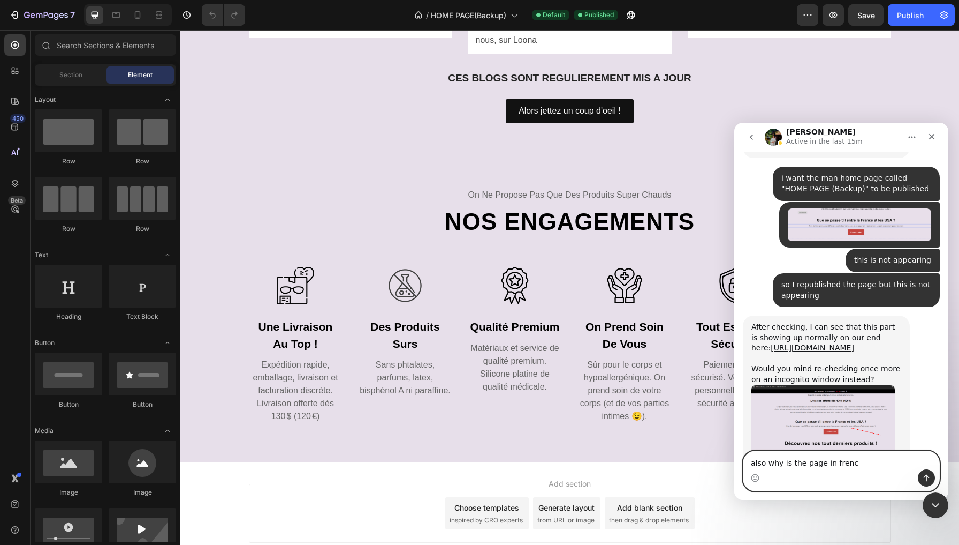
type textarea "also why is the page in french"
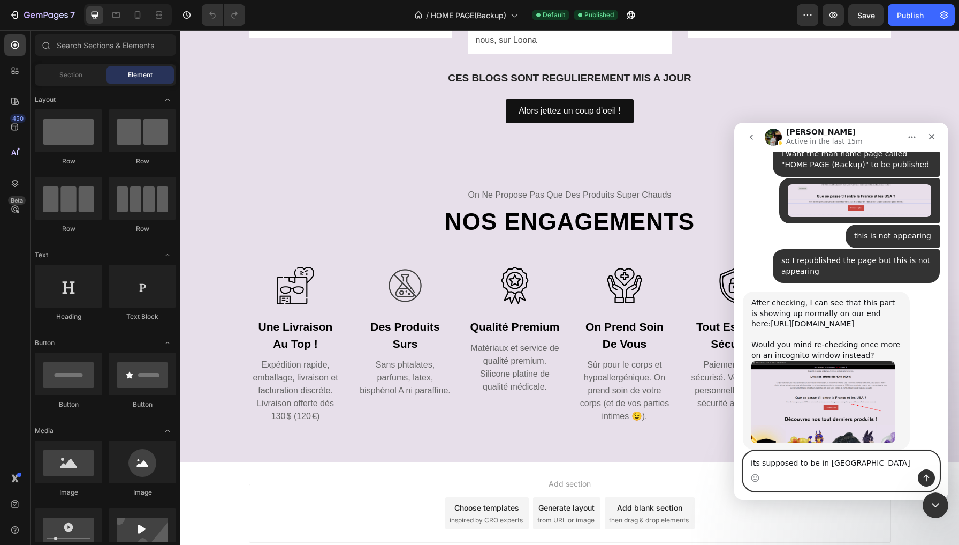
type textarea "its supposed to be in english"
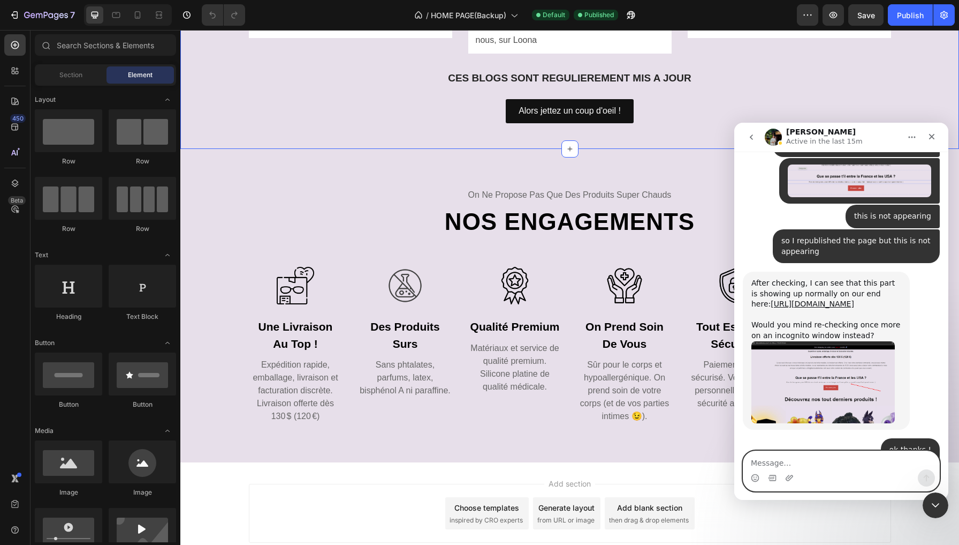
scroll to position [9280, 0]
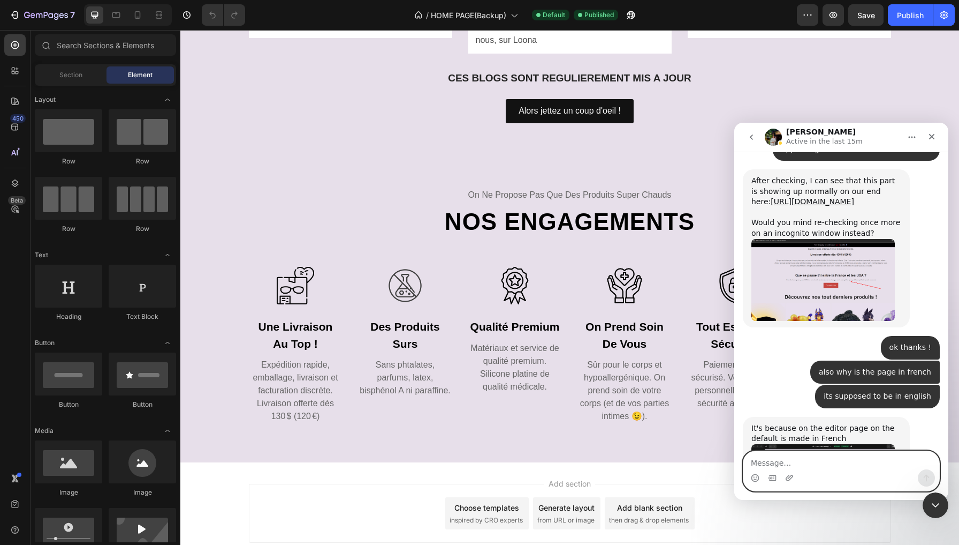
click at [817, 461] on textarea "Message…" at bounding box center [842, 460] width 196 height 18
type textarea "yes I know but the page is already translated to english"
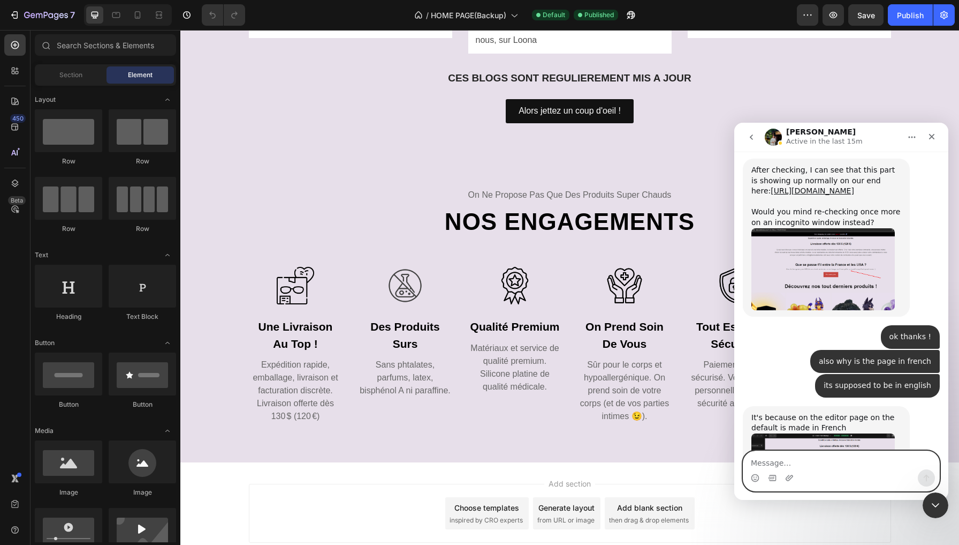
scroll to position [9322, 0]
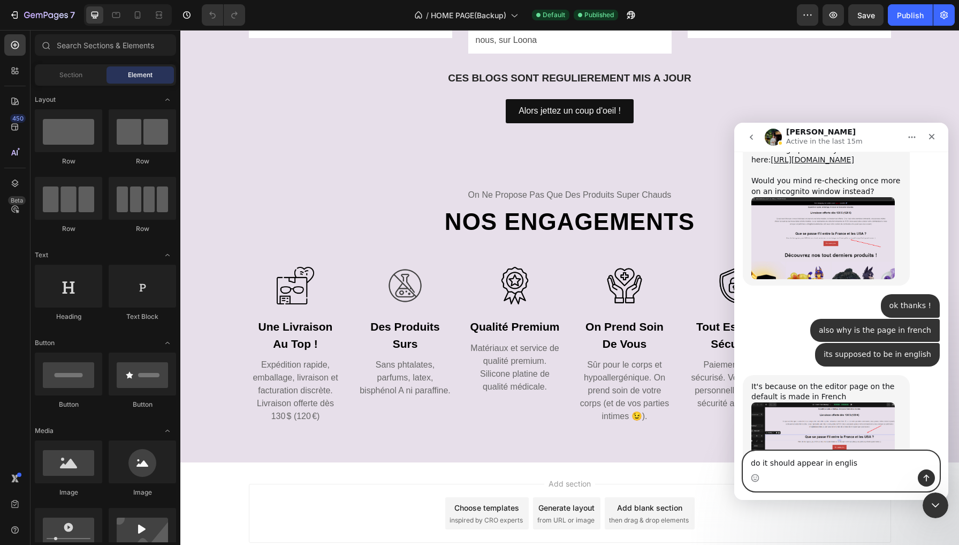
type textarea "do it should appear in english"
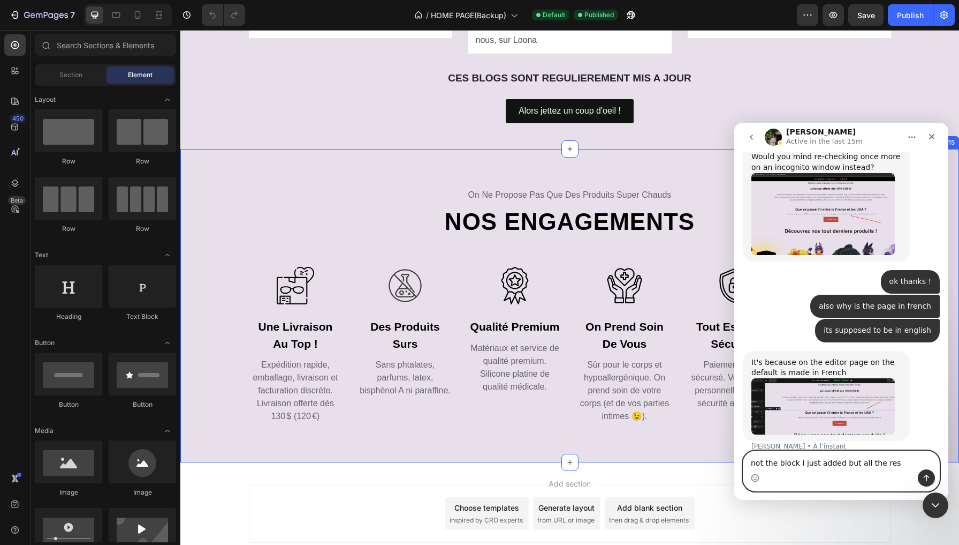
type textarea "not the block I just added but all the rest"
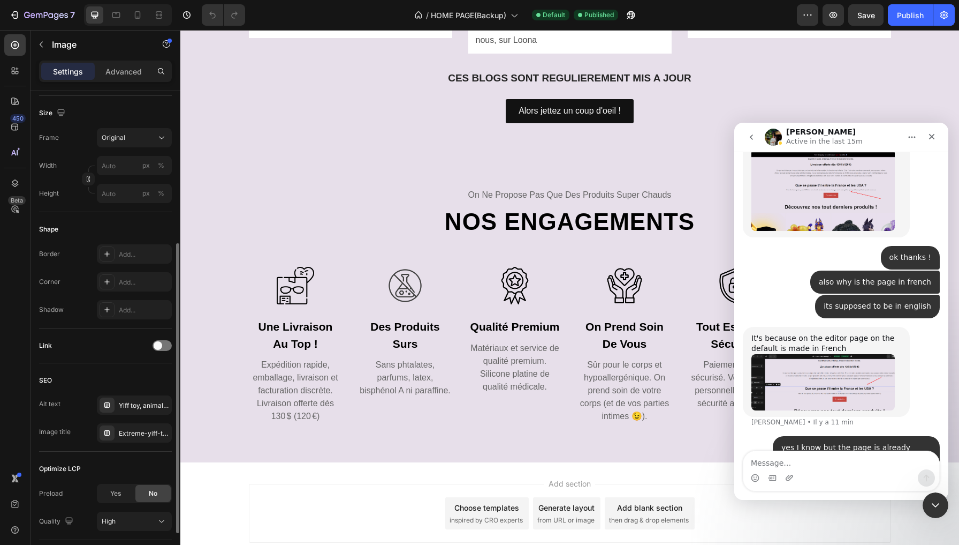
scroll to position [254, 0]
click at [162, 336] on div at bounding box center [162, 341] width 19 height 11
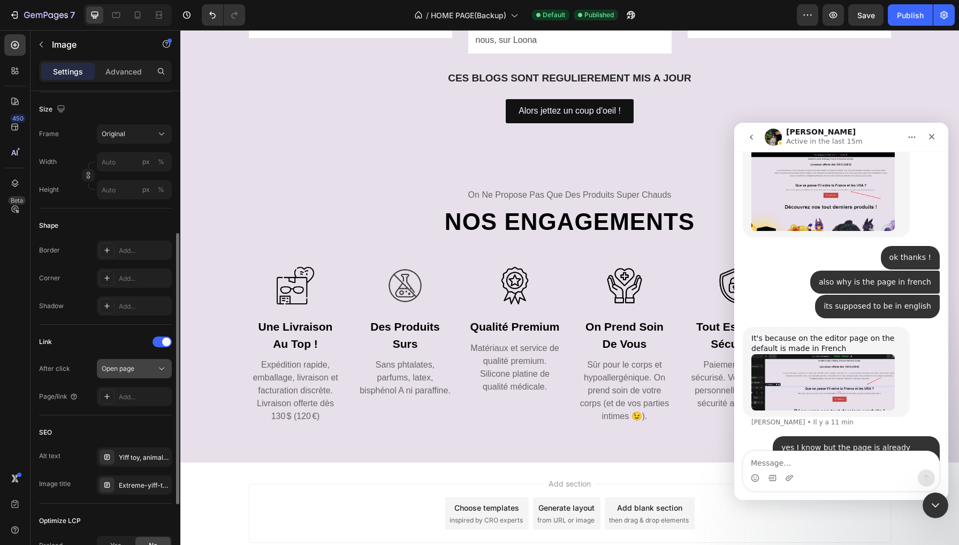
click at [143, 372] on div "Open page" at bounding box center [129, 369] width 55 height 10
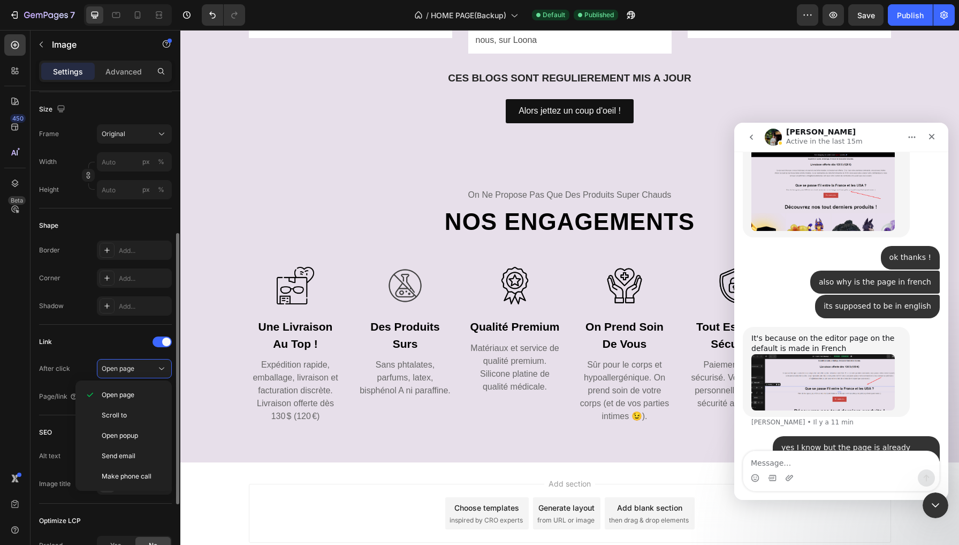
click at [115, 339] on div "Link" at bounding box center [105, 341] width 133 height 17
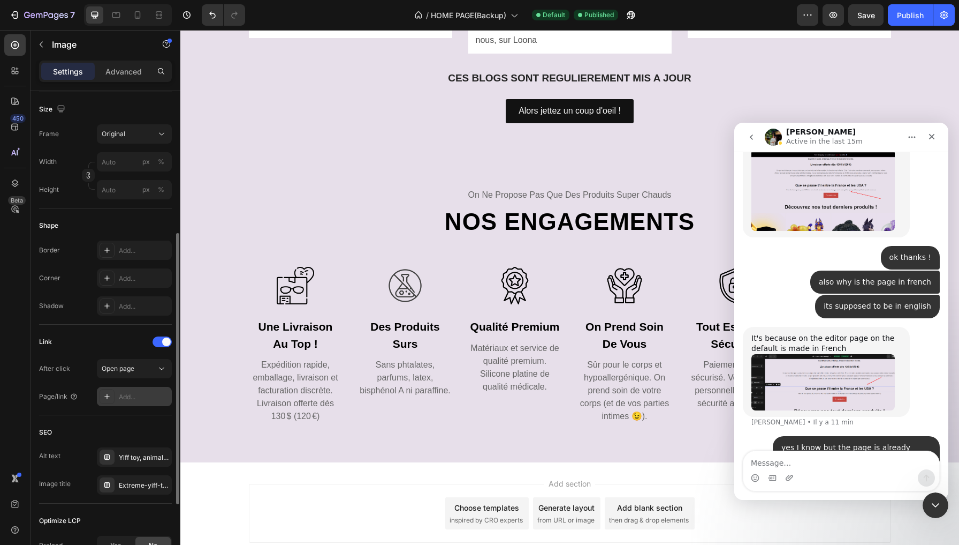
click at [132, 396] on div "Add..." at bounding box center [144, 397] width 50 height 10
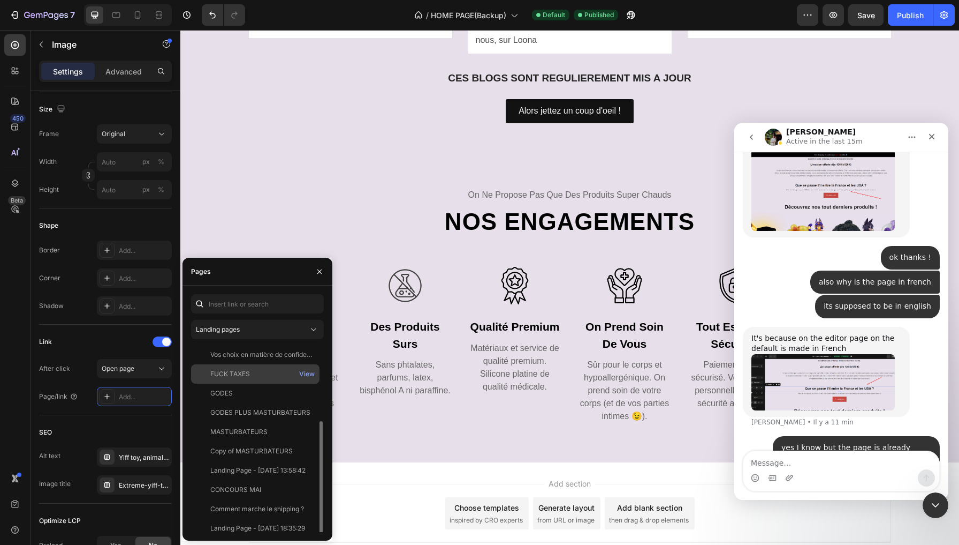
scroll to position [84, 0]
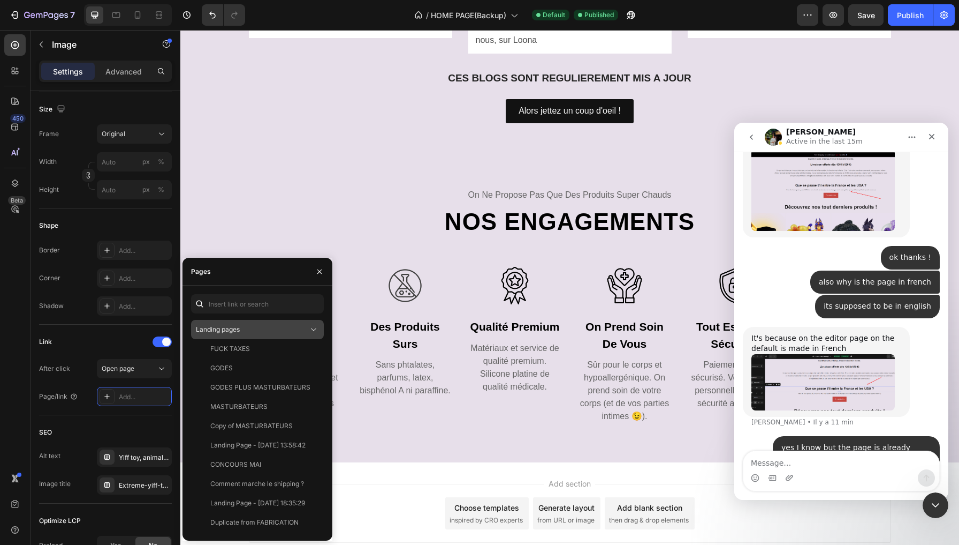
click at [247, 327] on div "Landing pages" at bounding box center [252, 329] width 112 height 10
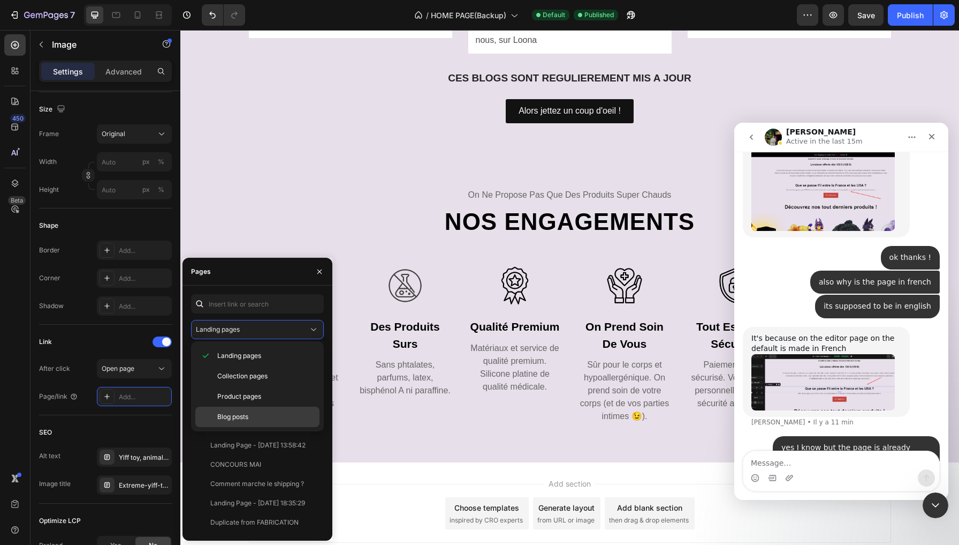
click at [230, 411] on div "Blog posts" at bounding box center [257, 416] width 124 height 20
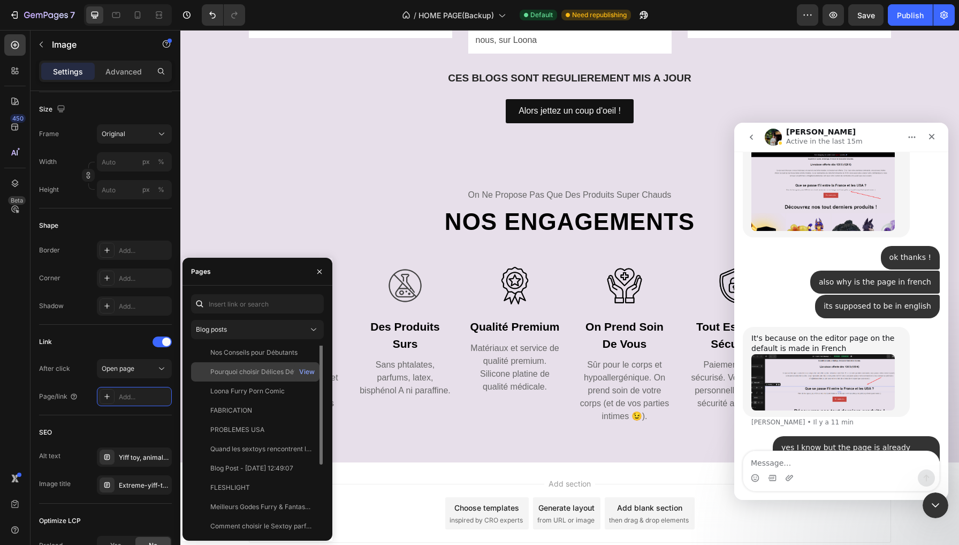
scroll to position [103, 0]
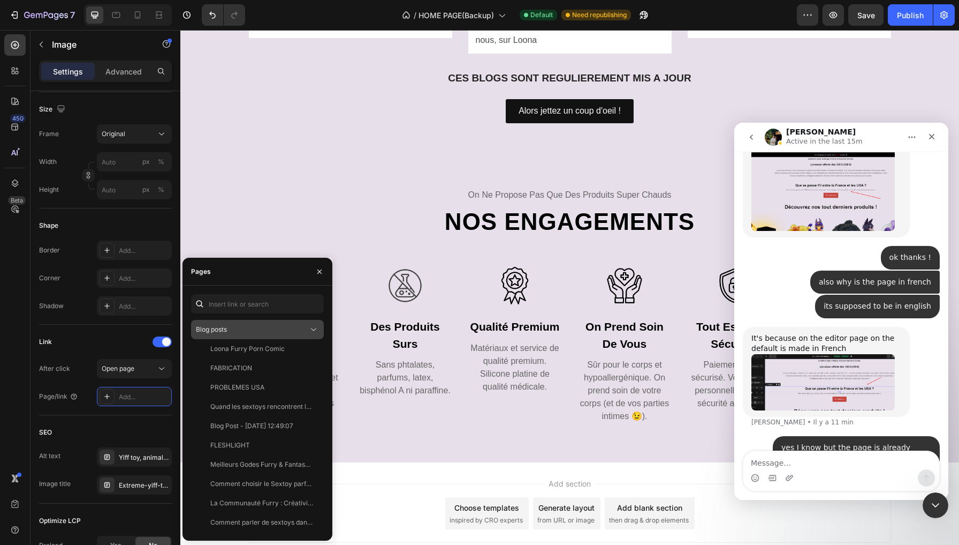
click at [265, 331] on div "Blog posts" at bounding box center [252, 329] width 112 height 10
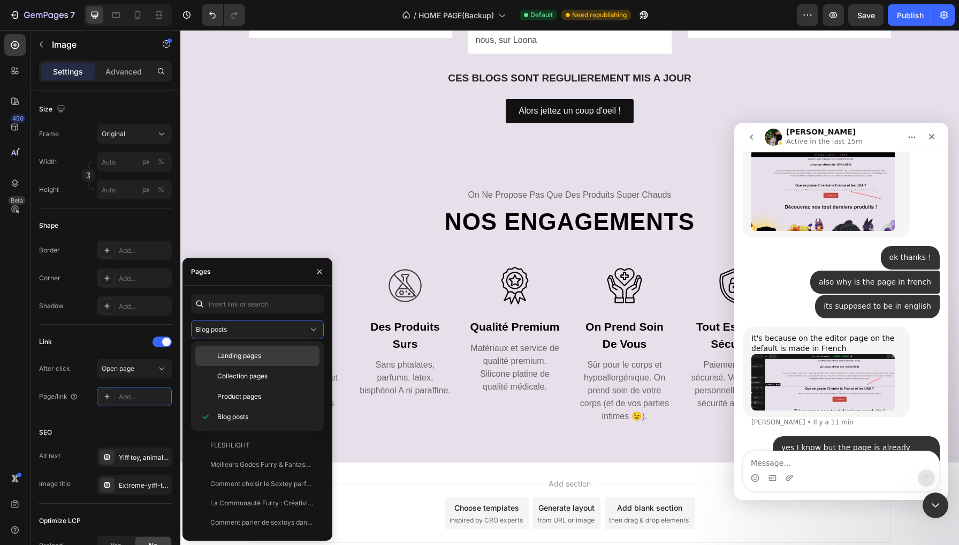
click at [259, 356] on span "Landing pages" at bounding box center [239, 356] width 44 height 10
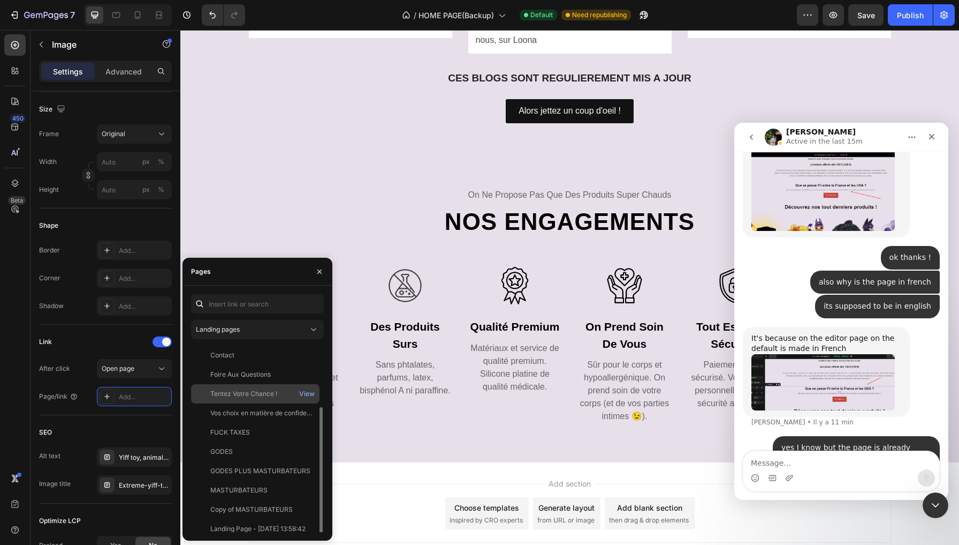
scroll to position [84, 0]
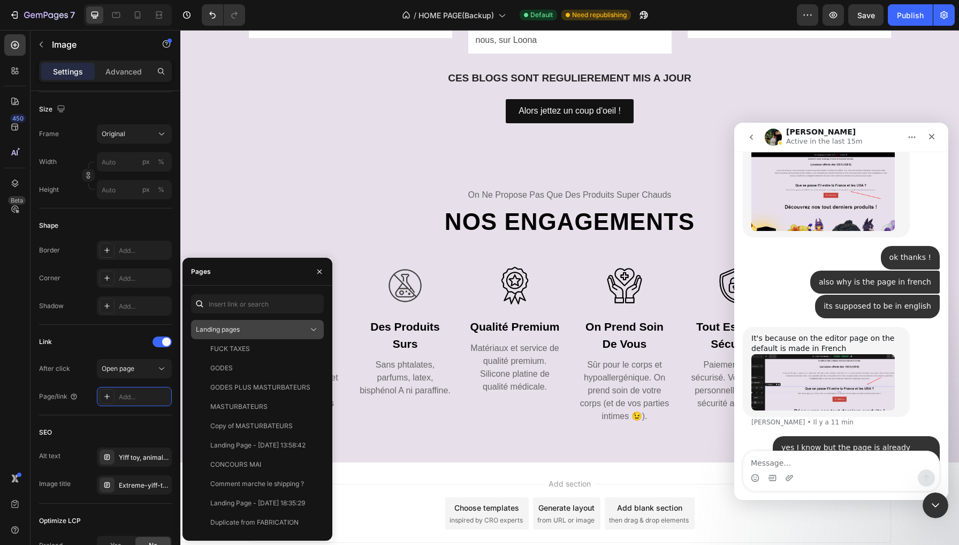
click at [259, 321] on button "Landing pages" at bounding box center [257, 329] width 133 height 19
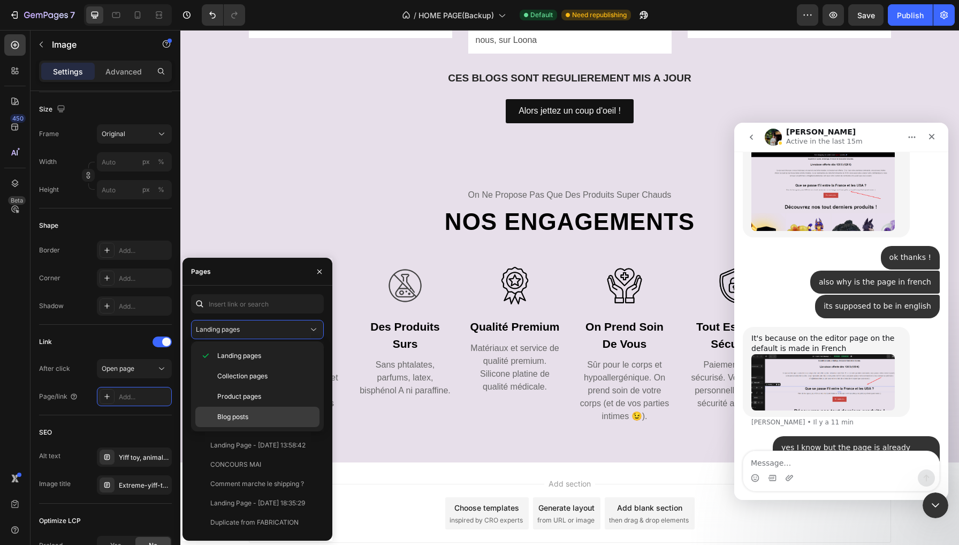
click at [251, 412] on p "Blog posts" at bounding box center [265, 417] width 97 height 10
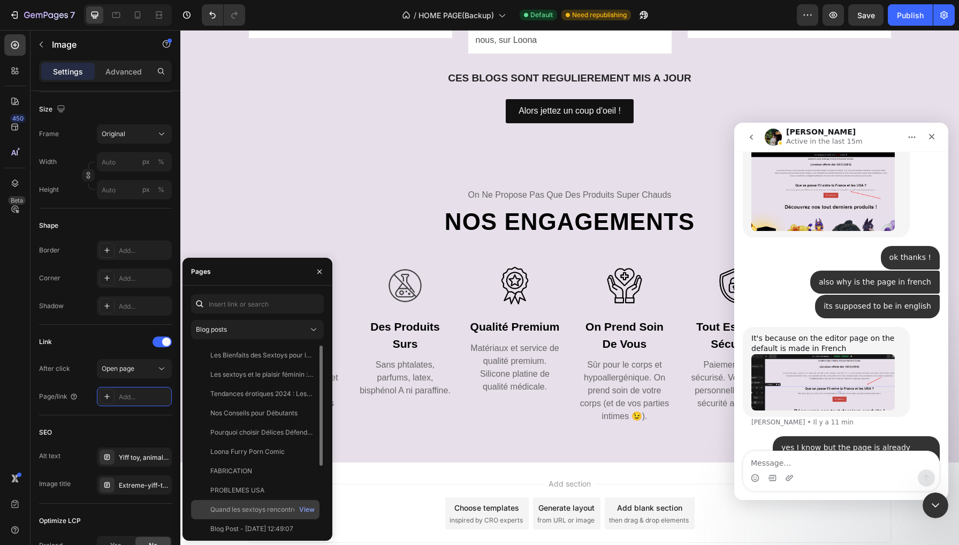
scroll to position [1, 0]
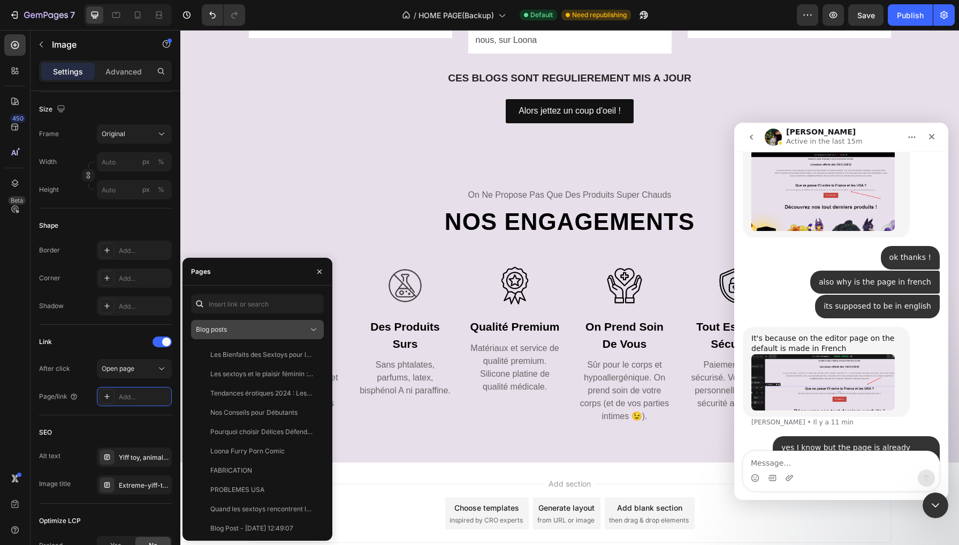
click at [221, 327] on span "Blog posts" at bounding box center [211, 329] width 31 height 8
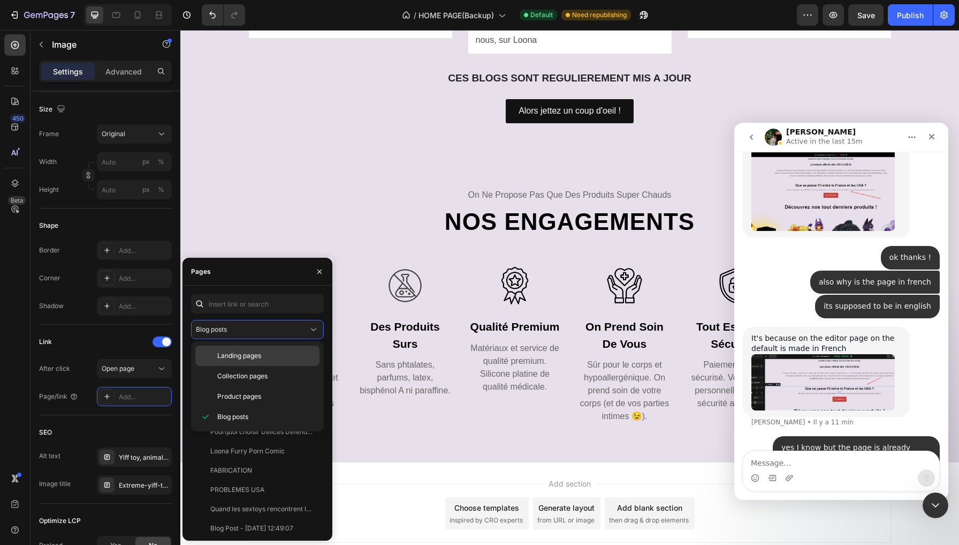
click at [241, 366] on div "Landing pages" at bounding box center [257, 376] width 124 height 20
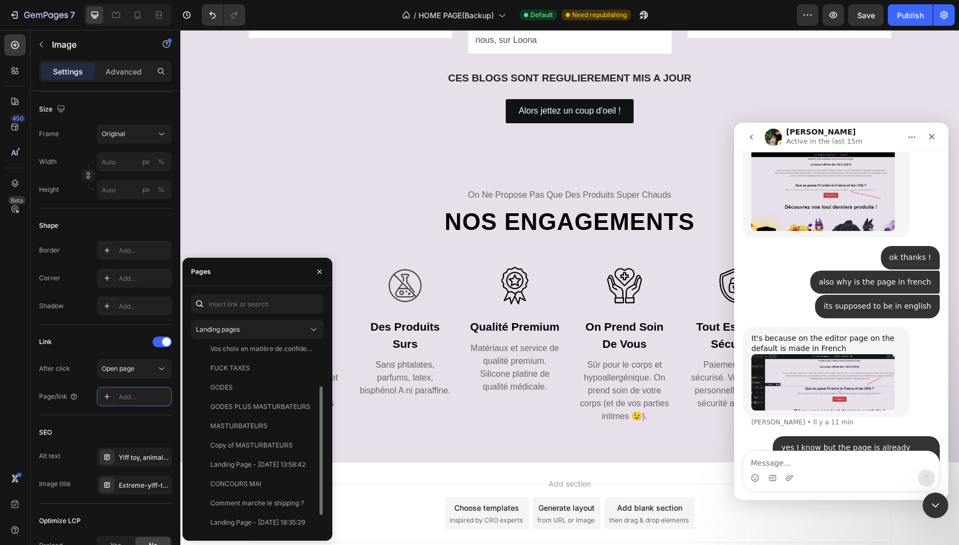
scroll to position [84, 0]
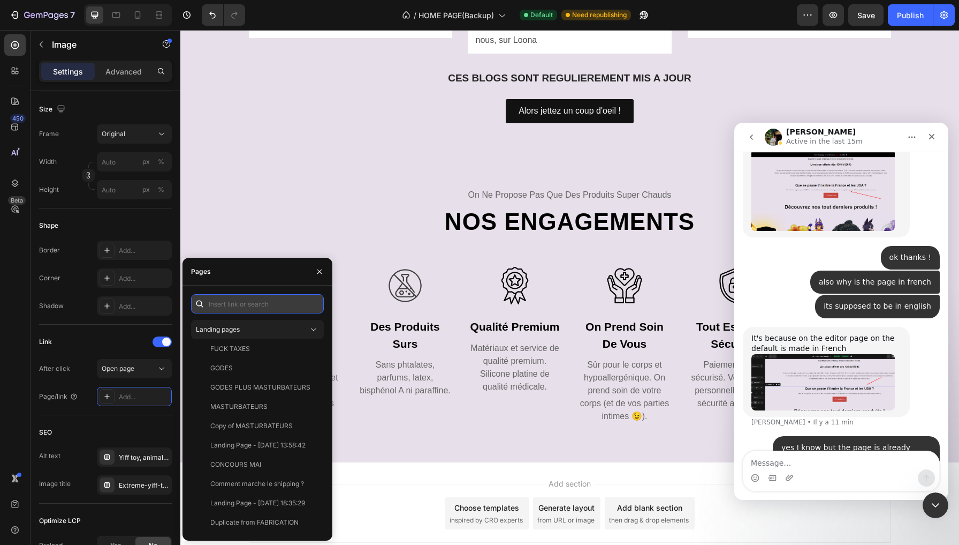
click at [254, 312] on input "text" at bounding box center [257, 303] width 133 height 19
type input "les"
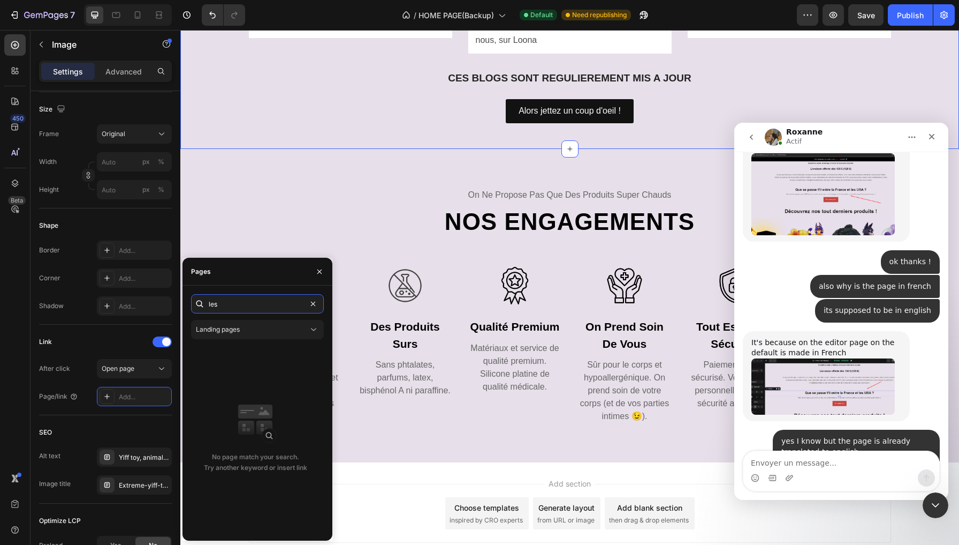
scroll to position [9479, 0]
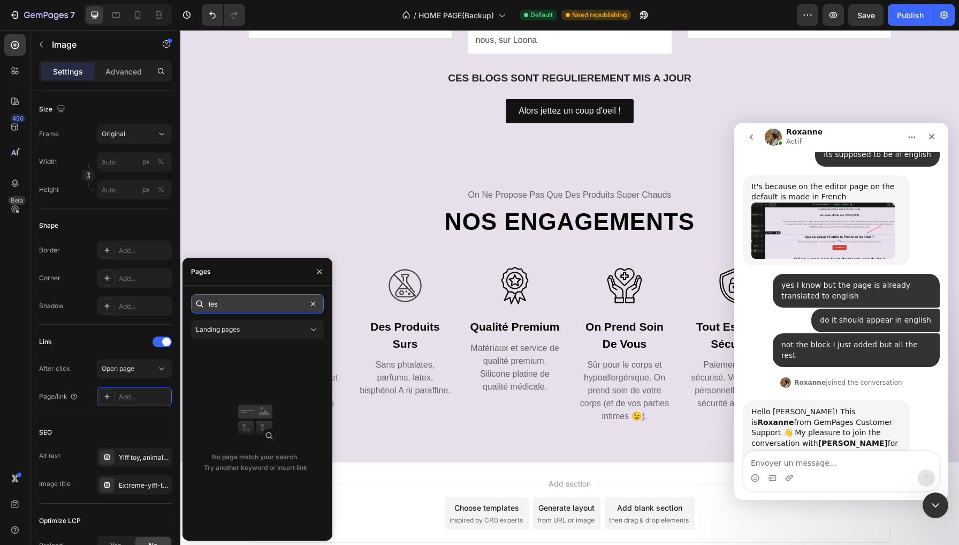
click at [265, 304] on input "les" at bounding box center [257, 303] width 133 height 19
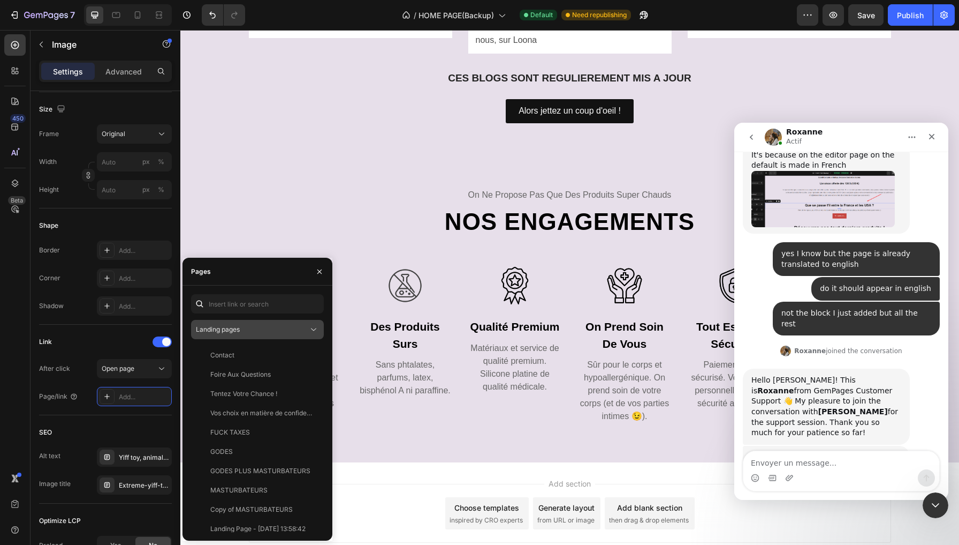
click at [276, 329] on div "Landing pages" at bounding box center [252, 329] width 112 height 10
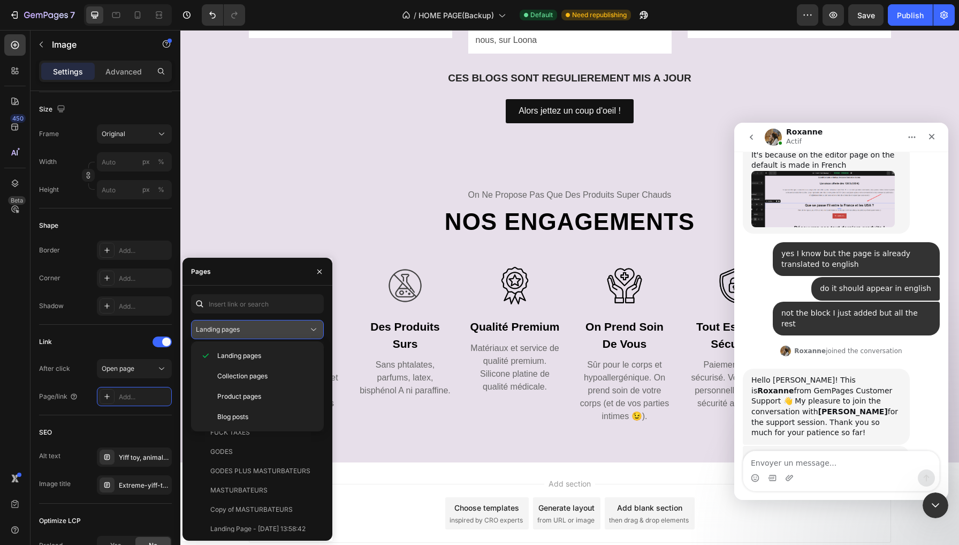
scroll to position [9552, 0]
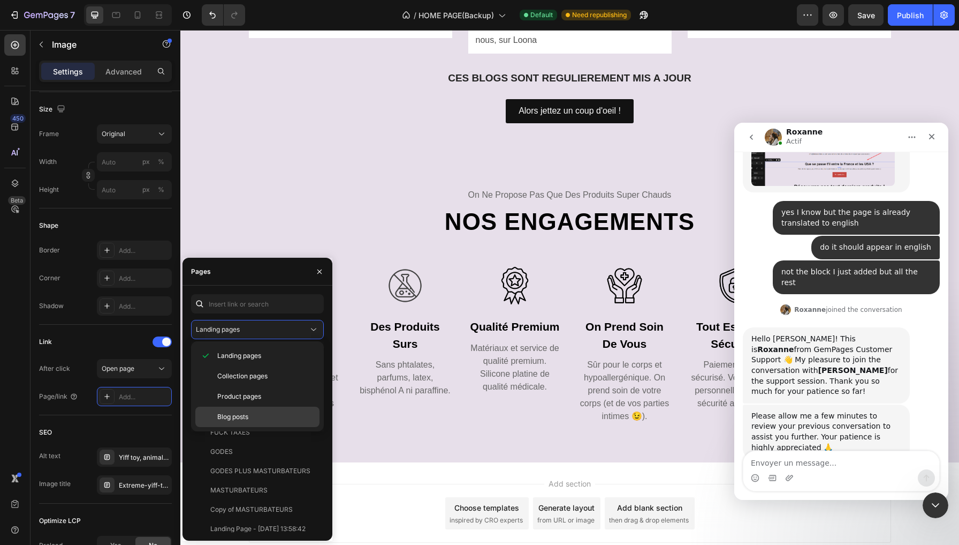
click at [252, 409] on div "Blog posts" at bounding box center [257, 416] width 124 height 20
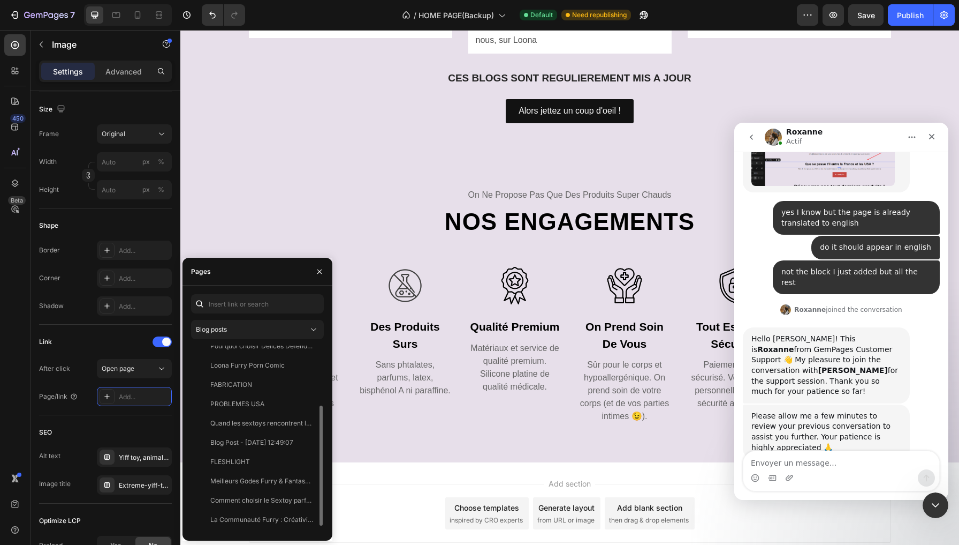
scroll to position [103, 0]
click at [271, 296] on input "text" at bounding box center [257, 303] width 133 height 19
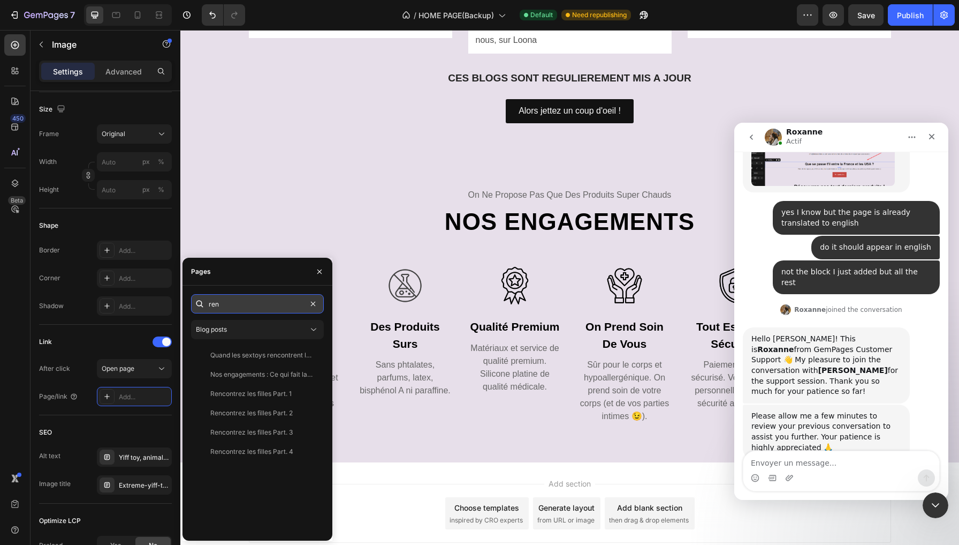
scroll to position [0, 0]
type input "ren"
click at [279, 391] on div "Rencontrez les filles Part. 1" at bounding box center [250, 394] width 81 height 10
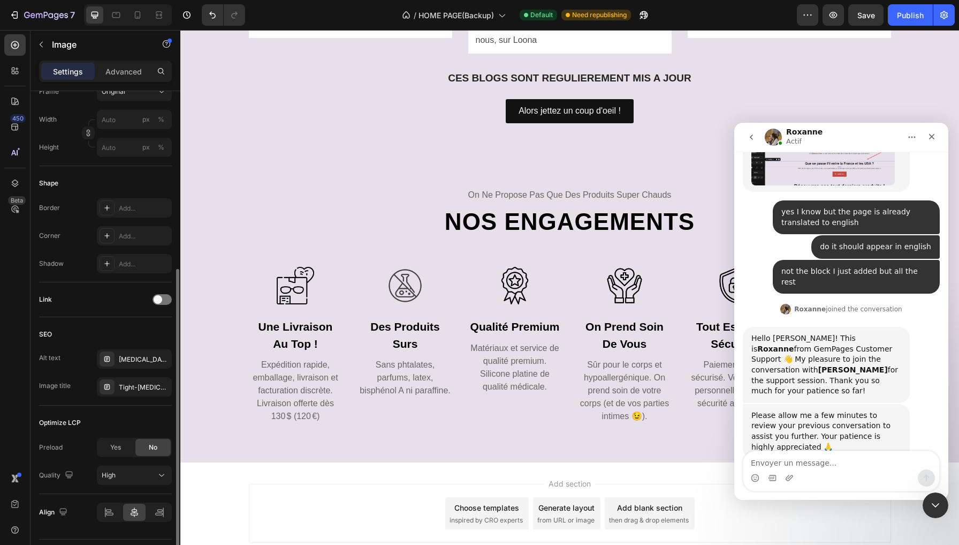
scroll to position [324, 0]
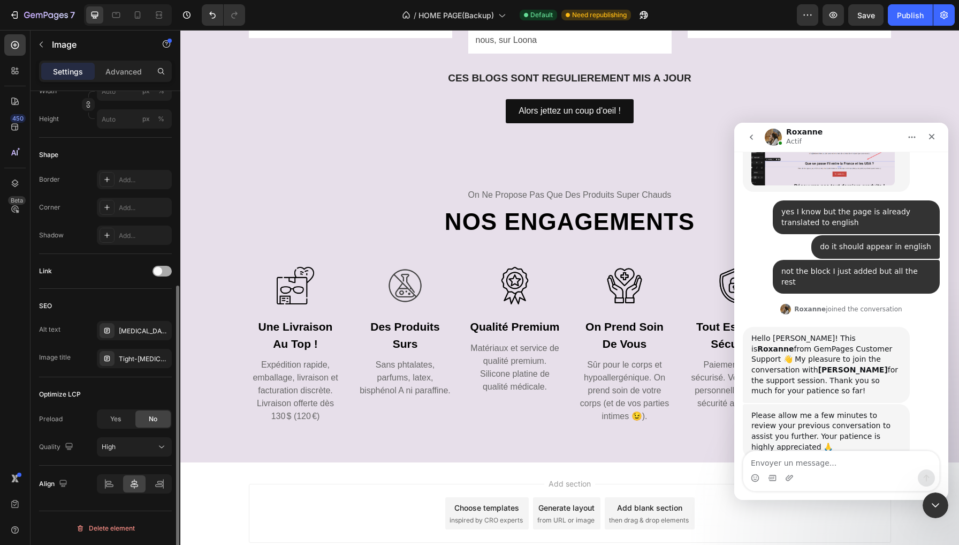
click at [158, 270] on span at bounding box center [158, 271] width 9 height 9
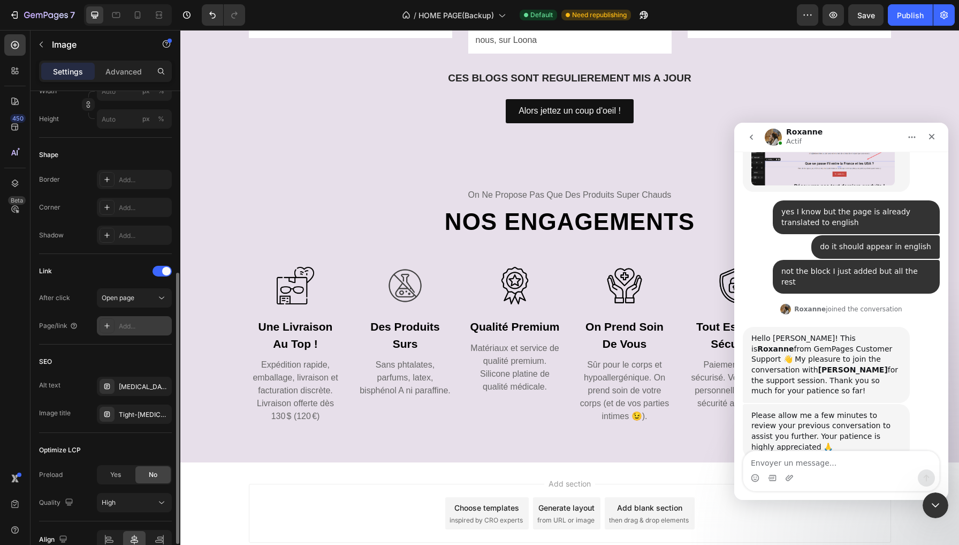
click at [139, 323] on div "Add..." at bounding box center [144, 326] width 50 height 10
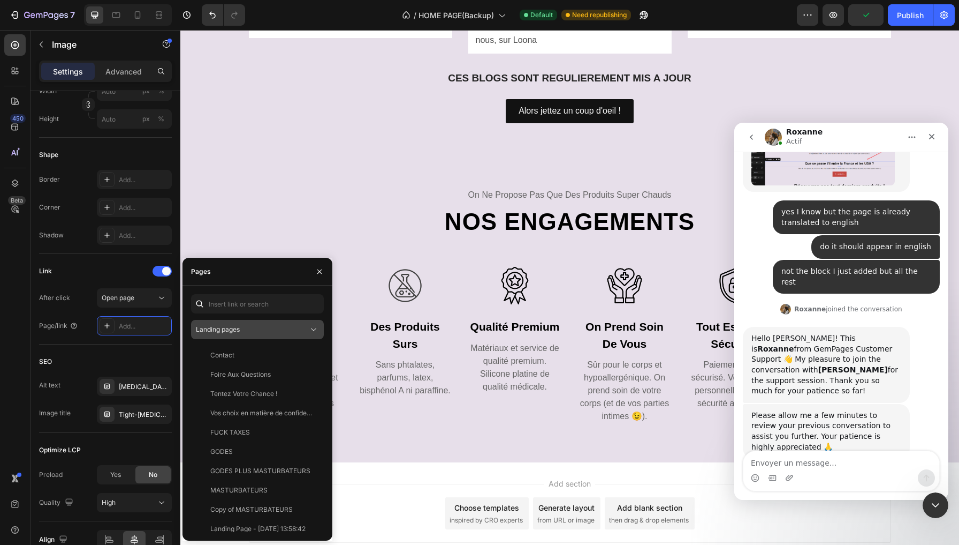
click at [258, 326] on div "Landing pages" at bounding box center [252, 329] width 112 height 10
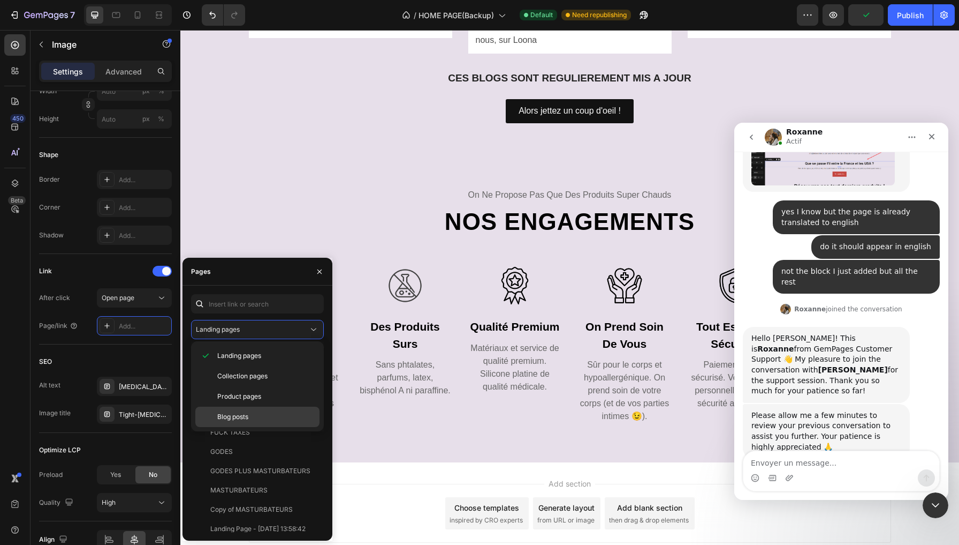
click at [236, 415] on span "Blog posts" at bounding box center [232, 417] width 31 height 10
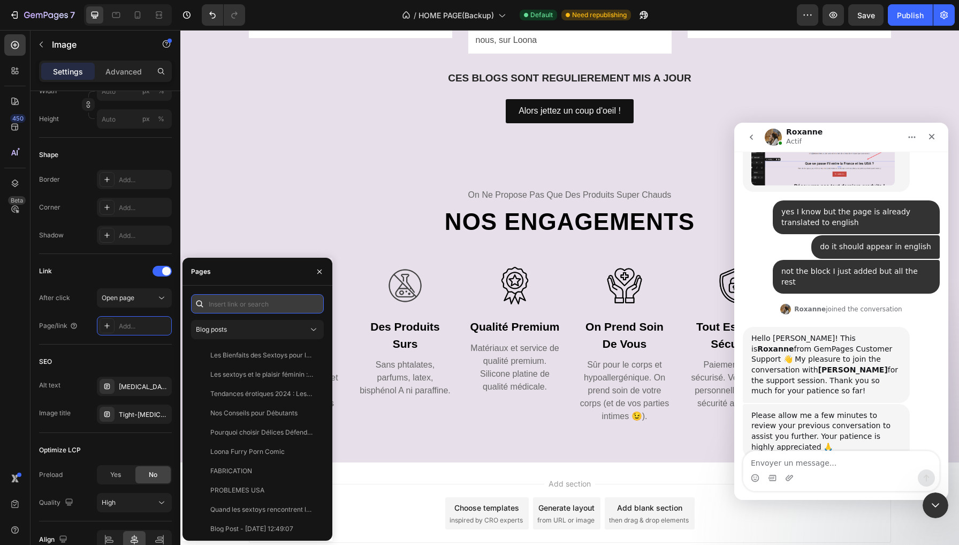
click at [239, 301] on input "text" at bounding box center [257, 303] width 133 height 19
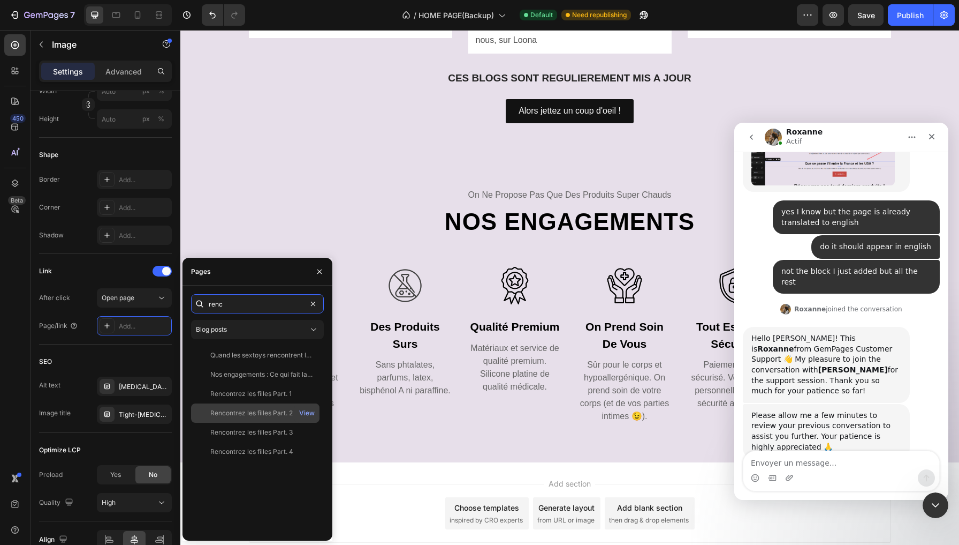
type input "renc"
click at [249, 416] on div "Rencontrez les filles Part. 2" at bounding box center [251, 413] width 82 height 10
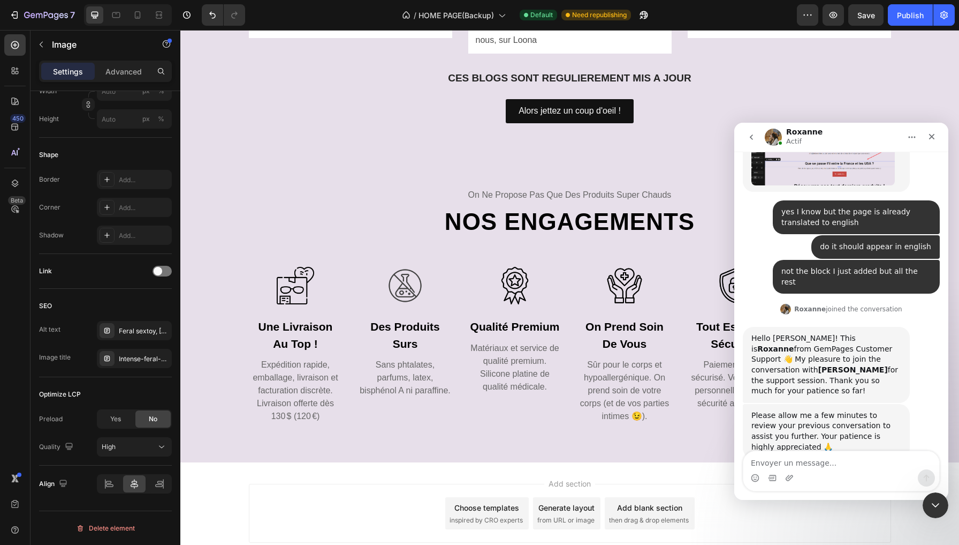
click at [160, 279] on div "Link" at bounding box center [105, 271] width 133 height 35
click at [160, 274] on span at bounding box center [158, 271] width 9 height 9
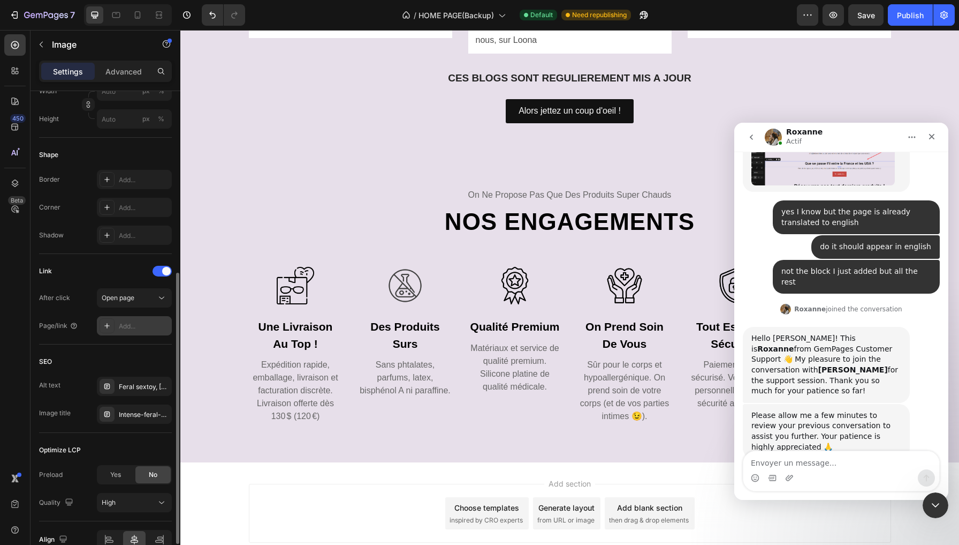
click at [127, 322] on div "Add..." at bounding box center [144, 326] width 50 height 10
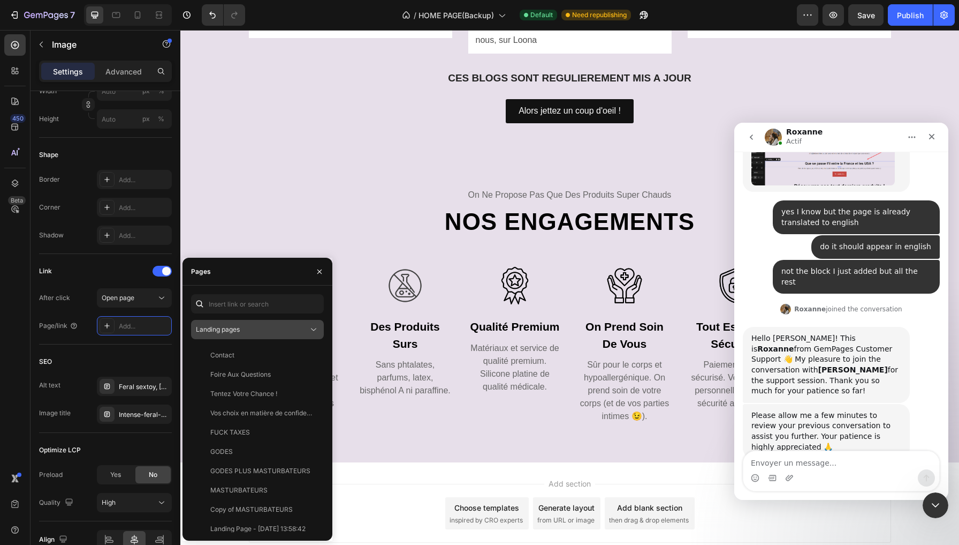
click at [228, 334] on div "Landing pages" at bounding box center [257, 329] width 123 height 11
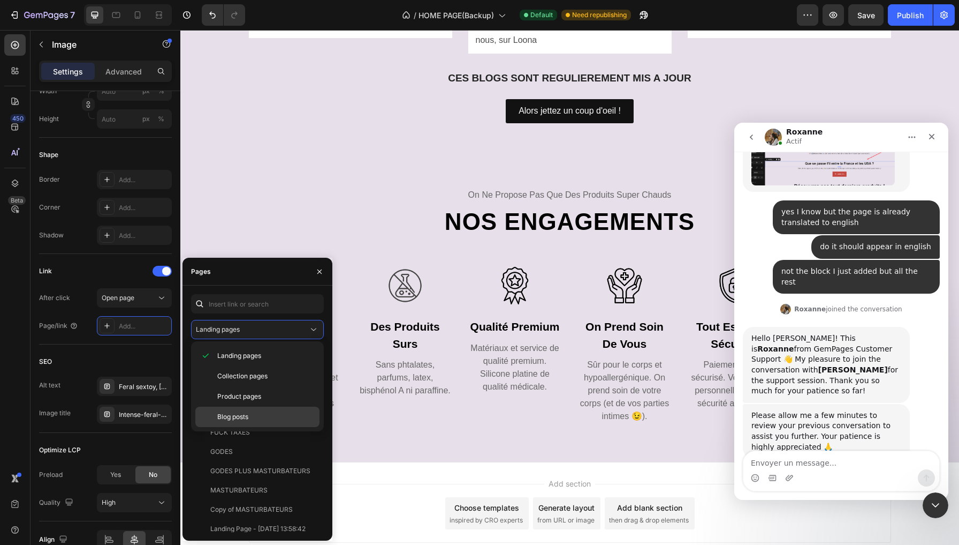
click at [221, 412] on span "Blog posts" at bounding box center [232, 417] width 31 height 10
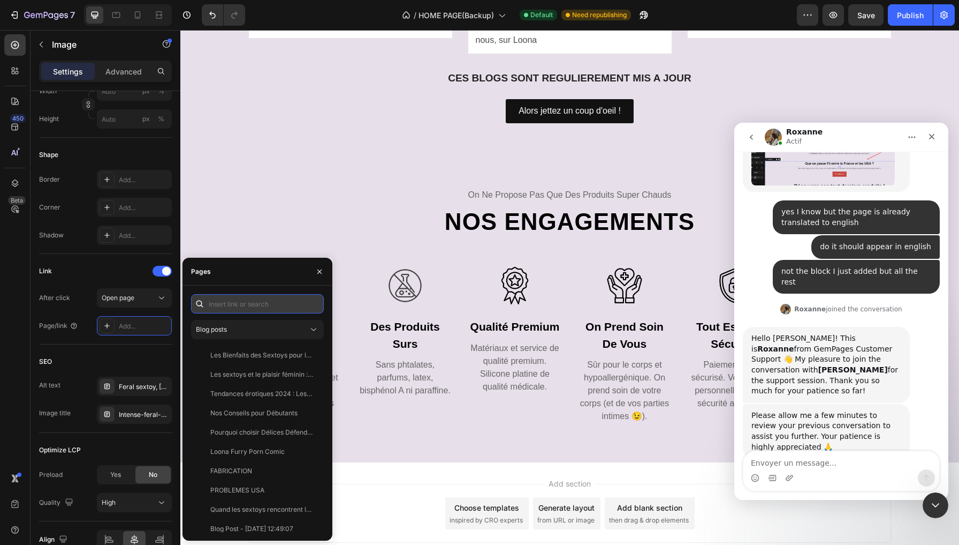
click at [236, 304] on input "text" at bounding box center [257, 303] width 133 height 19
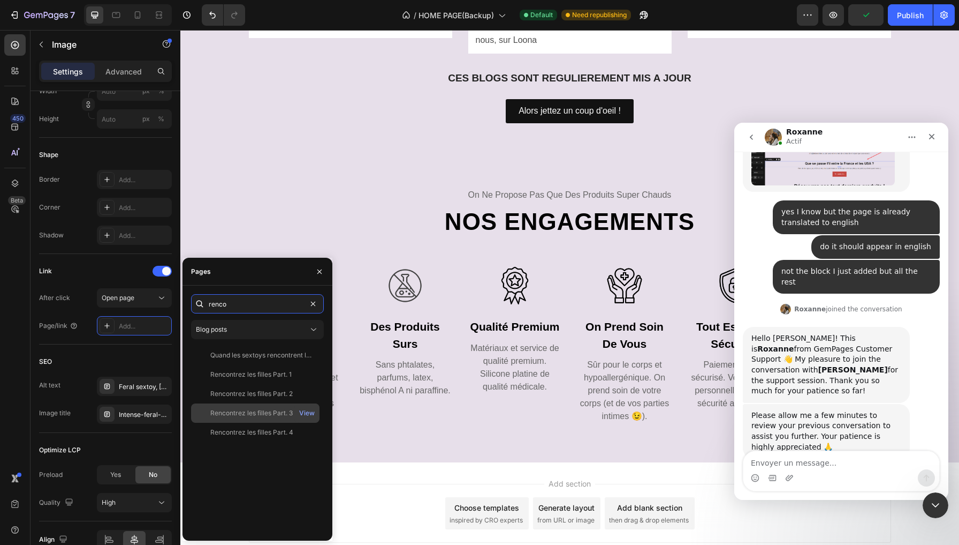
type input "renco"
click at [269, 414] on div "Rencontrez les filles Part. 3" at bounding box center [251, 413] width 82 height 10
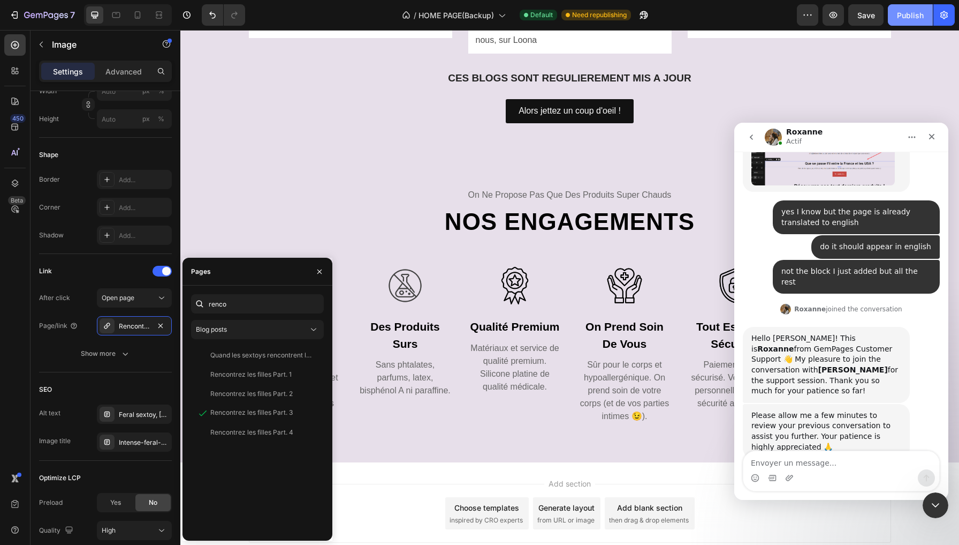
click at [907, 11] on div "Publish" at bounding box center [910, 15] width 27 height 11
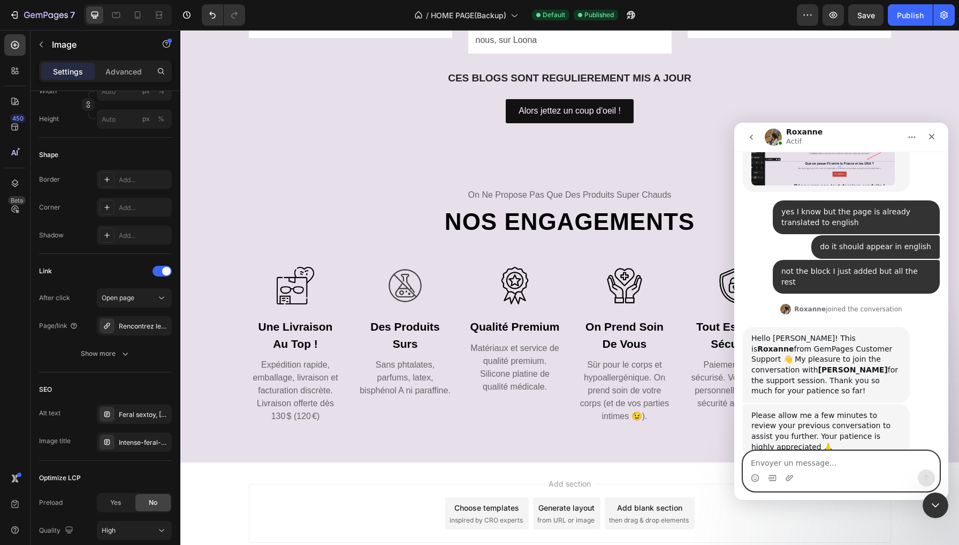
click at [819, 460] on textarea "Envoyer un message..." at bounding box center [842, 460] width 196 height 18
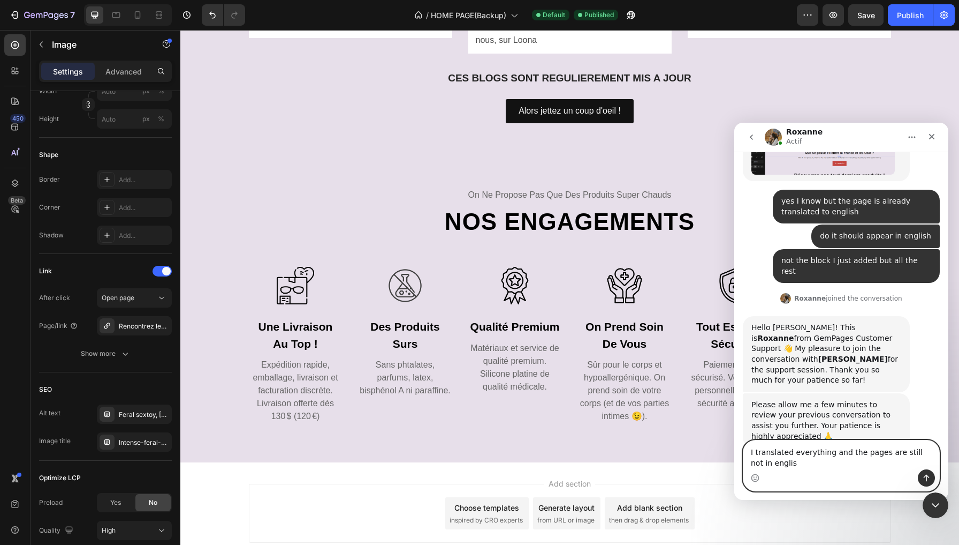
type textarea "I translated everything and the pages are still not in english"
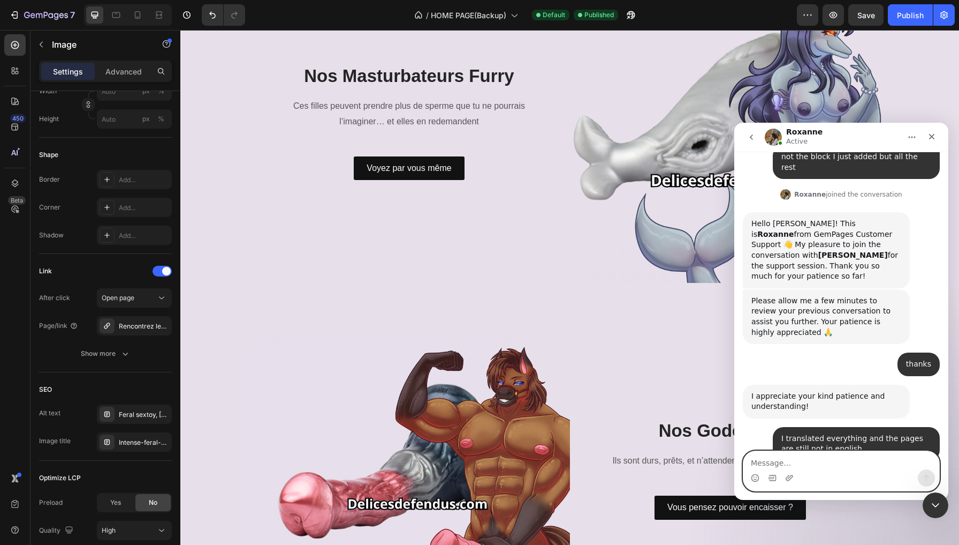
scroll to position [9727, 0]
click at [832, 462] on textarea "Message…" at bounding box center [842, 460] width 196 height 18
type textarea "yes I did"
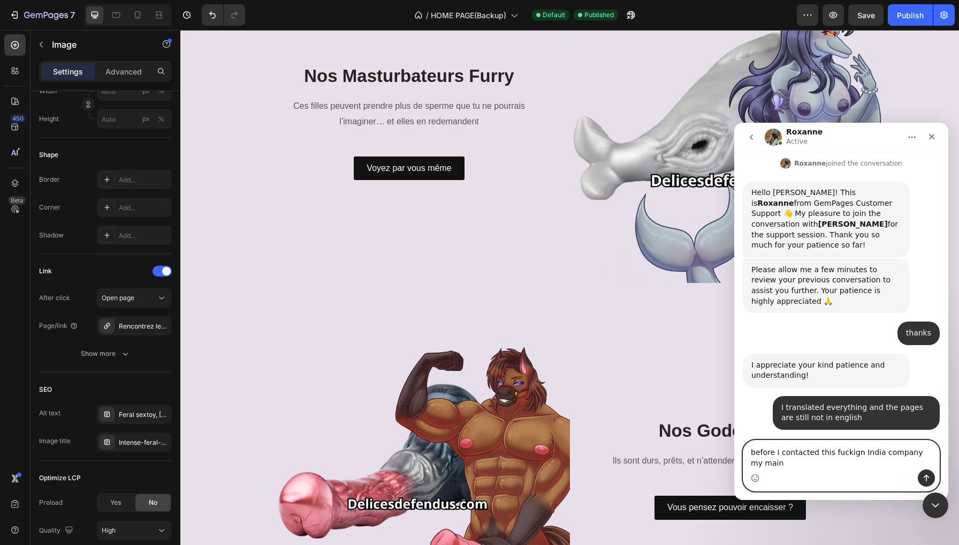
scroll to position [9751, 0]
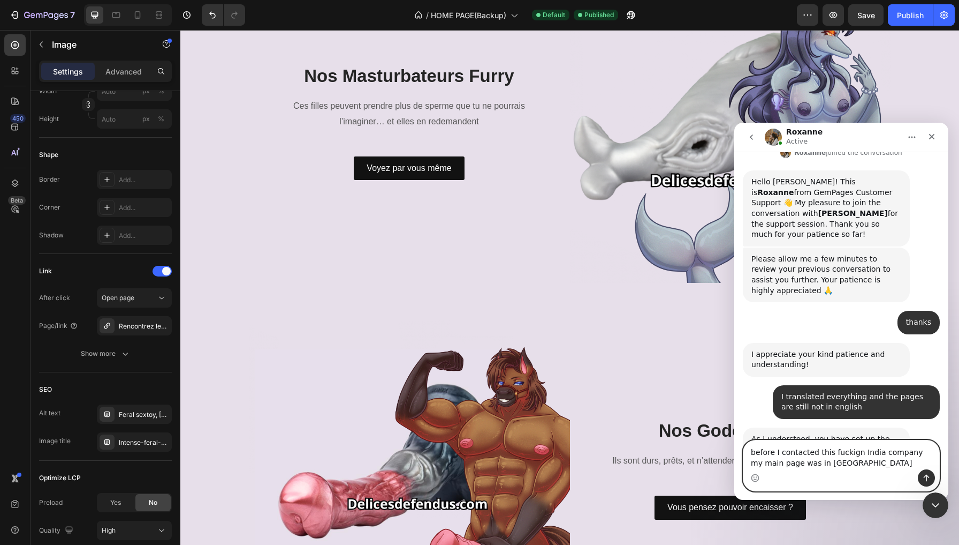
type textarea "before I contacted this fuckign India company my main page was in english"
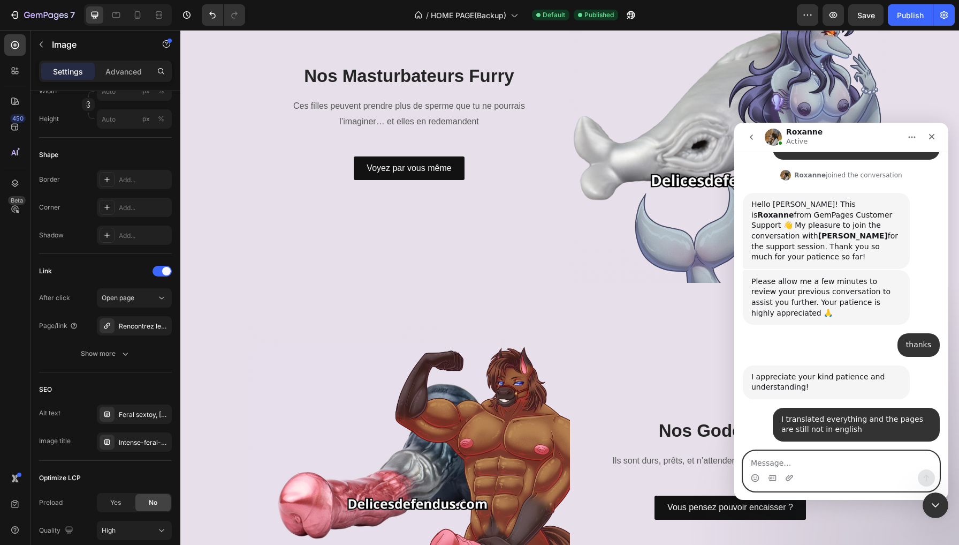
scroll to position [9775, 0]
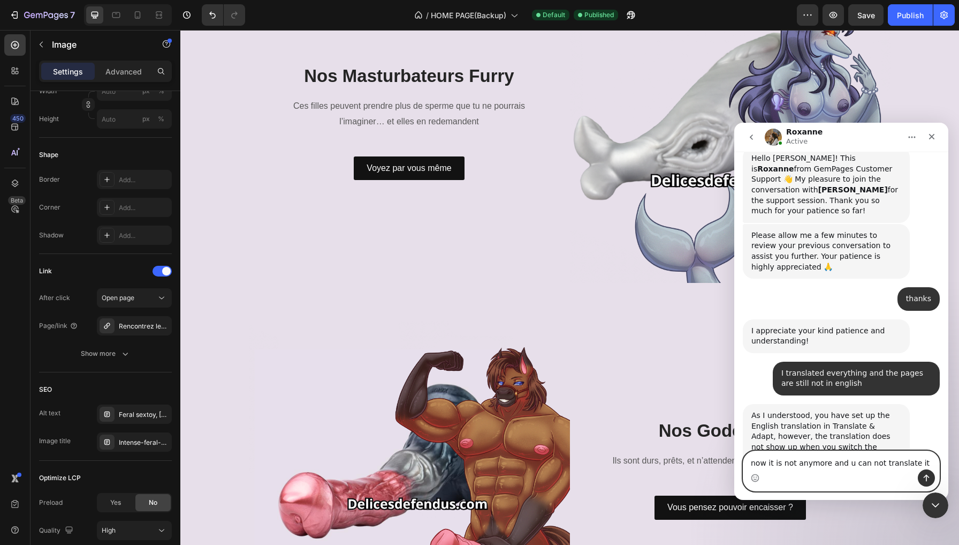
type textarea "now it is not anymore and u can not translate it"
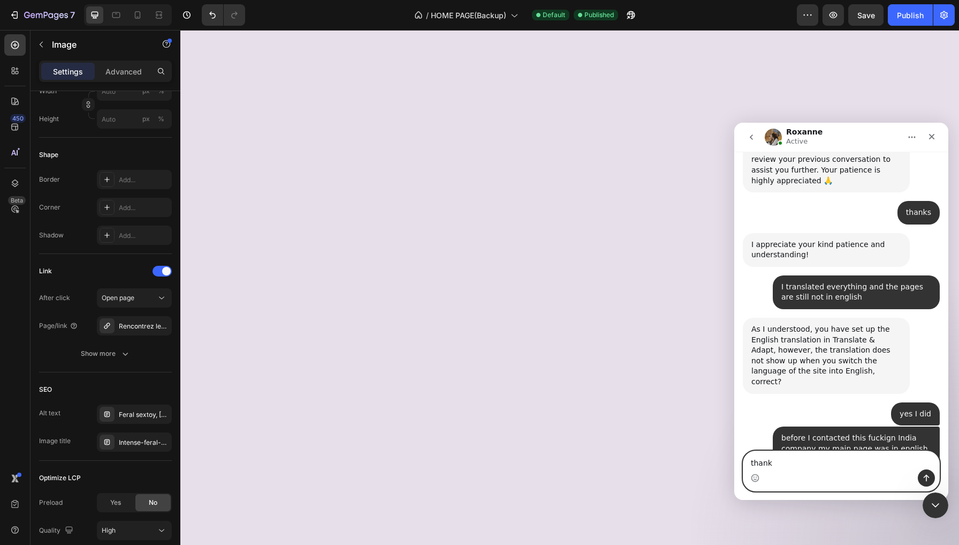
scroll to position [0, 0]
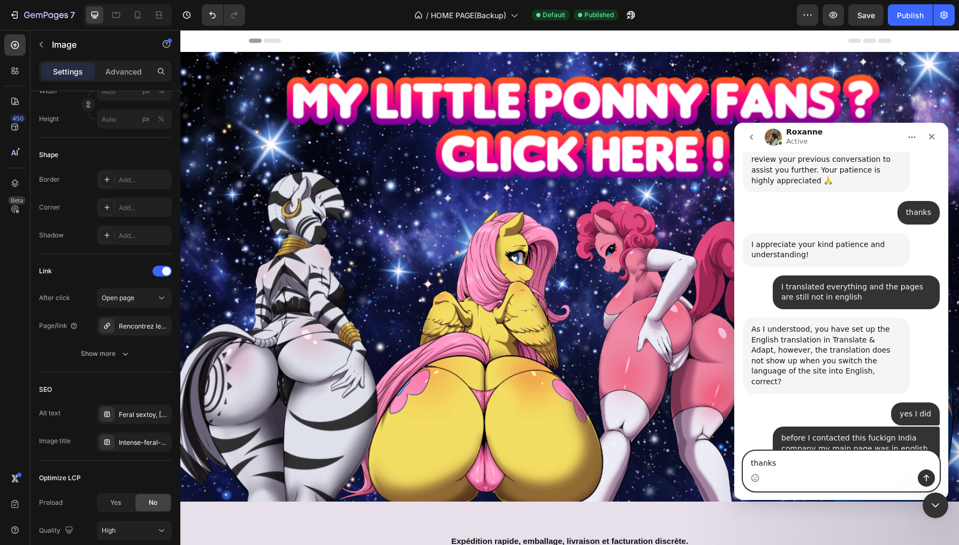
type textarea "thanks"
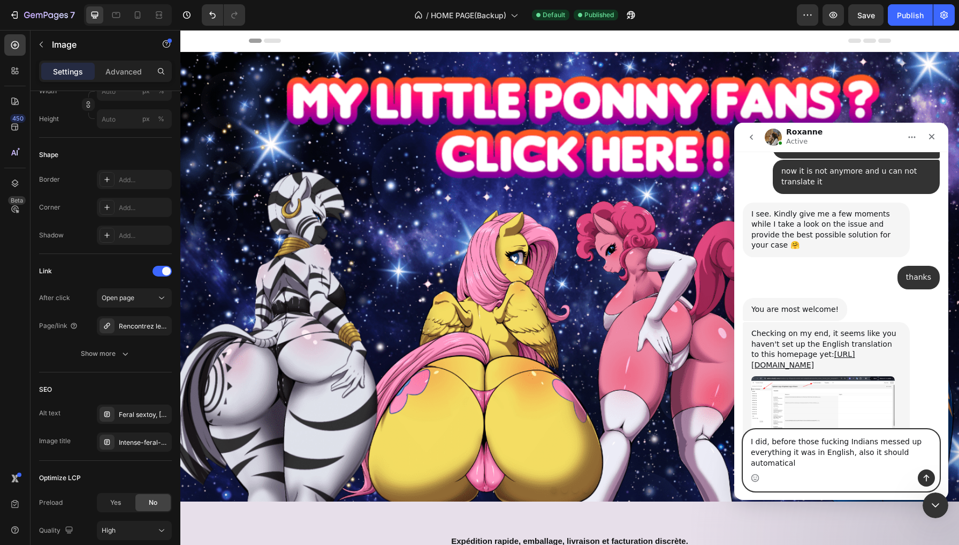
scroll to position [10173, 0]
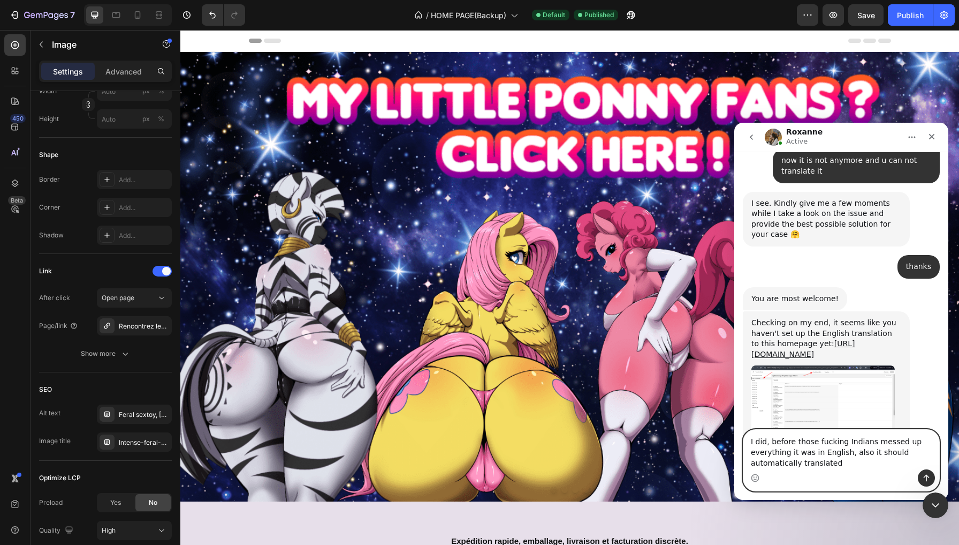
type textarea "I did, before those fucking Indians messed up everything it was in English, als…"
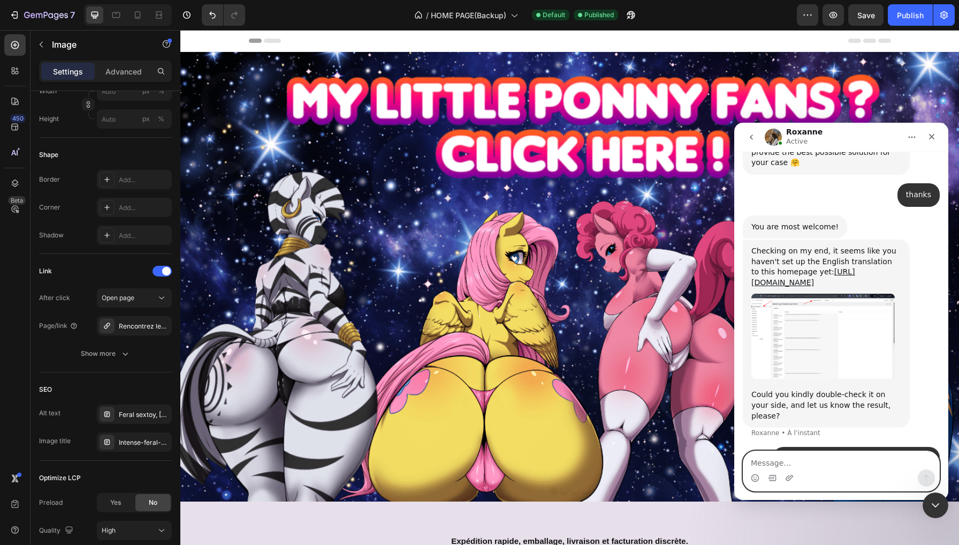
scroll to position [10204, 0]
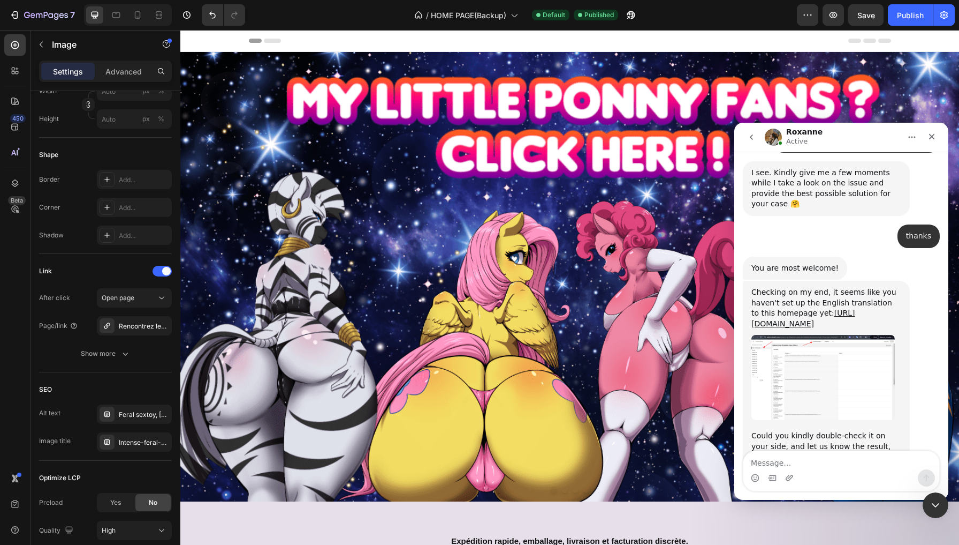
click at [840, 335] on img "Roxanne dit…" at bounding box center [823, 378] width 143 height 86
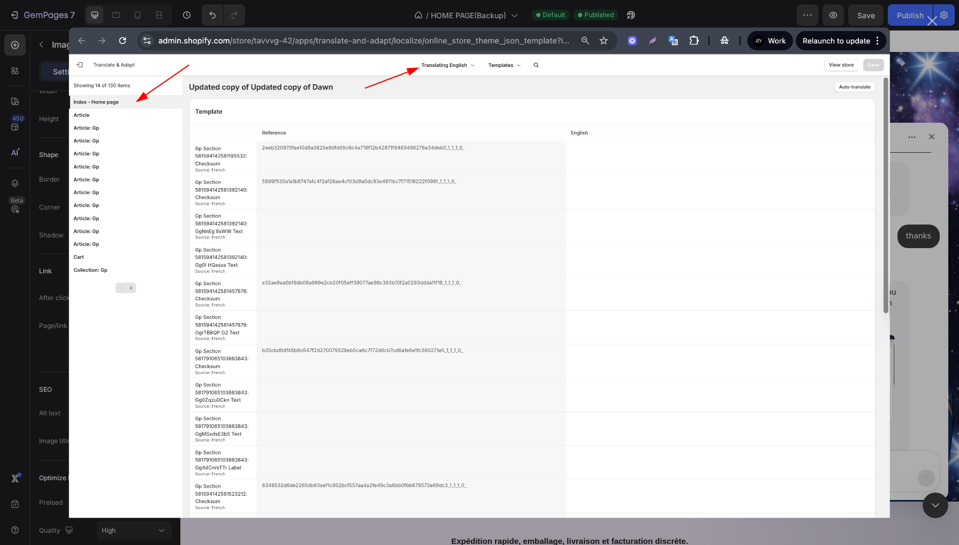
scroll to position [0, 0]
click at [935, 20] on div "Fermer" at bounding box center [933, 21] width 10 height 10
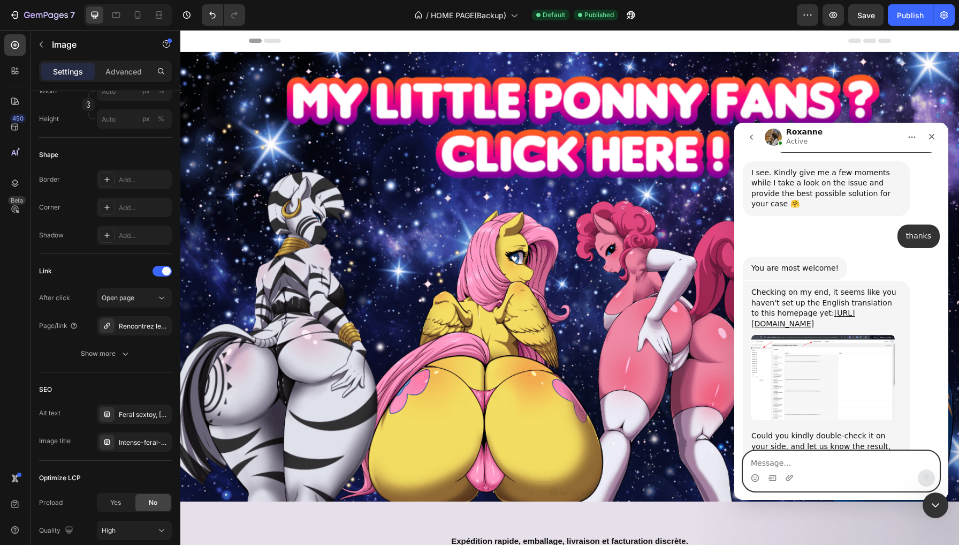
click at [769, 464] on textarea "Message…" at bounding box center [842, 460] width 196 height 18
type textarea "can you auto translate it for me please ?"
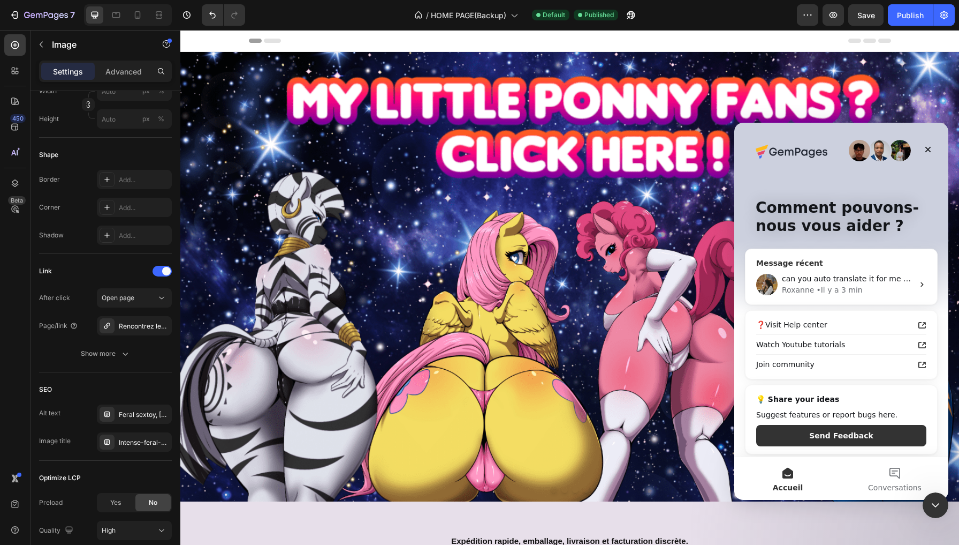
click at [900, 290] on div "Roxanne • Il y a 3 min" at bounding box center [848, 289] width 132 height 11
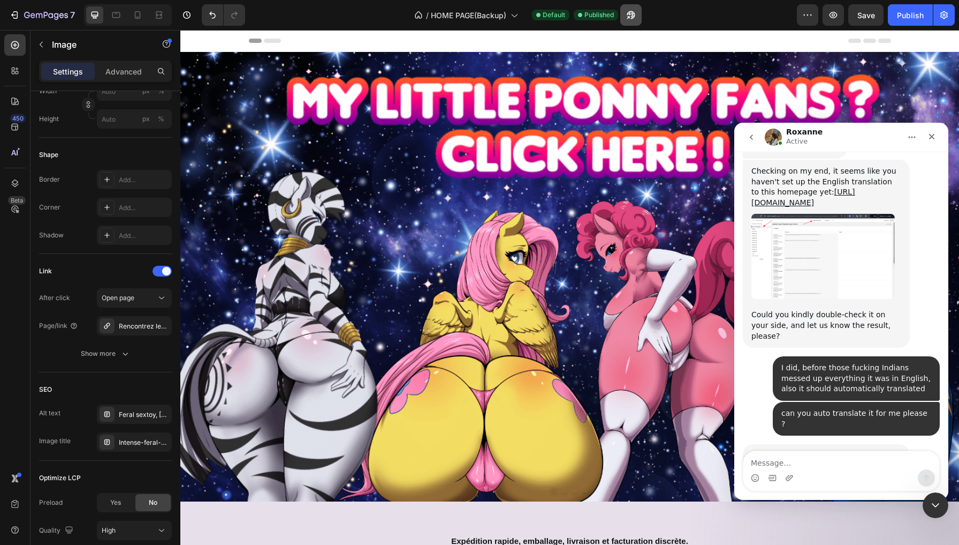
scroll to position [10352, 0]
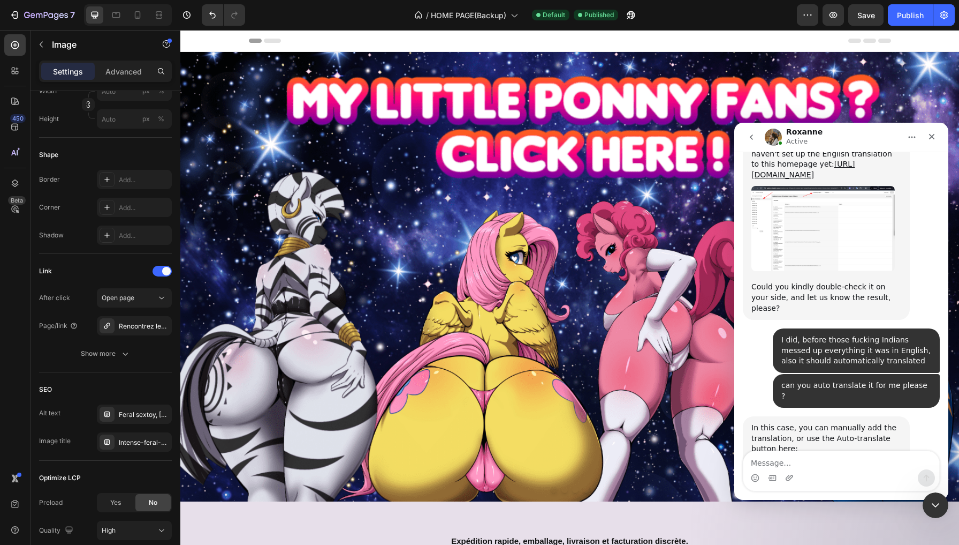
click at [827, 457] on textarea "Message…" at bounding box center [842, 460] width 196 height 18
type textarea "where I find this ?"
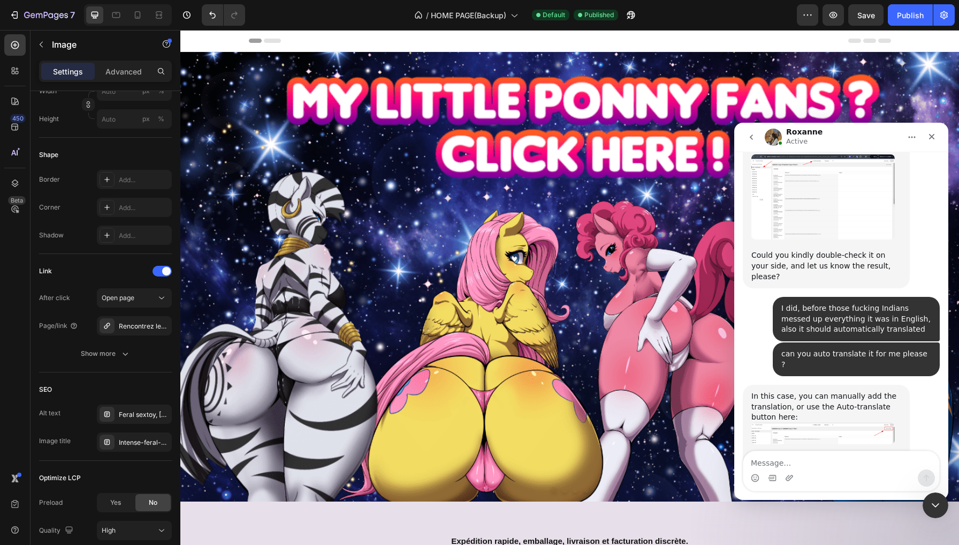
click at [810, 422] on img "Roxanne dit…" at bounding box center [823, 432] width 143 height 21
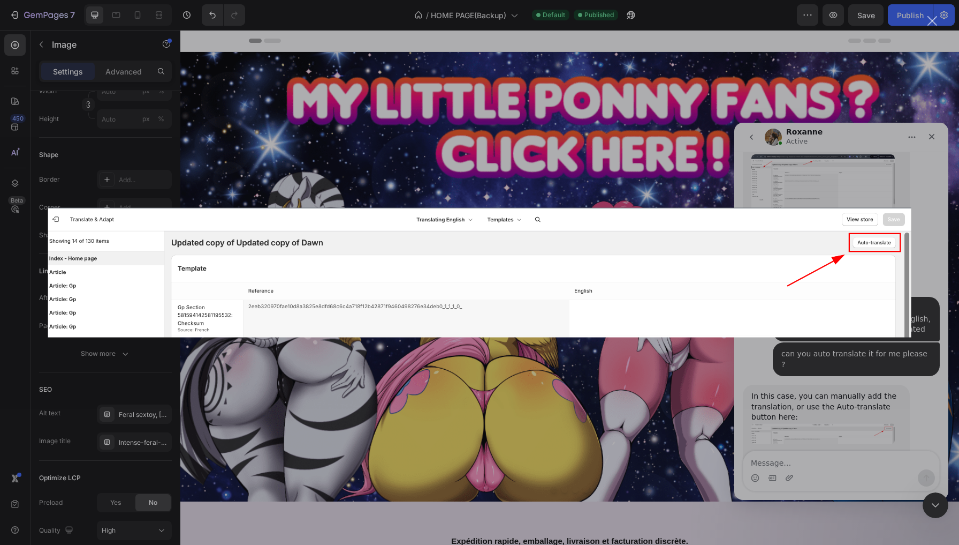
scroll to position [0, 0]
click at [383, 155] on div "Intercom Messenger" at bounding box center [479, 272] width 959 height 545
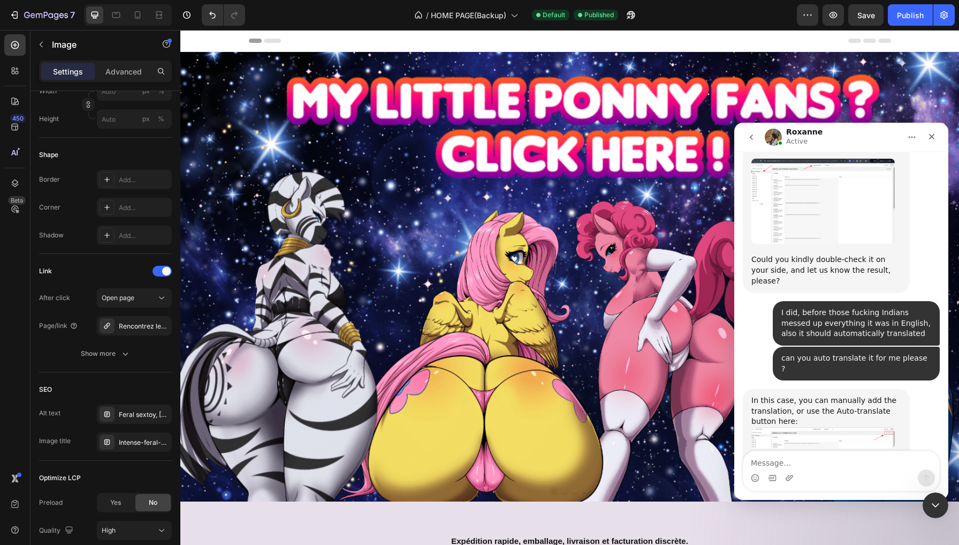
scroll to position [10513, 0]
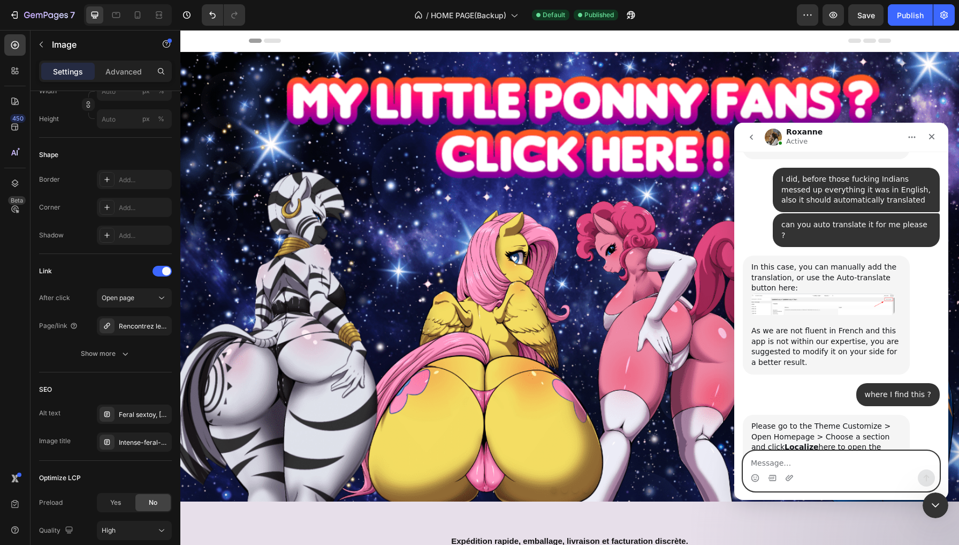
click at [806, 462] on textarea "Message…" at bounding box center [842, 460] width 196 height 18
type textarea "ok thanks"
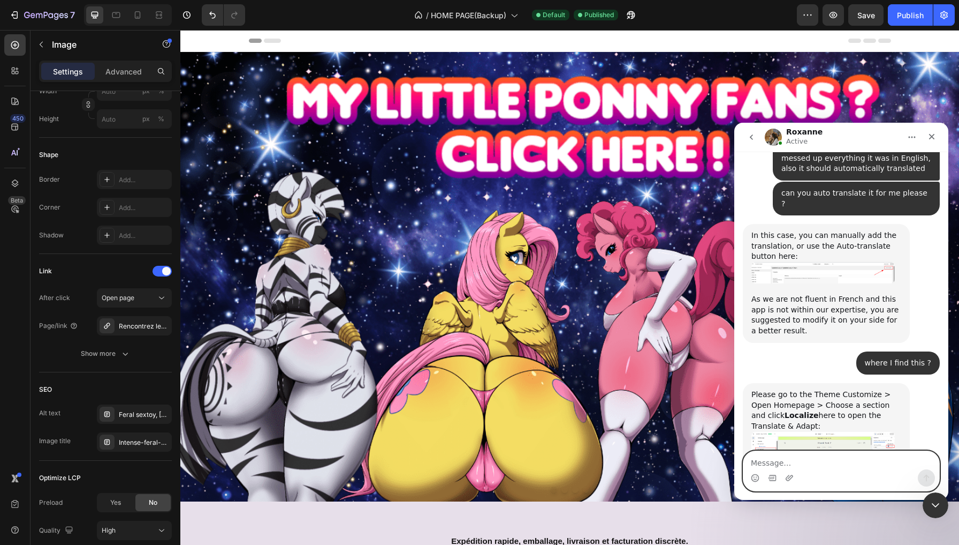
scroll to position [10591, 0]
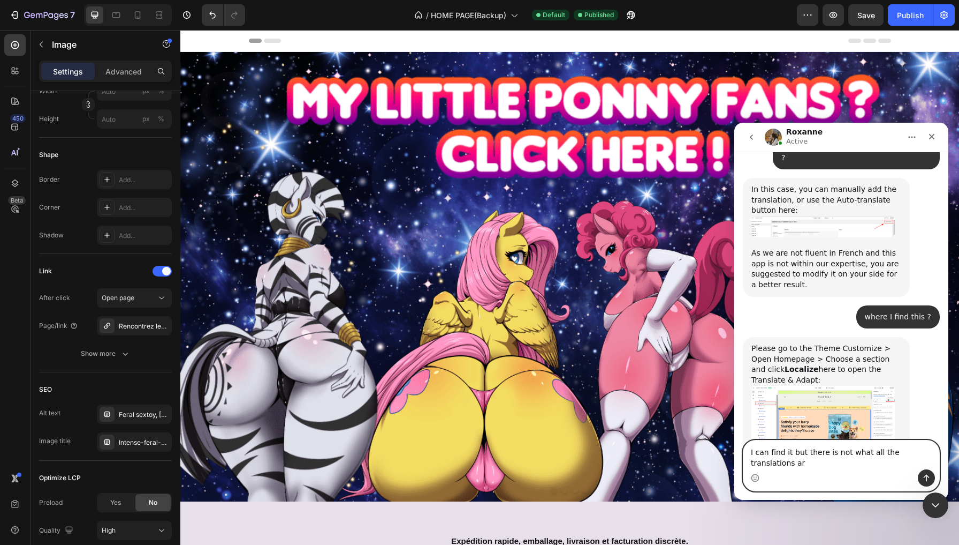
type textarea "I can find it but there is not what all the translations are"
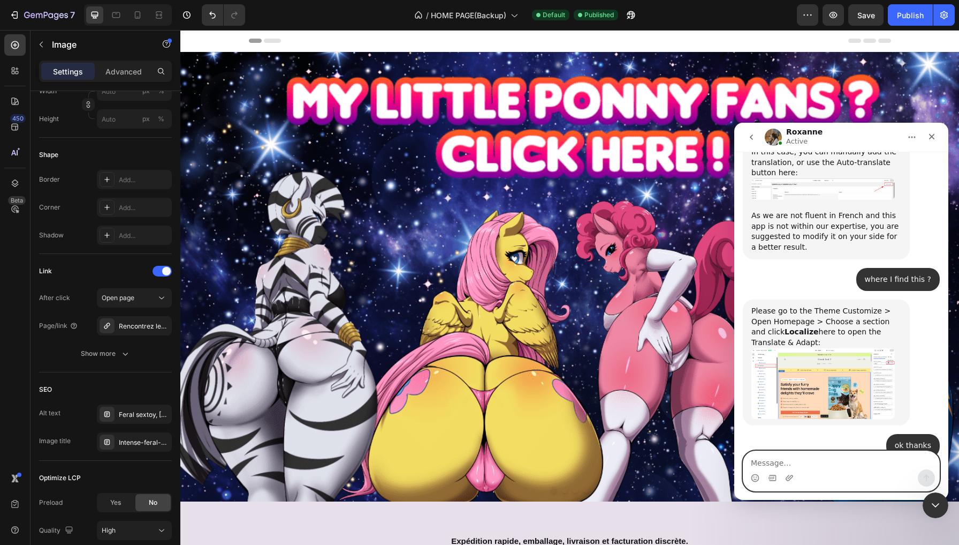
scroll to position [10674, 0]
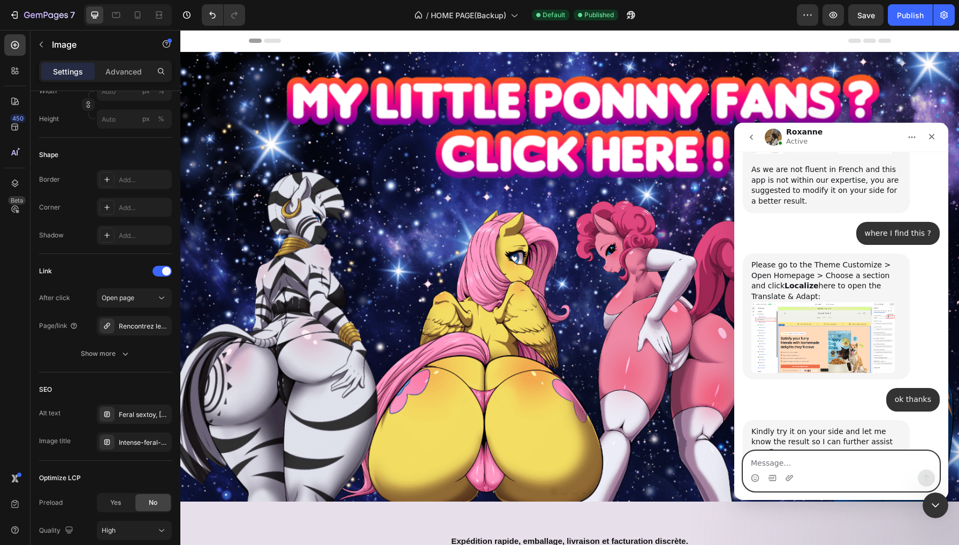
click at [834, 457] on textarea "Message…" at bounding box center [842, 460] width 196 height 18
type textarea "yes"
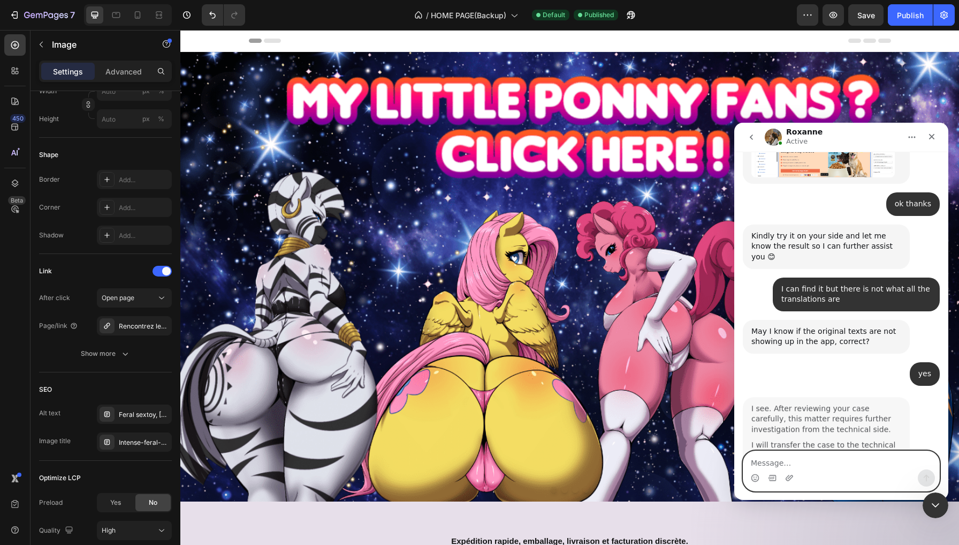
scroll to position [10870, 0]
click at [811, 454] on textarea "Message…" at bounding box center [842, 460] width 196 height 18
type textarea "no"
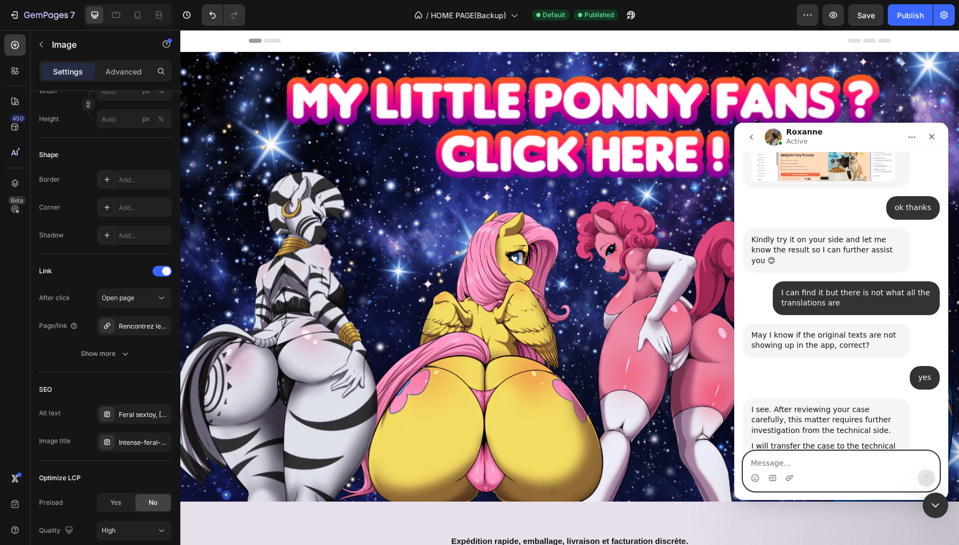
scroll to position [10902, 0]
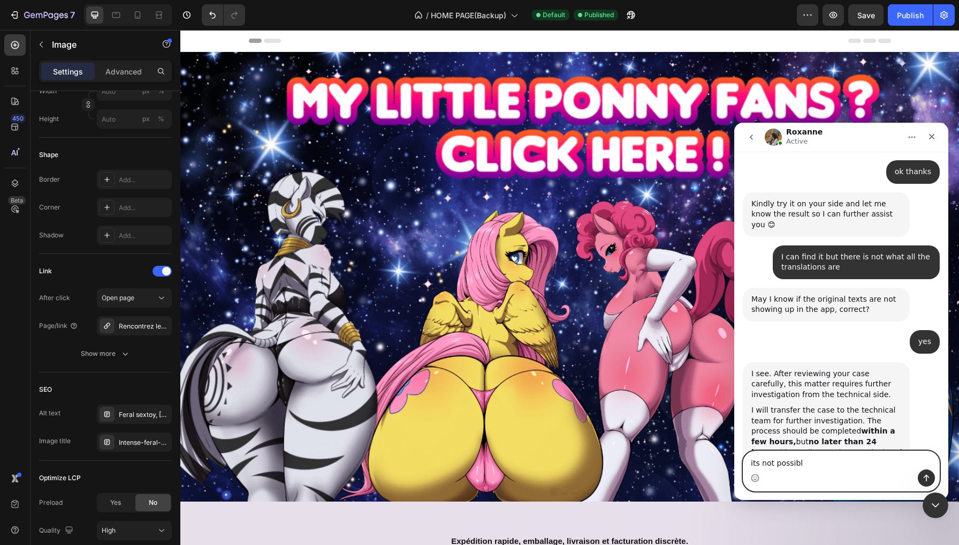
type textarea "its not possible"
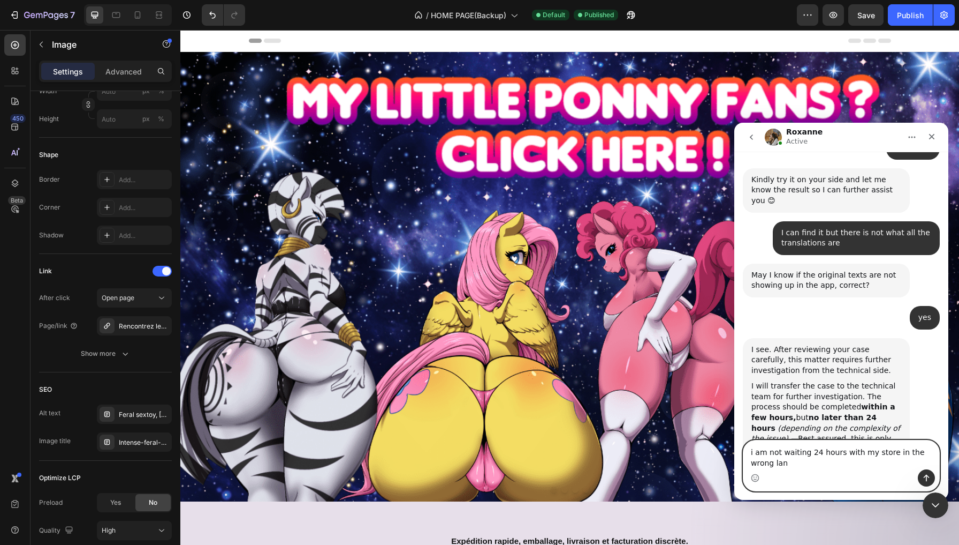
scroll to position [10937, 0]
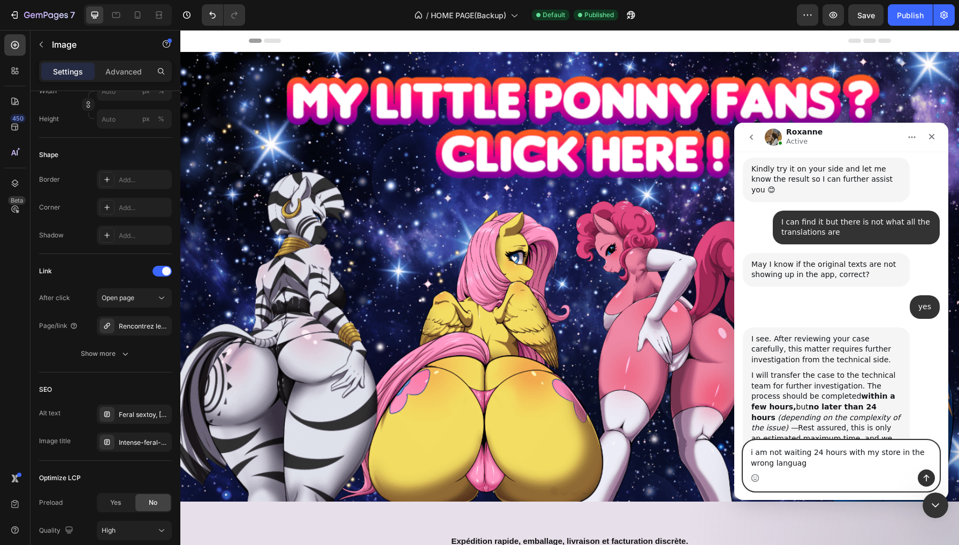
type textarea "i am not waiting 24 hours with my store in the wrong language"
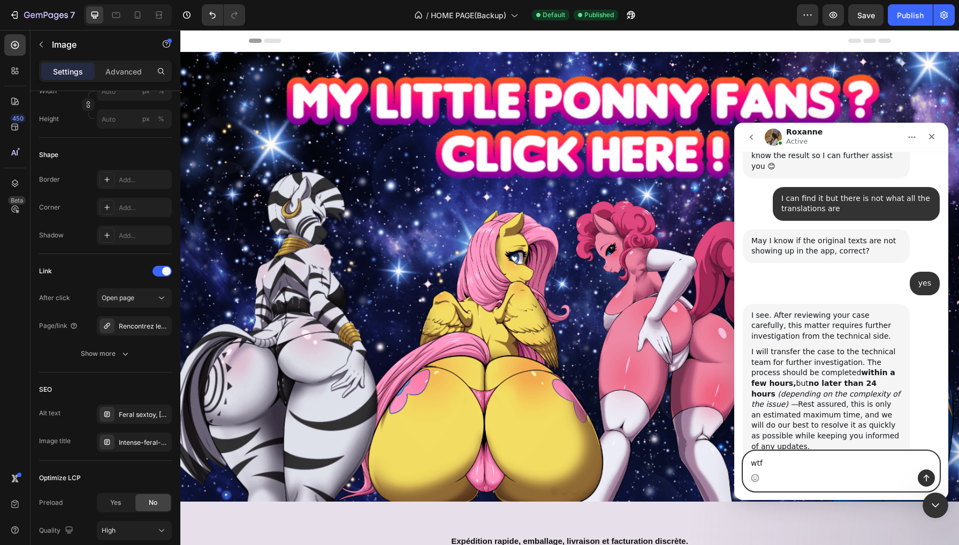
type textarea "wtf"
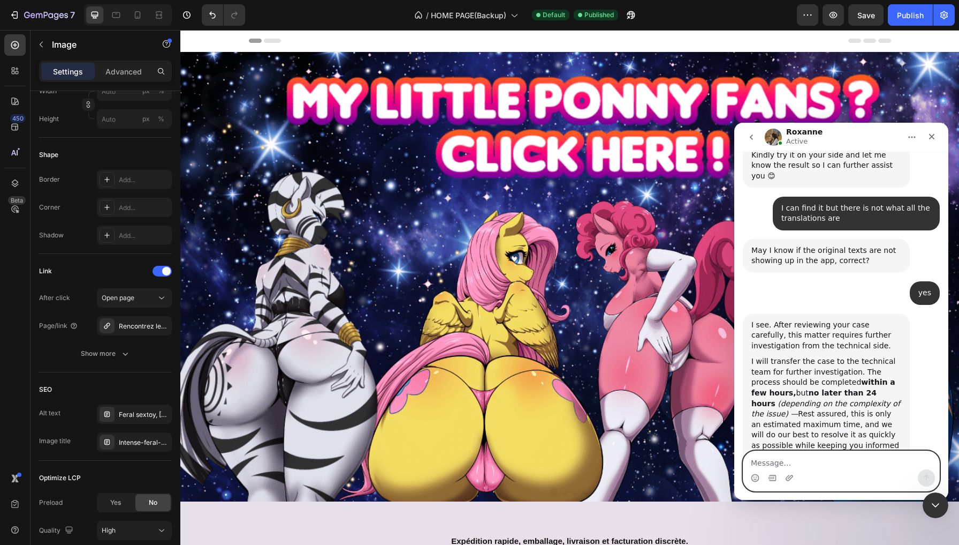
scroll to position [10984, 0]
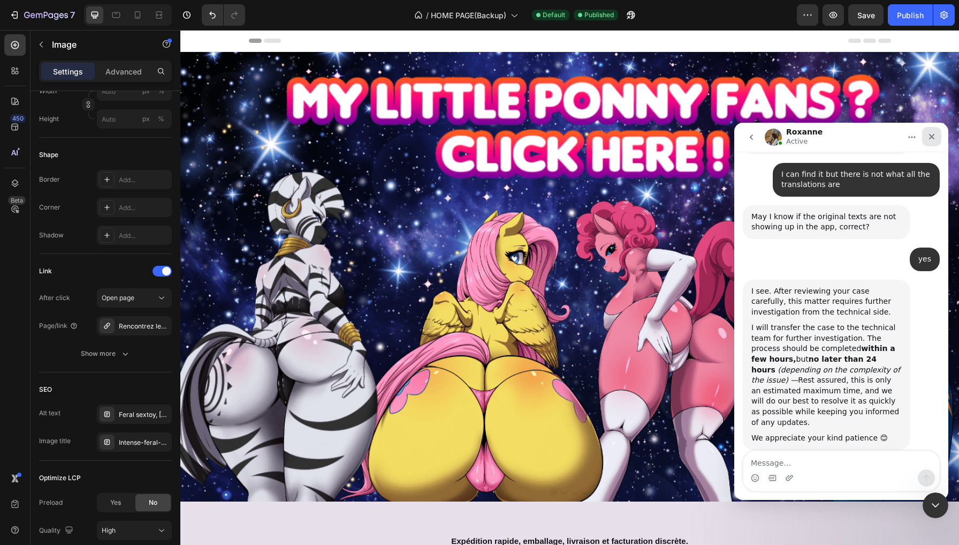
click at [933, 135] on icon "Fermer" at bounding box center [932, 137] width 6 height 6
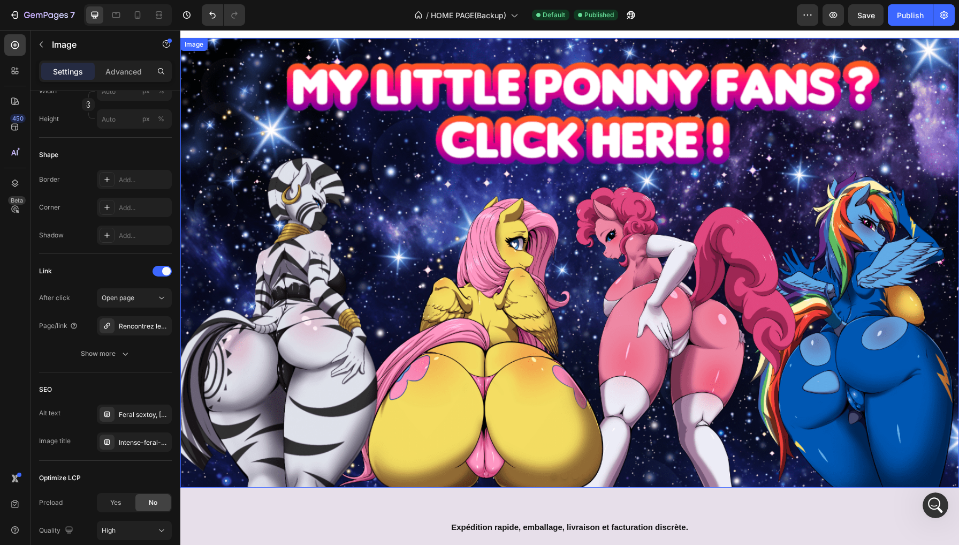
scroll to position [200, 0]
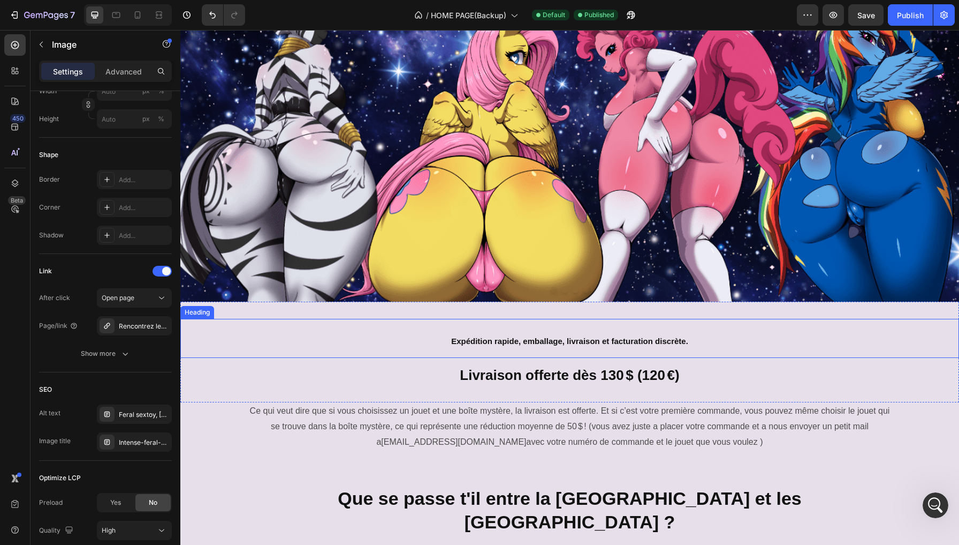
click at [573, 336] on strong "Expédition rapide, emballage, livraison et facturation discrète." at bounding box center [569, 340] width 237 height 9
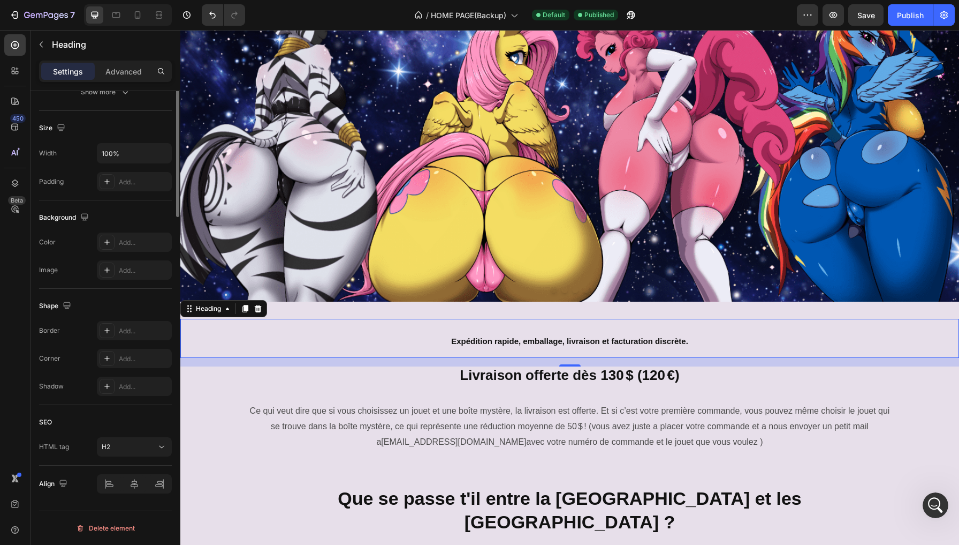
scroll to position [0, 0]
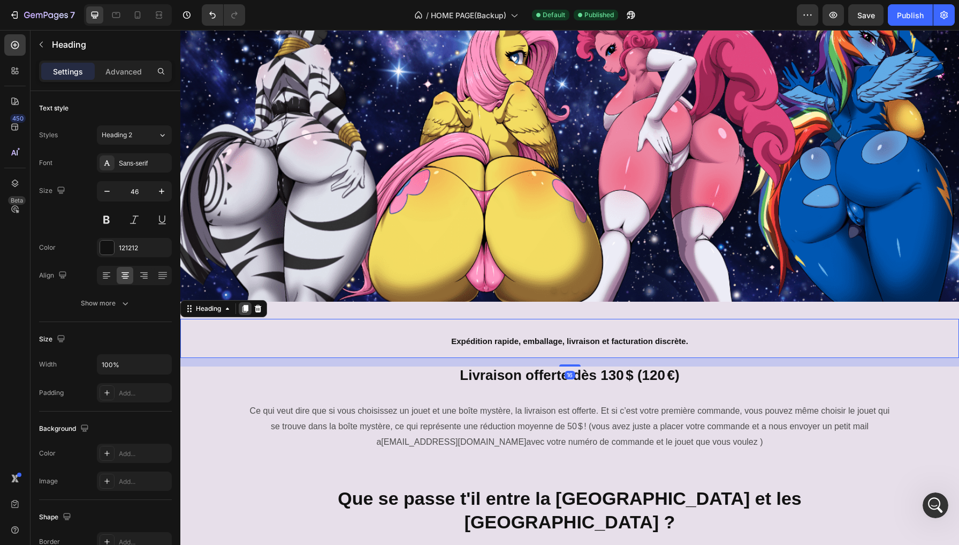
click at [246, 308] on icon at bounding box center [246, 308] width 6 height 7
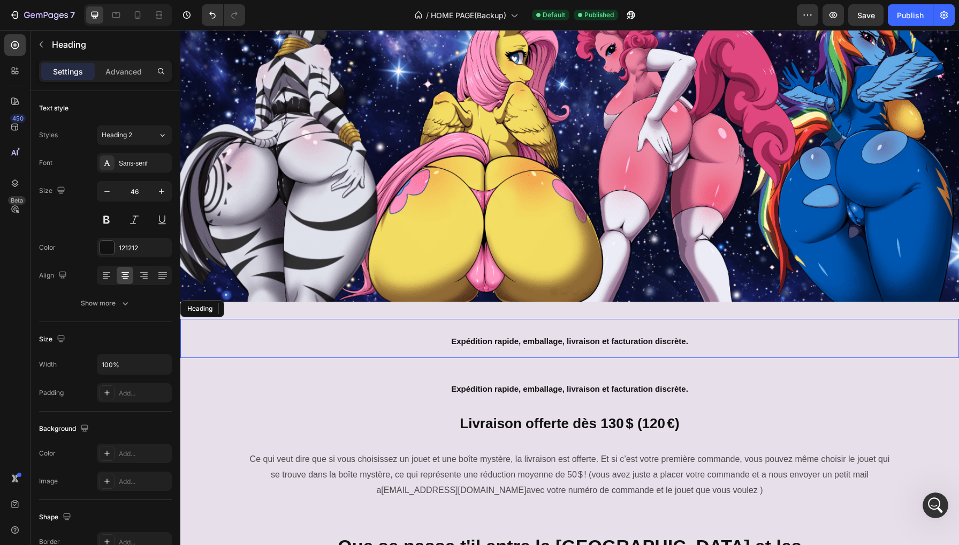
click at [411, 343] on h2 "Expédition rapide, emballage, livraison et facturation discrète." at bounding box center [569, 339] width 779 height 40
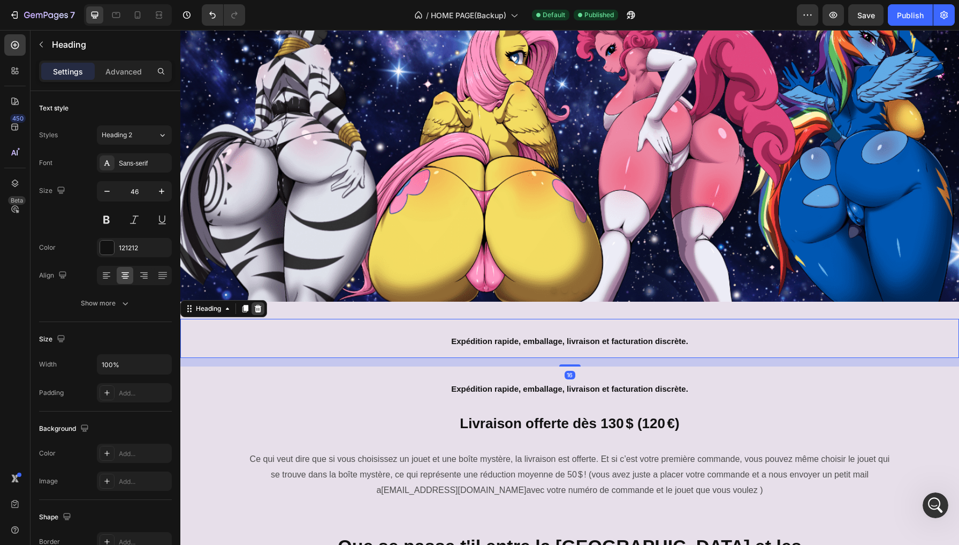
click at [262, 305] on icon at bounding box center [258, 308] width 9 height 9
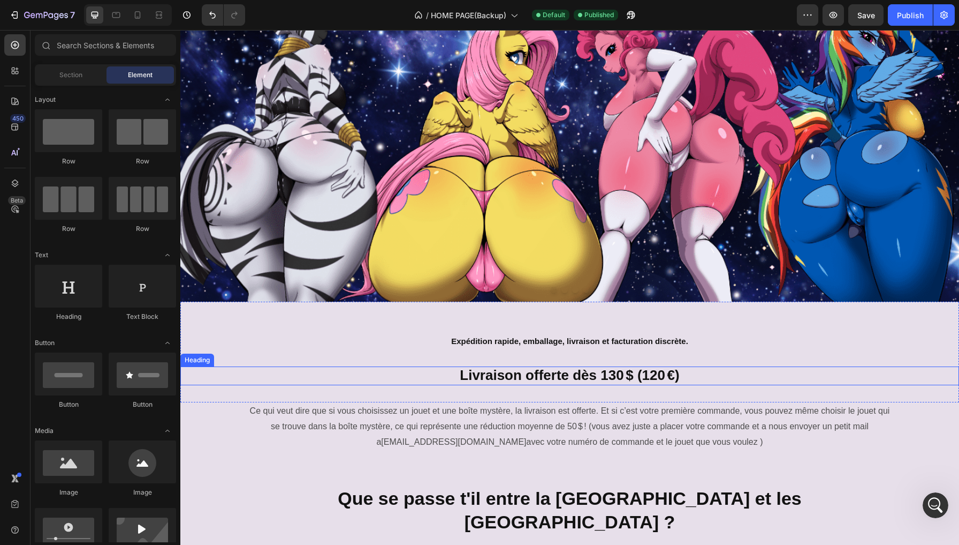
click at [493, 371] on span "Livraison offerte dès 130 $ (120 €)" at bounding box center [570, 375] width 220 height 16
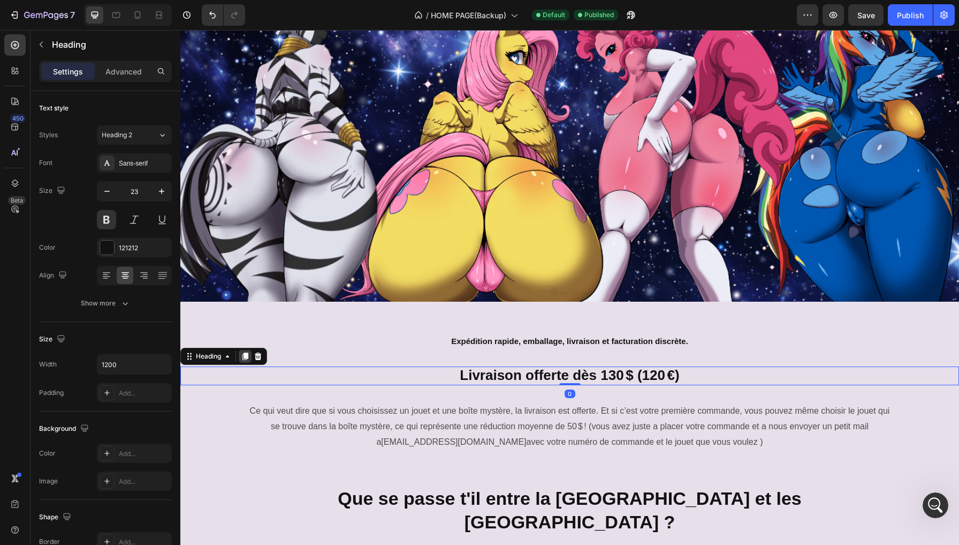
click at [247, 355] on icon at bounding box center [246, 356] width 6 height 7
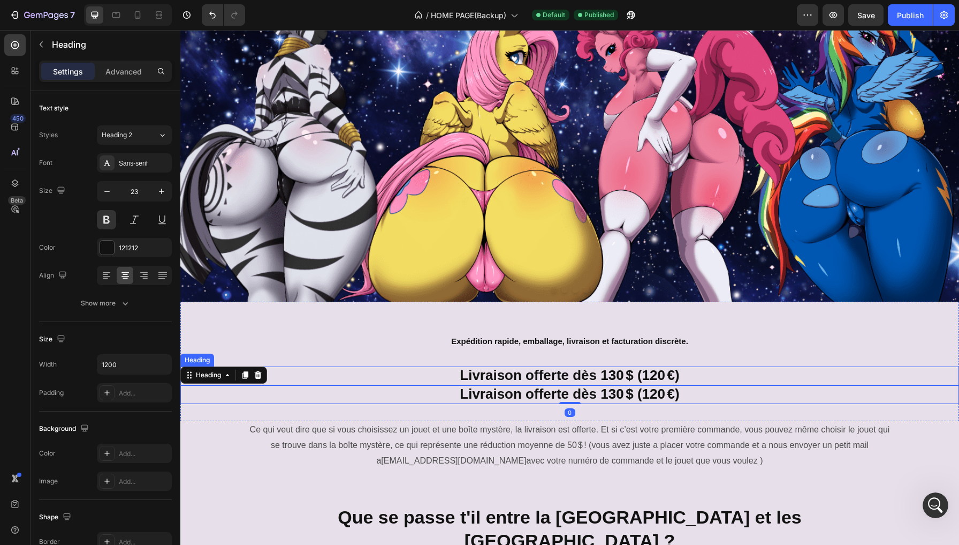
click at [416, 372] on h2 "Livraison offerte dès 130 $ (120 €)" at bounding box center [570, 375] width 643 height 19
click at [262, 353] on icon at bounding box center [258, 356] width 9 height 9
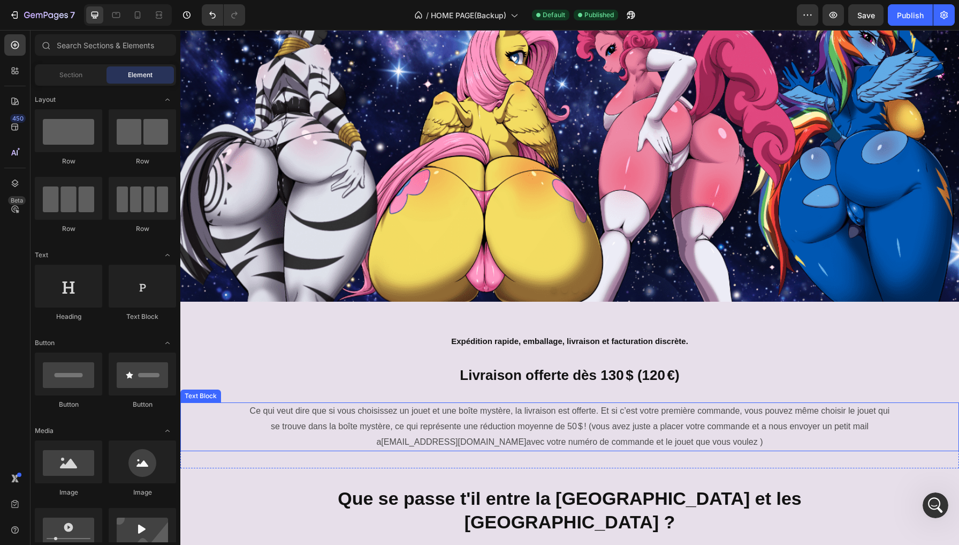
click at [456, 415] on p "Ce qui veut dire que si vous choisissez un jouet et une boîte mystère, la livra…" at bounding box center [570, 426] width 640 height 46
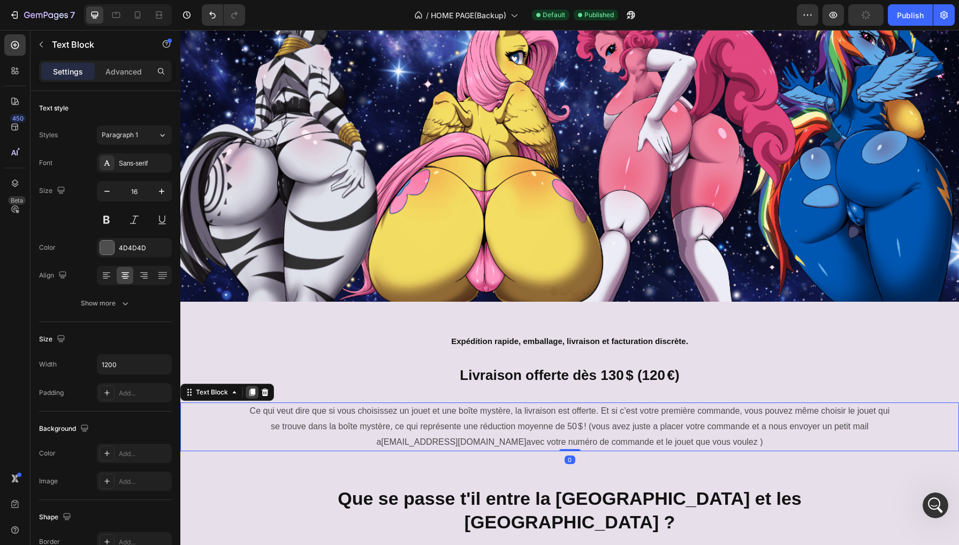
click at [255, 397] on div at bounding box center [252, 392] width 13 height 13
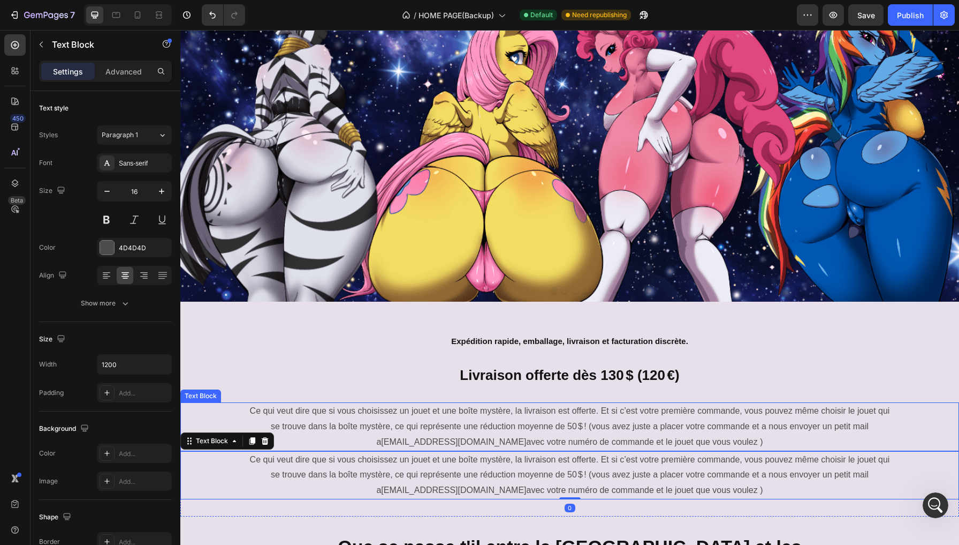
click at [460, 419] on p "Ce qui veut dire que si vous choisissez un jouet et une boîte mystère, la livra…" at bounding box center [570, 426] width 640 height 46
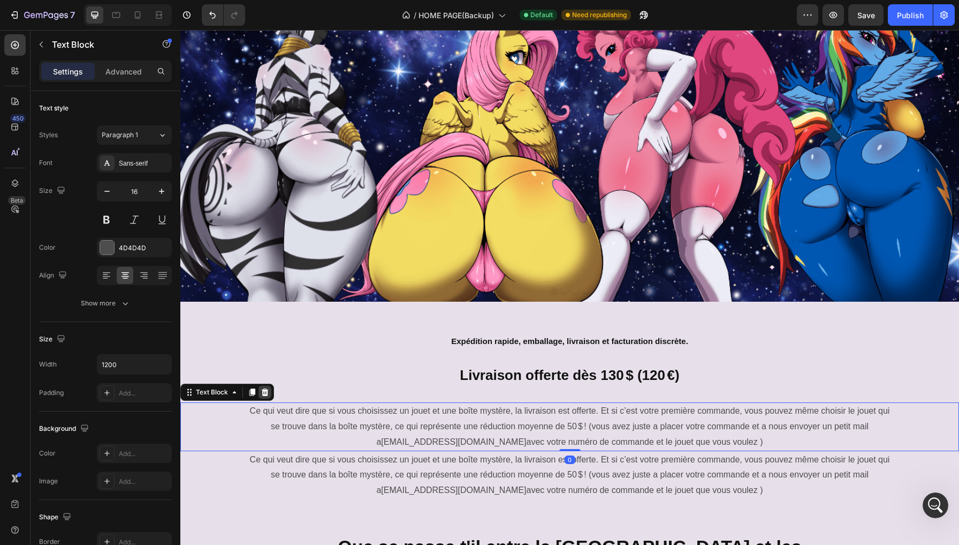
click at [263, 390] on icon at bounding box center [265, 391] width 7 height 7
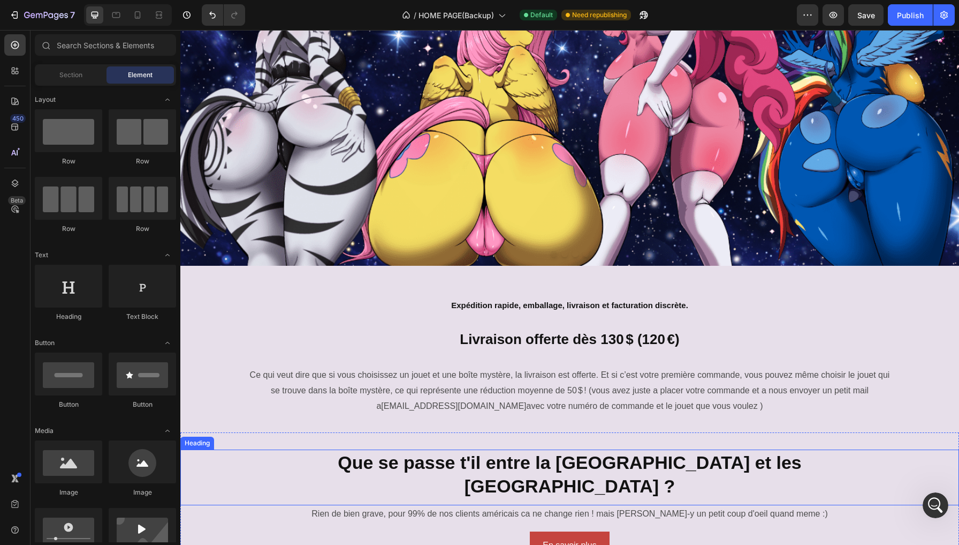
scroll to position [338, 0]
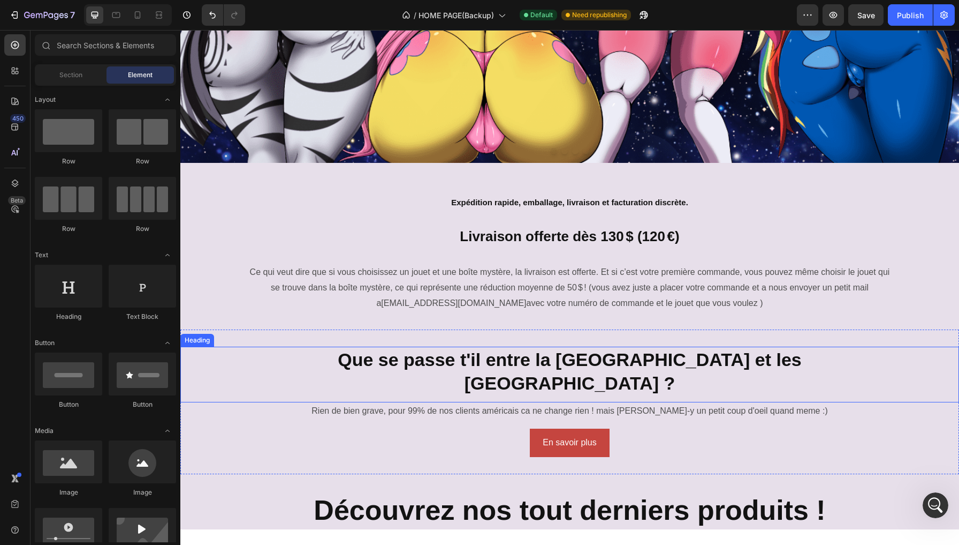
click at [493, 352] on strong "Que se passe t'il entre la [GEOGRAPHIC_DATA] et les [GEOGRAPHIC_DATA] ?" at bounding box center [570, 371] width 464 height 44
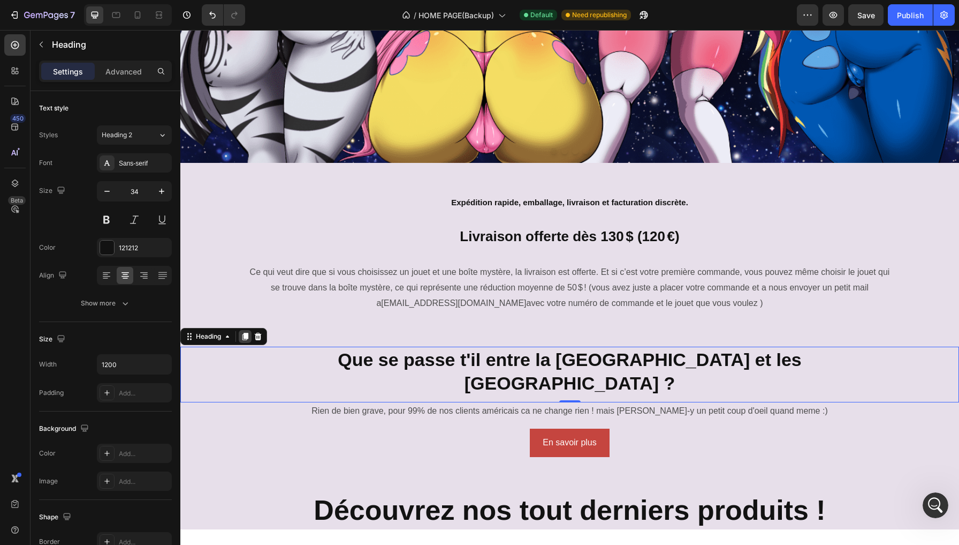
click at [245, 332] on icon at bounding box center [246, 335] width 6 height 7
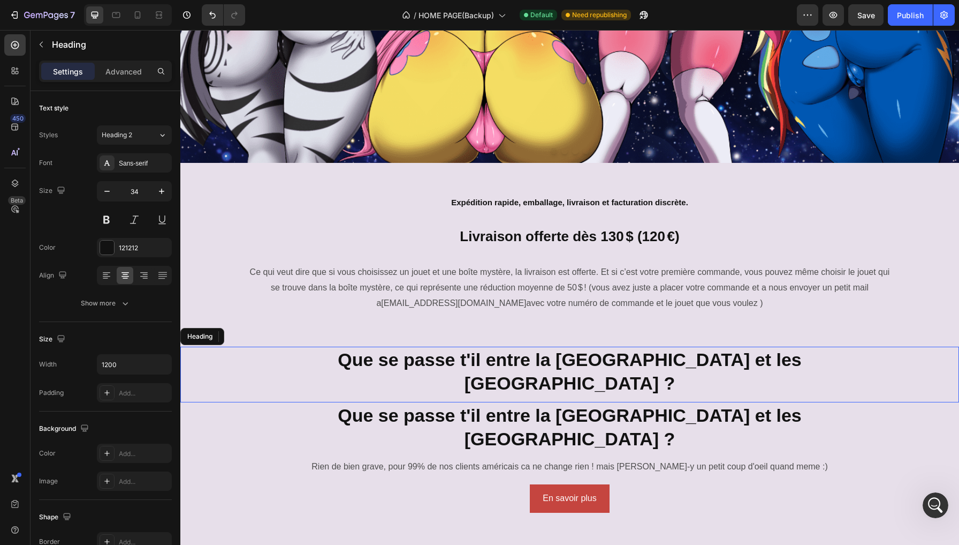
click at [439, 350] on strong "Que se passe t'il entre la [GEOGRAPHIC_DATA] et les [GEOGRAPHIC_DATA] ?" at bounding box center [570, 371] width 464 height 44
click at [259, 334] on icon at bounding box center [258, 336] width 9 height 9
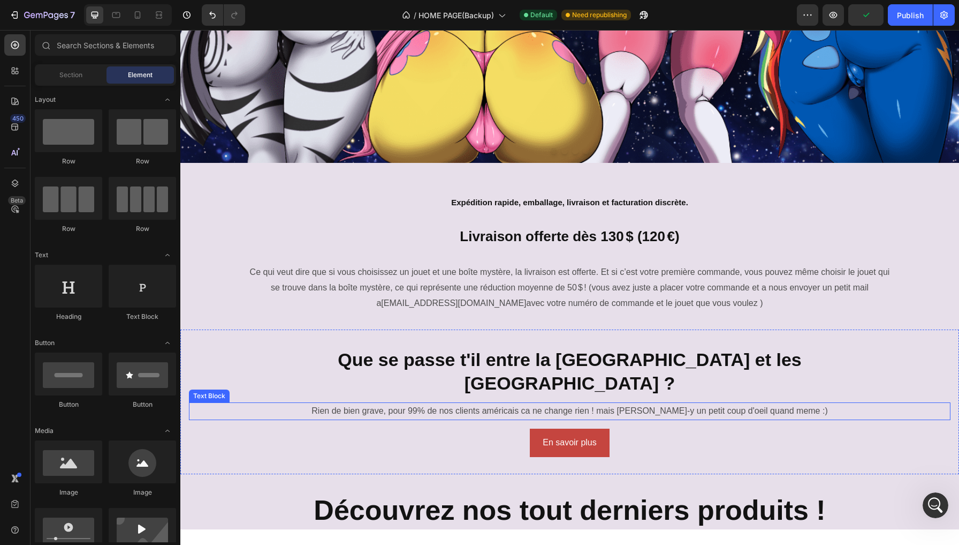
click at [434, 403] on p "Rien de bien grave, pour 99% de nos clients américais ca ne change rien ! mais …" at bounding box center [570, 411] width 760 height 16
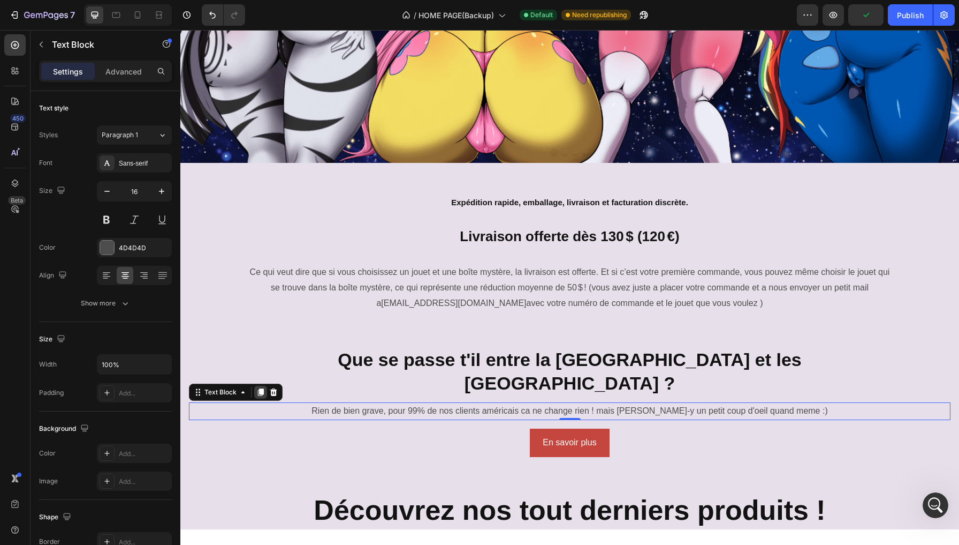
click at [261, 388] on icon at bounding box center [261, 391] width 6 height 7
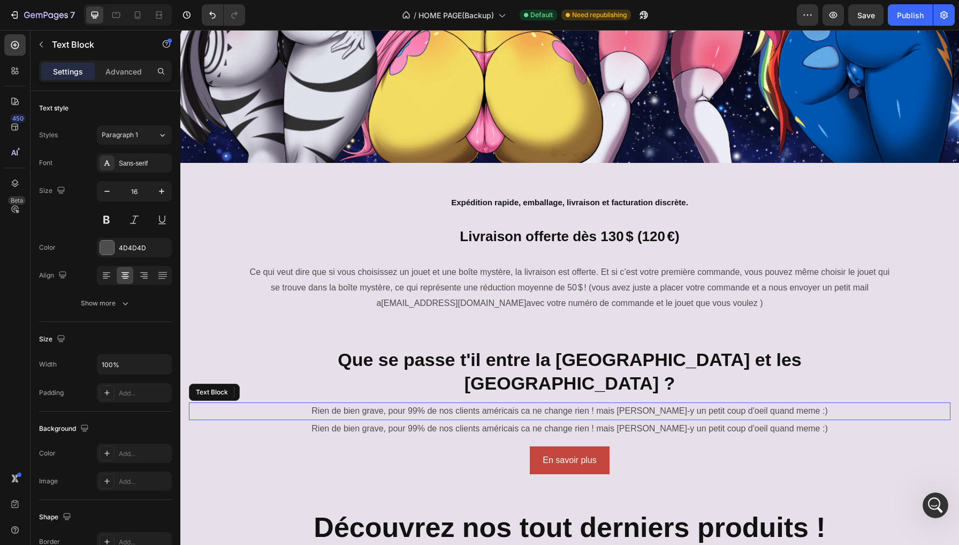
click at [441, 403] on p "Rien de bien grave, pour 99% de nos clients américais ca ne change rien ! mais …" at bounding box center [570, 411] width 760 height 16
click at [274, 388] on icon at bounding box center [273, 391] width 7 height 7
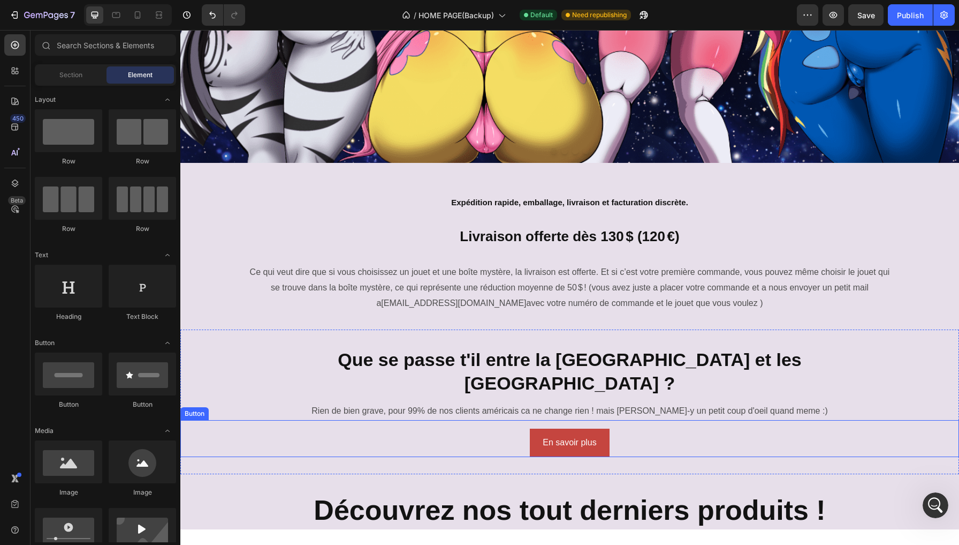
click at [517, 420] on div "En savoir plus Button" at bounding box center [569, 438] width 779 height 37
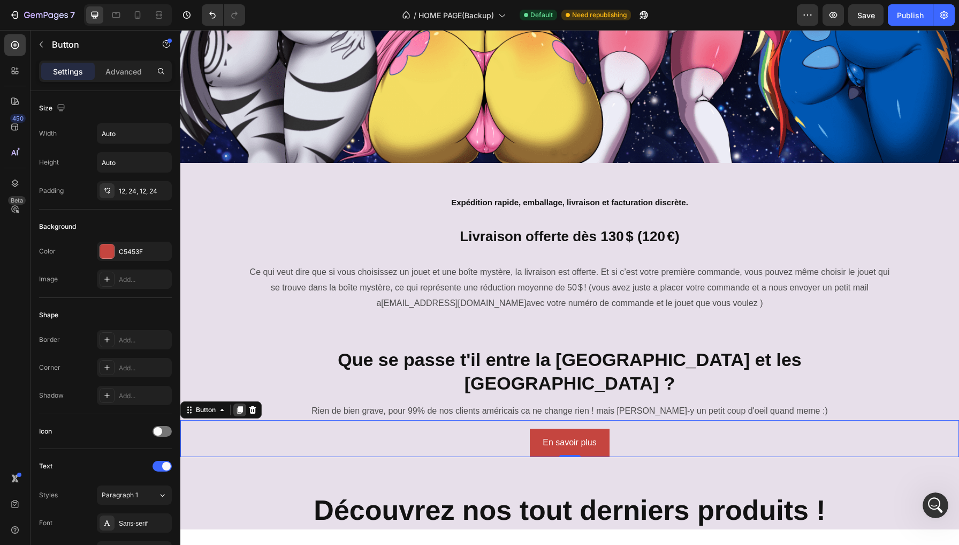
click at [237, 405] on icon at bounding box center [240, 409] width 9 height 9
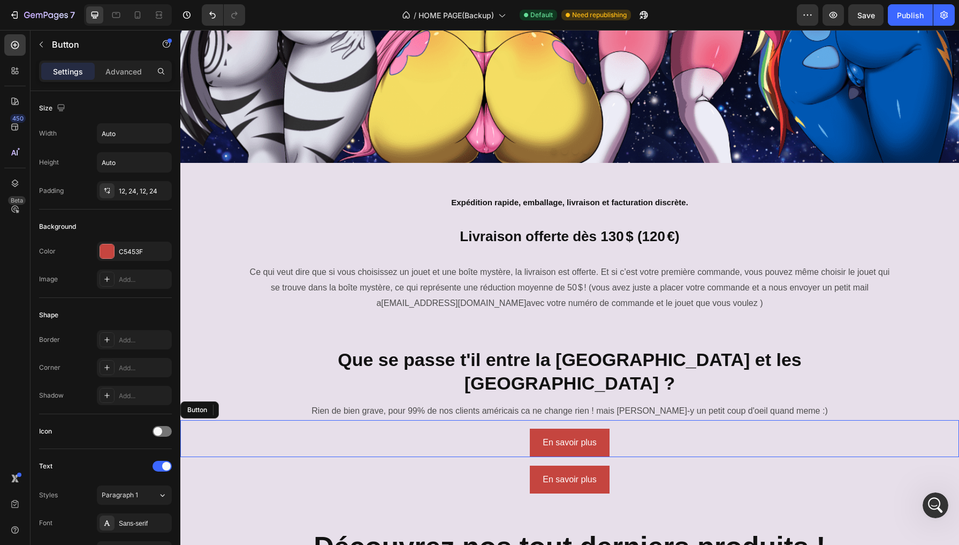
click at [462, 420] on div "En savoir plus Button" at bounding box center [569, 438] width 779 height 37
click at [256, 405] on icon at bounding box center [252, 409] width 9 height 9
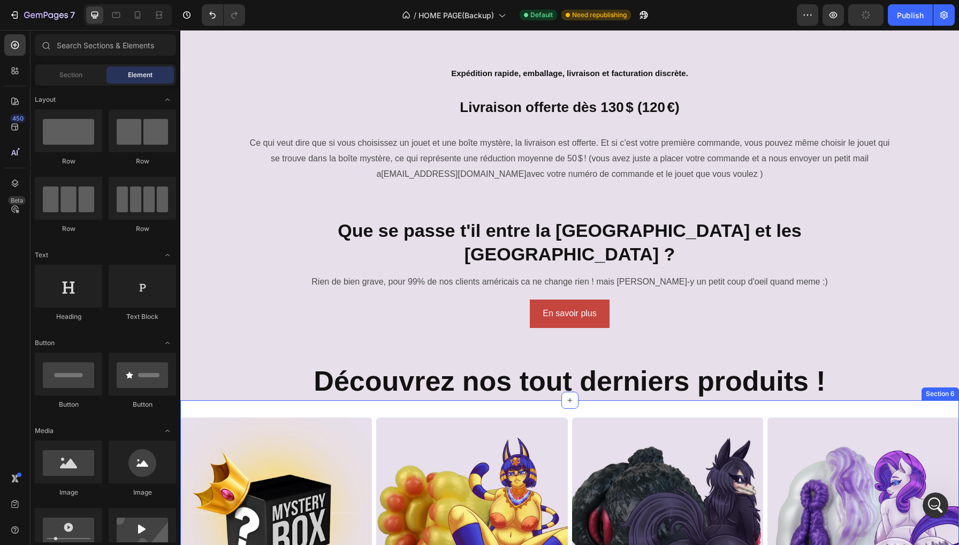
scroll to position [471, 0]
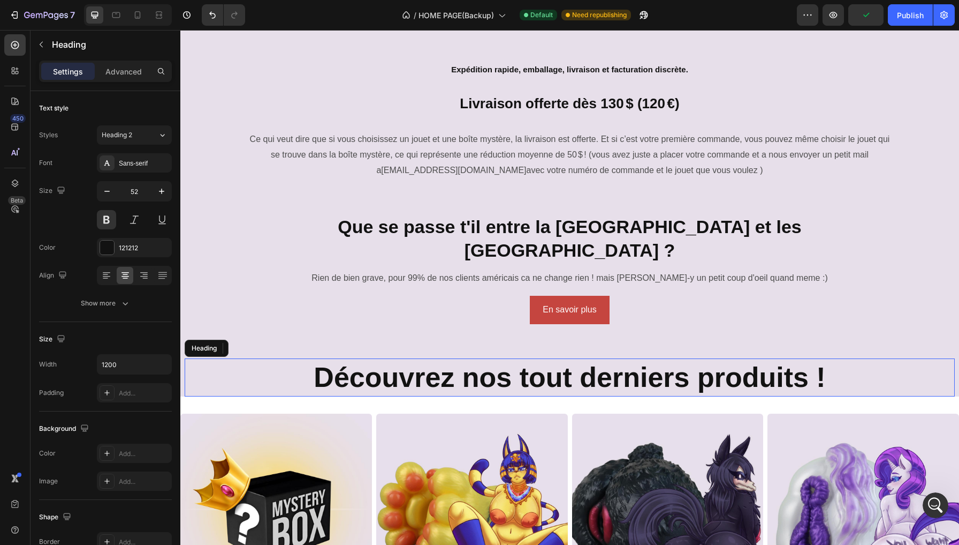
click at [445, 358] on h2 "Découvrez nos tout derniers produits !" at bounding box center [570, 377] width 643 height 39
click at [250, 344] on icon at bounding box center [250, 347] width 6 height 7
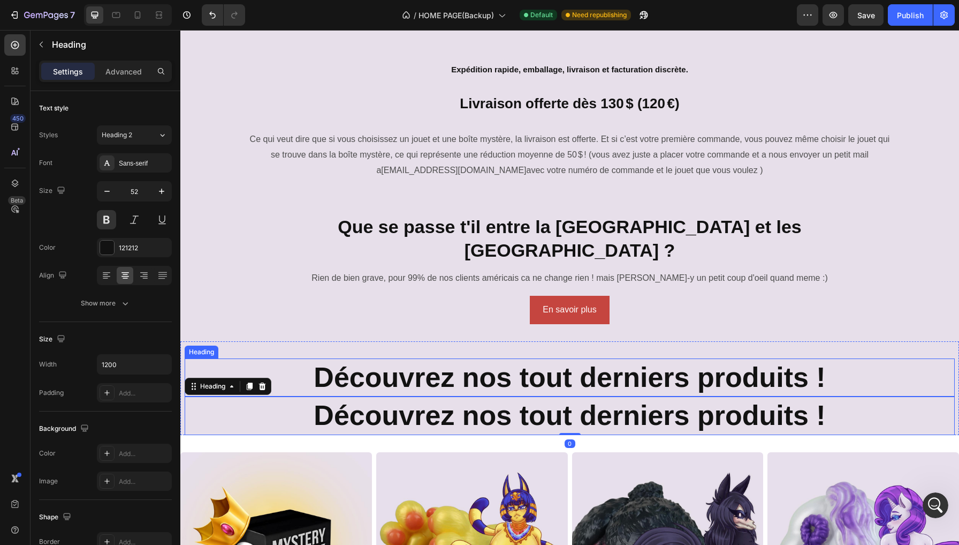
click at [454, 358] on h2 "Découvrez nos tout derniers produits !" at bounding box center [570, 377] width 643 height 39
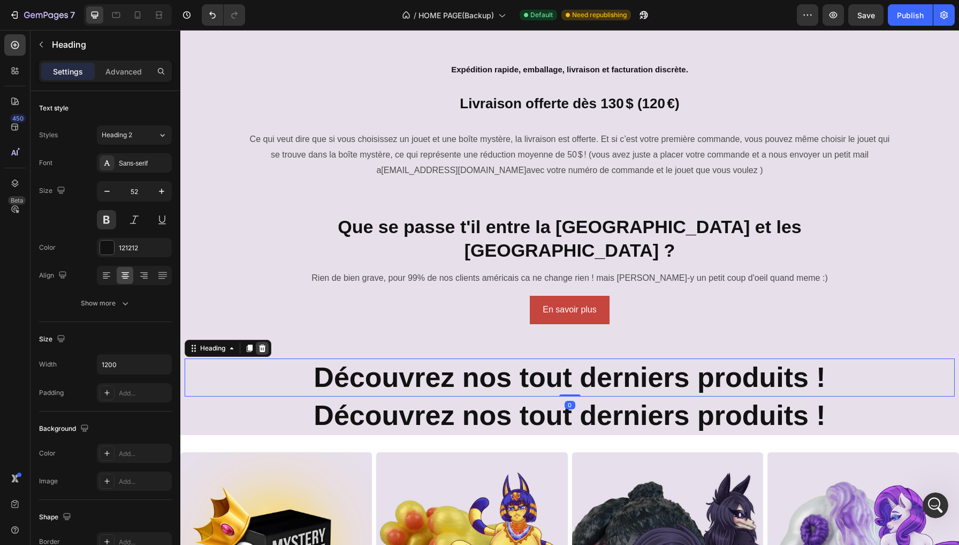
click at [266, 344] on icon at bounding box center [262, 347] width 7 height 7
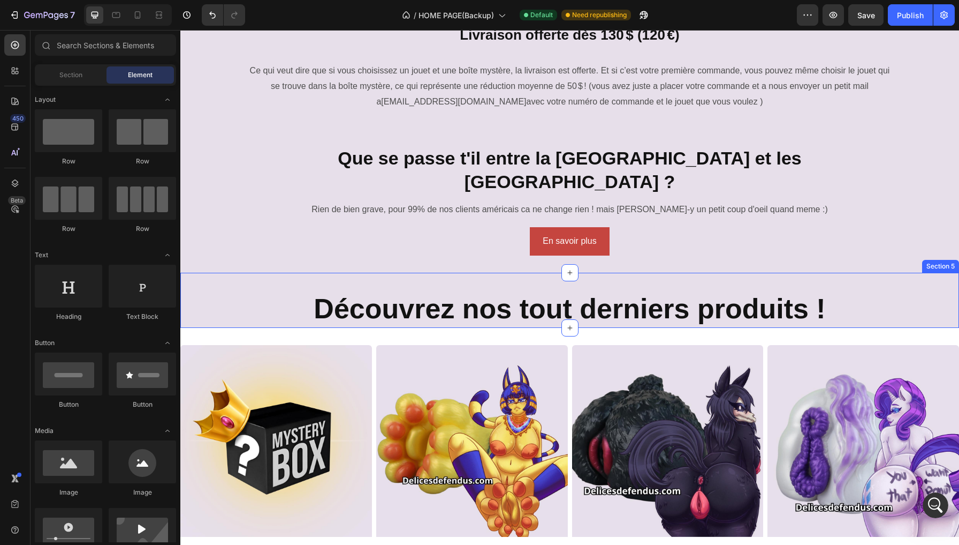
scroll to position [570, 0]
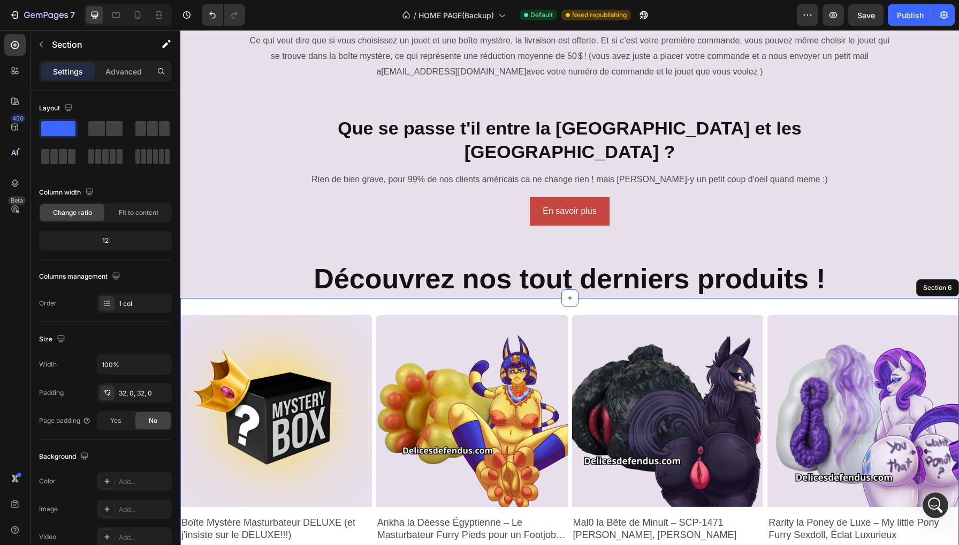
click at [435, 298] on div "Product Images Boîte Mystère Masturbateur DELUXE (et j'insiste sur le DELUXE!!!…" at bounding box center [569, 482] width 779 height 369
click at [936, 284] on icon at bounding box center [938, 287] width 6 height 7
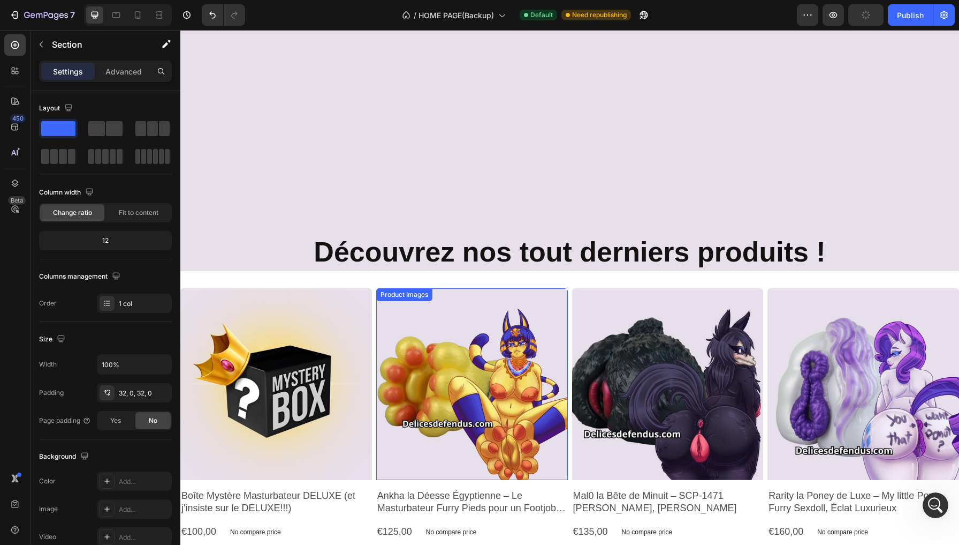
scroll to position [777, 0]
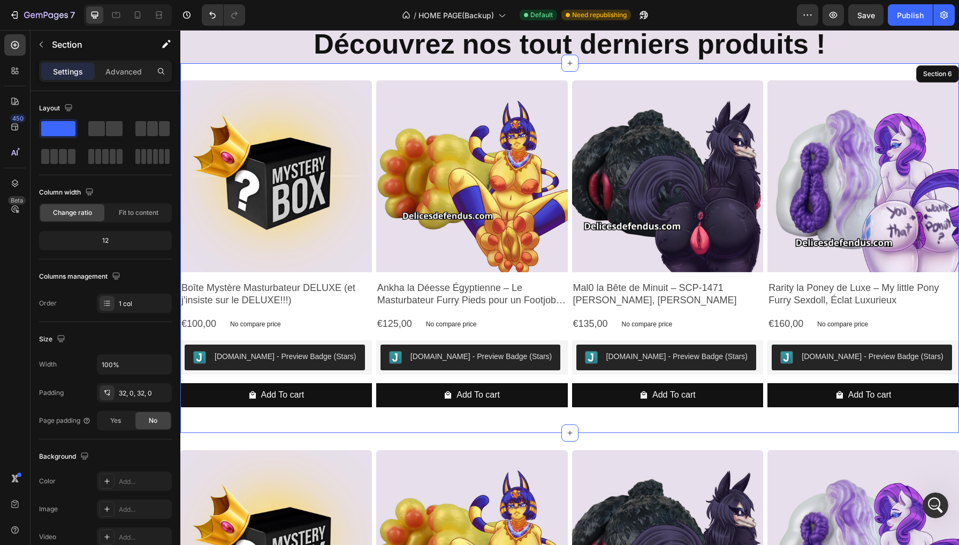
click at [380, 68] on div "Product Images Boîte Mystère Masturbateur DELUXE (et j'insiste sur le DELUXE!!!…" at bounding box center [569, 247] width 779 height 369
click at [948, 72] on icon at bounding box center [950, 73] width 7 height 7
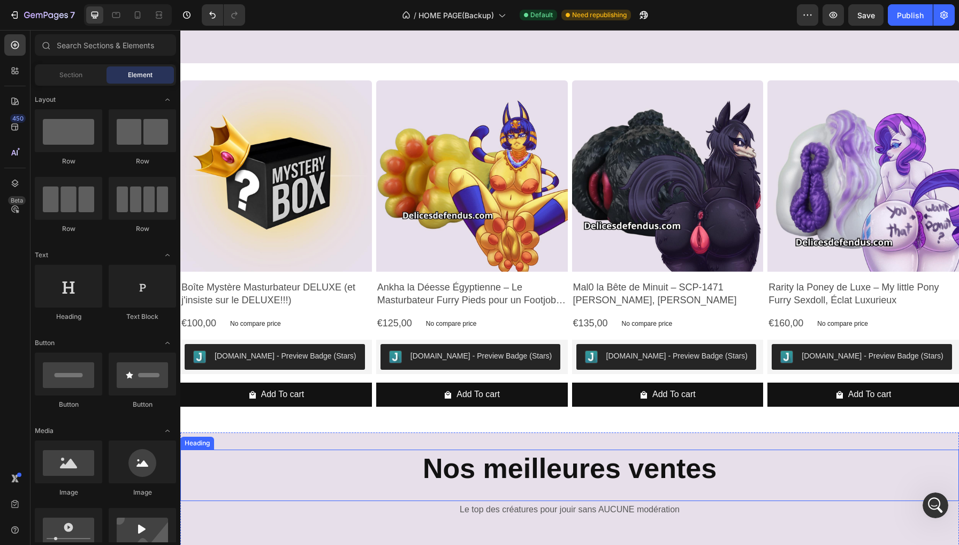
scroll to position [1091, 0]
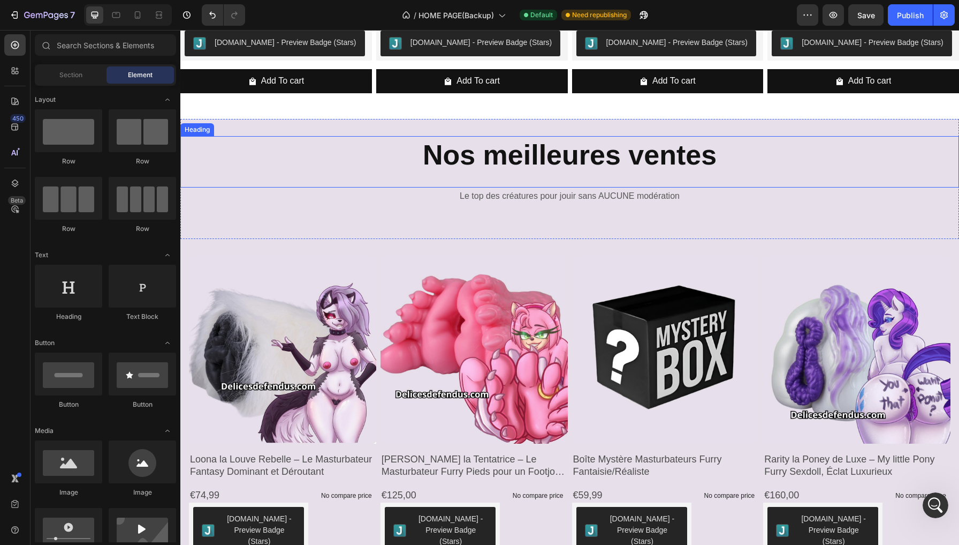
click at [542, 157] on h2 "Nos meilleures ventes" at bounding box center [570, 155] width 643 height 39
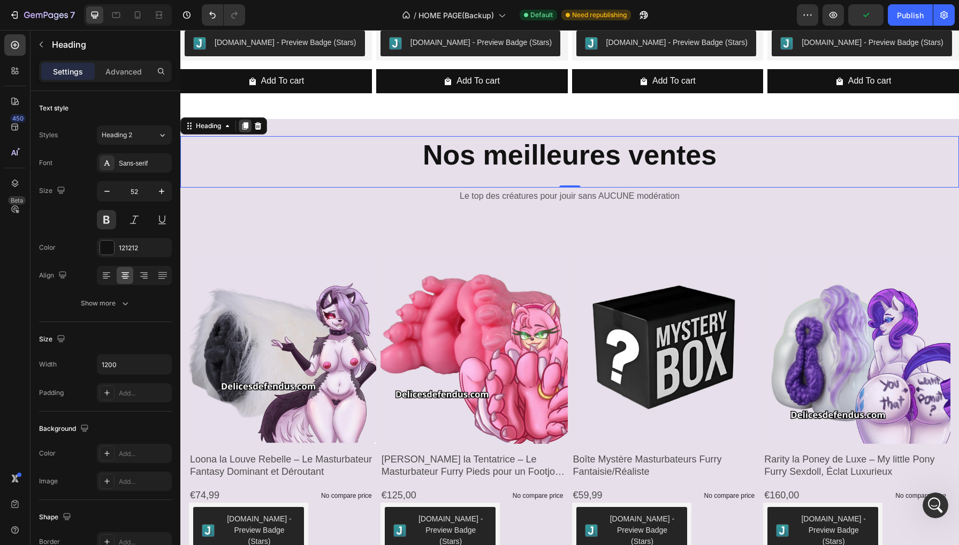
click at [248, 125] on icon at bounding box center [246, 125] width 6 height 7
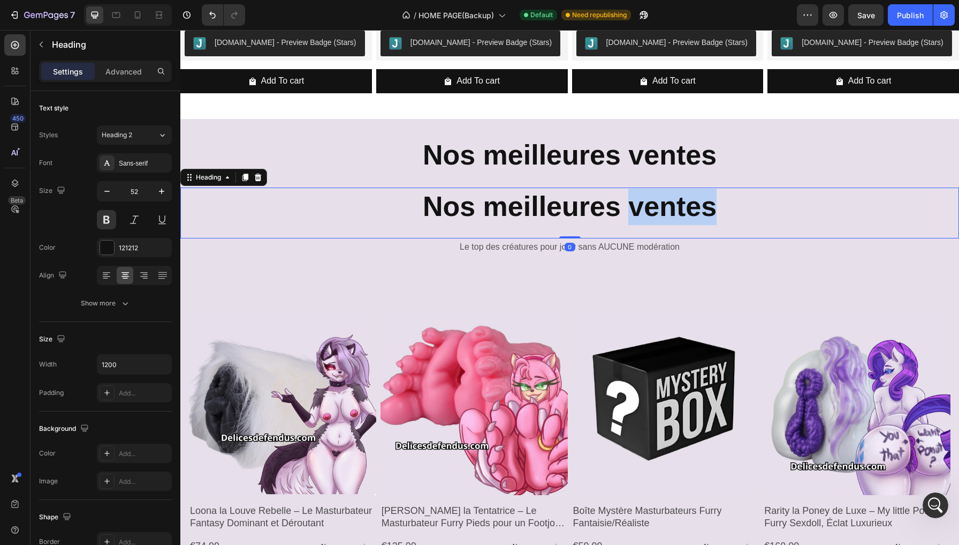
click at [708, 196] on p "Nos meilleures ventes" at bounding box center [570, 206] width 640 height 36
click at [726, 202] on p "Nos meilleures ventes" at bounding box center [570, 206] width 640 height 36
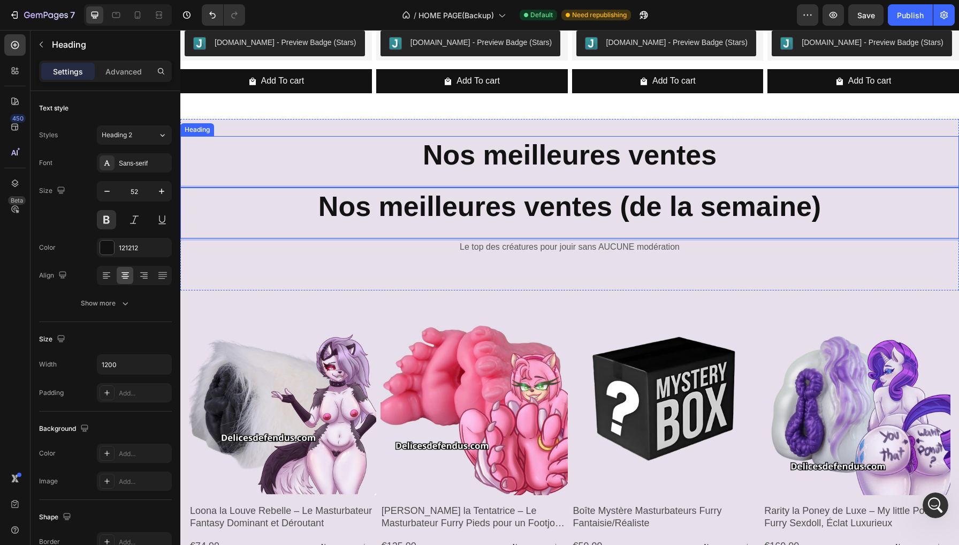
click at [744, 150] on h2 "Nos meilleures ventes" at bounding box center [570, 155] width 643 height 39
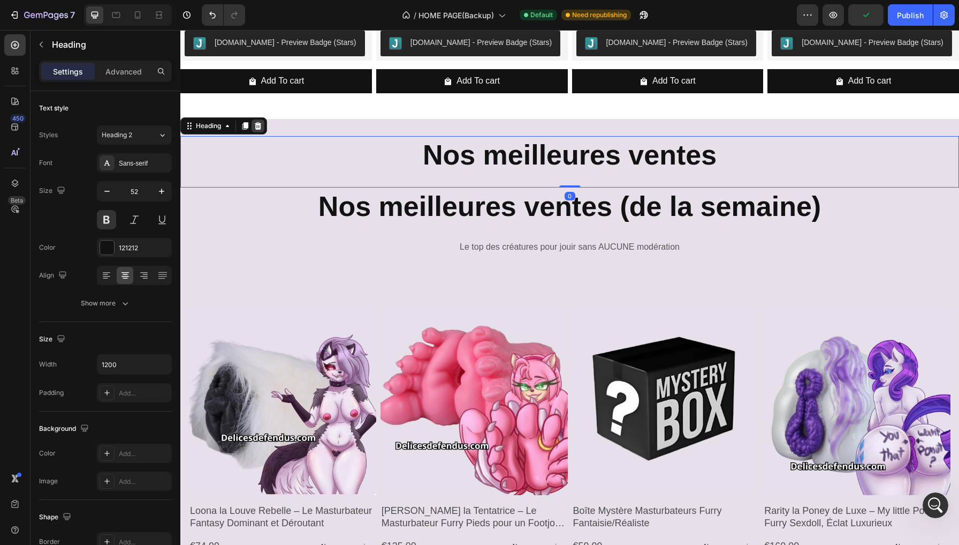
click at [258, 127] on icon at bounding box center [258, 126] width 9 height 9
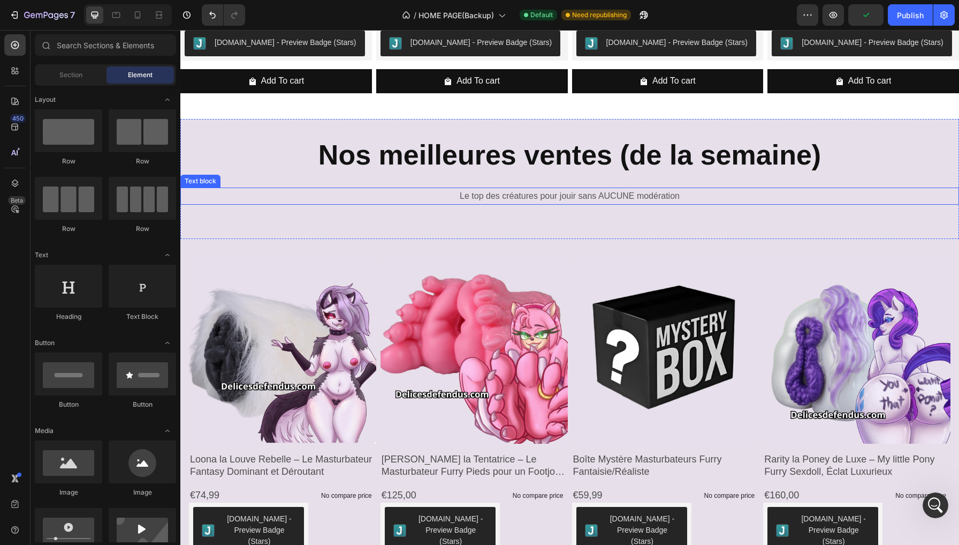
click at [518, 194] on p "Le top des créatures pour jouir sans AUCUNE modération" at bounding box center [570, 196] width 777 height 16
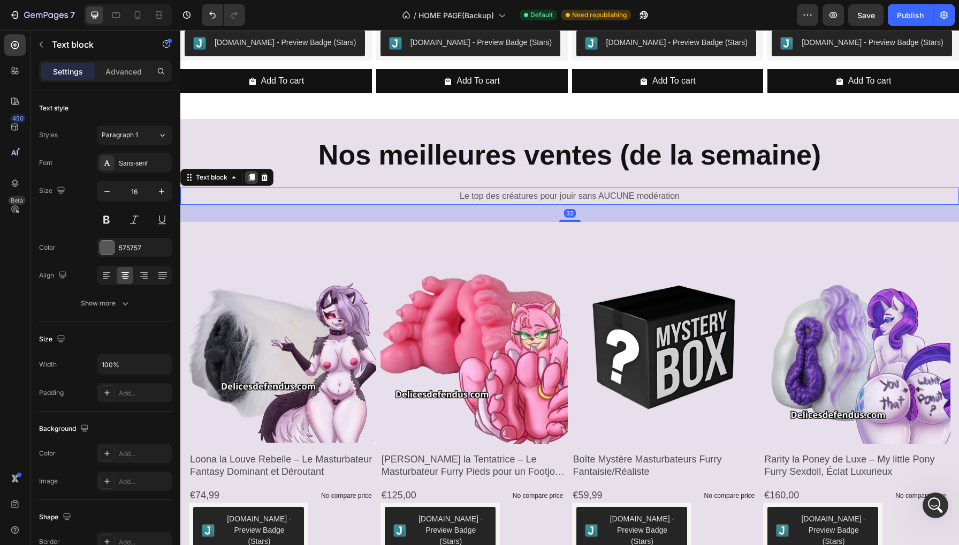
click at [248, 173] on icon at bounding box center [251, 177] width 9 height 9
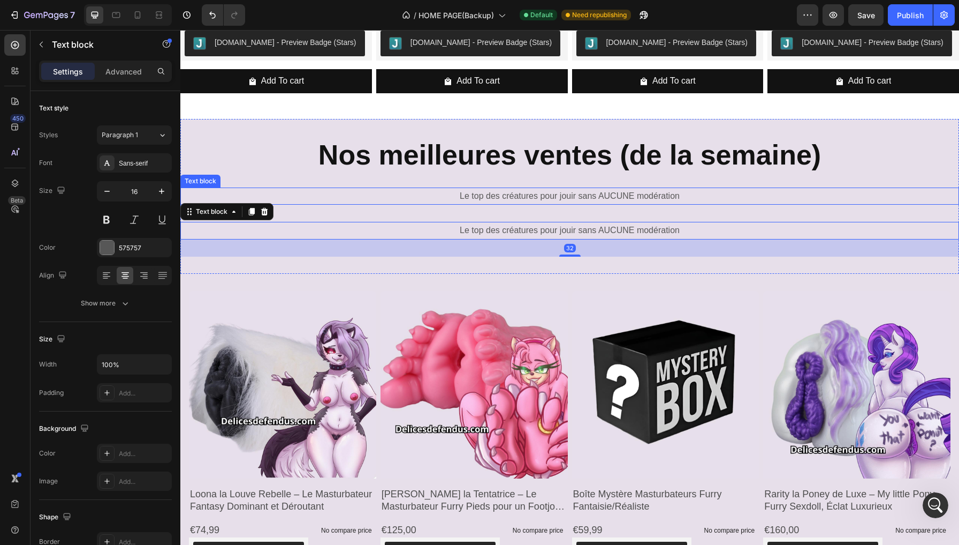
click at [432, 191] on p "Le top des créatures pour jouir sans AUCUNE modération" at bounding box center [570, 196] width 777 height 16
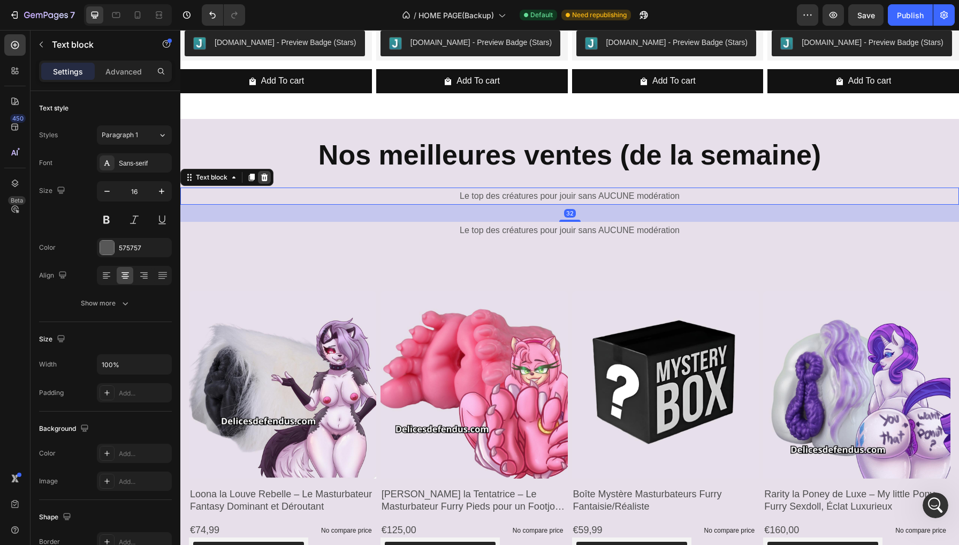
click at [267, 178] on icon at bounding box center [264, 176] width 7 height 7
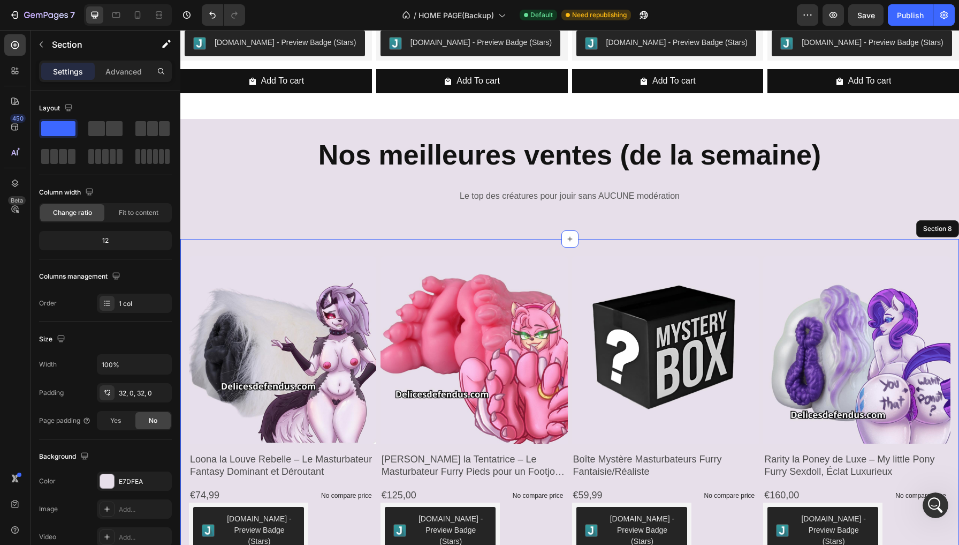
click at [406, 247] on div "Product Images Loona la Louve Rebelle – Le Masturbateur Fantasy Dominant et Dér…" at bounding box center [569, 450] width 779 height 422
click at [936, 224] on icon at bounding box center [937, 228] width 9 height 9
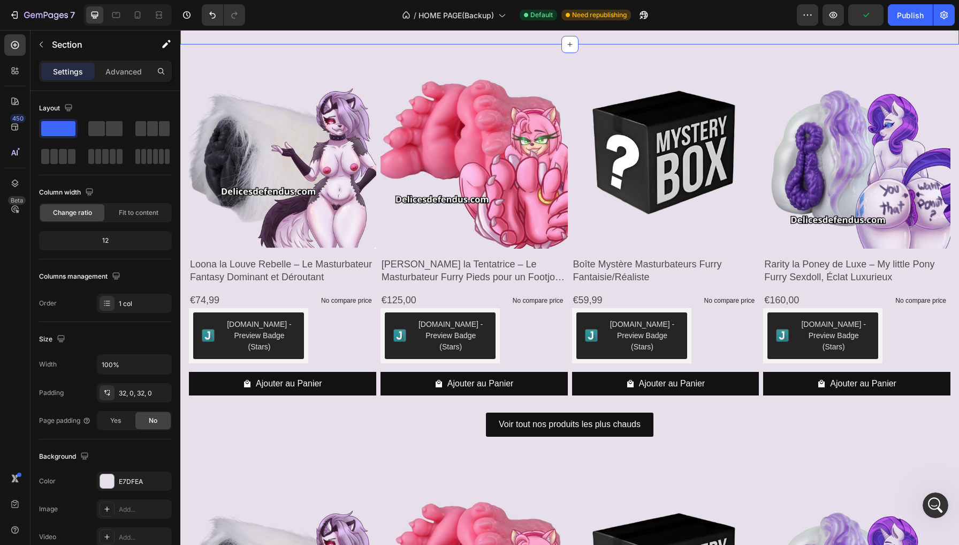
scroll to position [1223, 0]
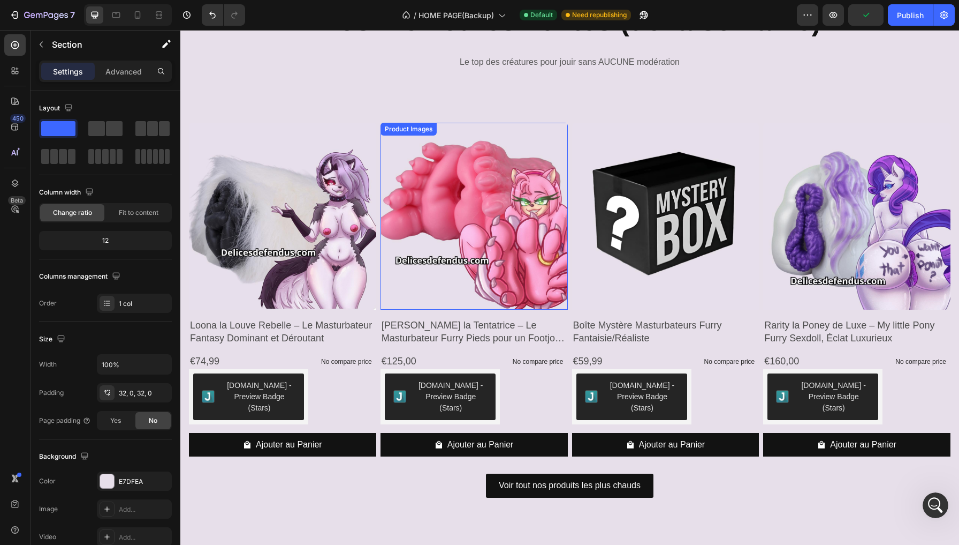
click at [563, 126] on img at bounding box center [474, 216] width 187 height 187
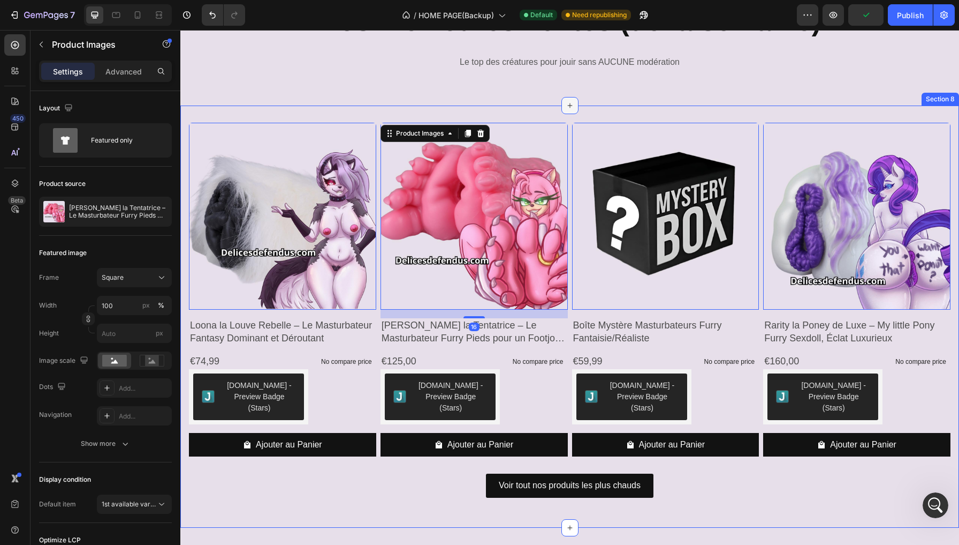
click at [564, 110] on div at bounding box center [570, 105] width 17 height 17
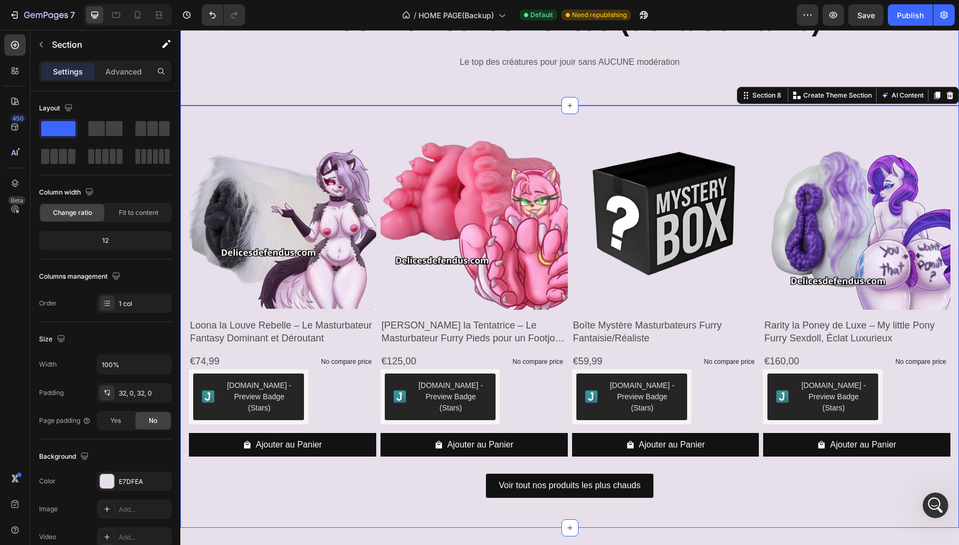
click at [398, 90] on div "Nos meilleures ventes (de la semaine) Heading Le top des créatures pour jouir s…" at bounding box center [569, 45] width 779 height 120
click at [339, 465] on div "Ajouter au Panier Product Cart Button" at bounding box center [282, 449] width 187 height 33
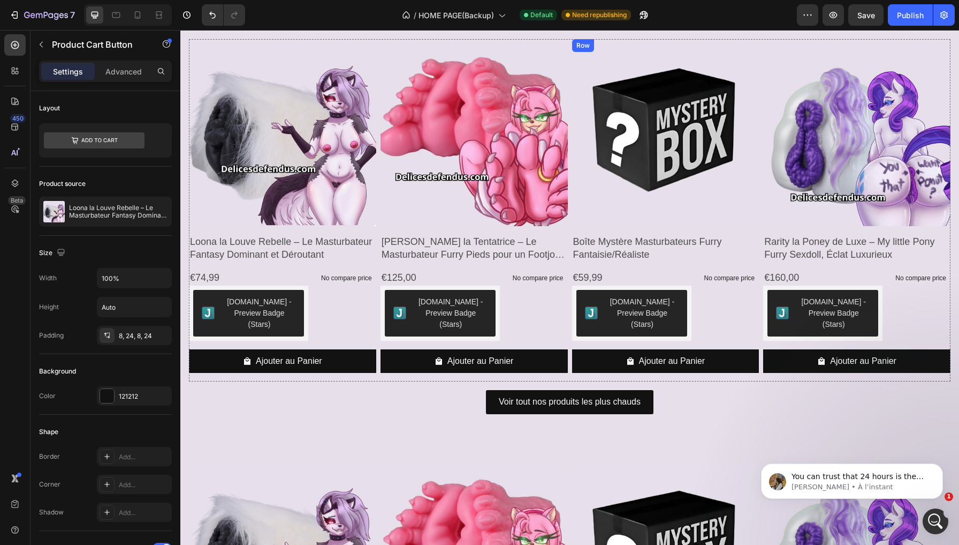
scroll to position [1129, 0]
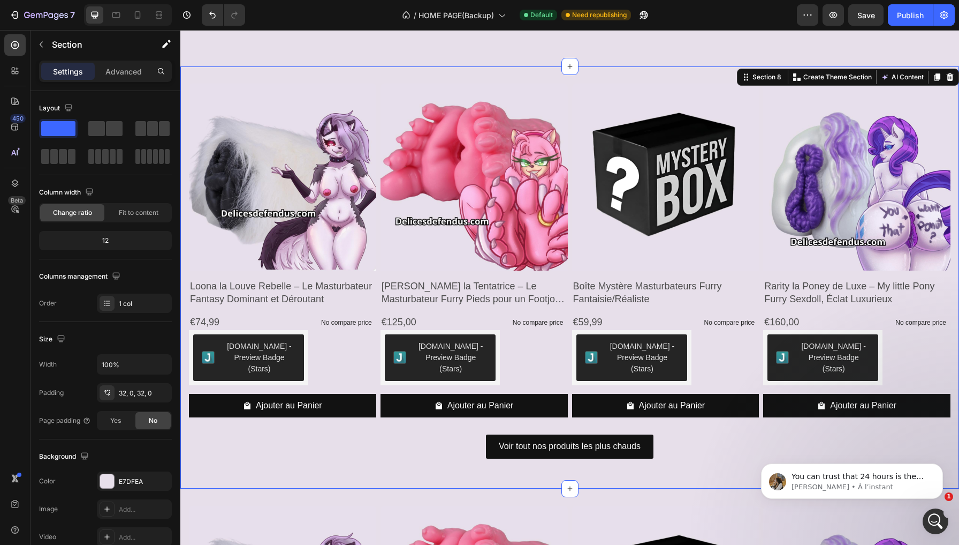
click at [353, 75] on div "Product Images Loona la Louve Rebelle – Le Masturbateur Fantasy Dominant et Dér…" at bounding box center [569, 277] width 779 height 422
click at [949, 75] on icon at bounding box center [950, 76] width 7 height 7
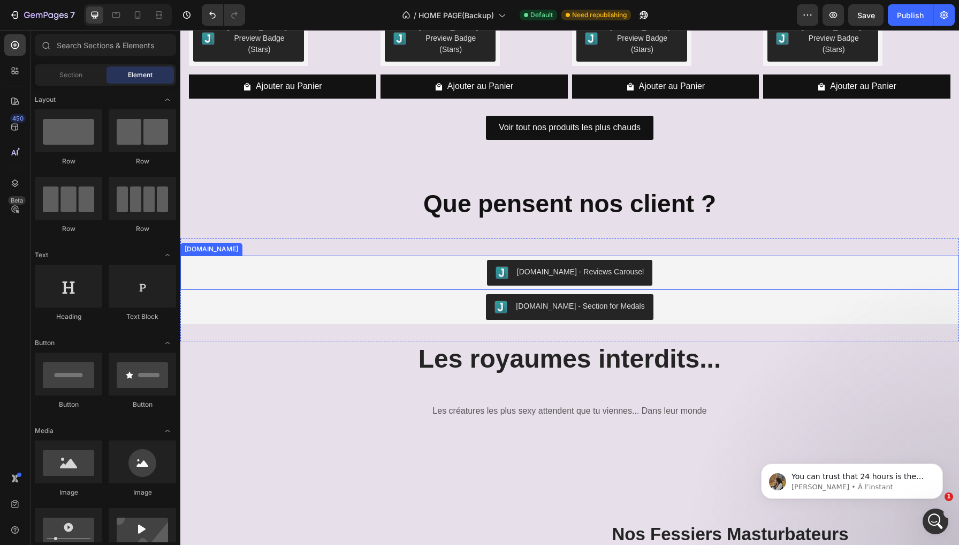
scroll to position [1446, 0]
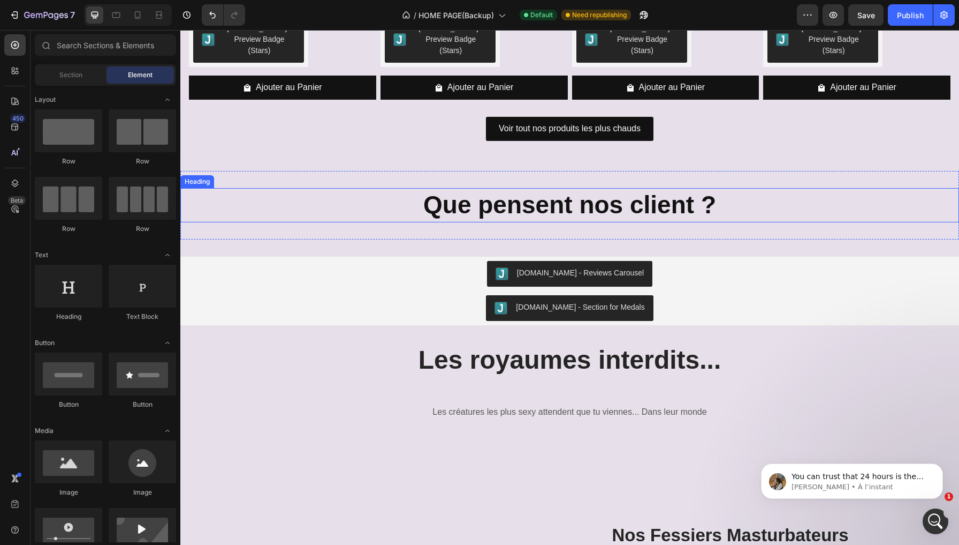
click at [622, 194] on h2 "Que pensent nos client ?" at bounding box center [570, 205] width 643 height 34
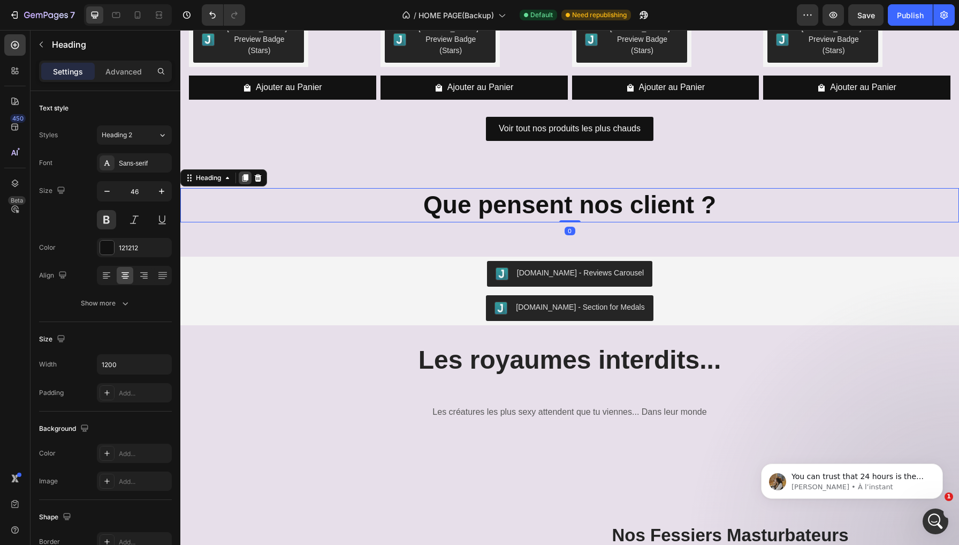
scroll to position [10980, 0]
click at [248, 174] on icon at bounding box center [246, 177] width 6 height 7
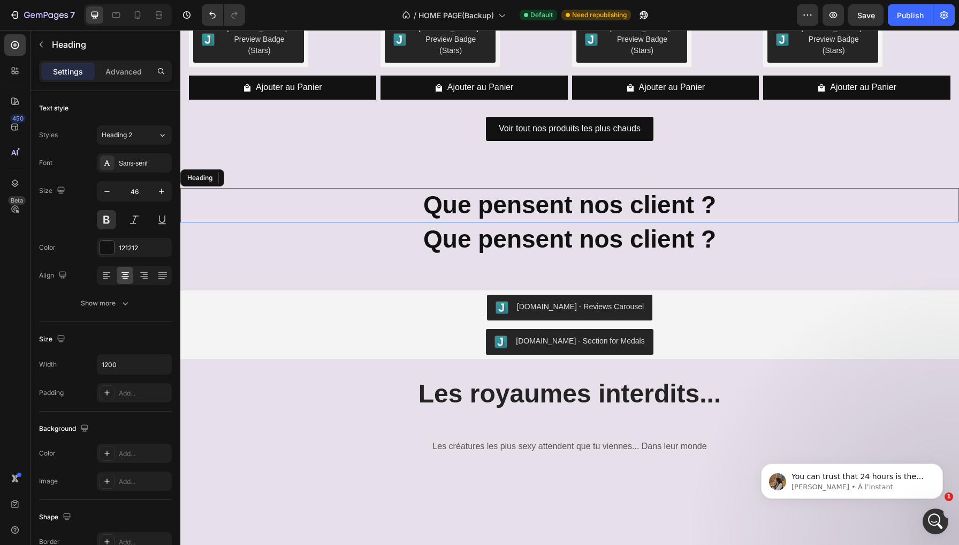
click at [369, 188] on h2 "Que pensent nos client ?" at bounding box center [570, 205] width 643 height 34
click at [262, 173] on icon at bounding box center [258, 177] width 9 height 9
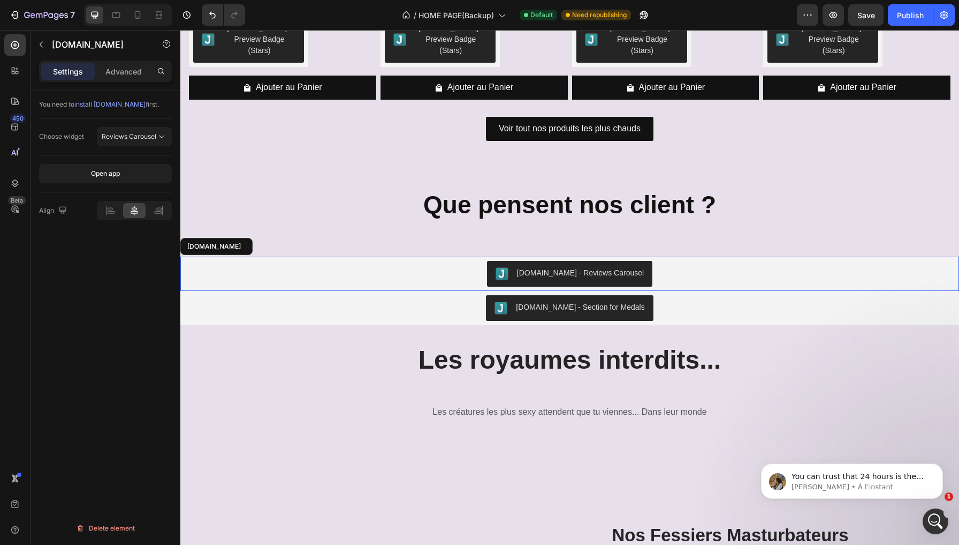
click at [401, 261] on div "Judge.me - Reviews Carousel" at bounding box center [570, 274] width 770 height 26
click at [271, 243] on icon at bounding box center [274, 246] width 6 height 7
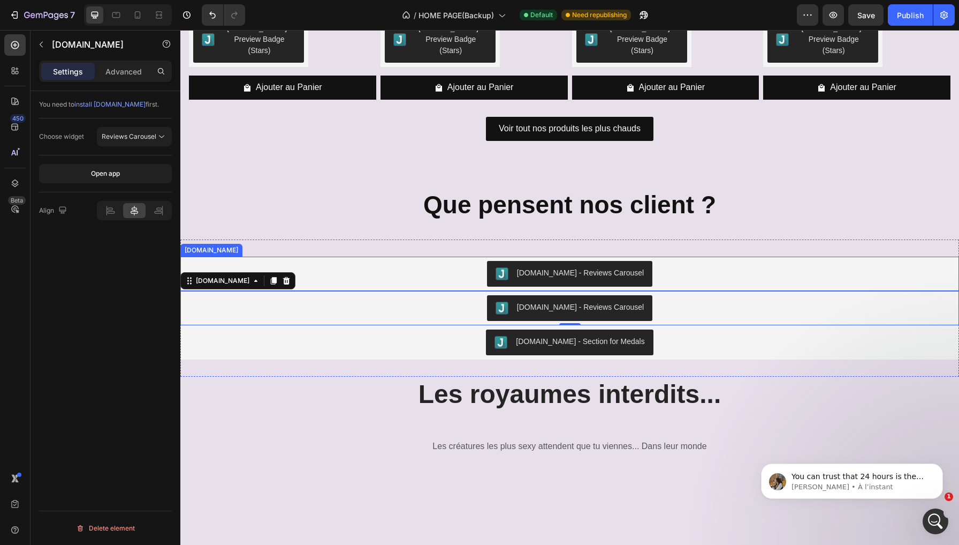
click at [361, 261] on div "Judge.me - Reviews Carousel" at bounding box center [570, 274] width 770 height 26
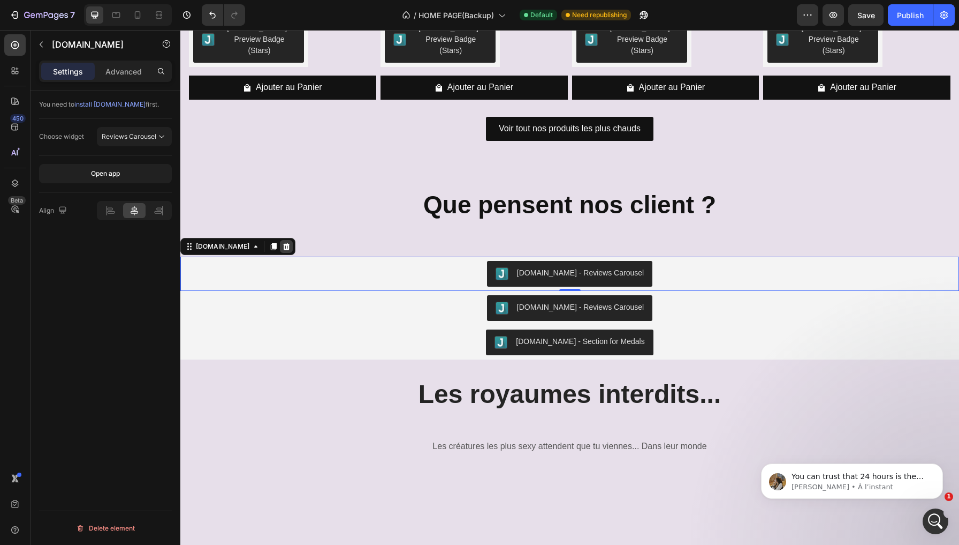
click at [283, 243] on icon at bounding box center [286, 246] width 7 height 7
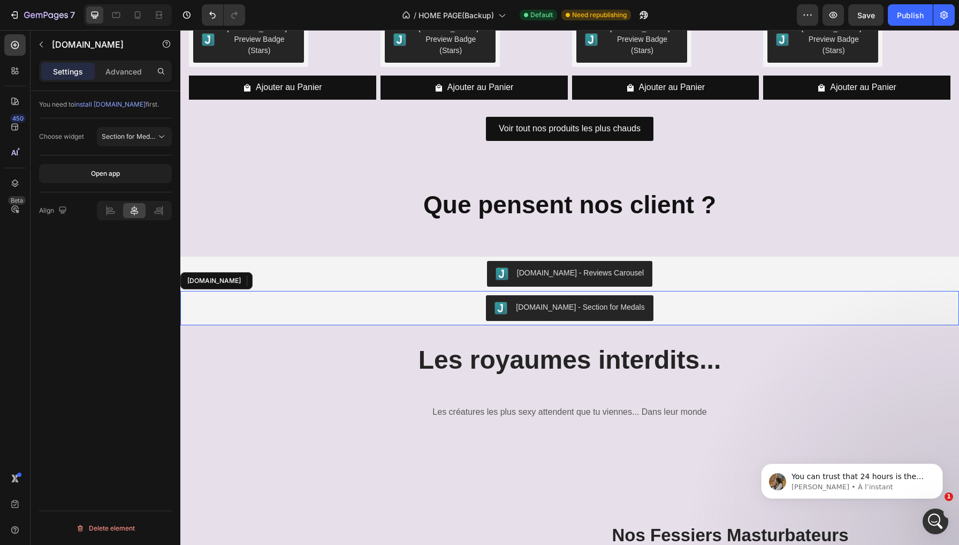
click at [375, 295] on div "Judge.me - Section for Medals" at bounding box center [570, 308] width 770 height 26
click at [271, 277] on icon at bounding box center [274, 280] width 6 height 7
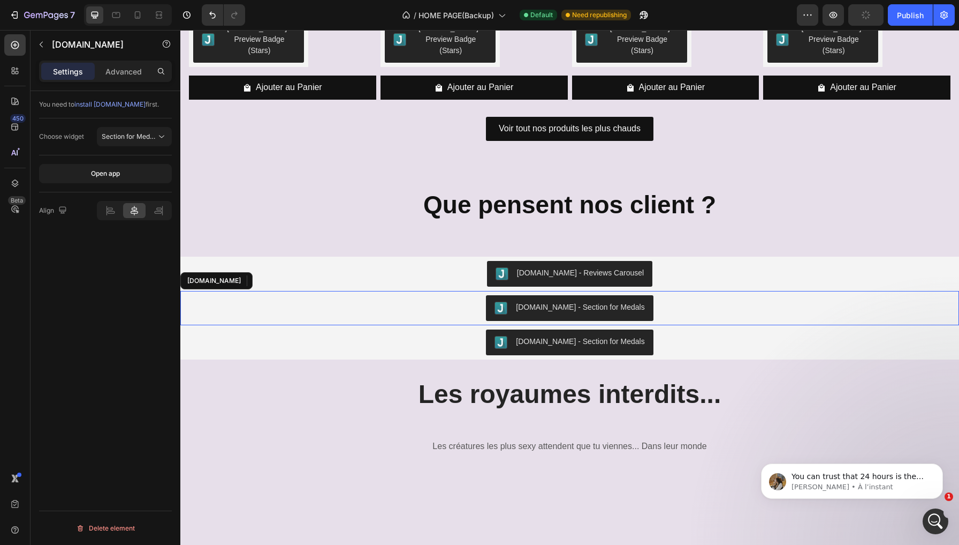
click at [410, 300] on div "Judge.me - Section for Medals" at bounding box center [570, 308] width 770 height 26
click at [283, 277] on icon at bounding box center [286, 280] width 7 height 7
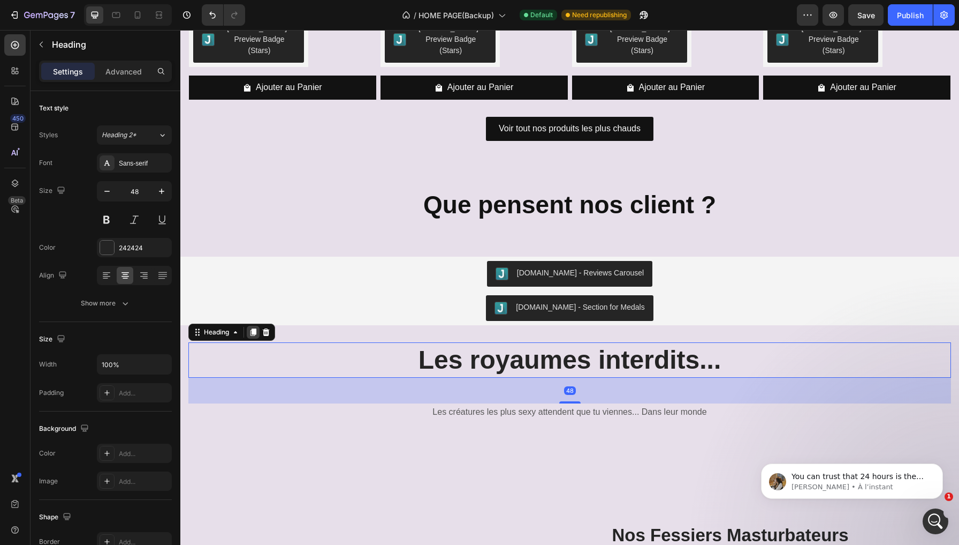
click at [254, 328] on icon at bounding box center [253, 332] width 9 height 9
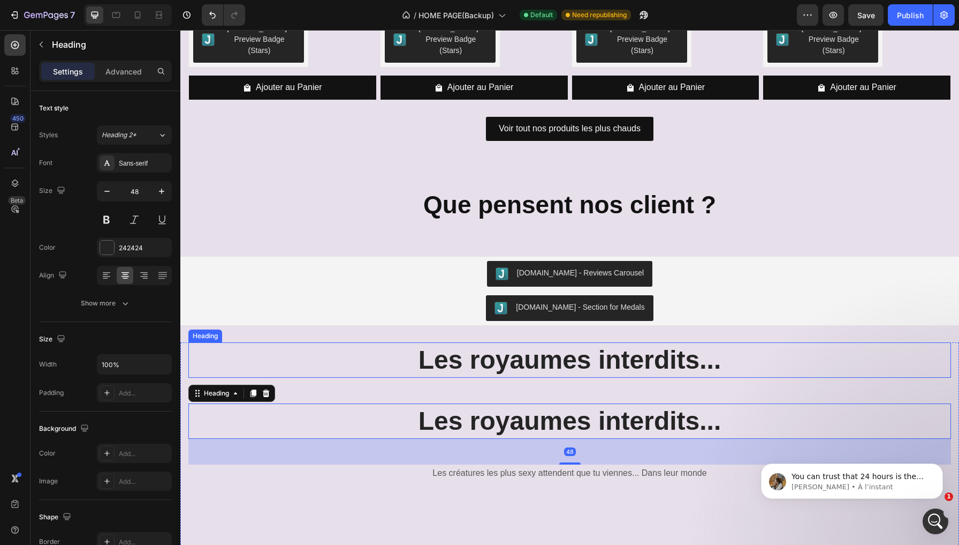
click at [380, 346] on h2 "Les royaumes interdits..." at bounding box center [569, 359] width 763 height 35
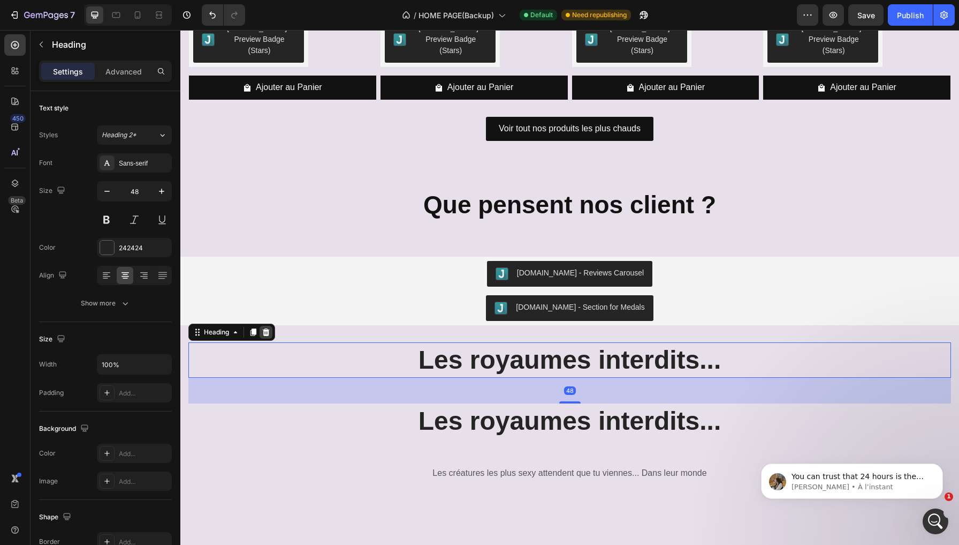
click at [267, 328] on icon at bounding box center [266, 331] width 7 height 7
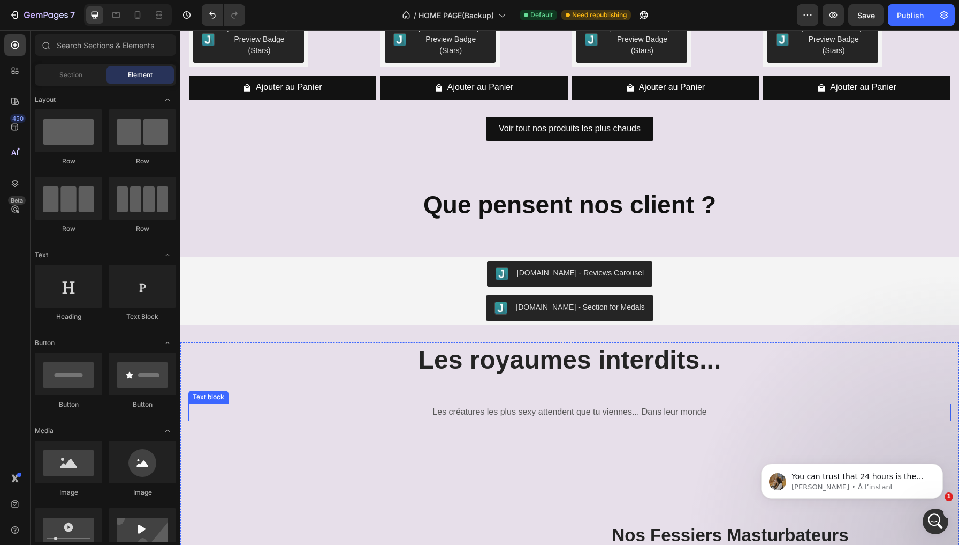
click at [390, 404] on p "Les créatures les plus sexy attendent que tu viennes... Dans leur monde" at bounding box center [570, 412] width 761 height 16
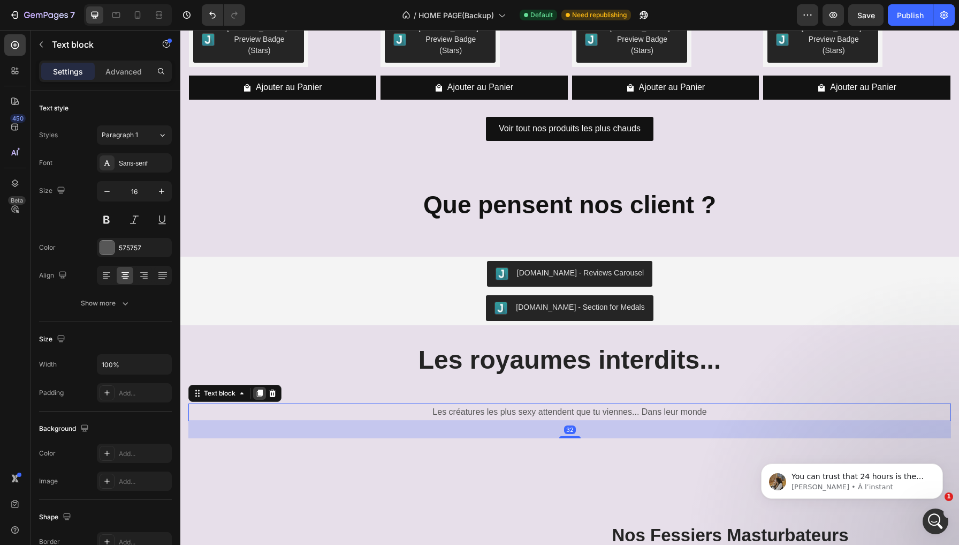
click at [262, 389] on icon at bounding box center [260, 392] width 6 height 7
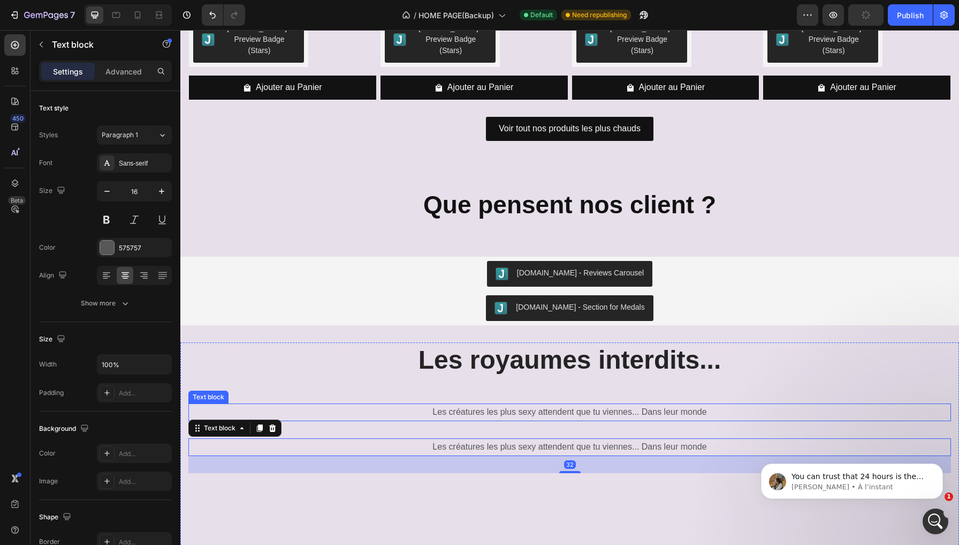
click at [387, 404] on p "Les créatures les plus sexy attendent que tu viennes... Dans leur monde" at bounding box center [570, 412] width 761 height 16
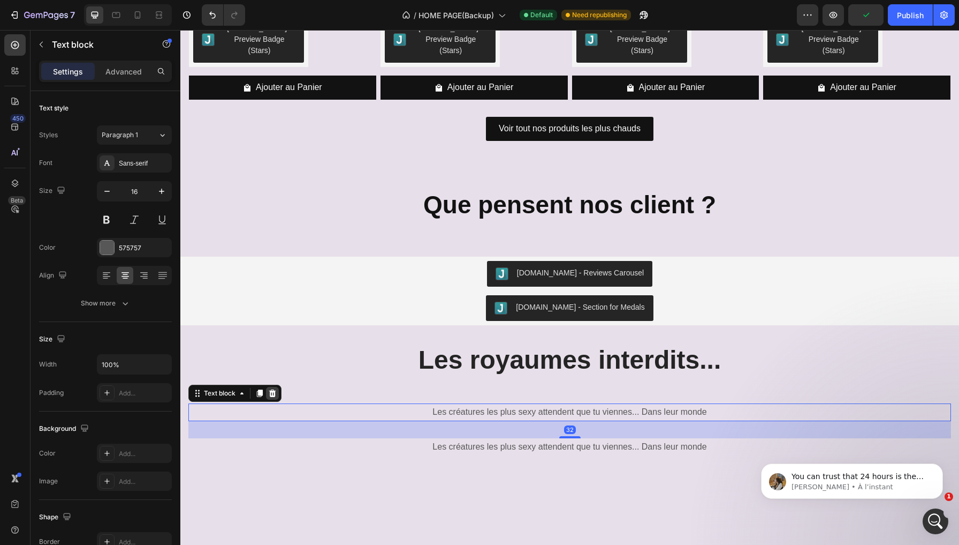
click at [276, 389] on icon at bounding box center [272, 392] width 7 height 7
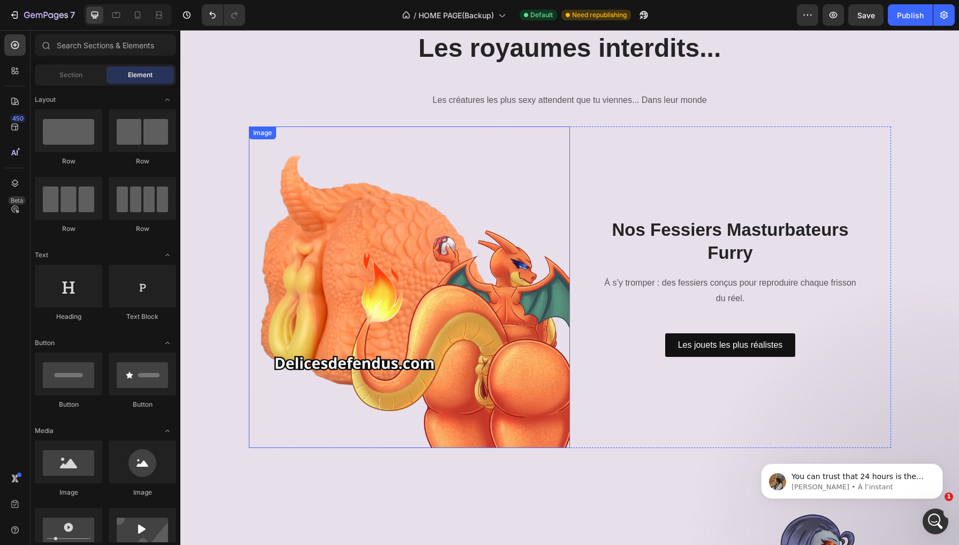
scroll to position [1738, 0]
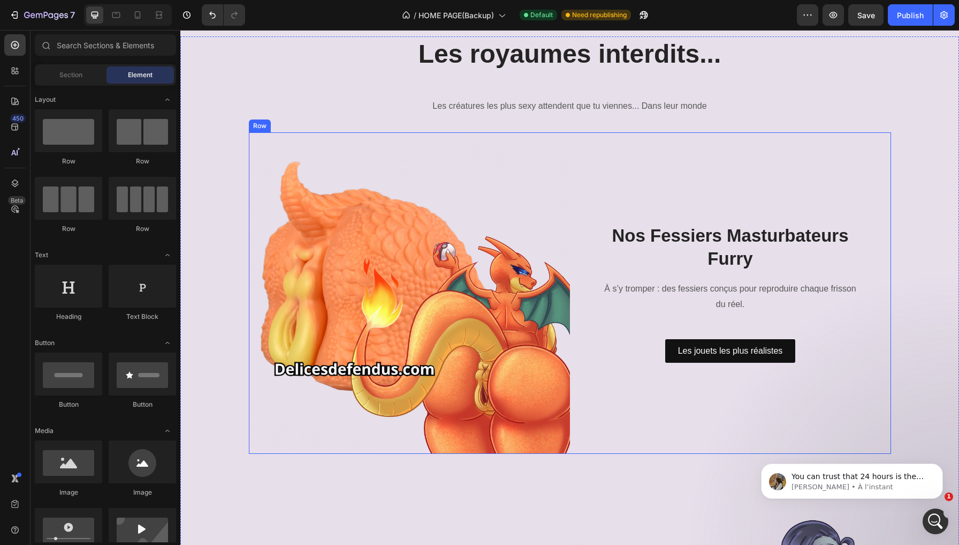
click at [595, 137] on div "Nos Fessiers Masturbateurs Furry Heading À s’y tromper : des fessiers conçus po…" at bounding box center [730, 292] width 321 height 321
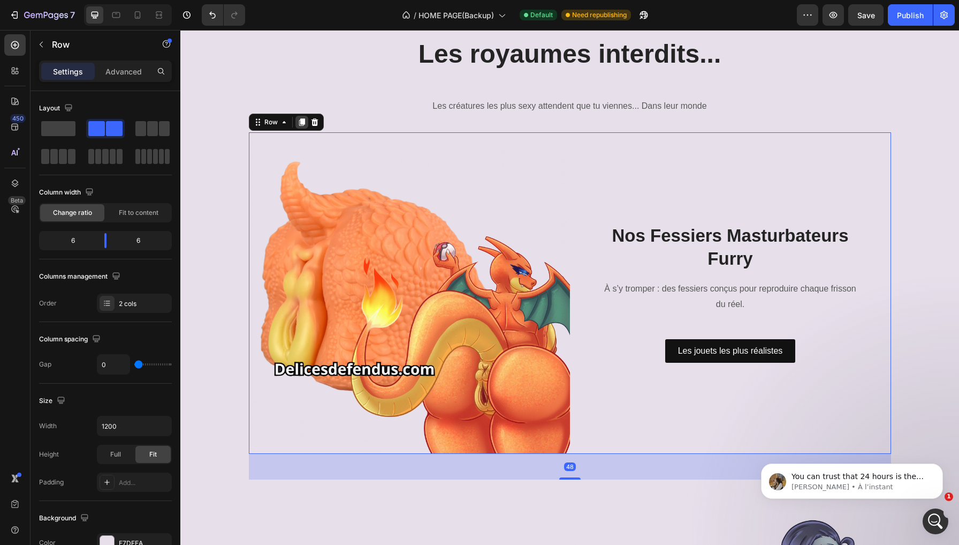
click at [302, 122] on icon at bounding box center [302, 121] width 6 height 7
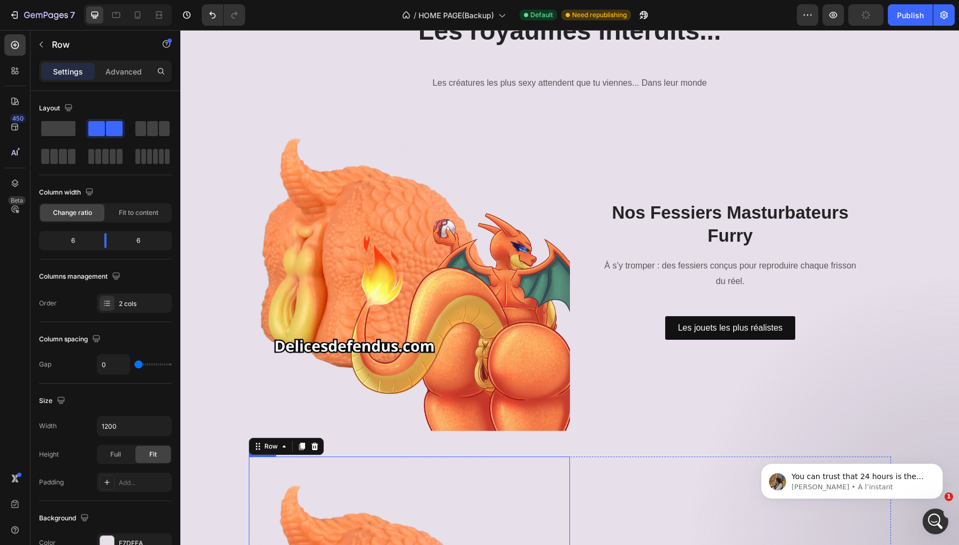
scroll to position [1746, 0]
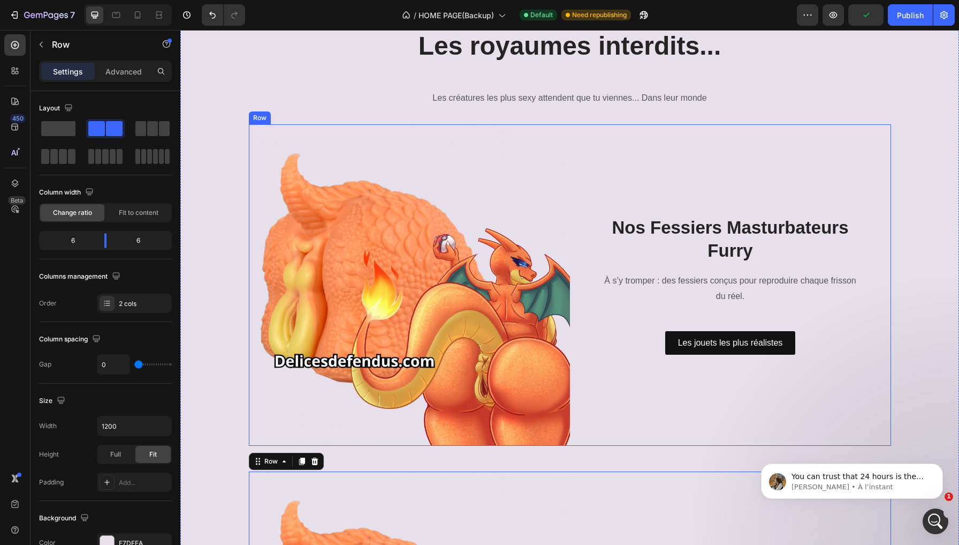
click at [578, 126] on div "Nos Fessiers Masturbateurs Furry Heading À s’y tromper : des fessiers conçus po…" at bounding box center [730, 284] width 321 height 321
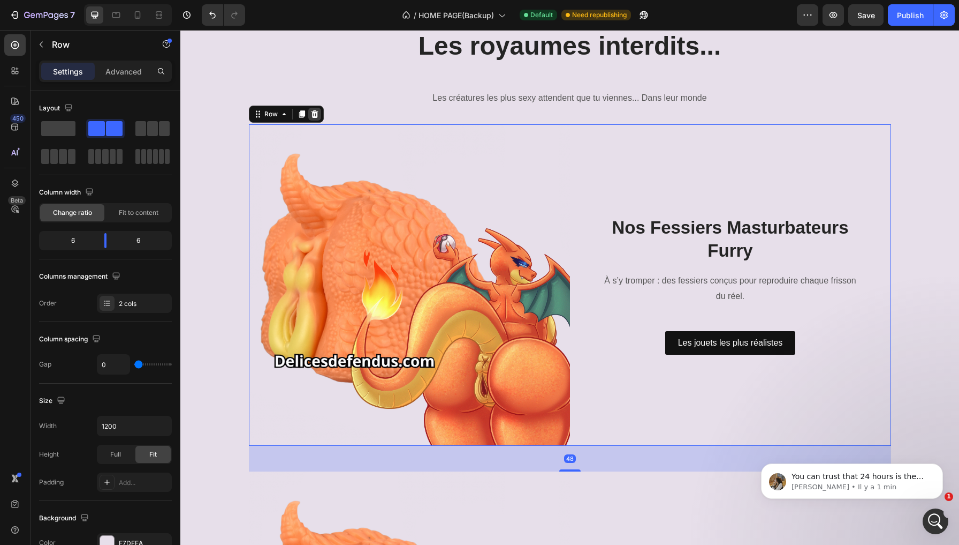
click at [319, 114] on div at bounding box center [314, 114] width 13 height 13
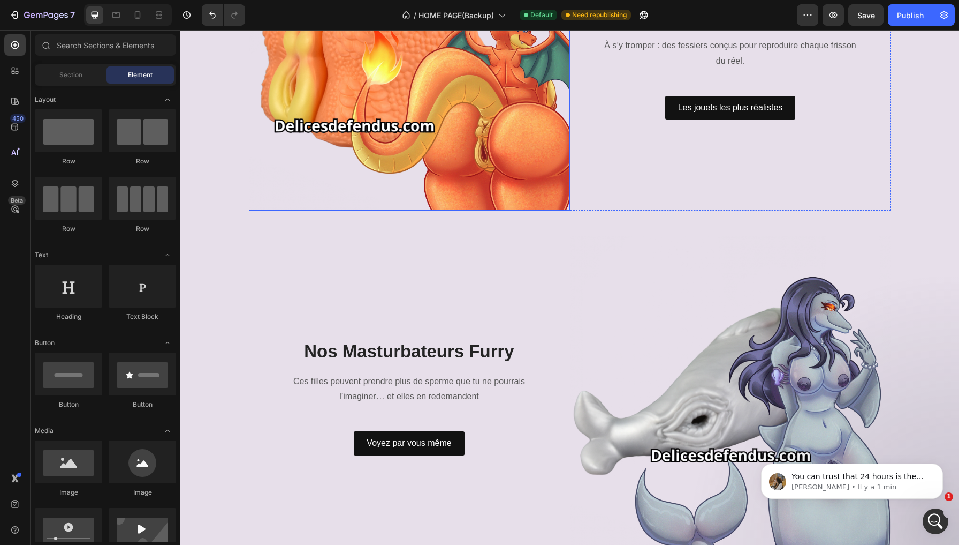
scroll to position [2002, 0]
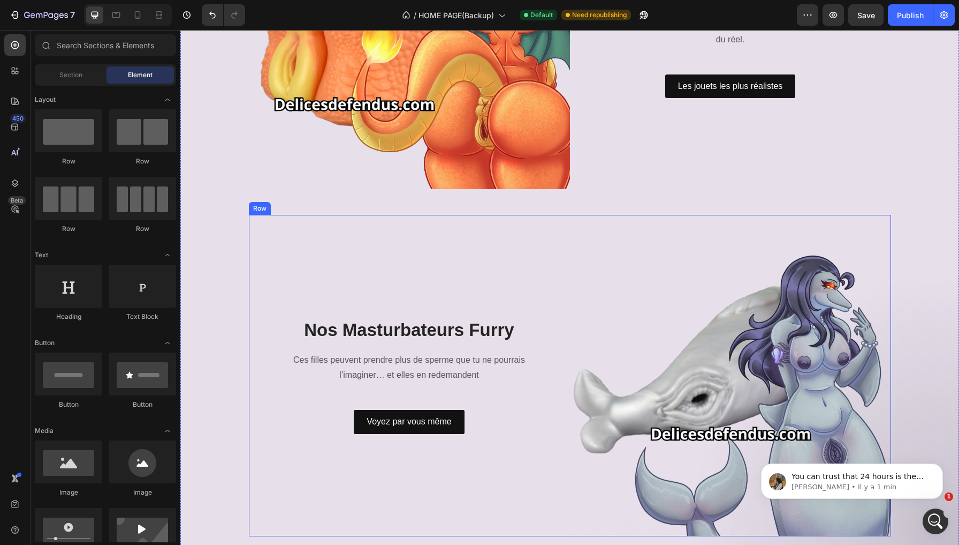
click at [557, 222] on div "Nos Masturbateurs Furry Heading Ces filles peuvent prendre plus de sperme que t…" at bounding box center [409, 375] width 321 height 321
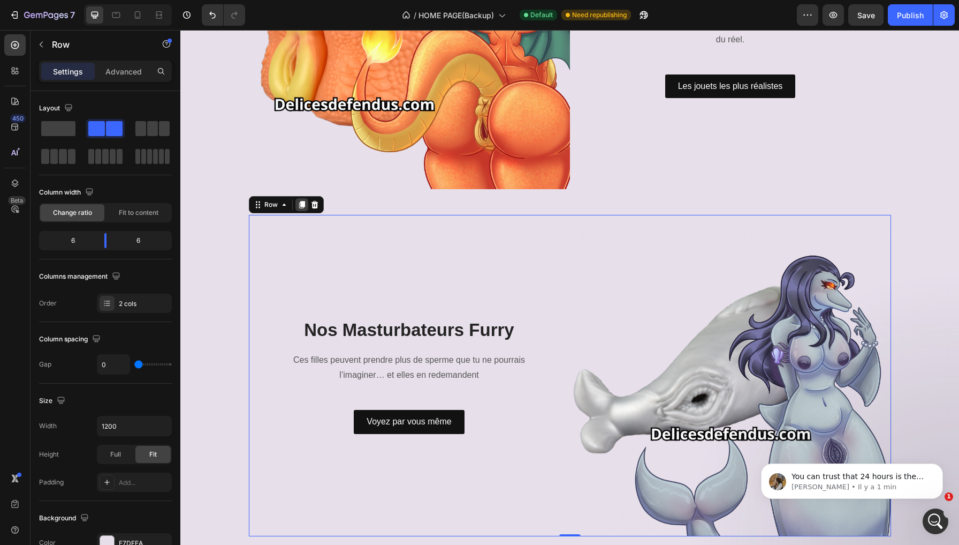
click at [305, 200] on icon at bounding box center [302, 204] width 9 height 9
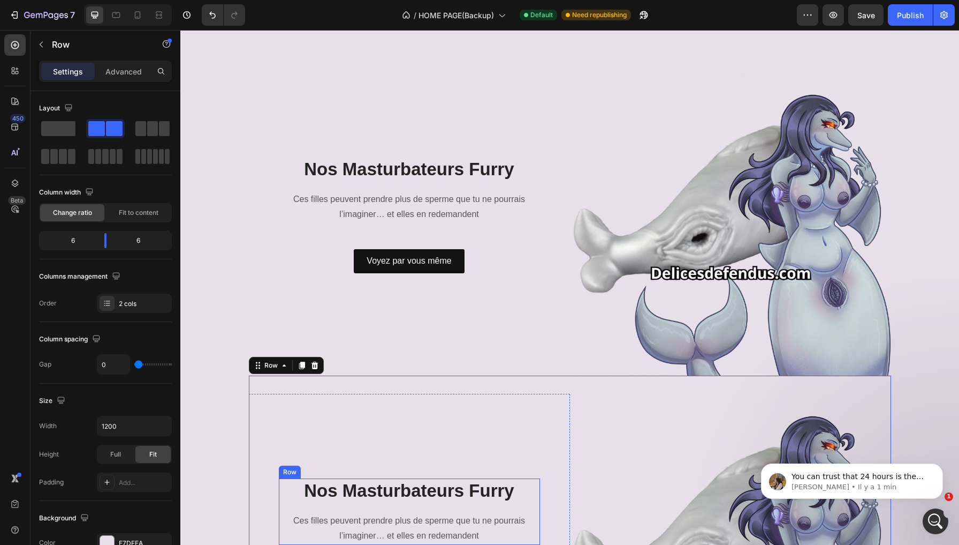
scroll to position [2136, 0]
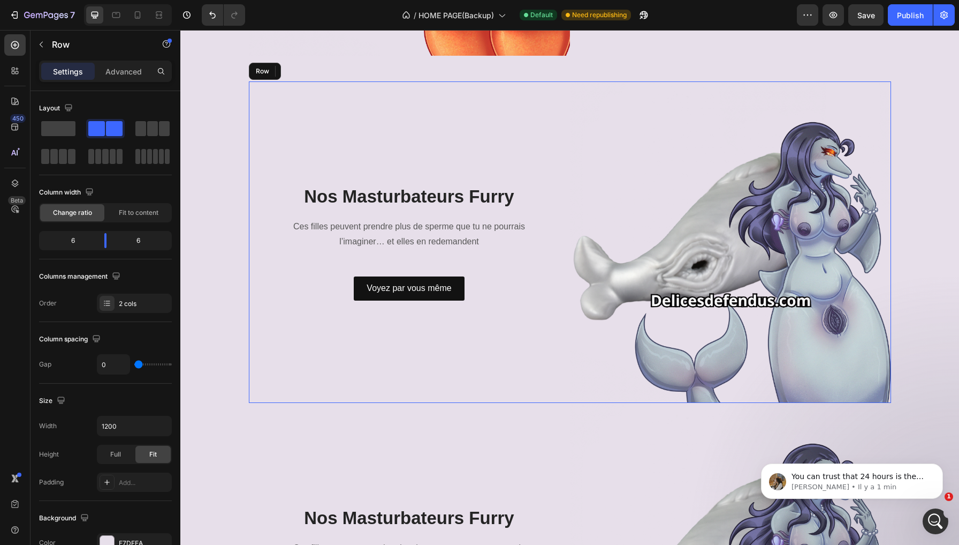
click at [563, 86] on div "Nos Masturbateurs Furry Heading Ces filles peuvent prendre plus de sperme que t…" at bounding box center [409, 241] width 321 height 321
click at [318, 68] on icon at bounding box center [314, 70] width 7 height 7
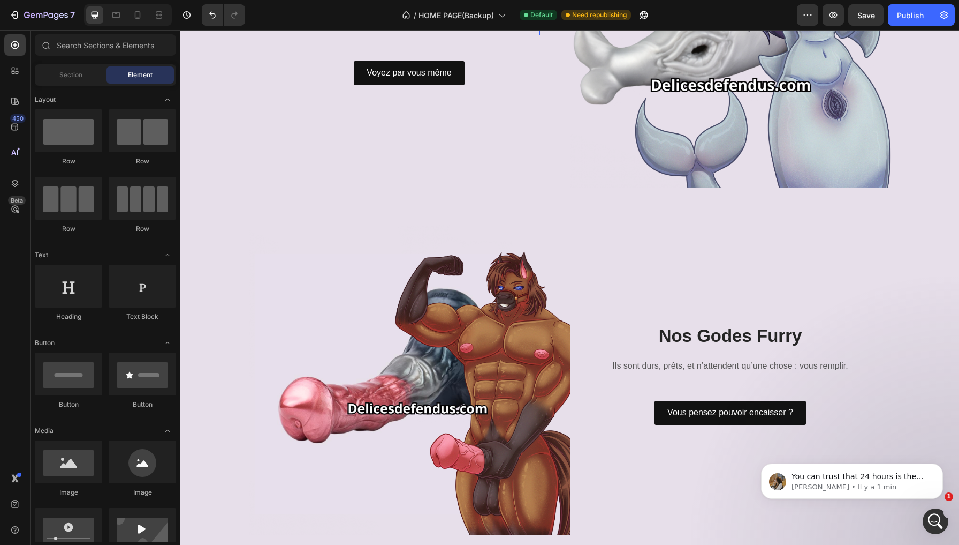
scroll to position [2360, 0]
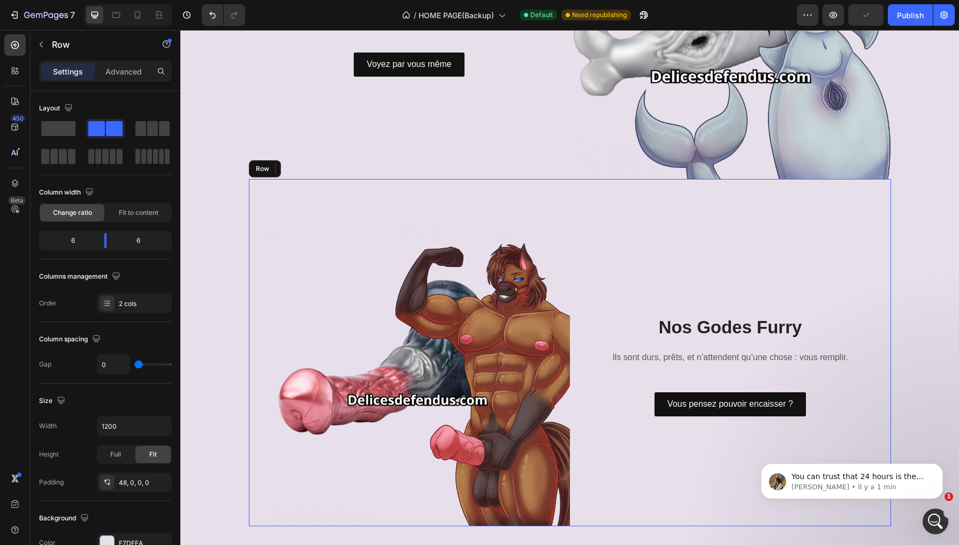
click at [524, 192] on div "Image Nos Godes Furry Heading Ils sont durs, prêts, et n’attendent qu’une chose…" at bounding box center [570, 352] width 643 height 347
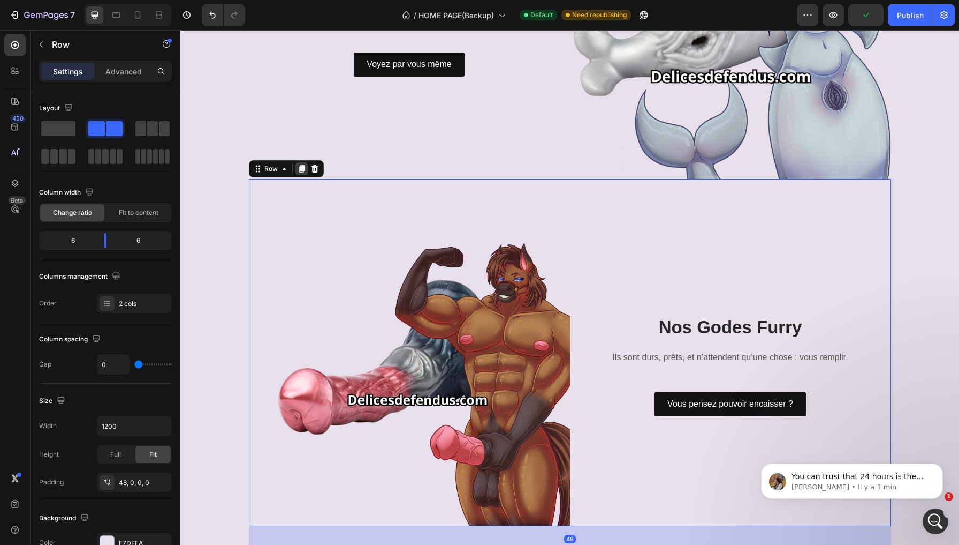
click at [305, 168] on icon at bounding box center [302, 168] width 6 height 7
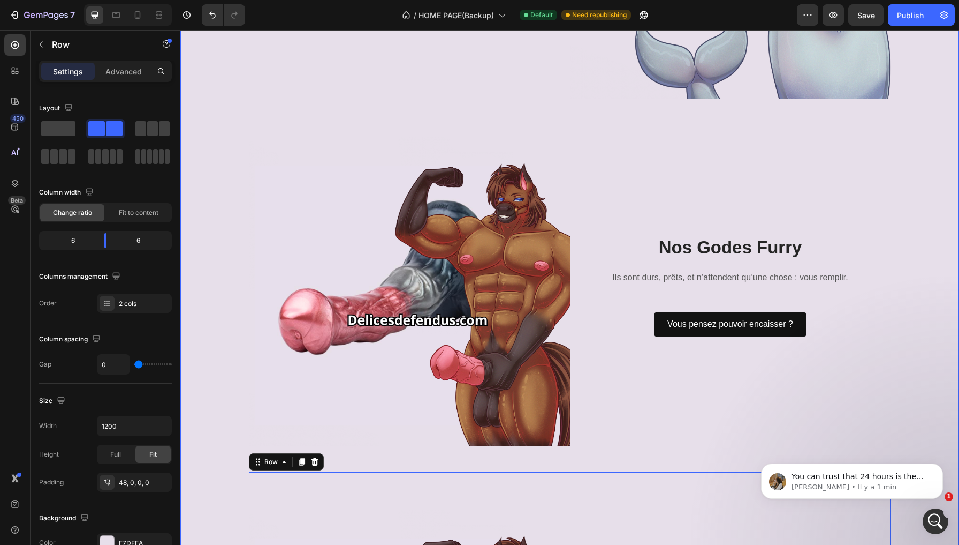
scroll to position [2437, 0]
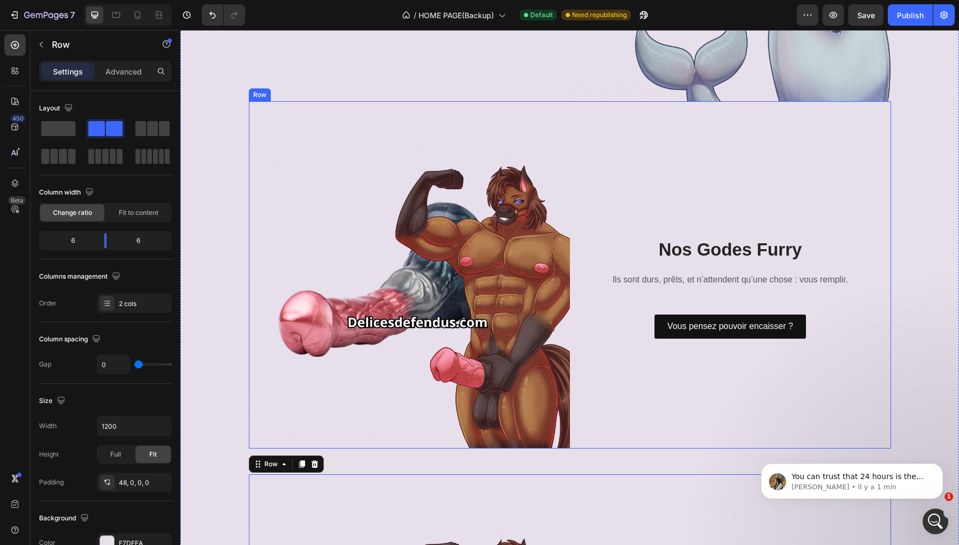
click at [560, 109] on div "Image Nos Godes Furry Heading Ils sont durs, prêts, et n’attendent qu’une chose…" at bounding box center [570, 274] width 643 height 347
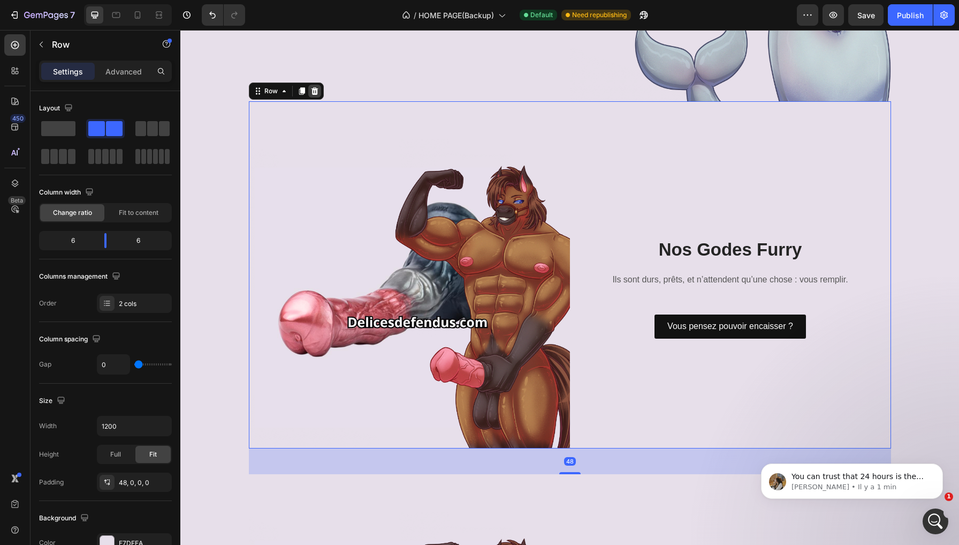
click at [316, 94] on icon at bounding box center [314, 90] width 7 height 7
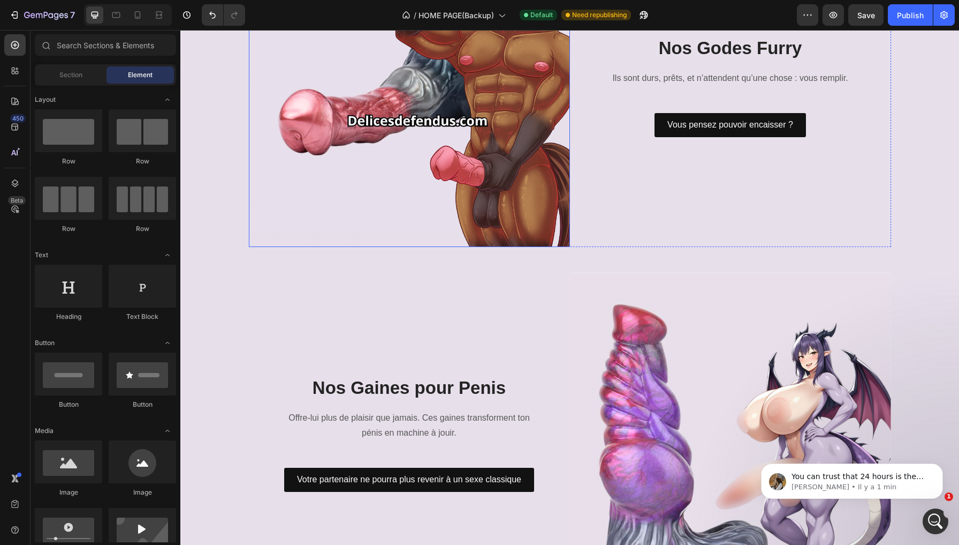
scroll to position [2639, 0]
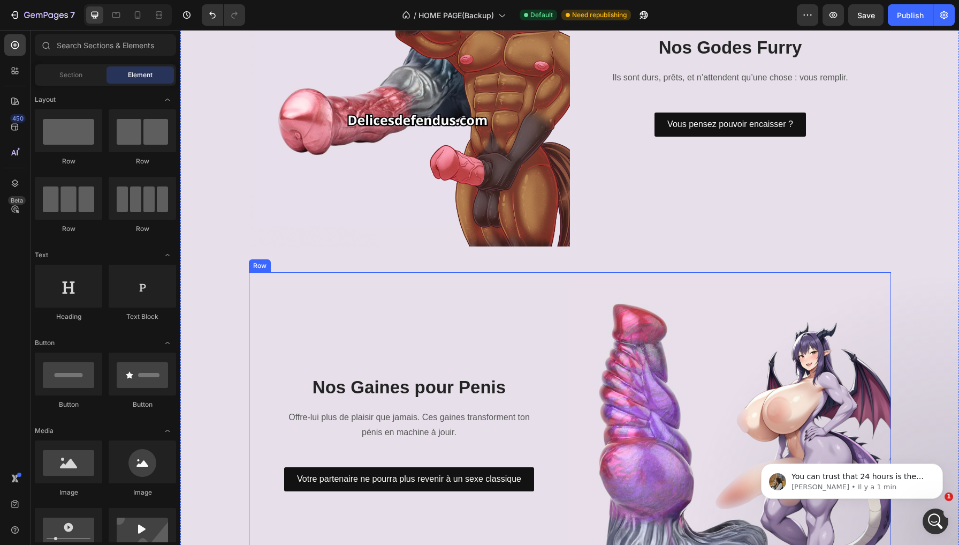
click at [554, 275] on div "Nos Gaines pour Penis Heading Offre-lui plus de plaisir que jamais. Ces gaines …" at bounding box center [409, 432] width 321 height 321
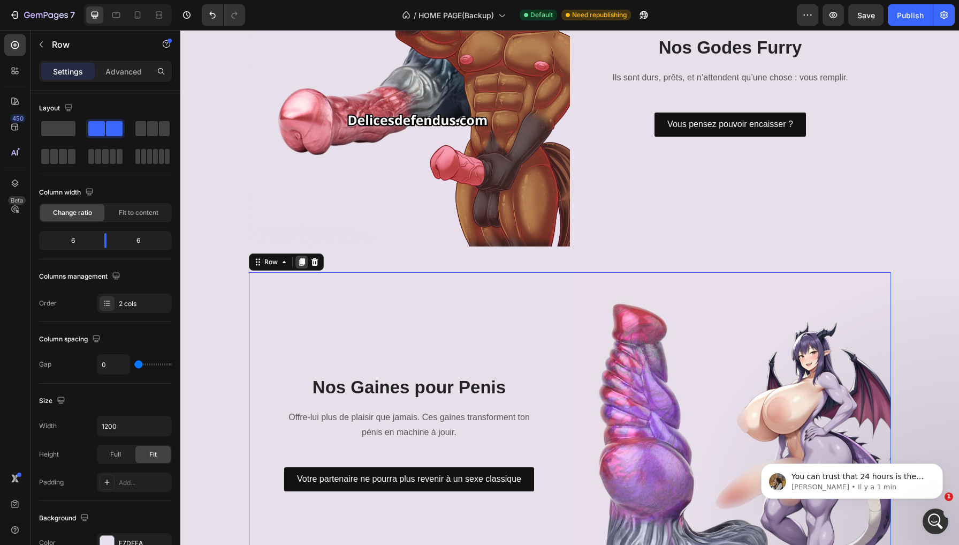
click at [305, 259] on icon at bounding box center [302, 261] width 6 height 7
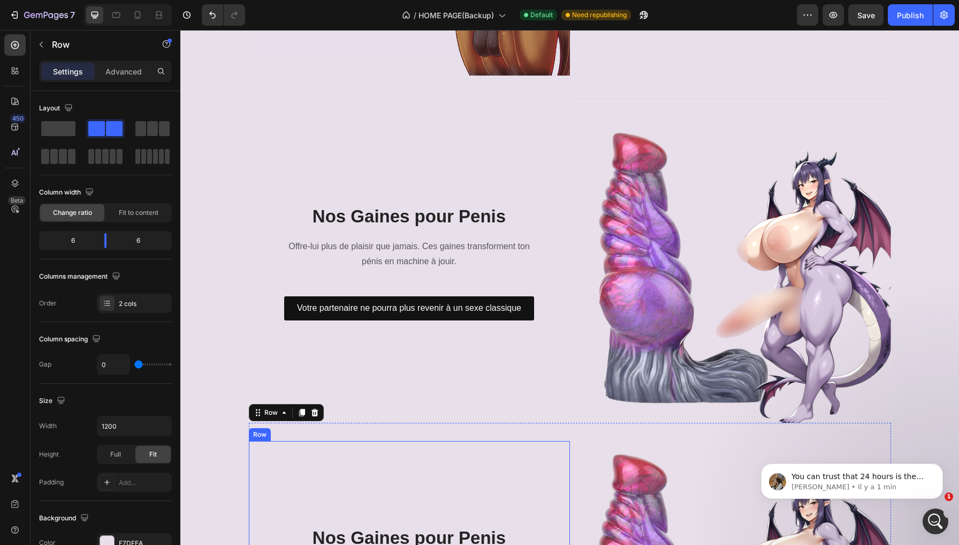
scroll to position [2805, 0]
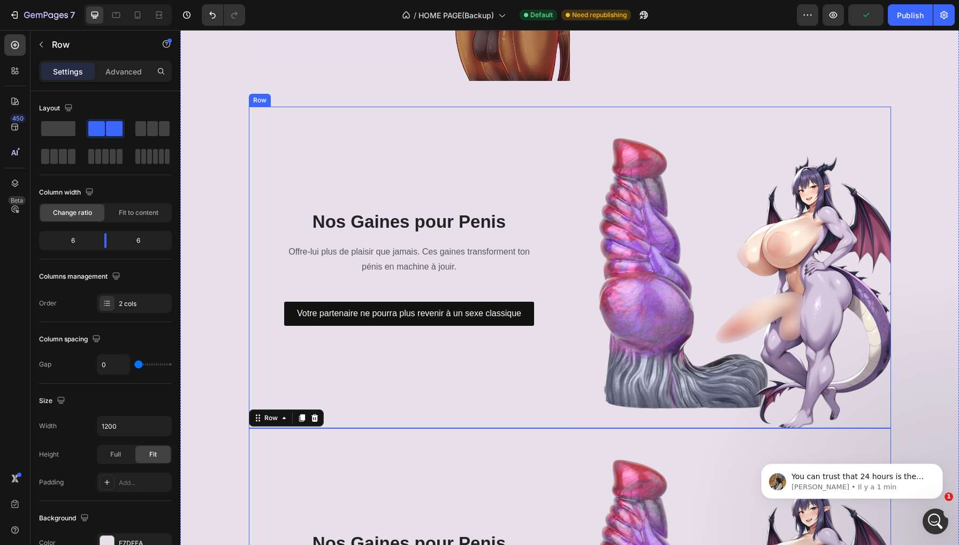
click at [527, 110] on div "Nos Gaines pour Penis Heading Offre-lui plus de plaisir que jamais. Ces gaines …" at bounding box center [409, 267] width 321 height 321
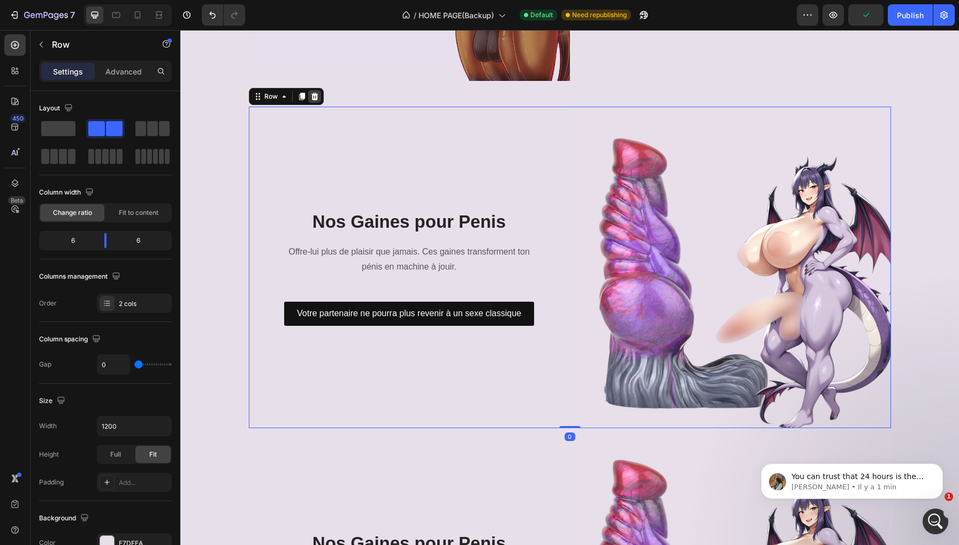
click at [321, 97] on div at bounding box center [314, 96] width 13 height 13
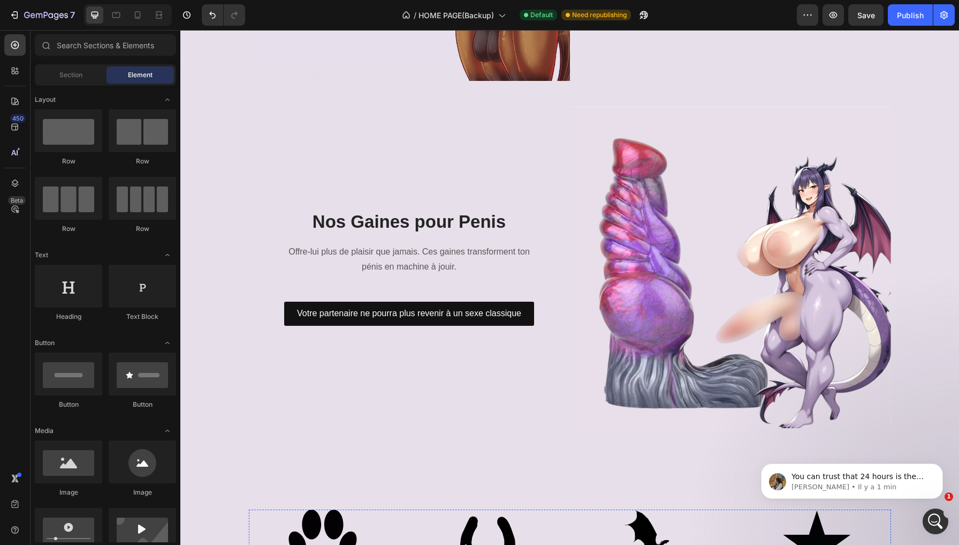
scroll to position [3044, 0]
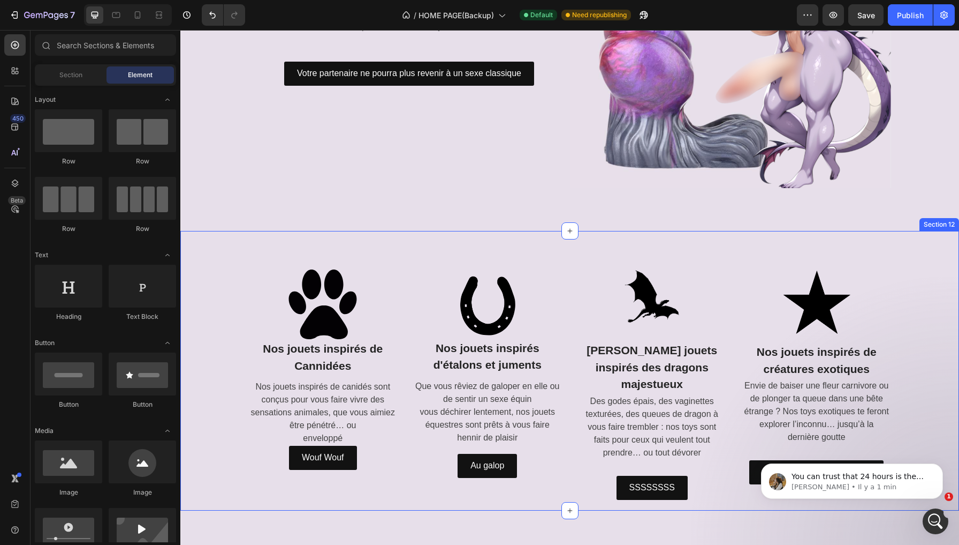
click at [528, 258] on div "Image Nos jouets inspirés de Cannidées Text Block Nos jouets inspirés de canidé…" at bounding box center [569, 370] width 779 height 279
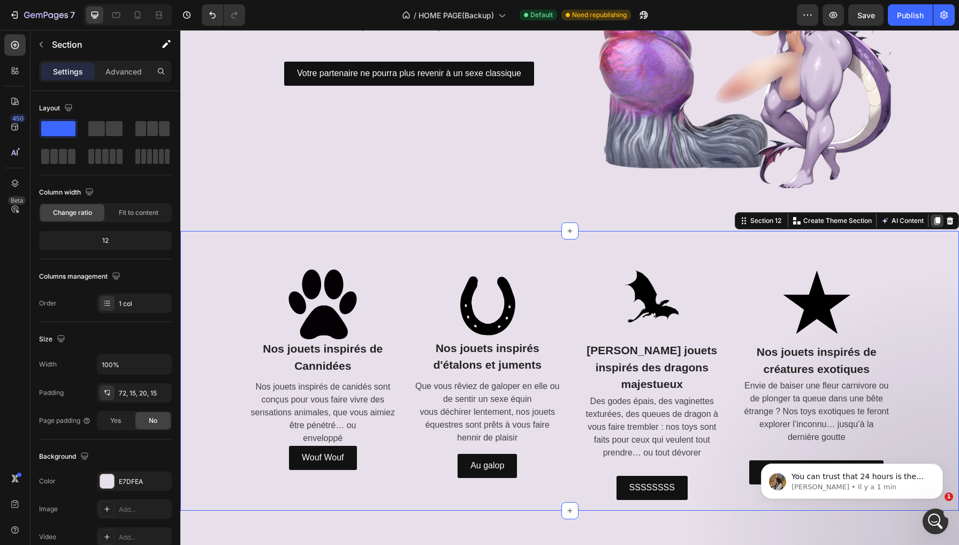
click at [936, 216] on icon at bounding box center [937, 220] width 9 height 9
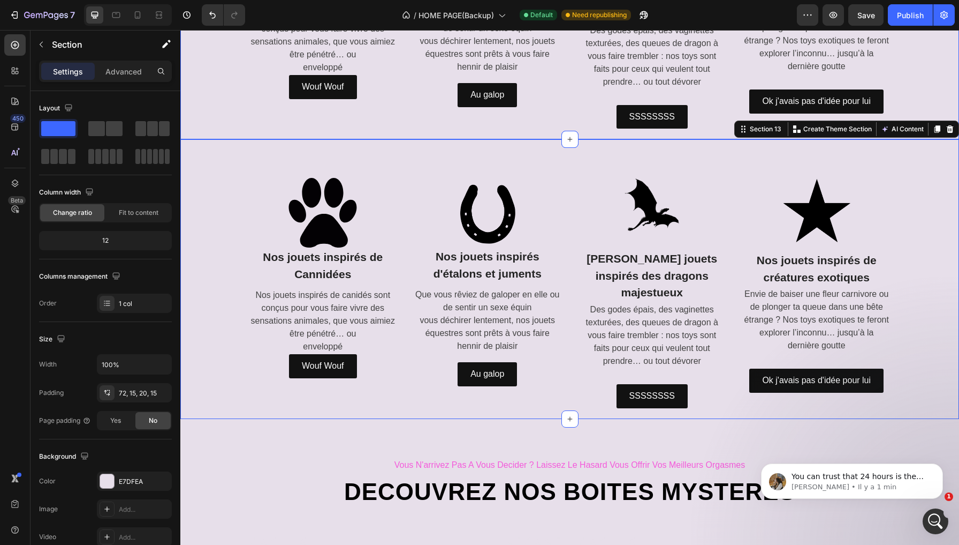
scroll to position [3152, 0]
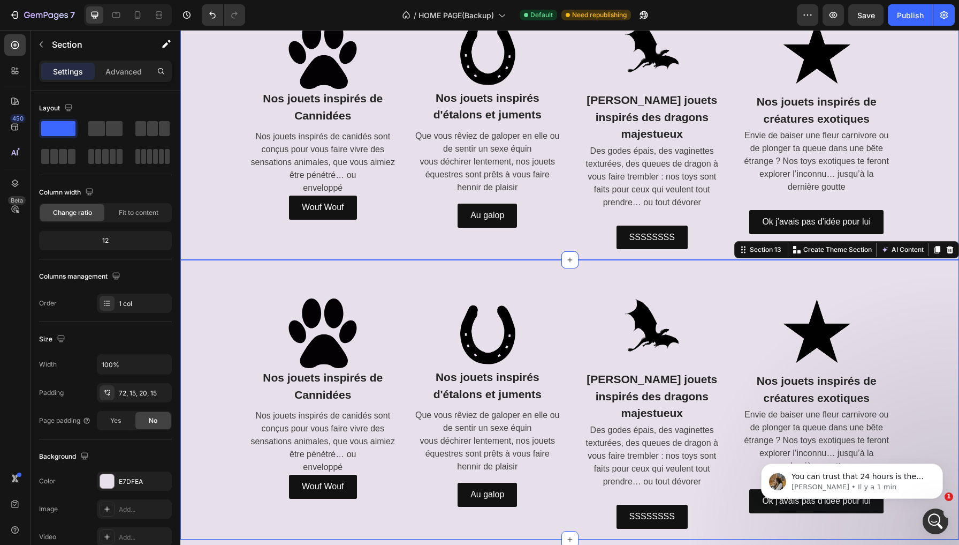
click at [219, 175] on div "Image Nos jouets inspirés de Cannidées Text Block Nos jouets inspirés de canidé…" at bounding box center [569, 134] width 763 height 230
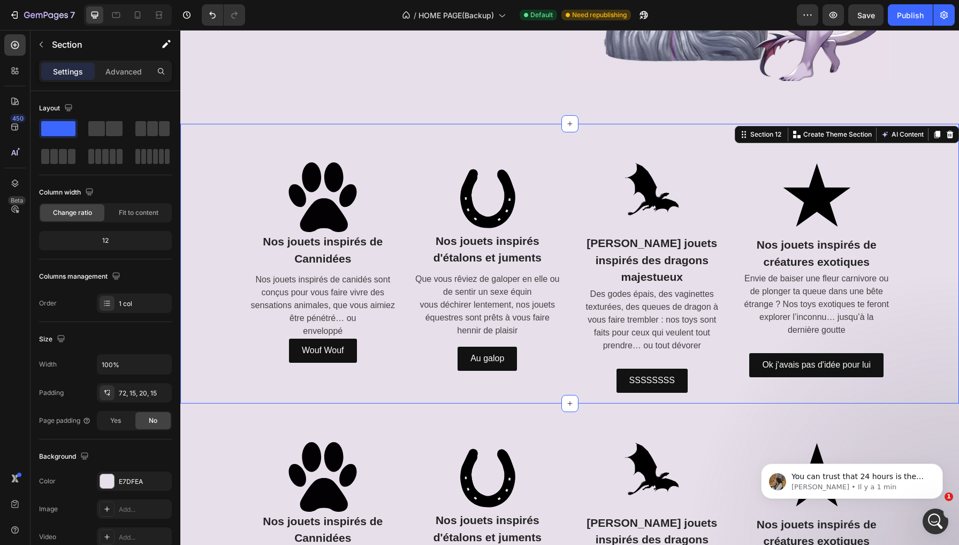
scroll to position [2988, 0]
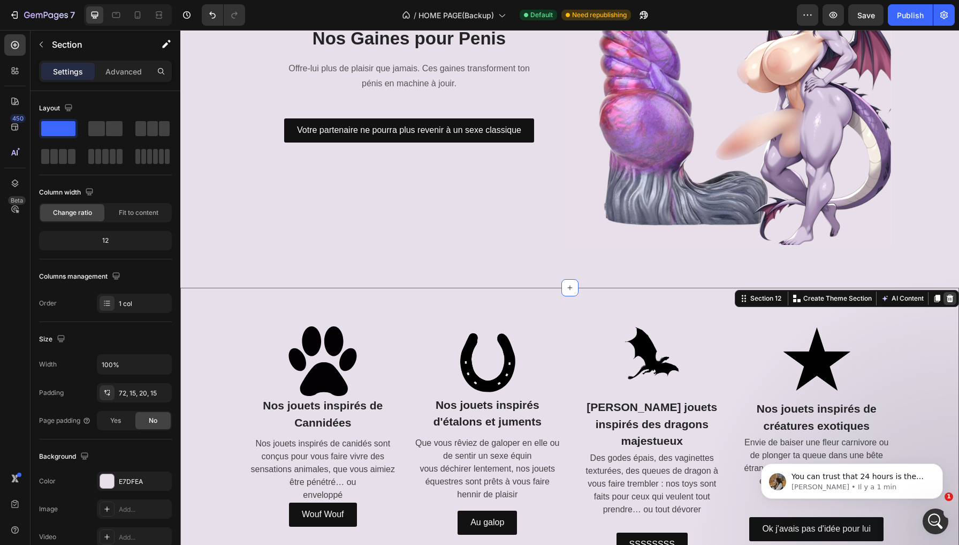
click at [953, 294] on icon at bounding box center [950, 297] width 7 height 7
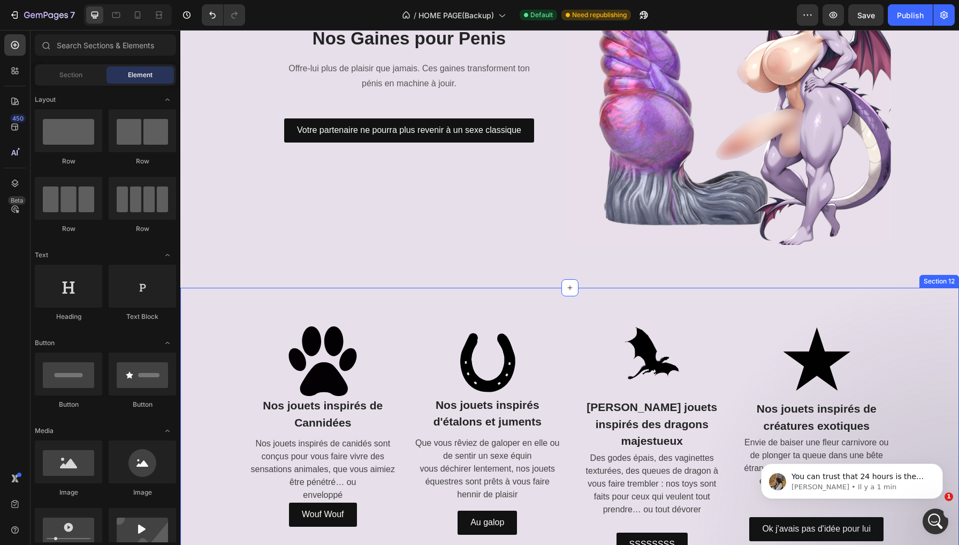
scroll to position [3342, 0]
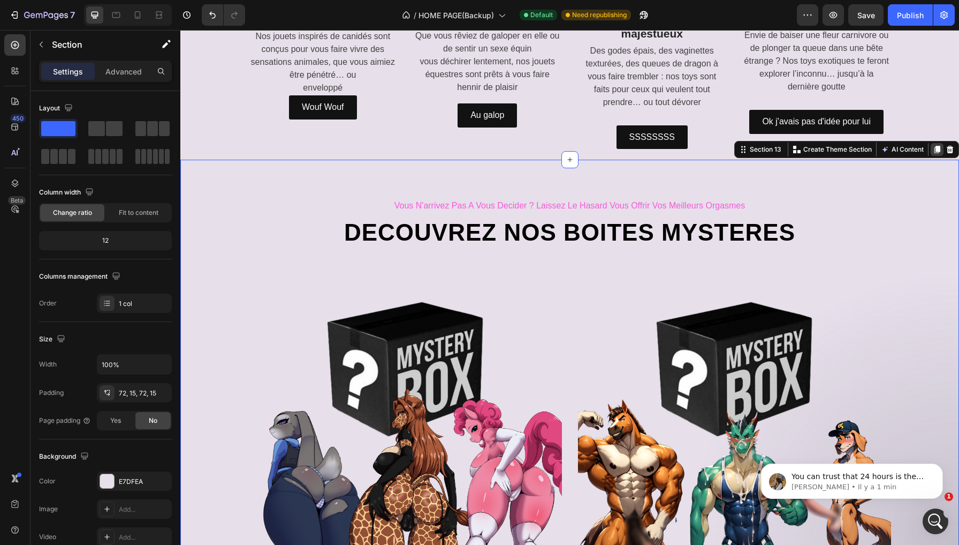
click at [936, 146] on icon at bounding box center [938, 149] width 6 height 7
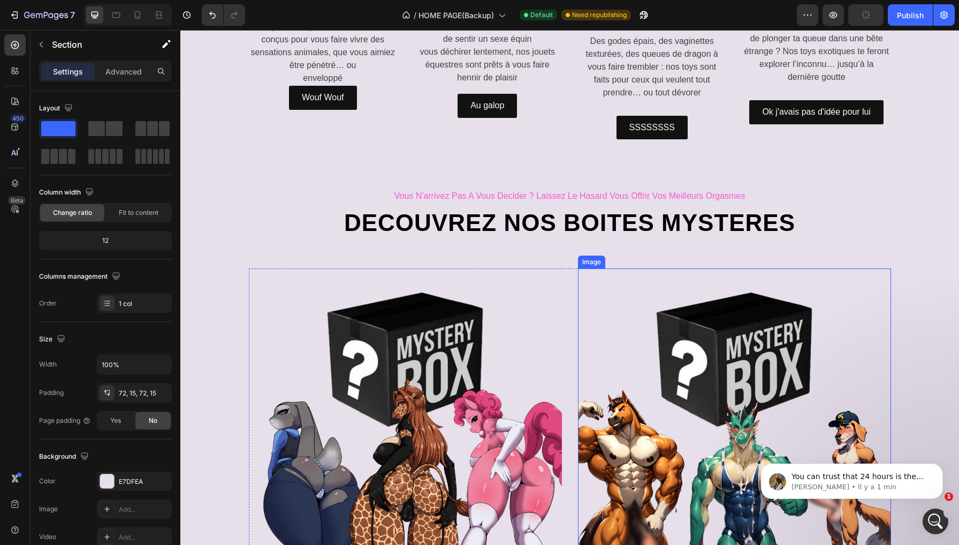
scroll to position [3351, 0]
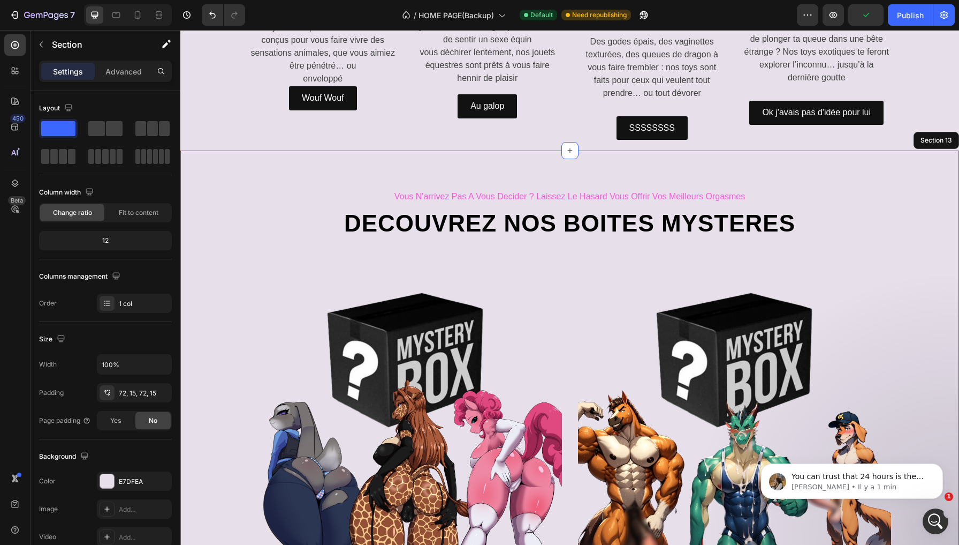
click at [784, 167] on div "vous n'arrivez pas a vous decider ? laissez le hasard vous offrir vos meilleurs…" at bounding box center [569, 412] width 779 height 524
click at [946, 134] on div at bounding box center [950, 140] width 13 height 13
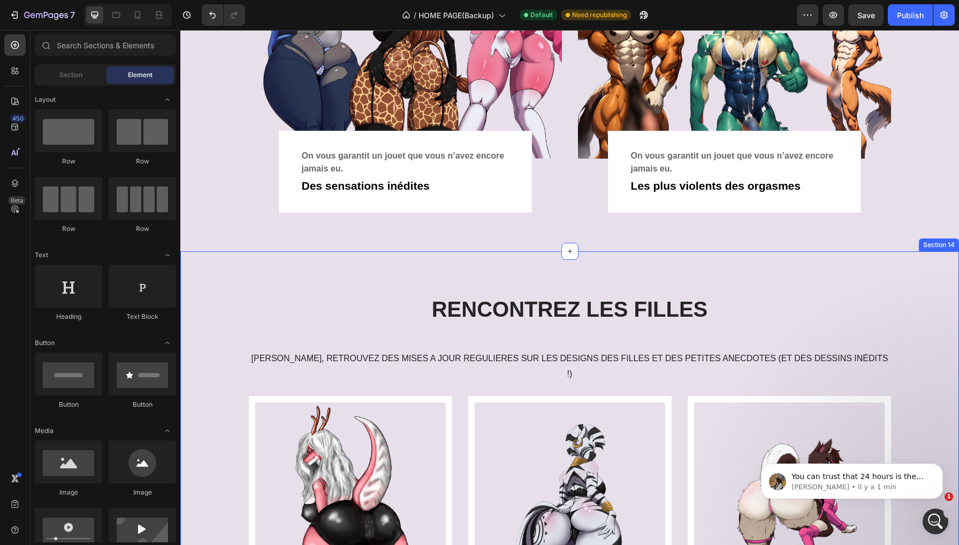
scroll to position [3861, 0]
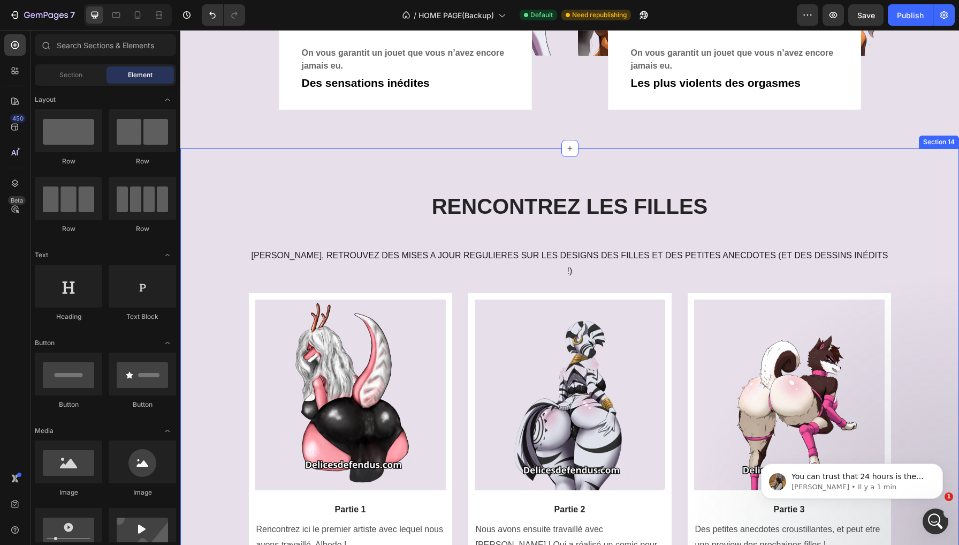
click at [365, 164] on div "Rencontrez les filles Heading Ici, retrouvez des Mises a jour regulieres sur le…" at bounding box center [569, 407] width 779 height 519
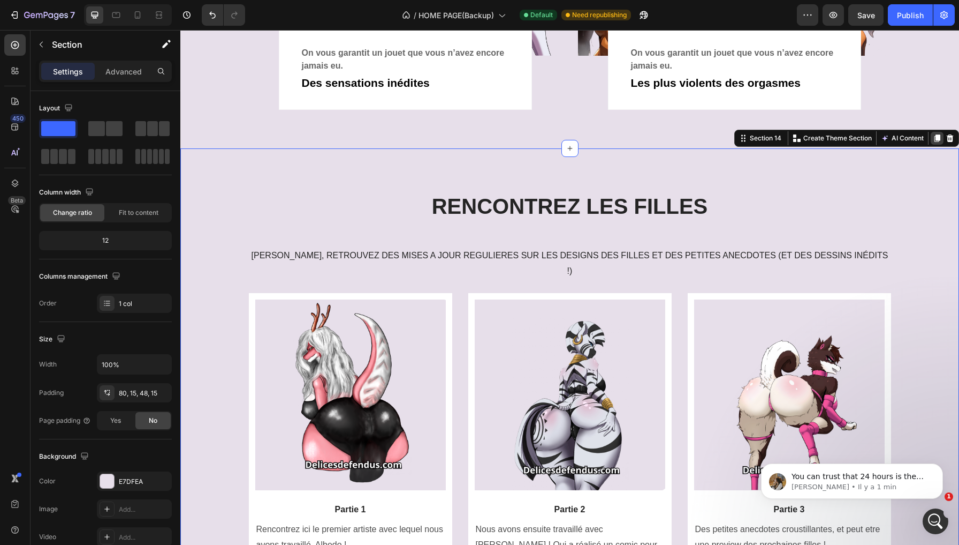
click at [937, 137] on icon at bounding box center [938, 138] width 6 height 7
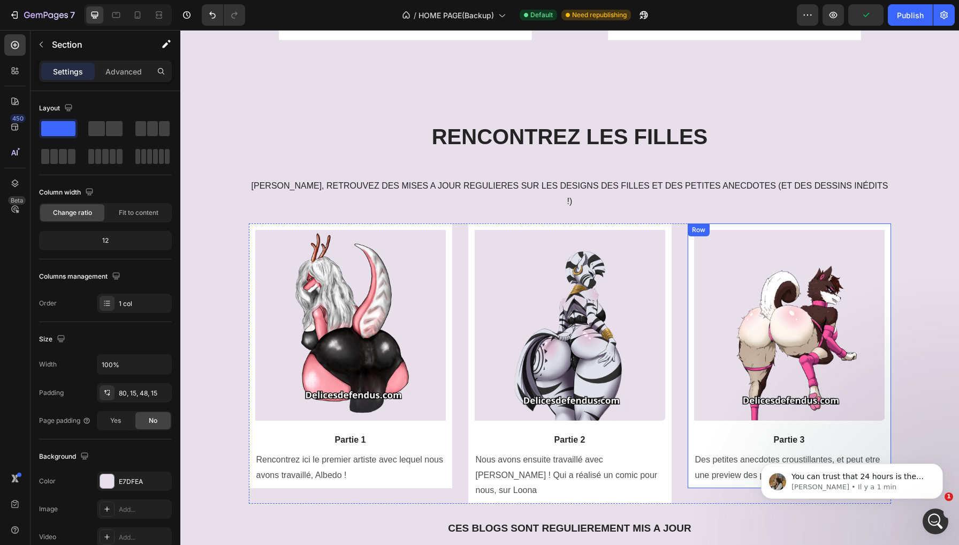
scroll to position [3895, 0]
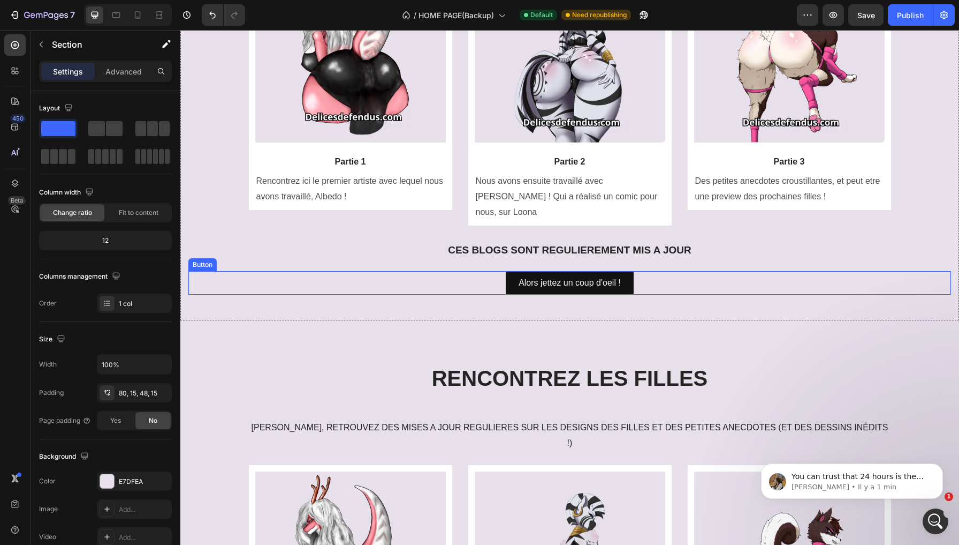
click at [751, 271] on div "Alors jettez un coup d'oeil ! Button" at bounding box center [569, 283] width 763 height 24
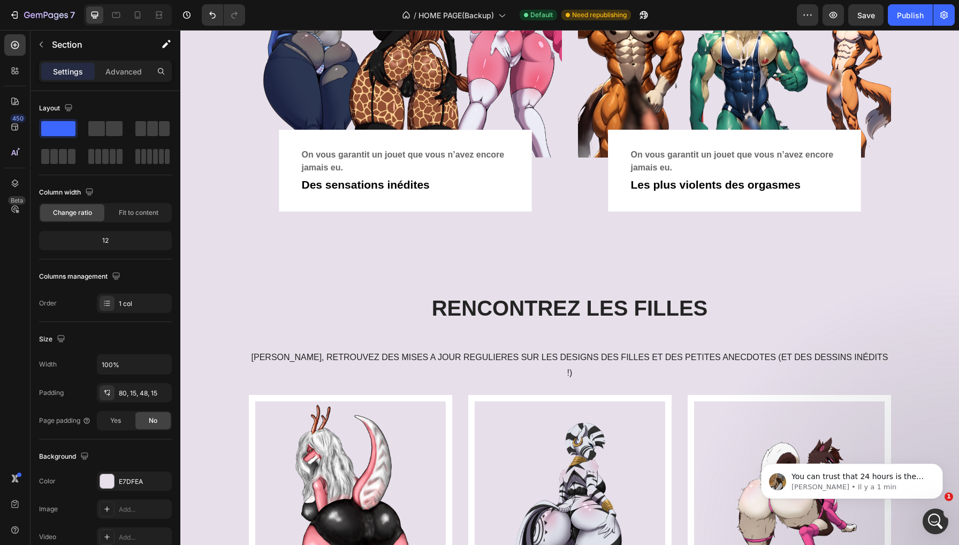
scroll to position [3759, 0]
click at [823, 271] on div "Rencontrez les filles Heading Ici, retrouvez des Mises a jour regulieres sur le…" at bounding box center [569, 510] width 779 height 519
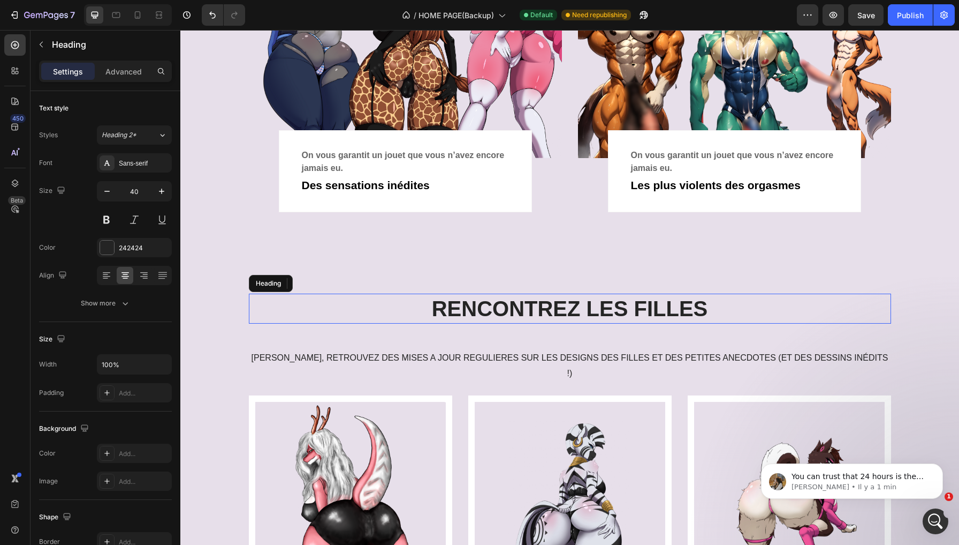
click at [663, 308] on h2 "Rencontrez les filles" at bounding box center [570, 308] width 643 height 30
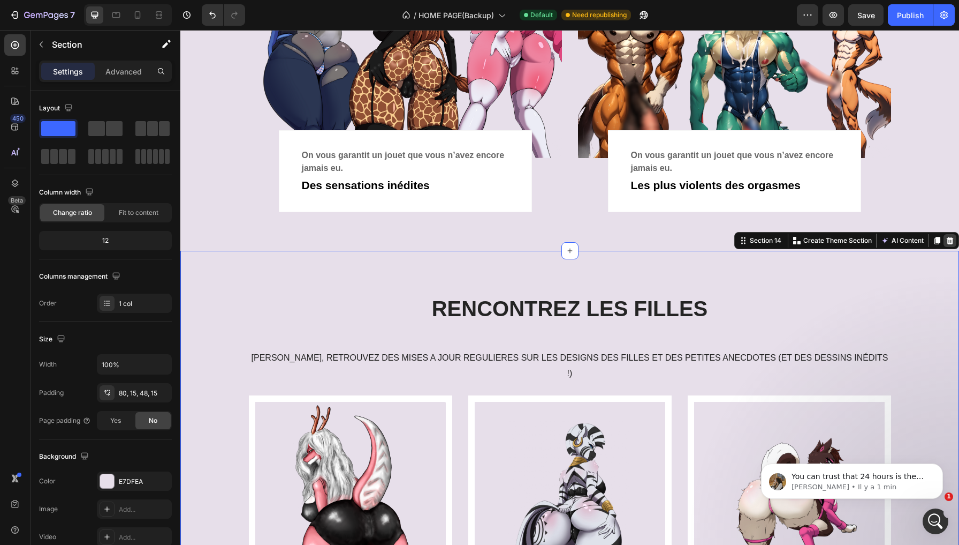
click at [947, 238] on icon at bounding box center [950, 240] width 9 height 9
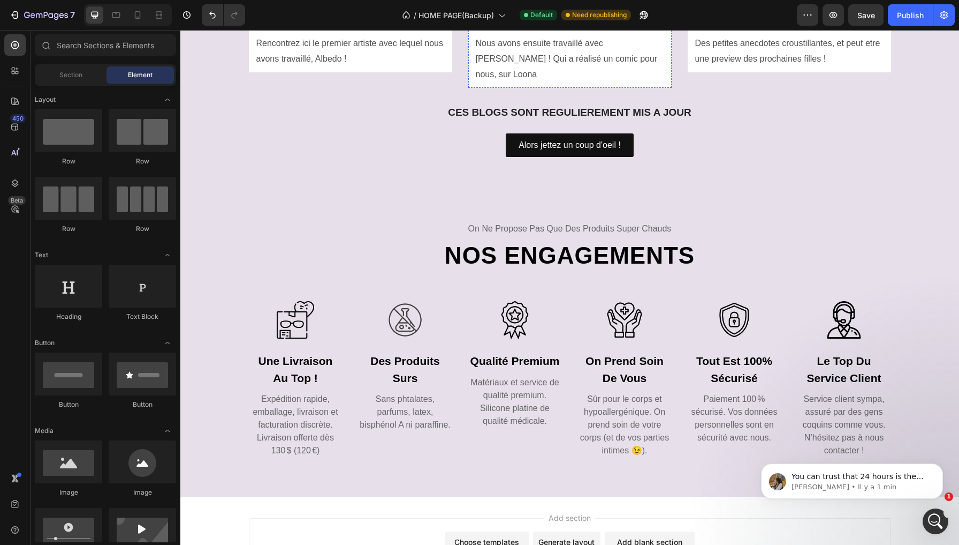
scroll to position [4346, 0]
click at [917, 245] on div "on ne propose pas que des produits super chauds Text Nos engagements Heading Ro…" at bounding box center [569, 339] width 763 height 237
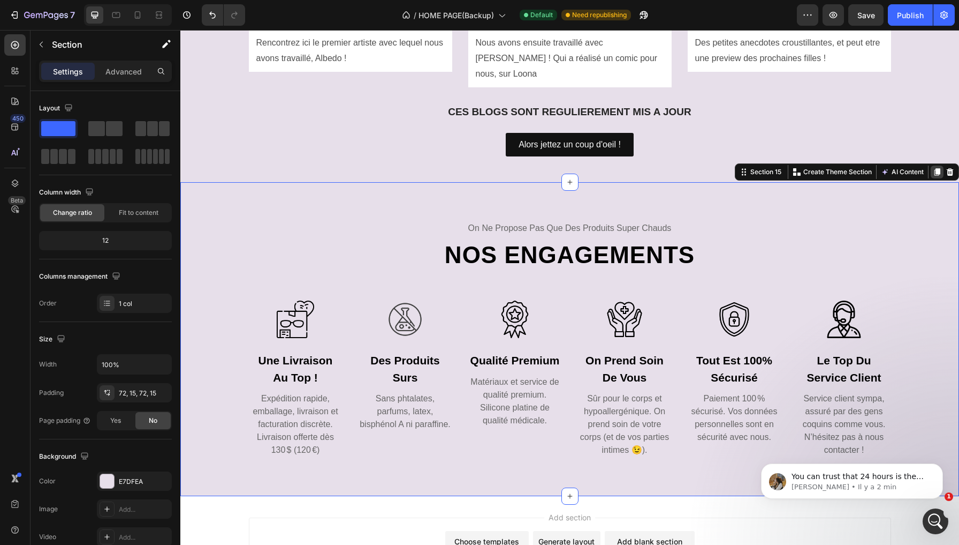
click at [938, 169] on icon at bounding box center [938, 172] width 6 height 7
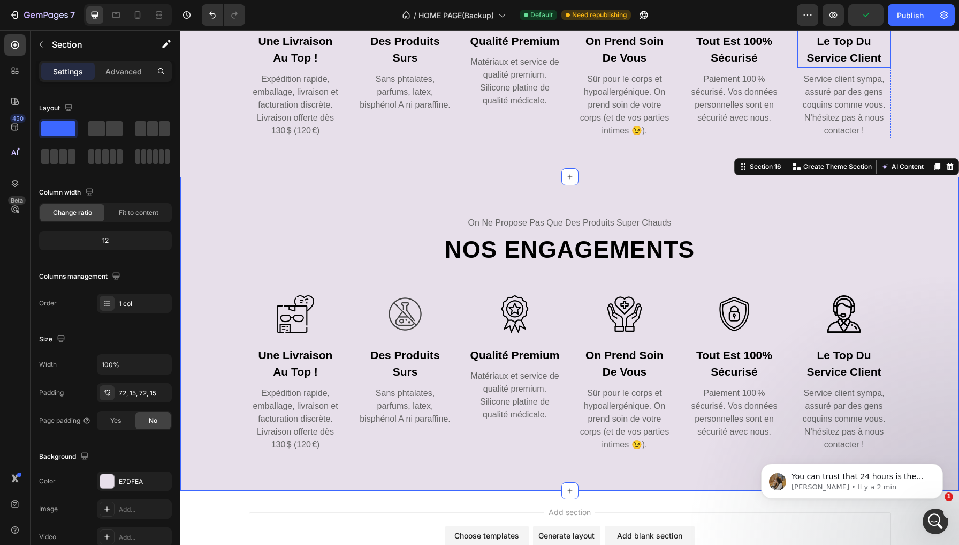
scroll to position [4397, 0]
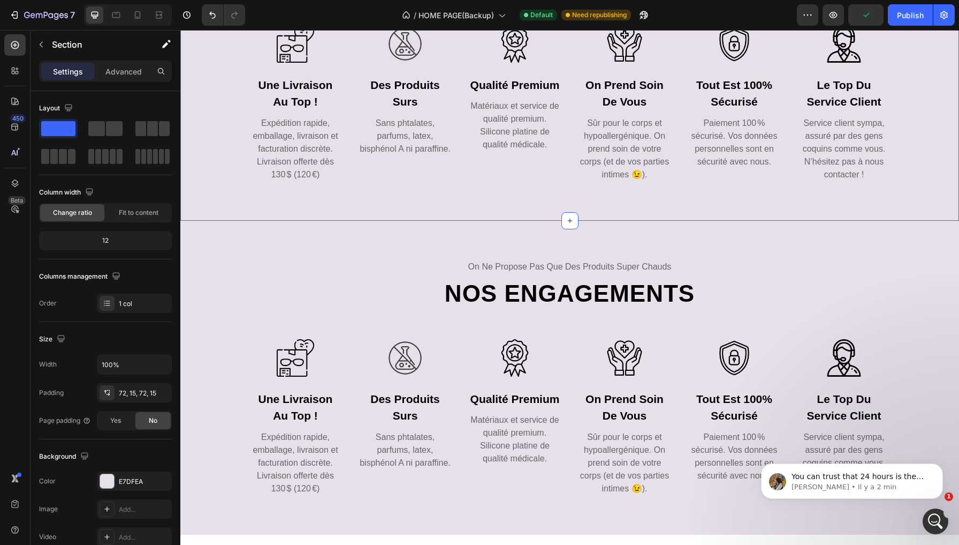
click at [920, 92] on div "on ne propose pas que des produits super chauds Text Nos engagements Heading Ro…" at bounding box center [569, 63] width 763 height 237
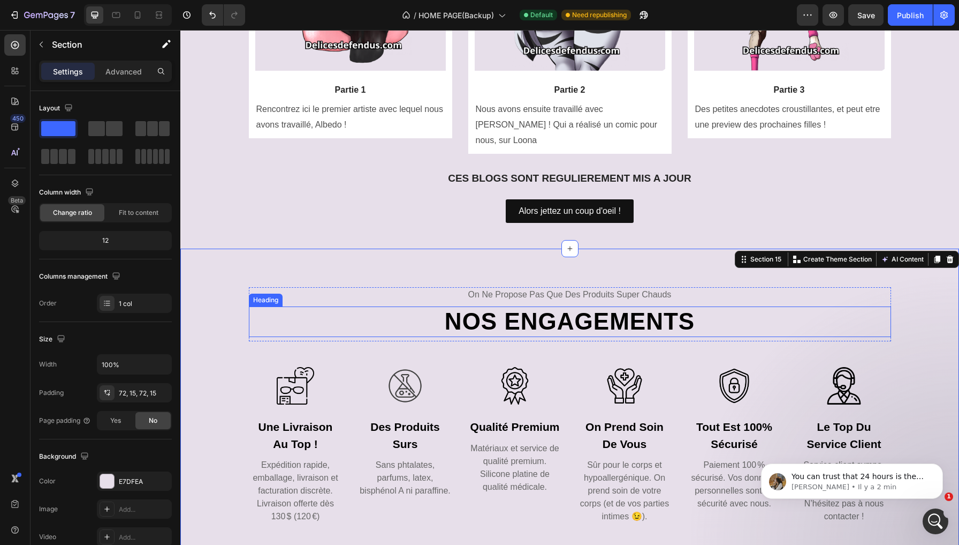
scroll to position [4272, 0]
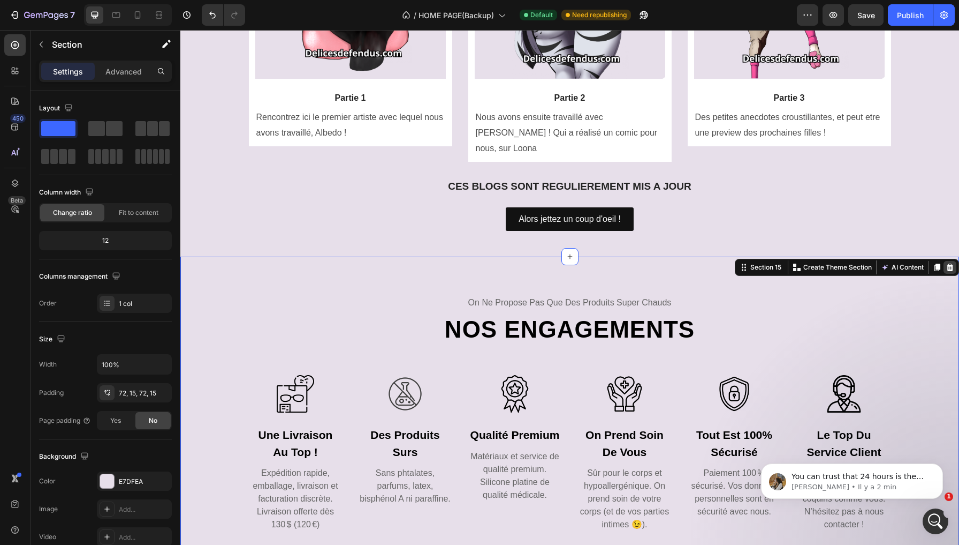
click at [950, 263] on icon at bounding box center [950, 266] width 7 height 7
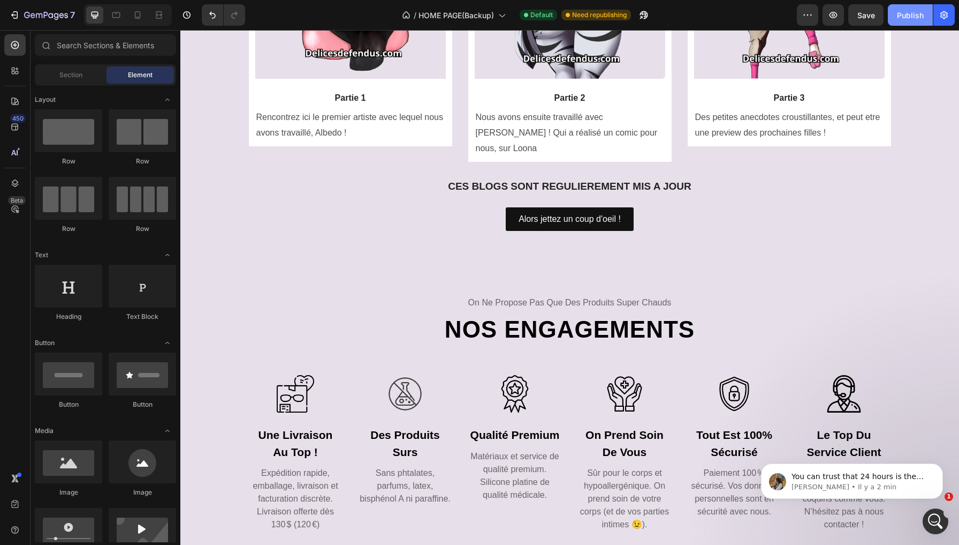
click at [914, 16] on div "Publish" at bounding box center [910, 15] width 27 height 11
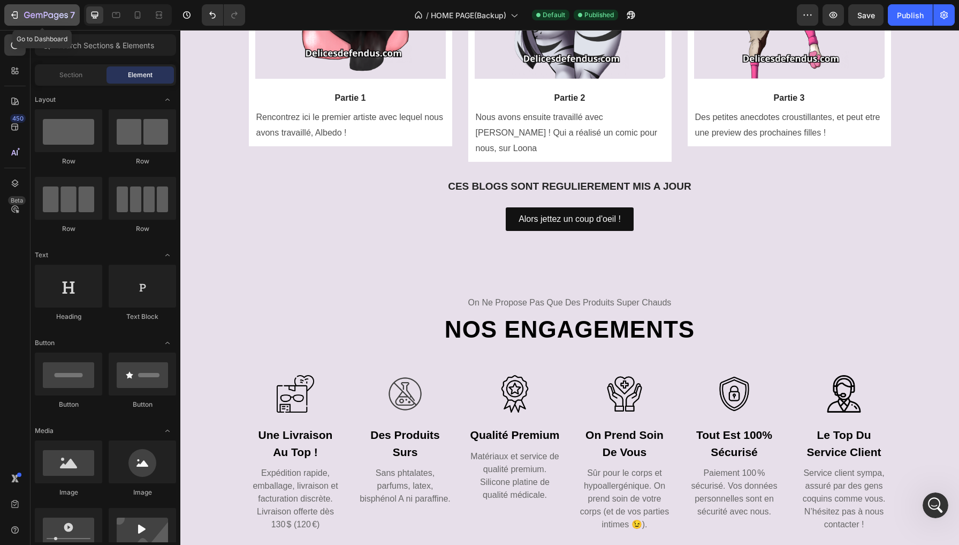
click at [13, 22] on button "7" at bounding box center [41, 14] width 75 height 21
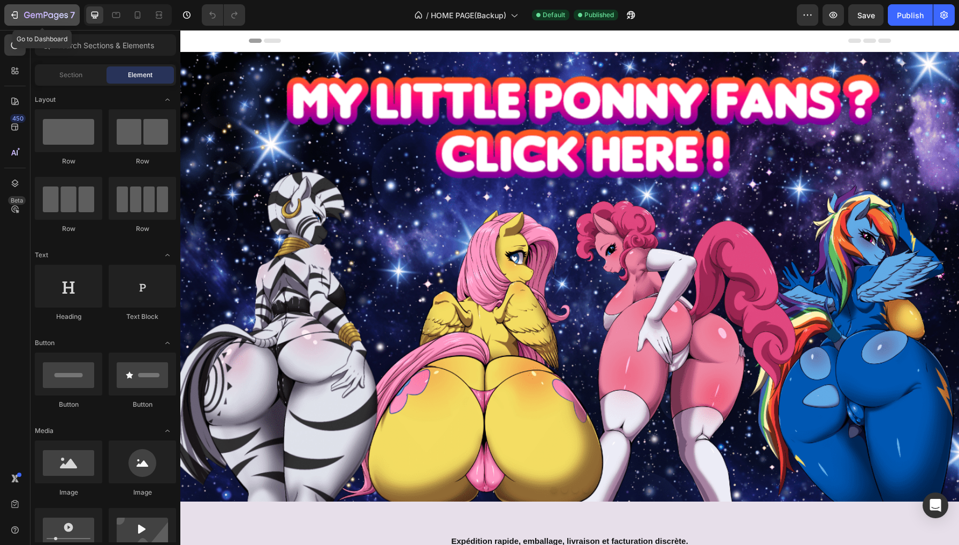
click at [17, 12] on icon "button" at bounding box center [15, 14] width 5 height 7
